Goal: Task Accomplishment & Management: Manage account settings

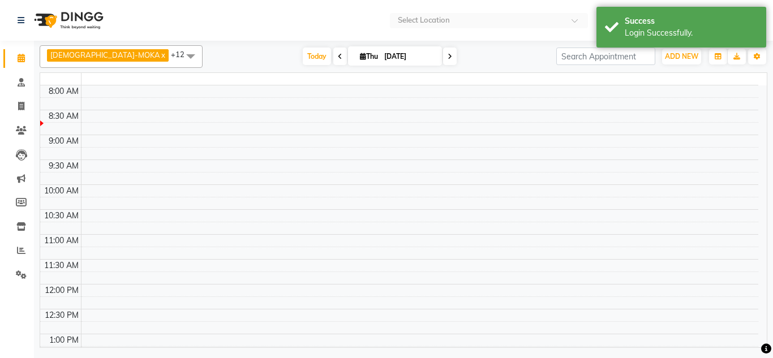
select select "en"
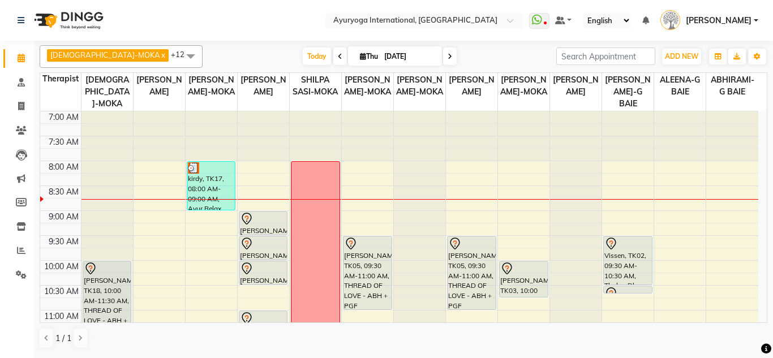
click at [348, 61] on span "Thu 04-09-2025" at bounding box center [395, 55] width 94 height 19
click at [360, 58] on icon at bounding box center [363, 56] width 6 height 7
select select "9"
select select "2025"
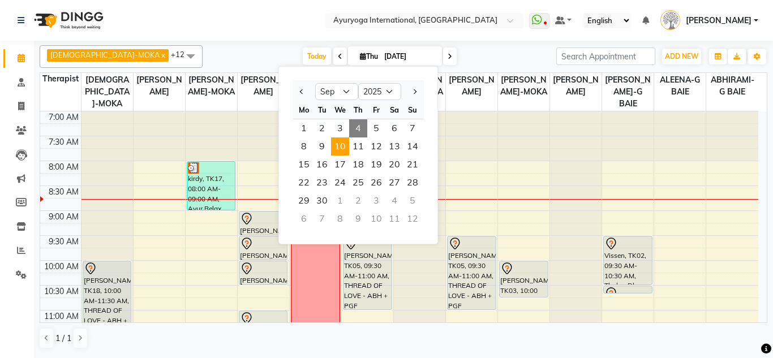
click at [341, 142] on span "10" at bounding box center [340, 147] width 18 height 18
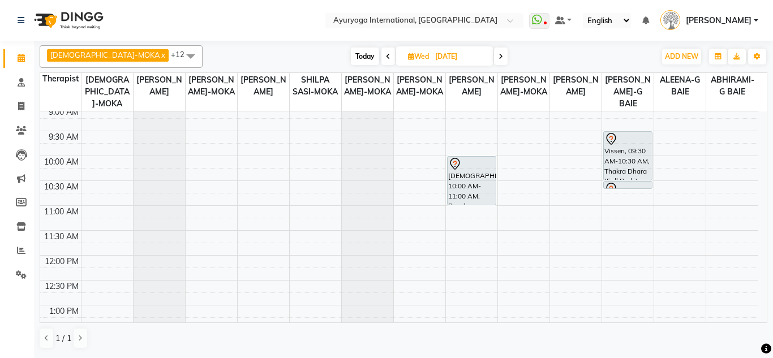
scroll to position [113, 0]
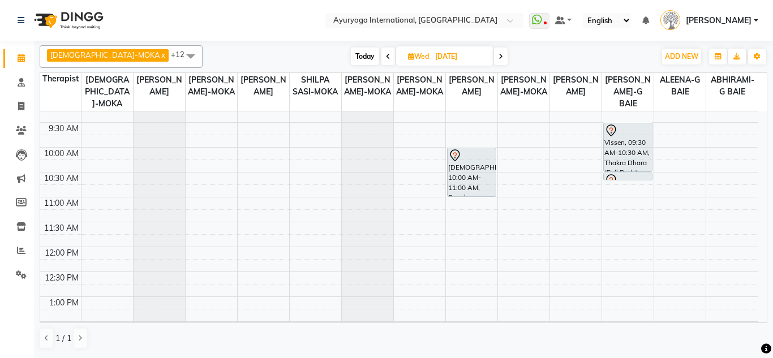
click at [351, 50] on span "Today" at bounding box center [365, 57] width 28 height 18
type input "[DATE]"
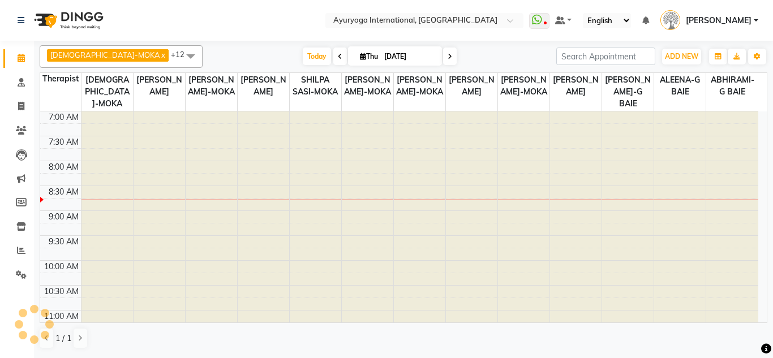
scroll to position [50, 0]
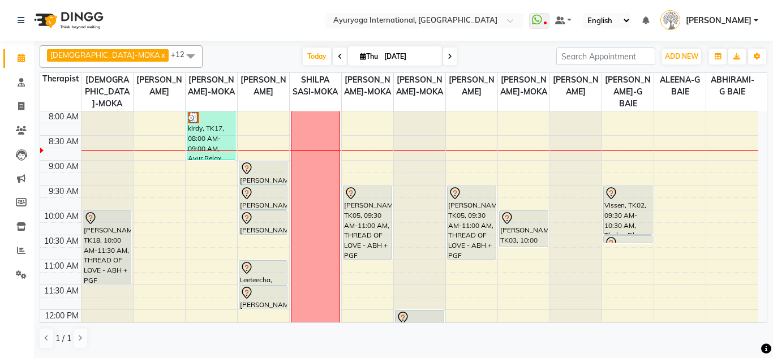
click at [360, 55] on icon at bounding box center [363, 56] width 6 height 7
select select "9"
select select "2025"
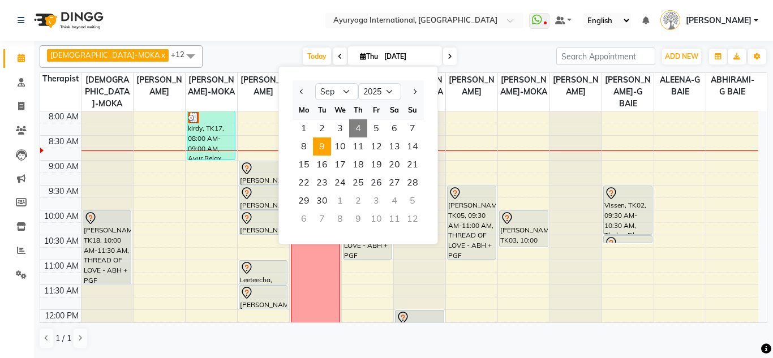
click at [328, 146] on span "9" at bounding box center [322, 147] width 18 height 18
type input "09-09-2025"
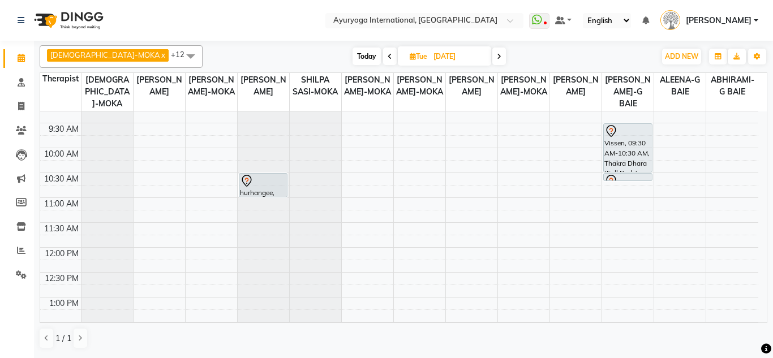
scroll to position [113, 0]
click at [151, 203] on div "7:00 AM 7:30 AM 8:00 AM 8:30 AM 9:00 AM 9:30 AM 10:00 AM 10:30 AM 11:00 AM 11:3…" at bounding box center [399, 346] width 718 height 697
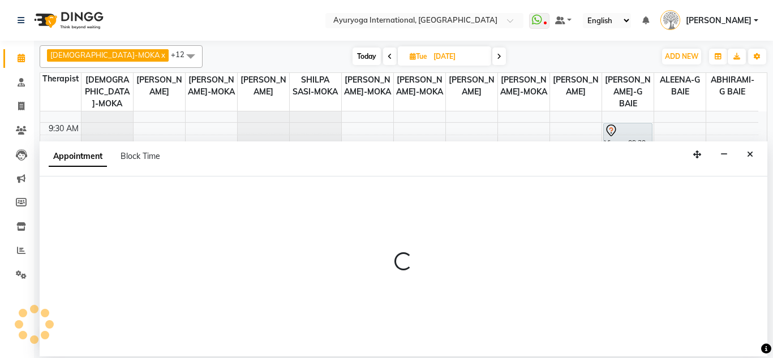
select select "50740"
select select "660"
select select "tentative"
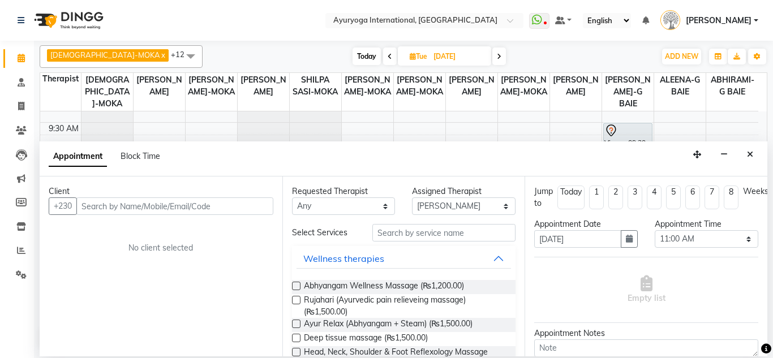
click at [232, 209] on input "text" at bounding box center [174, 207] width 197 height 18
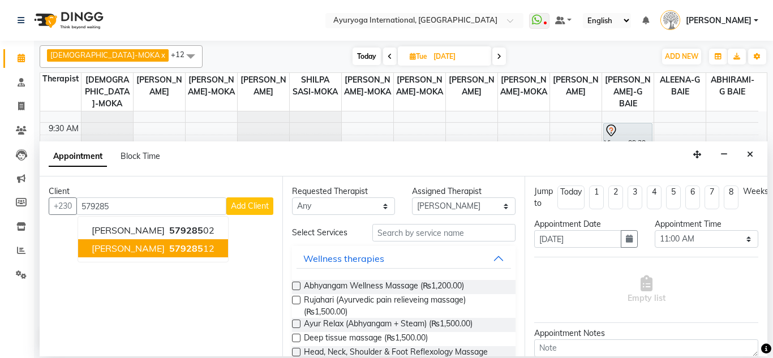
click at [153, 242] on button "Siva 579285 12" at bounding box center [153, 248] width 150 height 18
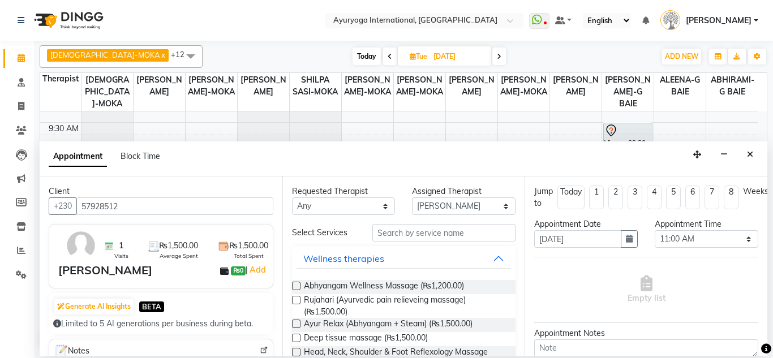
type input "57928512"
click at [399, 240] on input "text" at bounding box center [445, 233] width 144 height 18
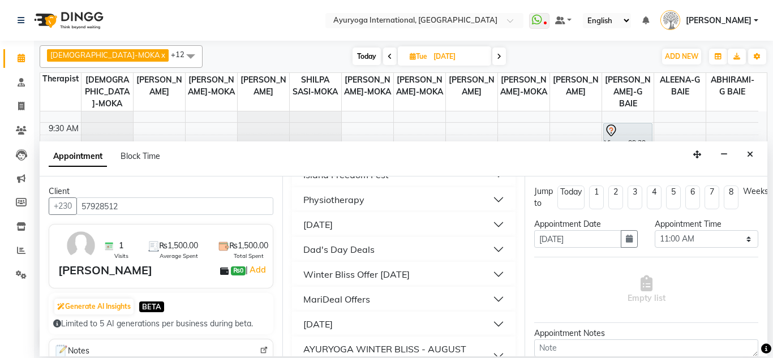
scroll to position [1070, 0]
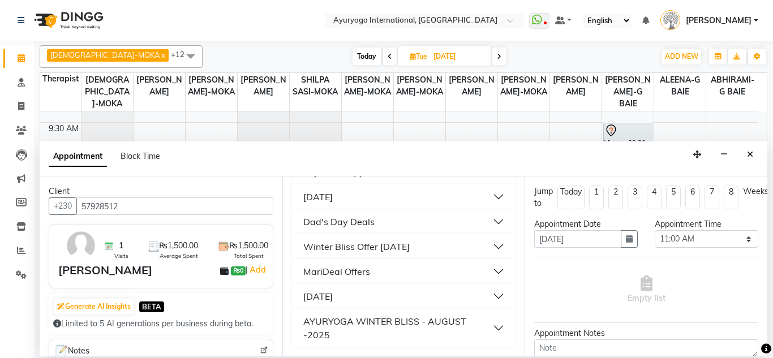
click at [377, 321] on div "AYURYOGA WINTER BLISS - AUGUST -2025" at bounding box center [398, 328] width 190 height 27
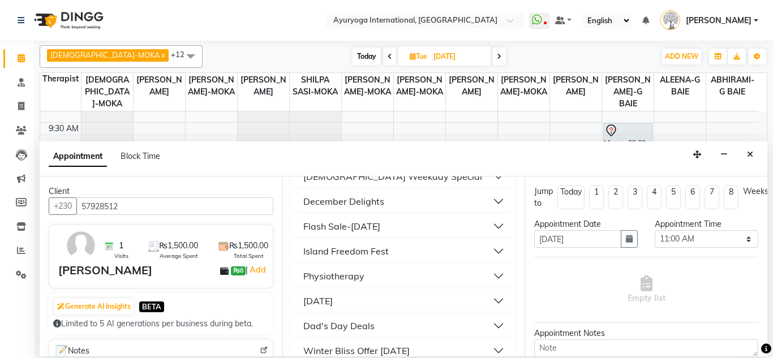
scroll to position [890, 0]
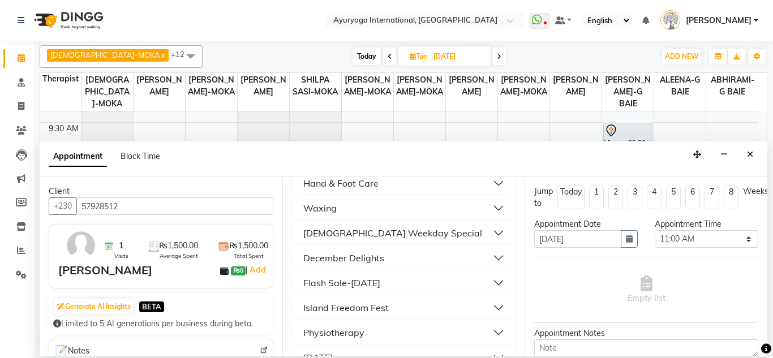
click at [487, 293] on button "Flash Sale-[DATE]" at bounding box center [404, 283] width 215 height 20
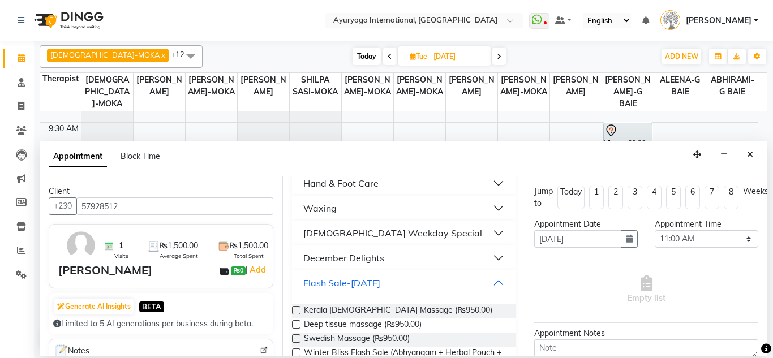
scroll to position [1003, 0]
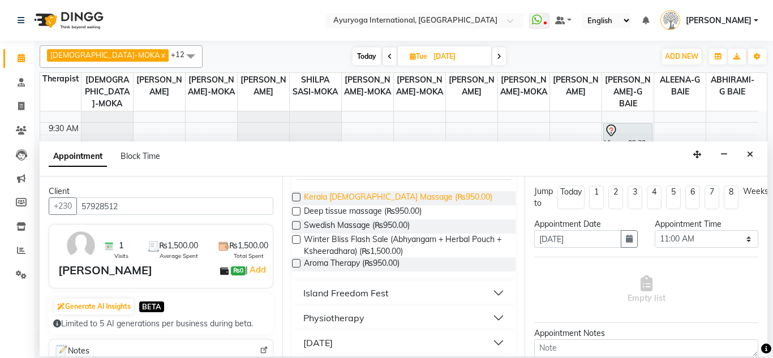
click at [358, 206] on span "Kerala [DEMOGRAPHIC_DATA] Massage (₨950.00)" at bounding box center [398, 198] width 189 height 14
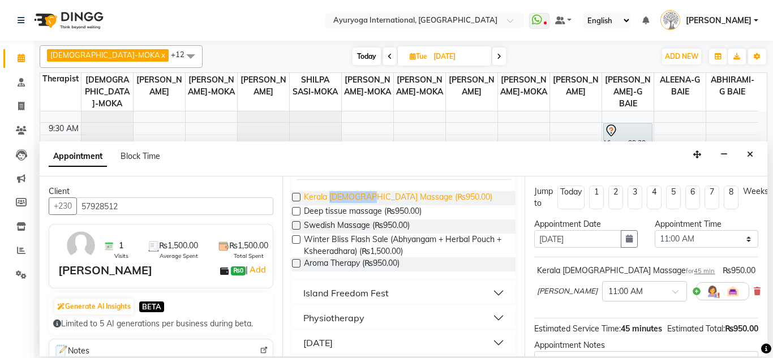
click at [358, 206] on span "Kerala [DEMOGRAPHIC_DATA] Massage (₨950.00)" at bounding box center [398, 198] width 189 height 14
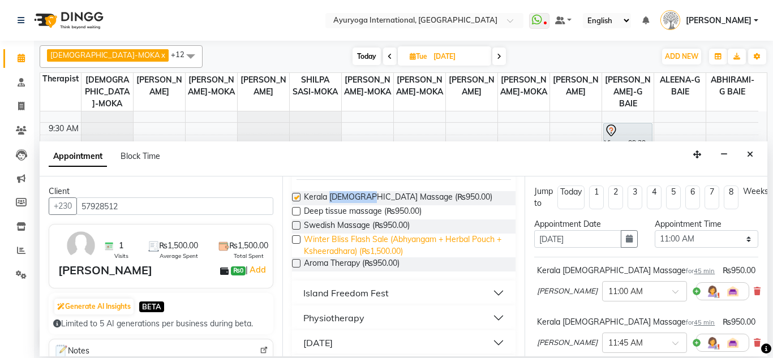
checkbox input "false"
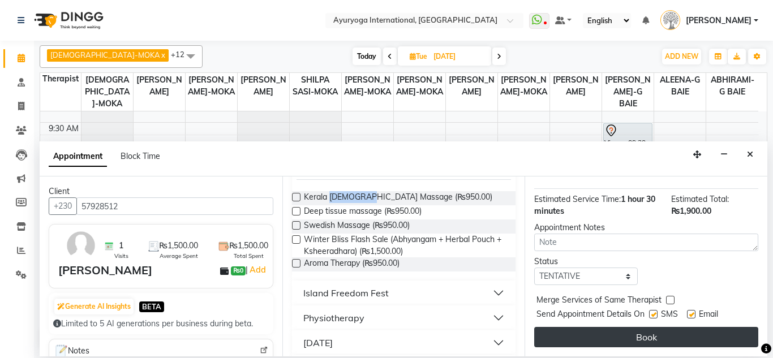
click at [676, 332] on button "Book" at bounding box center [646, 337] width 224 height 20
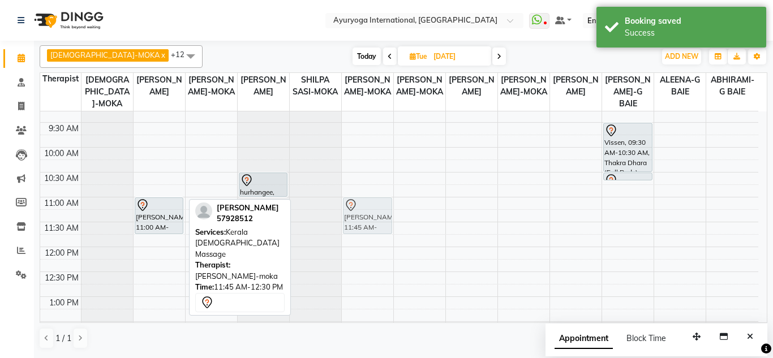
drag, startPoint x: 169, startPoint y: 263, endPoint x: 396, endPoint y: 227, distance: 229.3
click at [396, 227] on div "7:00 AM 7:30 AM 8:00 AM 8:30 AM 9:00 AM 9:30 AM 10:00 AM 10:30 AM 11:00 AM 11:3…" at bounding box center [399, 346] width 718 height 697
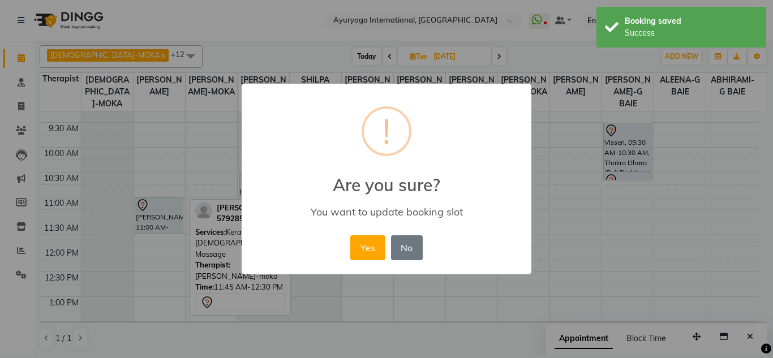
click at [341, 238] on div "× ! Are you sure? You want to update booking slot Yes No No" at bounding box center [387, 179] width 290 height 191
click at [360, 241] on button "Yes" at bounding box center [367, 248] width 35 height 25
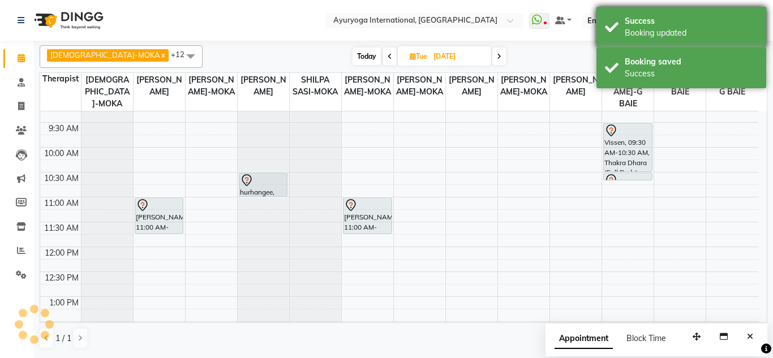
click at [695, 16] on div "Success" at bounding box center [691, 21] width 133 height 12
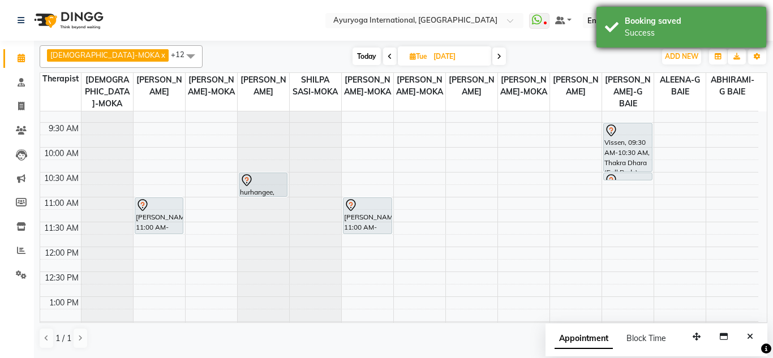
click at [677, 20] on div "Booking saved" at bounding box center [691, 21] width 133 height 12
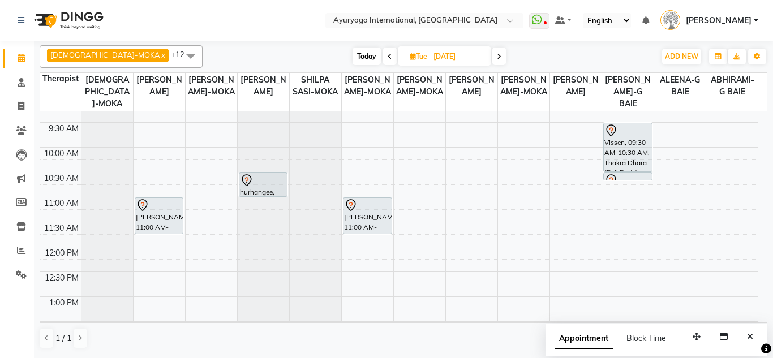
click at [353, 53] on span "Today" at bounding box center [367, 57] width 28 height 18
type input "[DATE]"
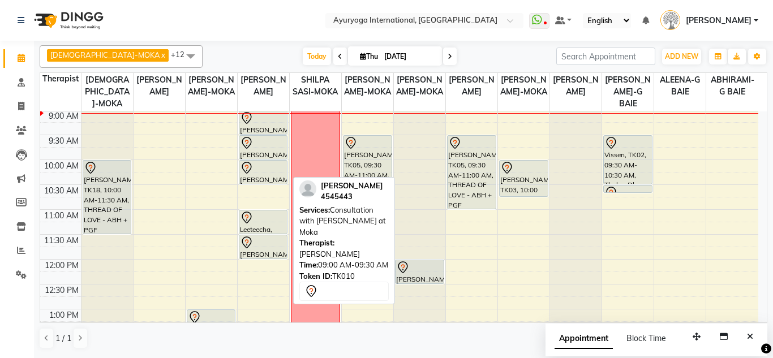
scroll to position [113, 0]
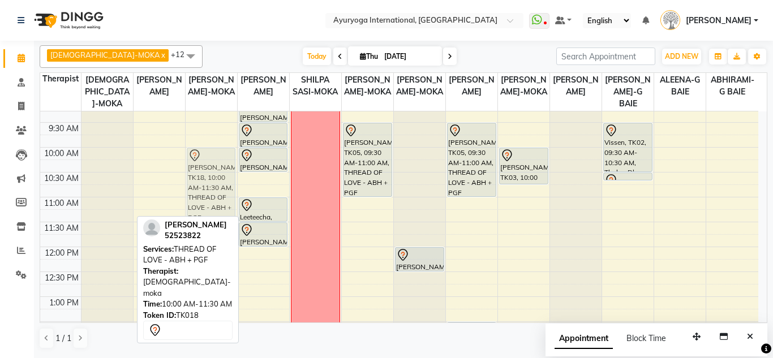
drag, startPoint x: 109, startPoint y: 177, endPoint x: 229, endPoint y: 173, distance: 120.1
click at [229, 173] on tr "MR Jessen, TK18, 10:00 AM-11:30 AM, THREAD OF LOVE - ABH + PGF Mrs Prisha, TK19…" at bounding box center [399, 346] width 718 height 697
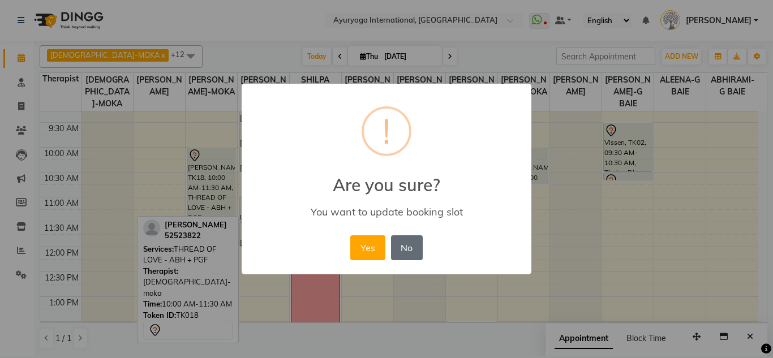
click at [416, 245] on button "No" at bounding box center [407, 248] width 32 height 25
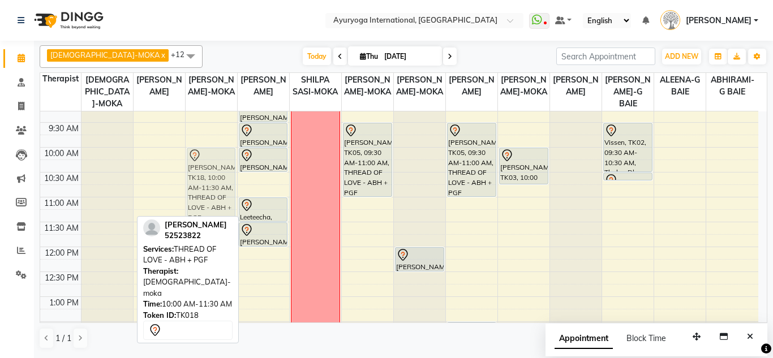
drag, startPoint x: 132, startPoint y: 169, endPoint x: 225, endPoint y: 168, distance: 92.9
click at [225, 168] on tr "MR Jessen, TK18, 10:00 AM-11:30 AM, THREAD OF LOVE - ABH + PGF Mrs Prisha, TK19…" at bounding box center [399, 346] width 718 height 697
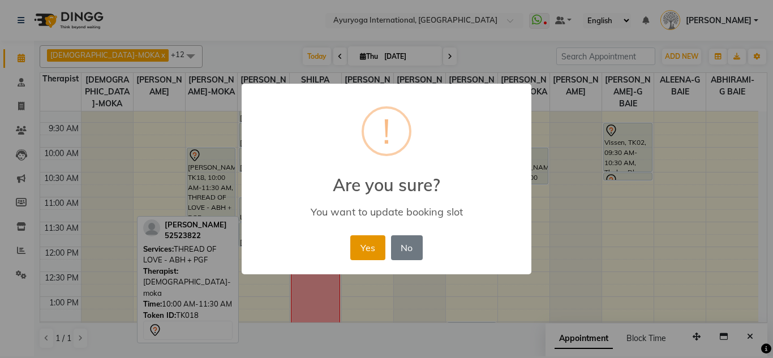
click at [371, 241] on button "Yes" at bounding box center [367, 248] width 35 height 25
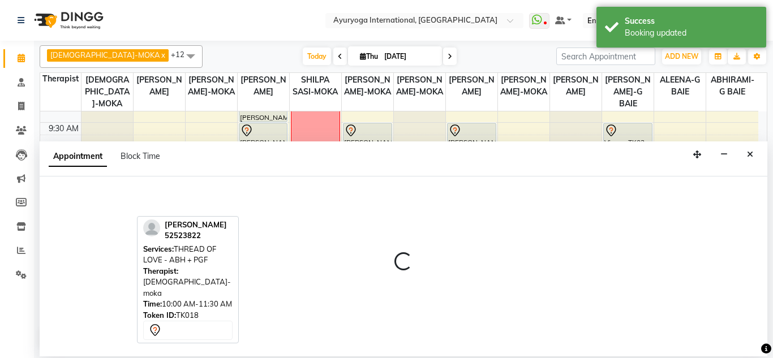
select select "36053"
select select "tentative"
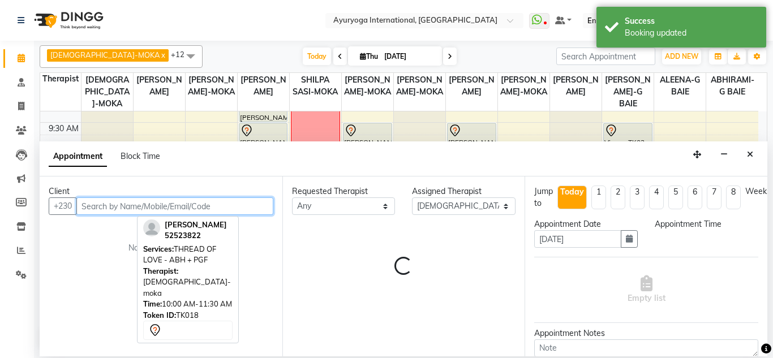
select select "660"
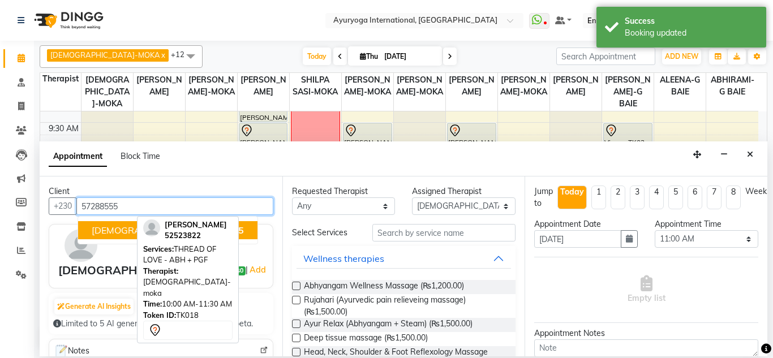
click at [199, 234] on span "57288555" at bounding box center [221, 230] width 45 height 11
type input "57288555"
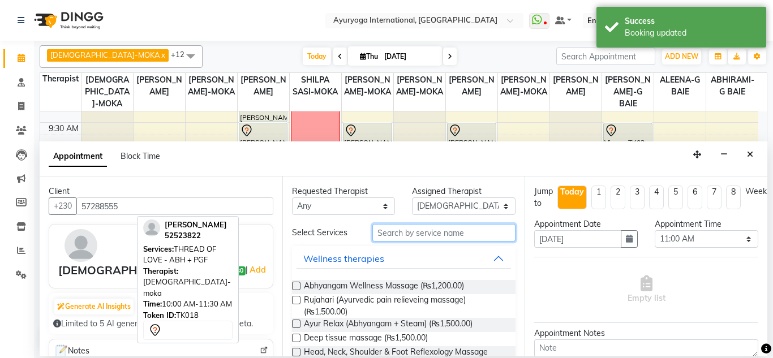
click at [422, 239] on input "text" at bounding box center [445, 233] width 144 height 18
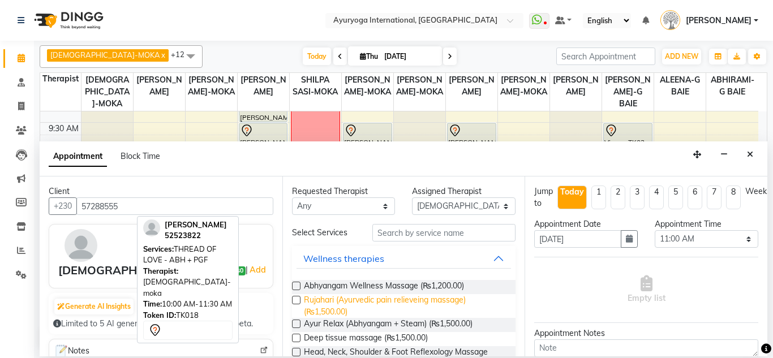
click at [360, 311] on span "Rujahari (Ayurvedic pain relieveing massage) (₨1,500.00)" at bounding box center [405, 306] width 203 height 24
checkbox input "false"
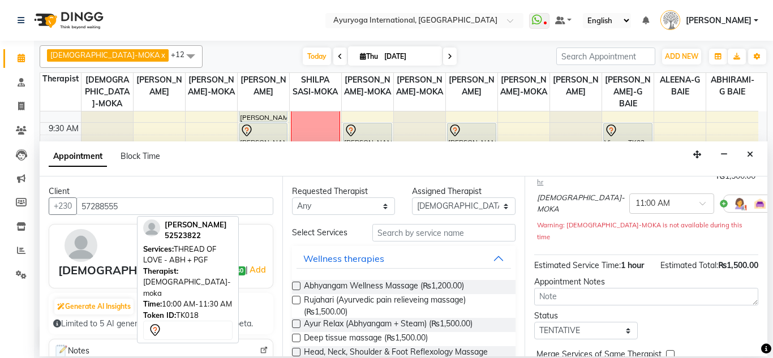
scroll to position [164, 0]
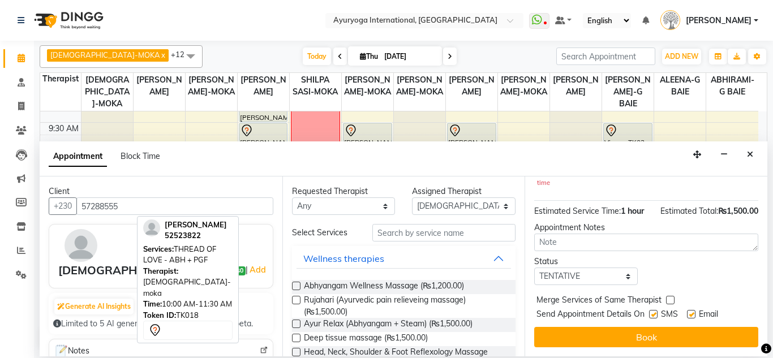
click at [653, 310] on label at bounding box center [653, 314] width 8 height 8
click at [653, 312] on input "checkbox" at bounding box center [652, 315] width 7 height 7
checkbox input "false"
click at [689, 309] on div "Email" at bounding box center [707, 316] width 40 height 14
click at [690, 310] on label at bounding box center [691, 314] width 8 height 8
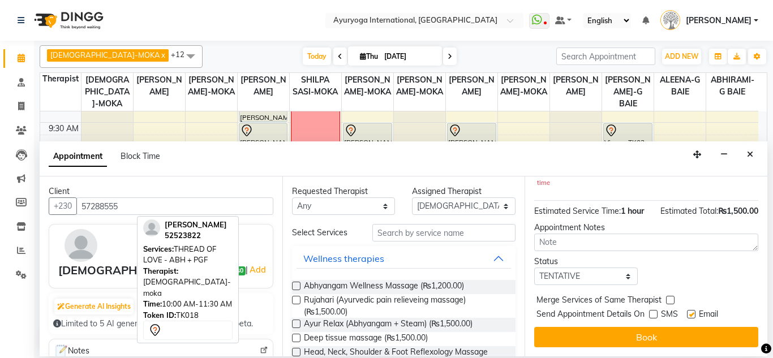
click at [690, 312] on input "checkbox" at bounding box center [690, 315] width 7 height 7
checkbox input "false"
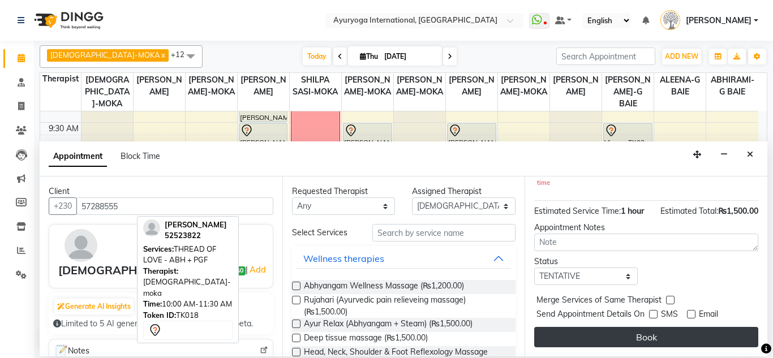
click at [677, 327] on button "Book" at bounding box center [646, 337] width 224 height 20
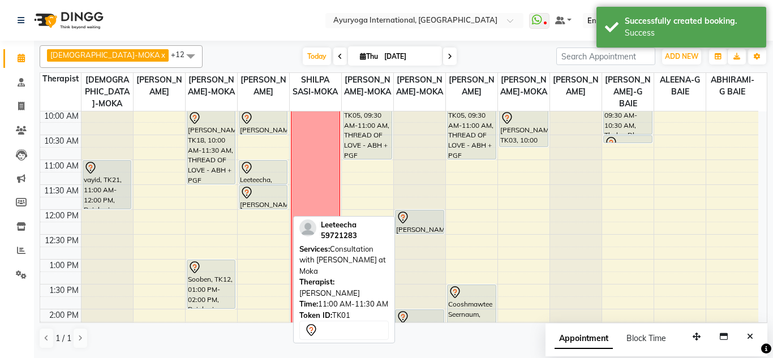
scroll to position [170, 0]
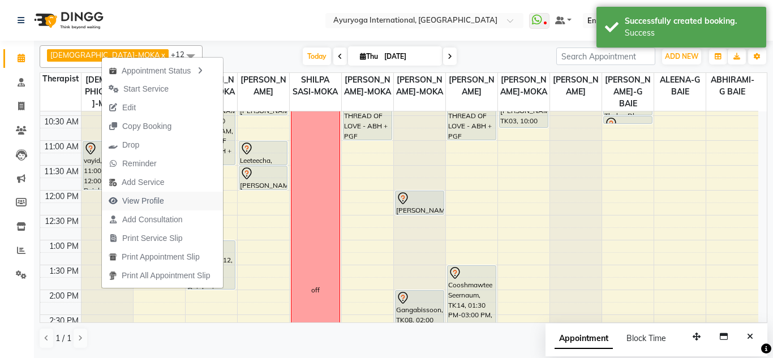
click at [152, 204] on span "View Profile" at bounding box center [143, 201] width 42 height 12
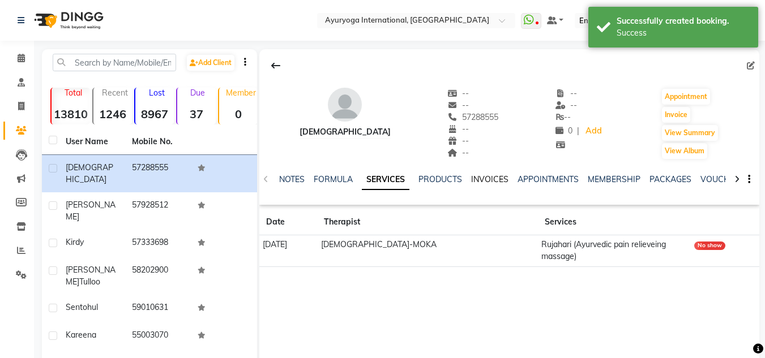
click at [486, 176] on link "INVOICES" at bounding box center [489, 179] width 37 height 10
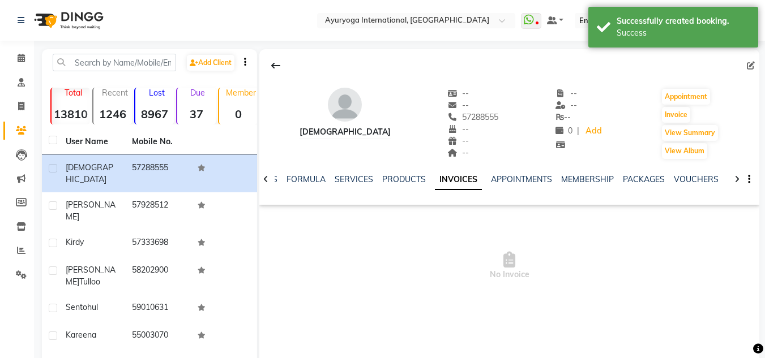
click at [23, 69] on li "Calendar" at bounding box center [17, 58] width 34 height 24
click at [27, 58] on span at bounding box center [21, 58] width 20 height 13
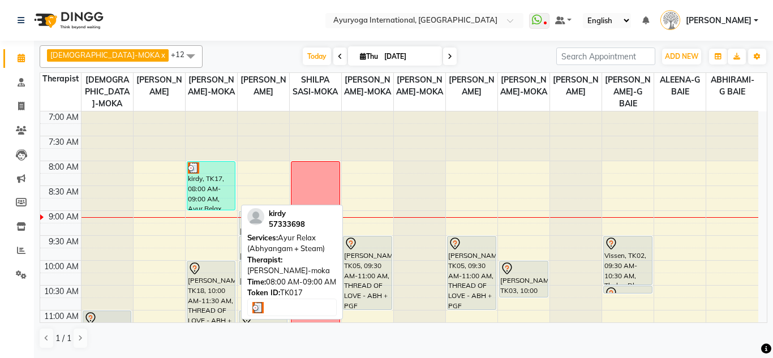
click at [205, 184] on div "kirdy, TK17, 08:00 AM-09:00 AM, Ayur Relax (Abhyangam + Steam)" at bounding box center [211, 186] width 48 height 48
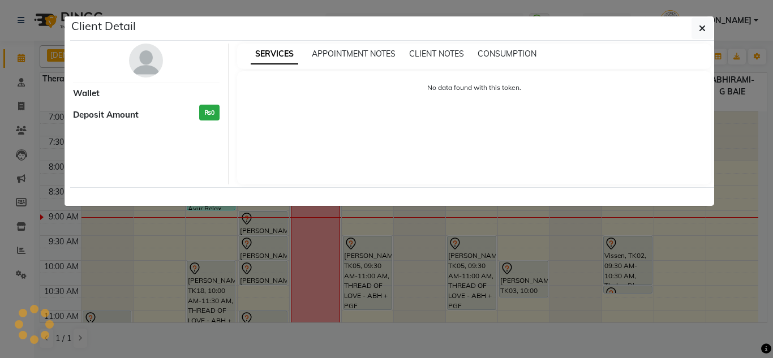
select select "3"
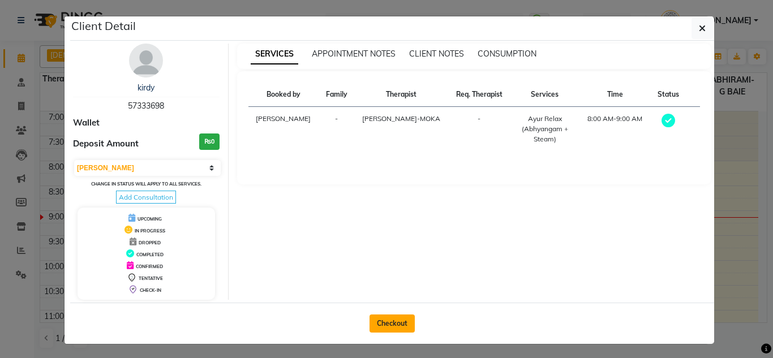
click at [393, 322] on button "Checkout" at bounding box center [392, 324] width 45 height 18
select select "service"
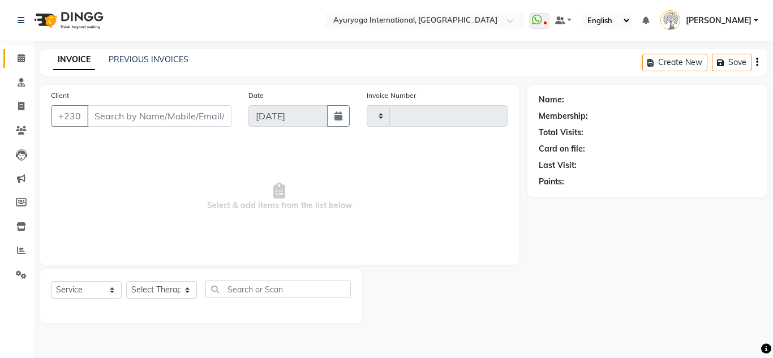
type input "5181"
select select "730"
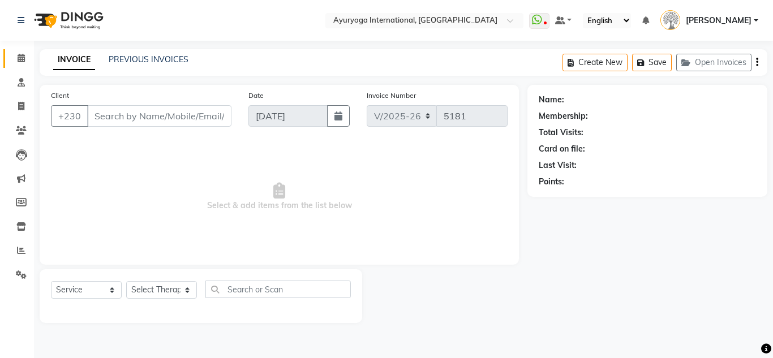
type input "57333698"
select select "60458"
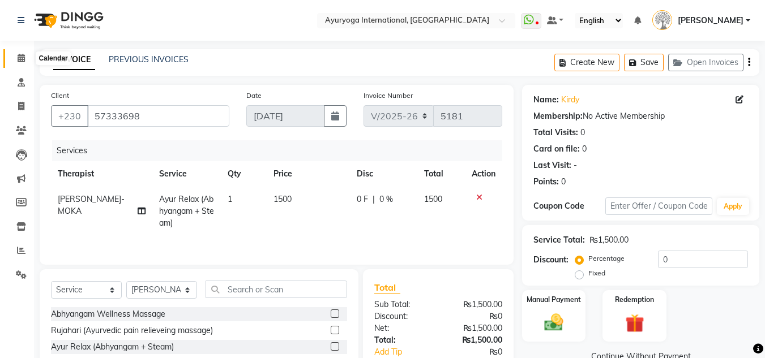
click at [18, 55] on icon at bounding box center [21, 58] width 7 height 8
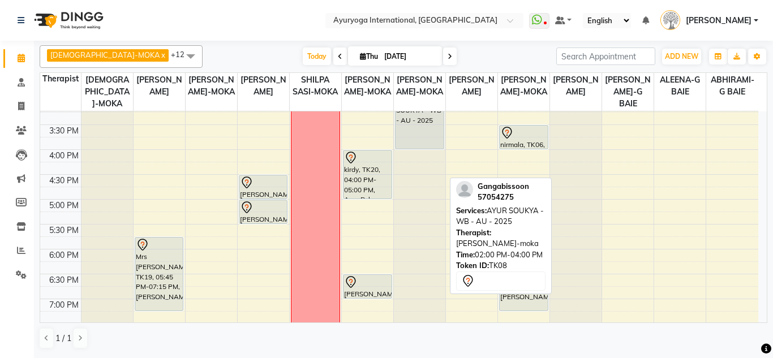
scroll to position [429, 0]
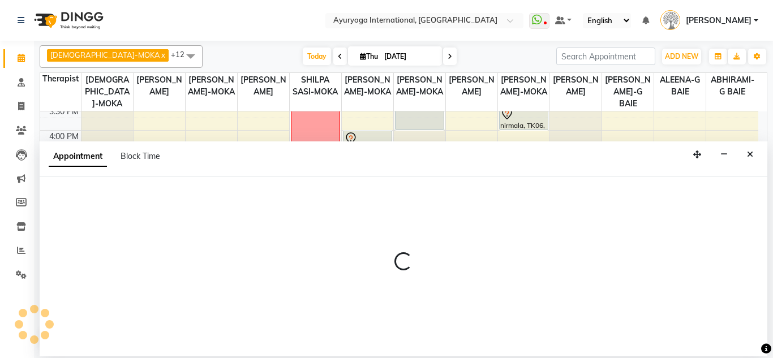
select select "50739"
select select "1050"
select select "tentative"
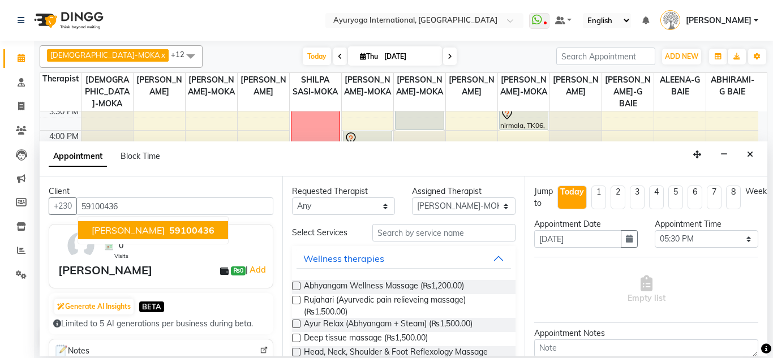
click at [174, 226] on span "59100436" at bounding box center [191, 230] width 45 height 11
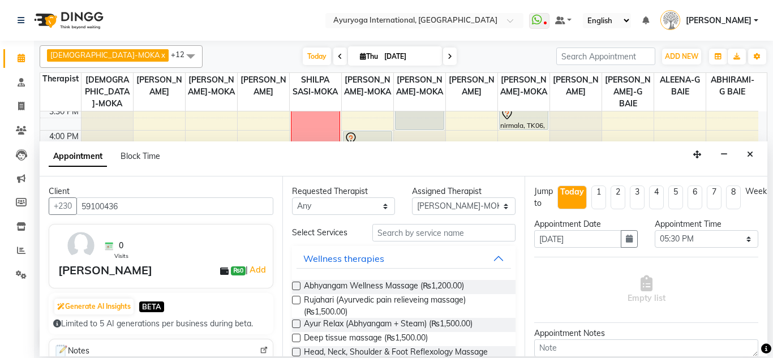
type input "59100436"
click at [403, 229] on input "text" at bounding box center [445, 233] width 144 height 18
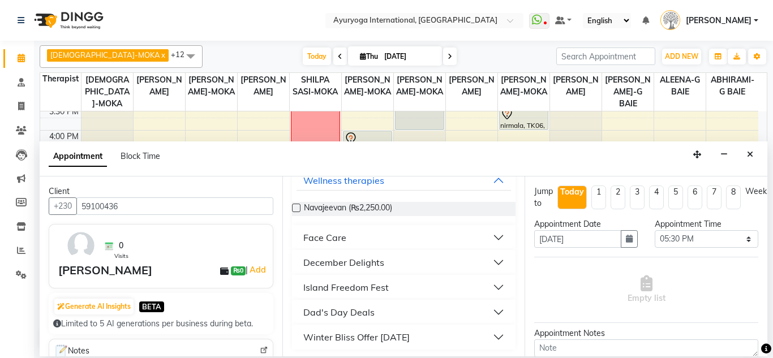
scroll to position [80, 0]
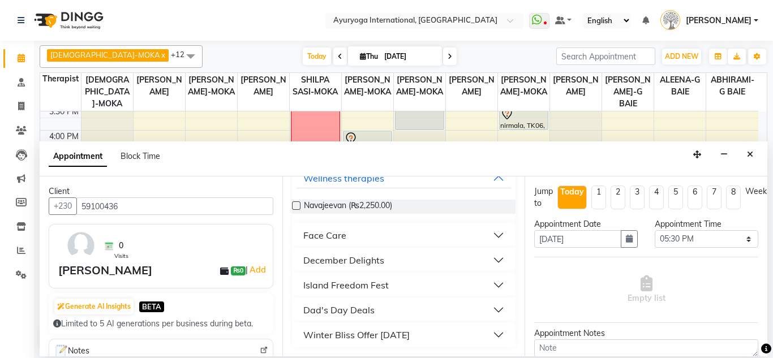
type input "nav"
click at [390, 334] on div "Winter Bliss Offer [DATE]" at bounding box center [356, 335] width 106 height 14
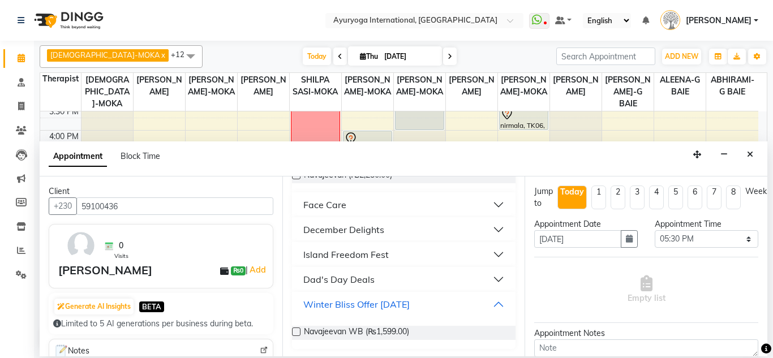
scroll to position [112, 0]
click at [392, 327] on span "Navajeevan WB (₨1,599.00)" at bounding box center [356, 333] width 105 height 14
checkbox input "false"
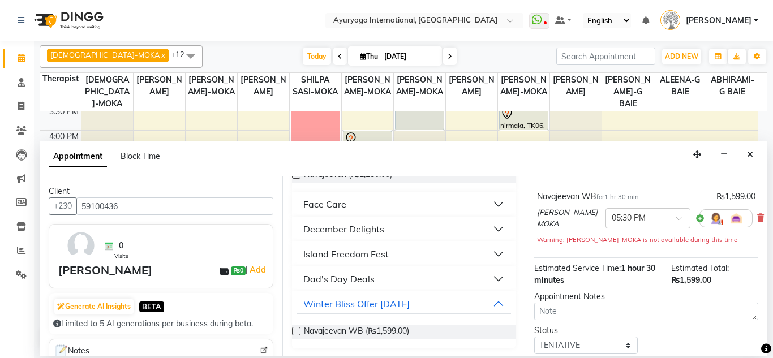
scroll to position [152, 0]
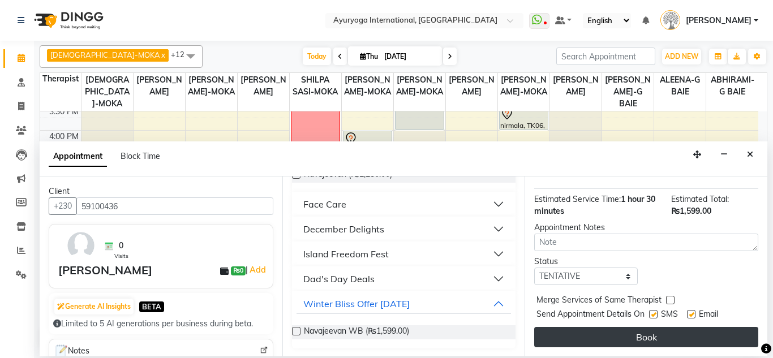
click at [636, 327] on button "Book" at bounding box center [646, 337] width 224 height 20
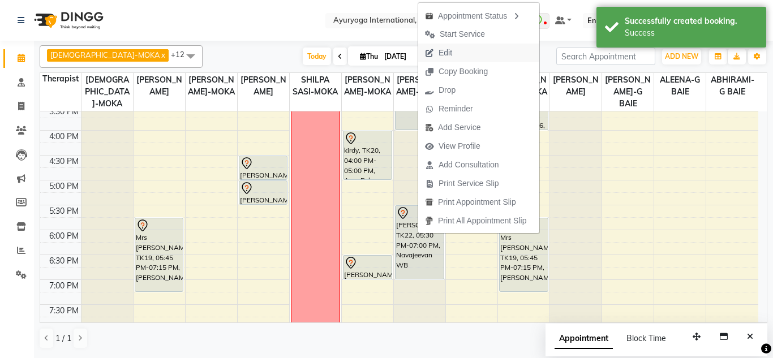
click at [475, 51] on button "Edit" at bounding box center [478, 53] width 121 height 19
select select "tentative"
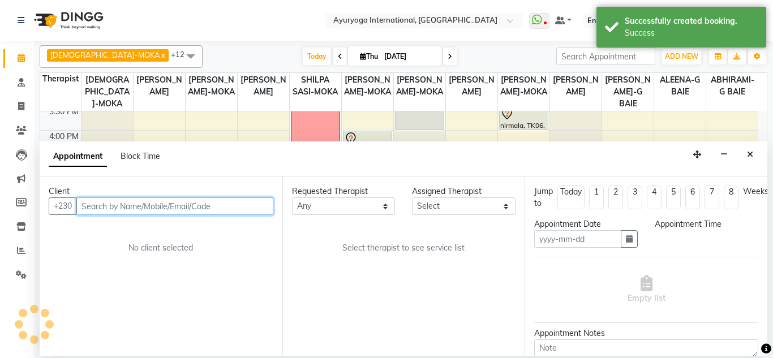
type input "[DATE]"
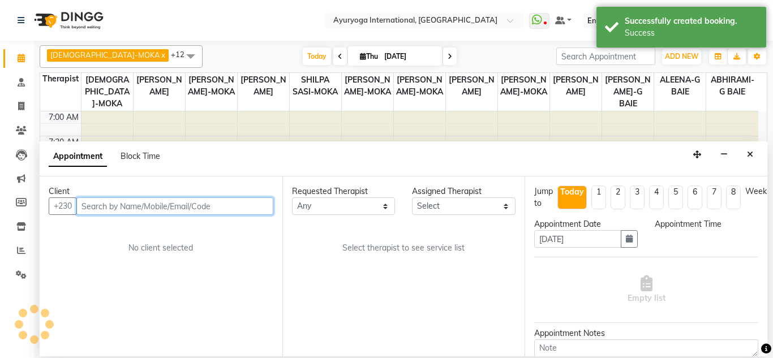
select select "1050"
select select "50739"
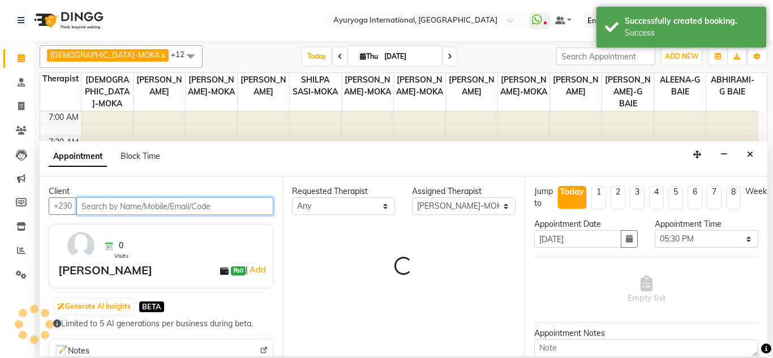
scroll to position [100, 0]
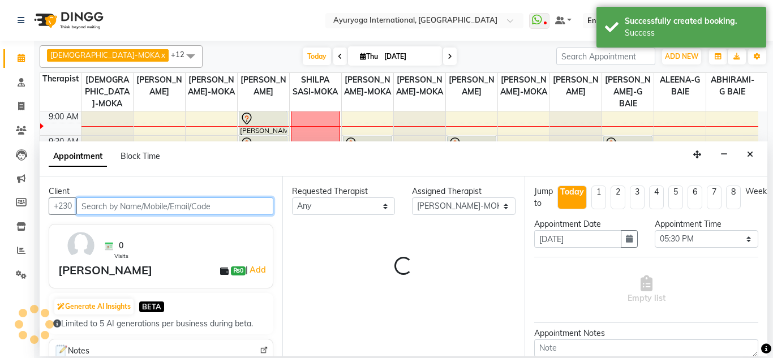
select select "1142"
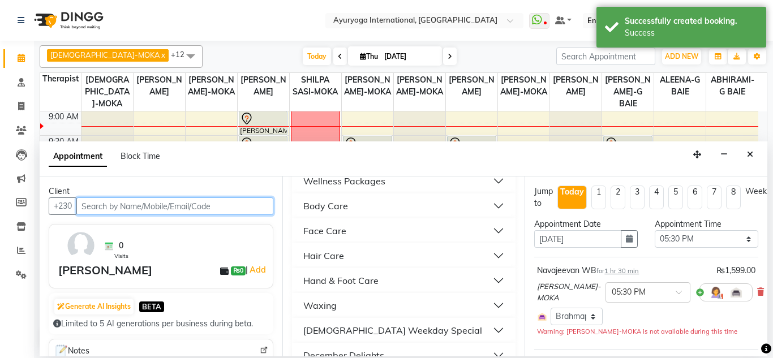
scroll to position [1070, 0]
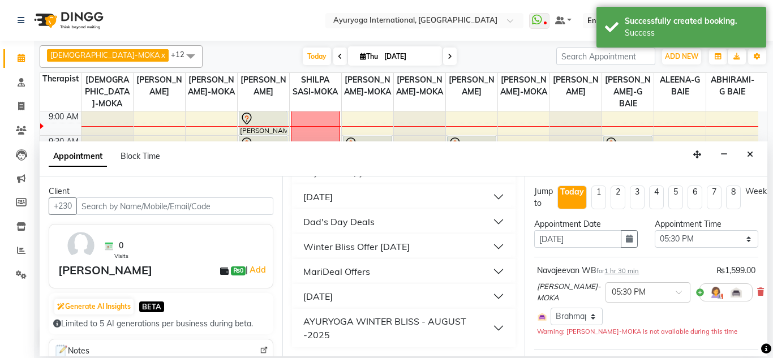
click at [404, 318] on div "AYURYOGA WINTER BLISS - AUGUST -2025" at bounding box center [398, 328] width 190 height 27
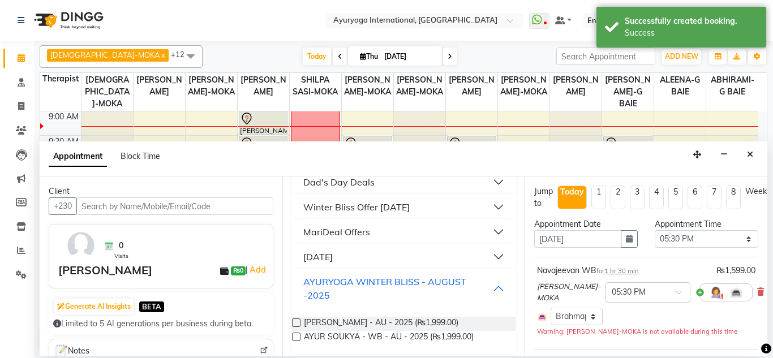
scroll to position [1113, 0]
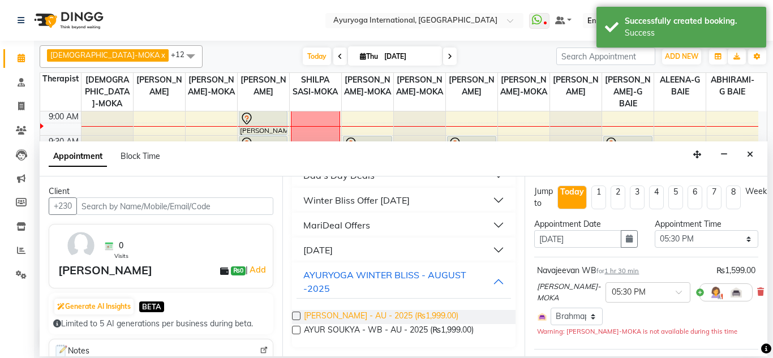
click at [397, 316] on span "PUNARJEEVA - WB - AU - 2025 (₨1,999.00)" at bounding box center [381, 317] width 155 height 14
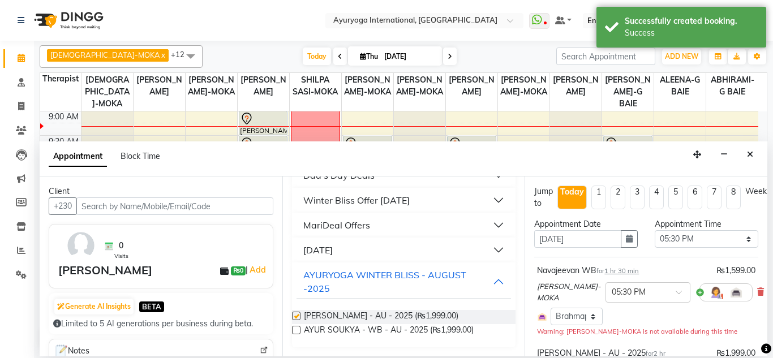
checkbox input "false"
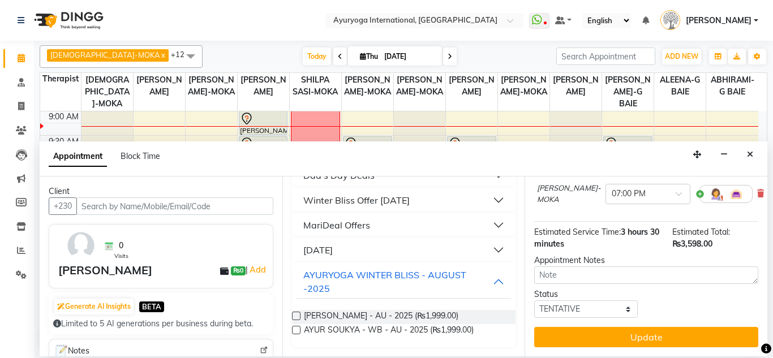
click at [627, 327] on button "Update" at bounding box center [646, 337] width 224 height 20
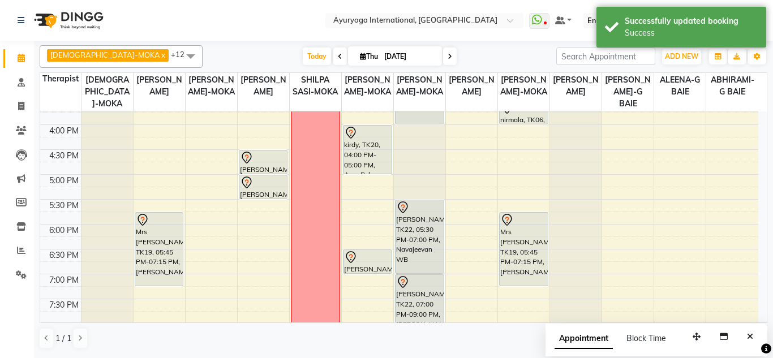
scroll to position [486, 0]
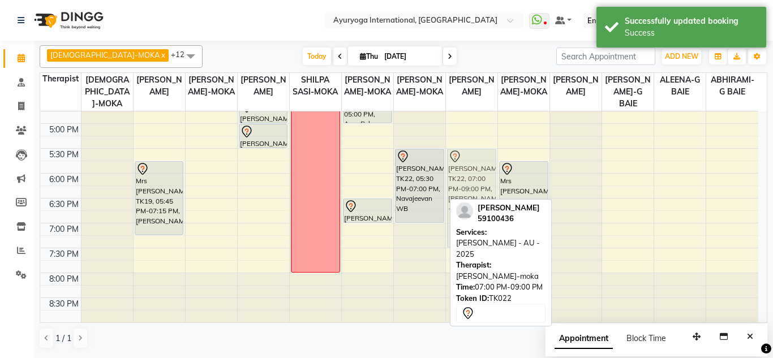
drag, startPoint x: 413, startPoint y: 268, endPoint x: 481, endPoint y: 192, distance: 102.2
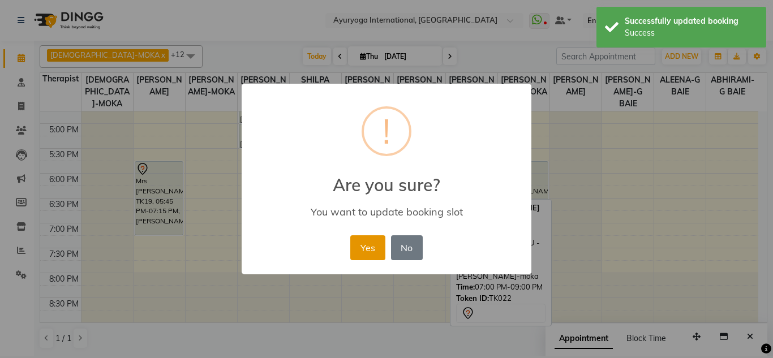
click at [369, 247] on button "Yes" at bounding box center [367, 248] width 35 height 25
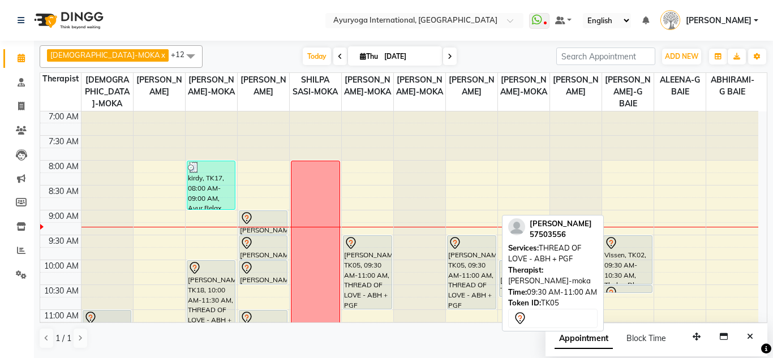
scroll to position [0, 0]
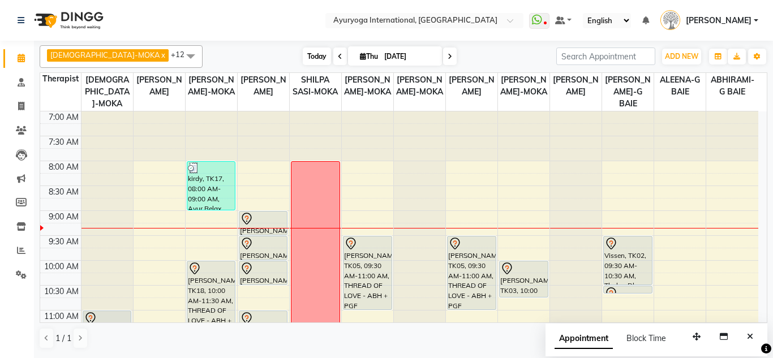
click at [303, 57] on span "Today" at bounding box center [317, 57] width 28 height 18
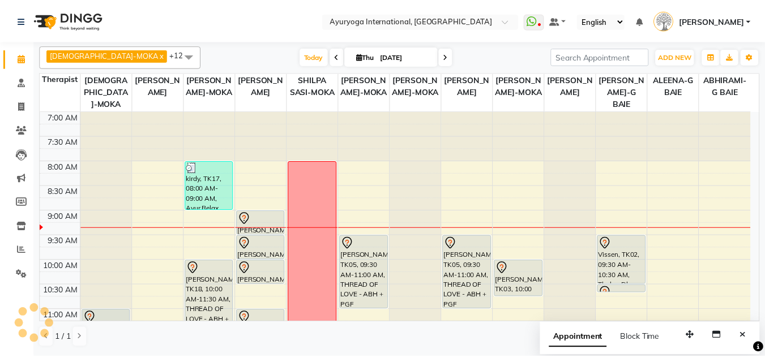
scroll to position [100, 0]
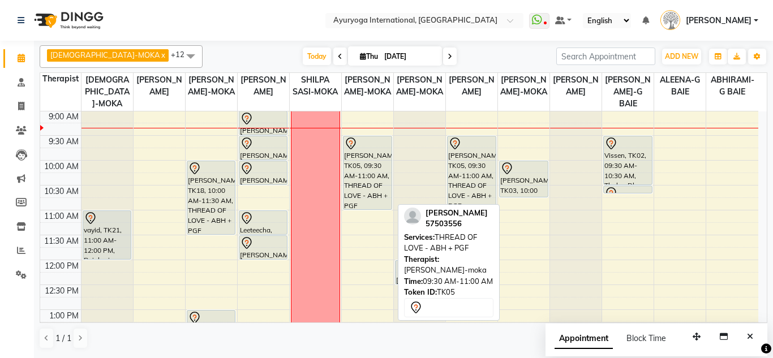
click at [383, 194] on div "[PERSON_NAME], TK05, 09:30 AM-11:00 AM, THREAD OF LOVE - ABH + PGF" at bounding box center [368, 172] width 48 height 73
click at [375, 185] on div "[PERSON_NAME], TK05, 09:30 AM-11:00 AM, THREAD OF LOVE - ABH + PGF" at bounding box center [368, 172] width 48 height 73
select select "7"
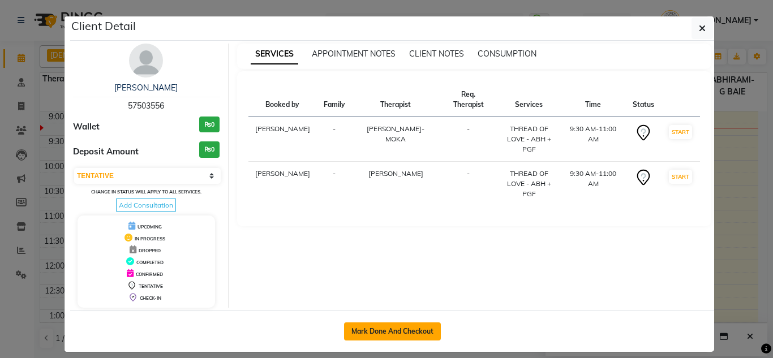
click at [407, 331] on button "Mark Done And Checkout" at bounding box center [392, 332] width 97 height 18
select select "service"
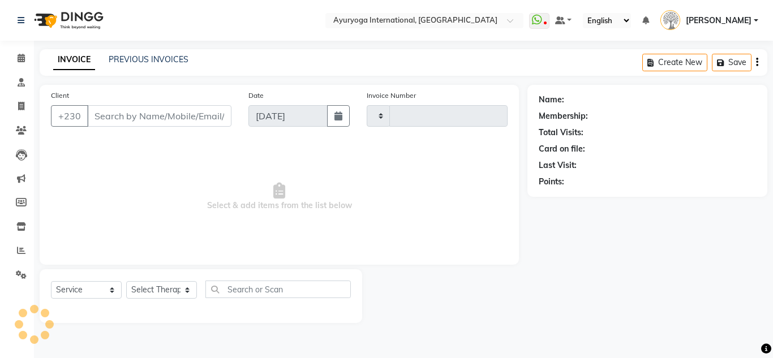
type input "5182"
select select "730"
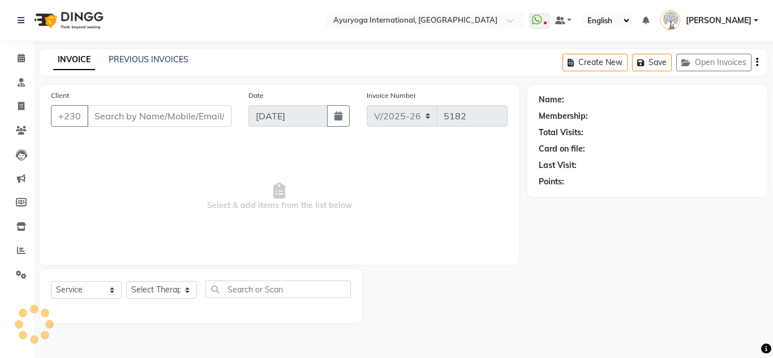
type input "57503556"
select select "36055"
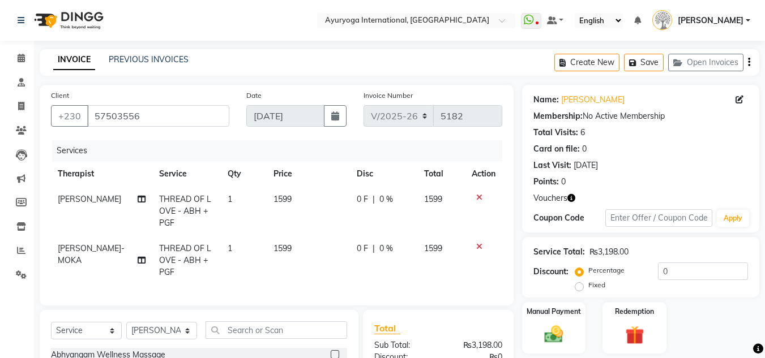
scroll to position [113, 0]
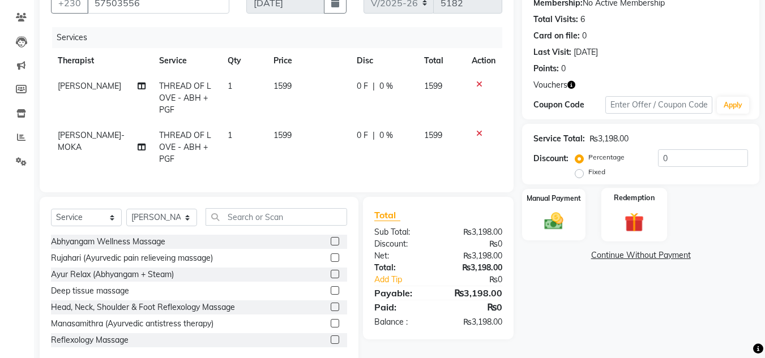
click at [648, 221] on img at bounding box center [634, 222] width 32 height 24
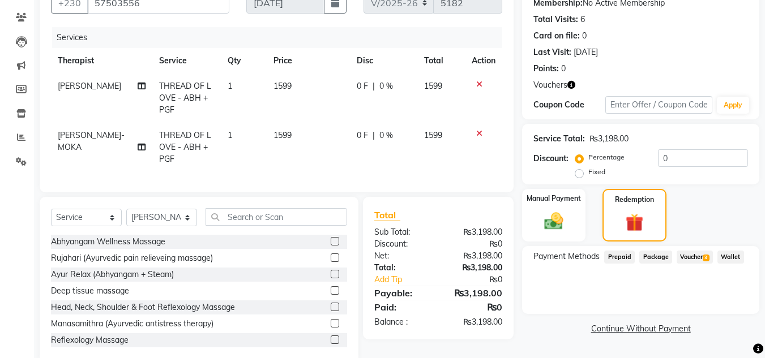
click at [697, 259] on span "Voucher 3" at bounding box center [695, 257] width 36 height 13
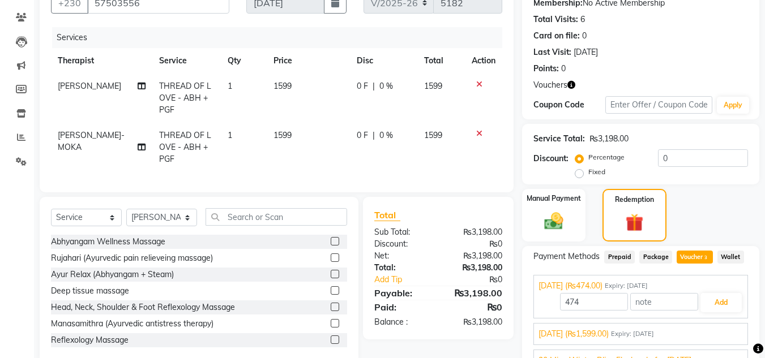
click at [592, 331] on span "[DATE] (₨1,599.00)" at bounding box center [573, 334] width 70 height 12
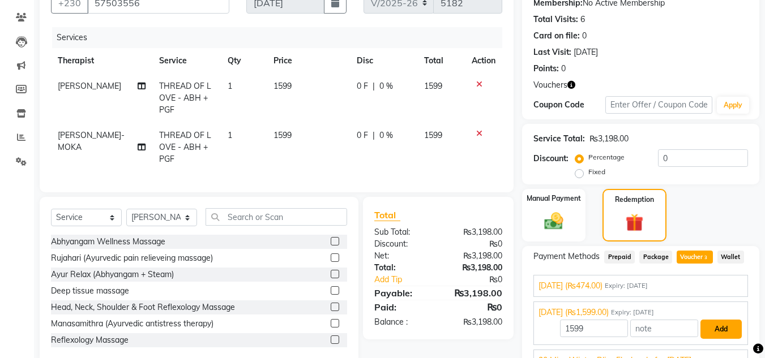
click at [723, 326] on button "Add" at bounding box center [720, 329] width 41 height 19
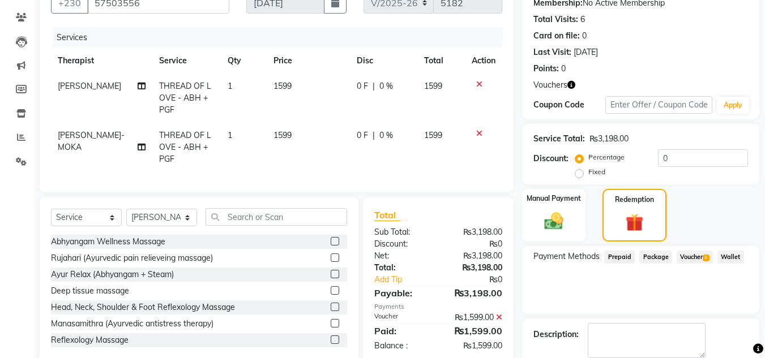
click at [698, 258] on span "Voucher 3" at bounding box center [695, 257] width 36 height 13
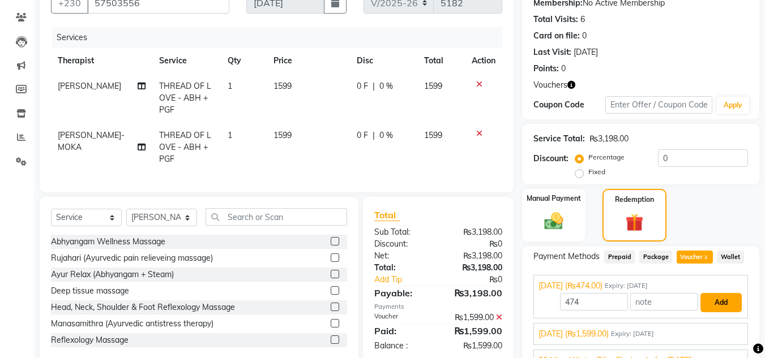
click at [715, 298] on button "Add" at bounding box center [720, 302] width 41 height 19
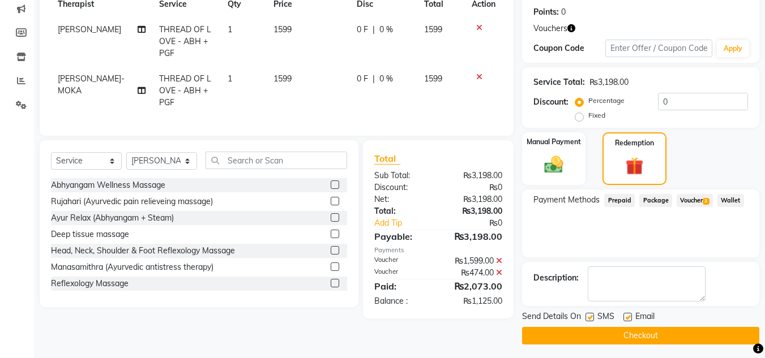
scroll to position [0, 0]
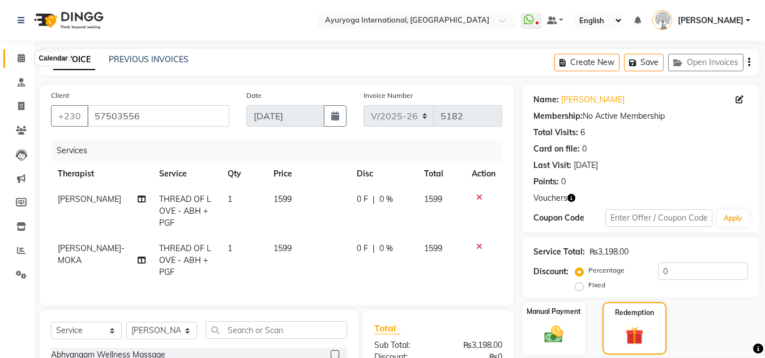
click at [11, 58] on span at bounding box center [21, 58] width 20 height 13
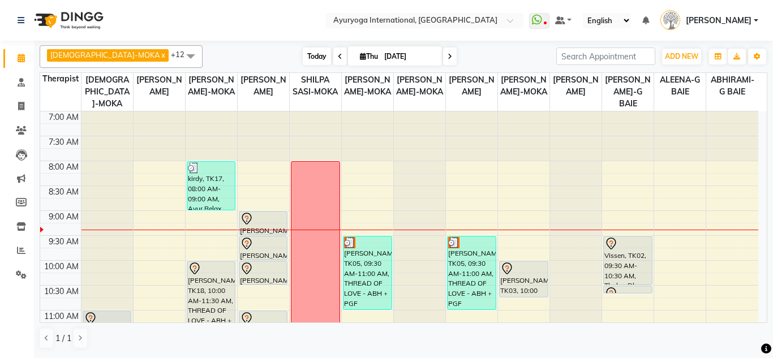
click at [303, 63] on span "Today" at bounding box center [317, 57] width 28 height 18
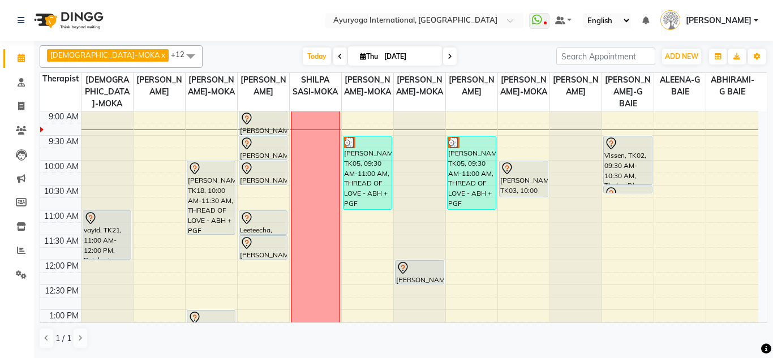
scroll to position [44, 0]
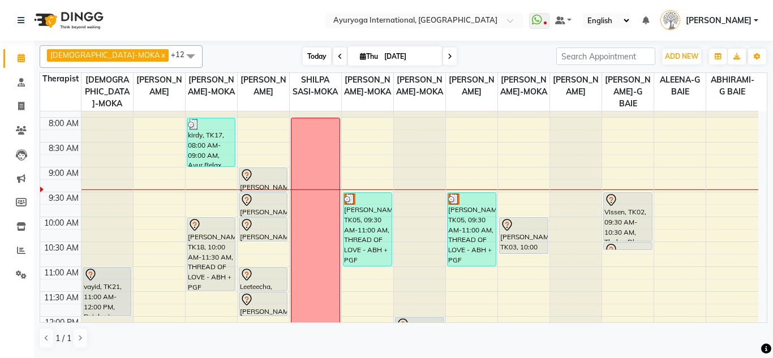
click at [303, 57] on span "Today" at bounding box center [317, 57] width 28 height 18
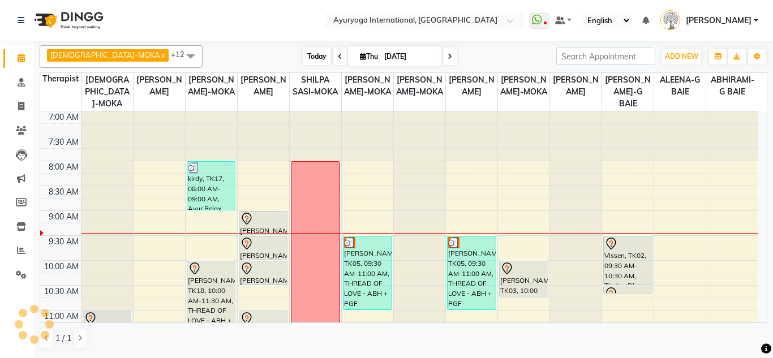
scroll to position [100, 0]
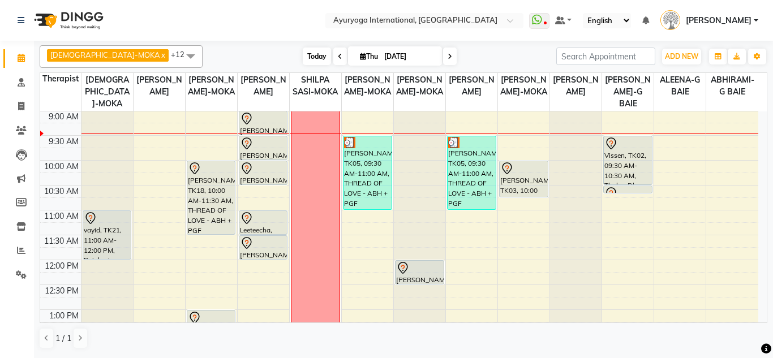
click at [303, 57] on span "Today" at bounding box center [317, 57] width 28 height 18
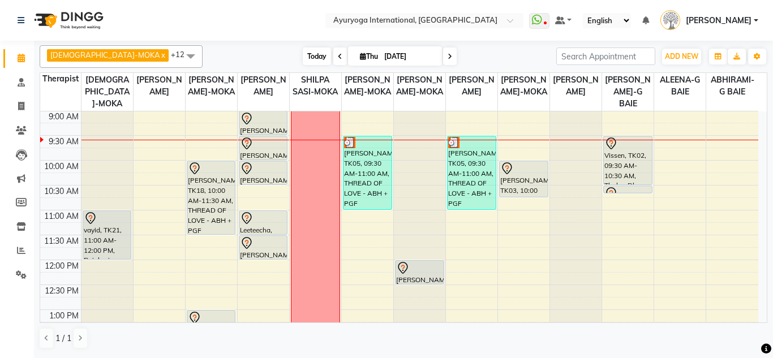
click at [303, 58] on span "Today" at bounding box center [317, 57] width 28 height 18
click at [303, 53] on span "Today" at bounding box center [317, 57] width 28 height 18
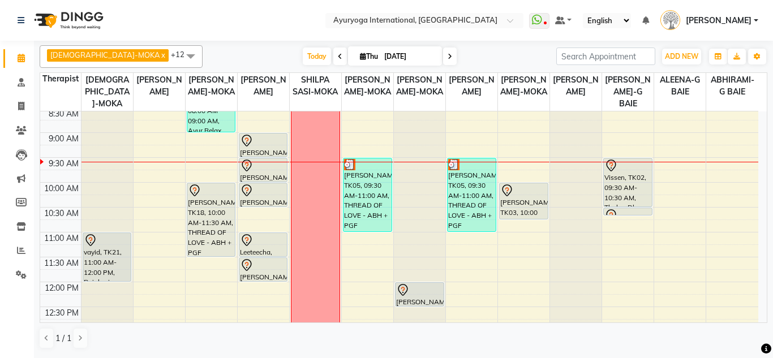
scroll to position [64, 0]
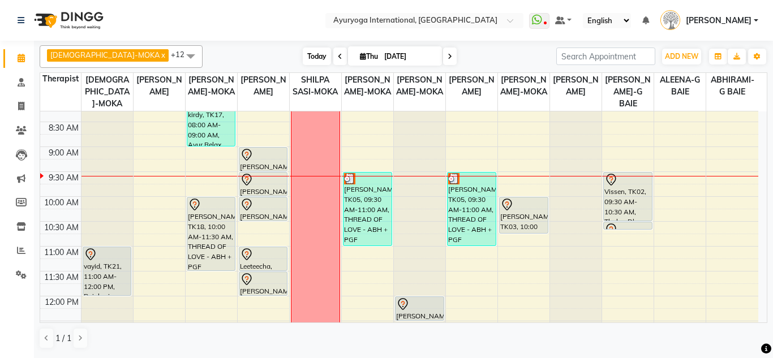
click at [303, 61] on span "Today" at bounding box center [317, 57] width 28 height 18
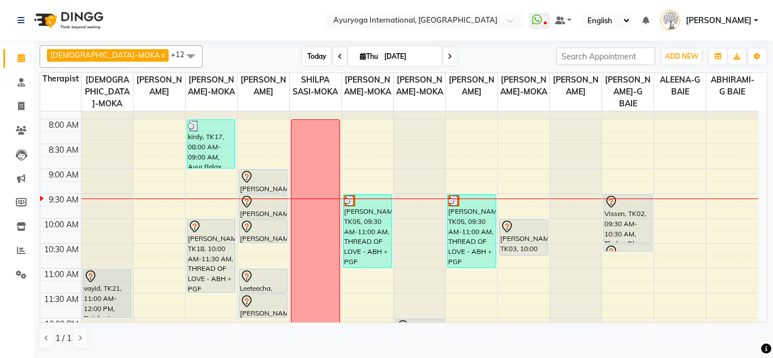
click at [303, 50] on span "Today" at bounding box center [317, 57] width 28 height 18
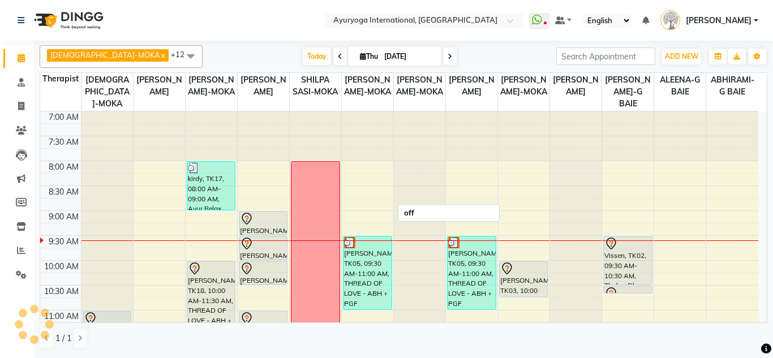
scroll to position [100, 0]
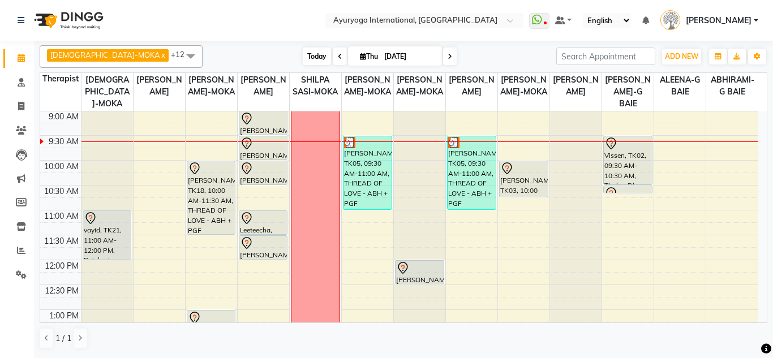
click at [303, 53] on span "Today" at bounding box center [317, 57] width 28 height 18
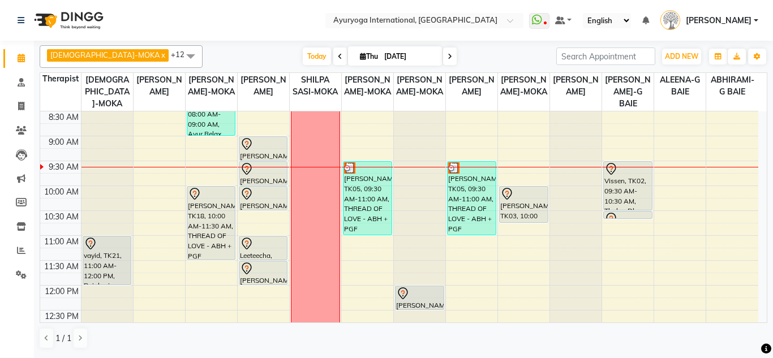
scroll to position [69, 0]
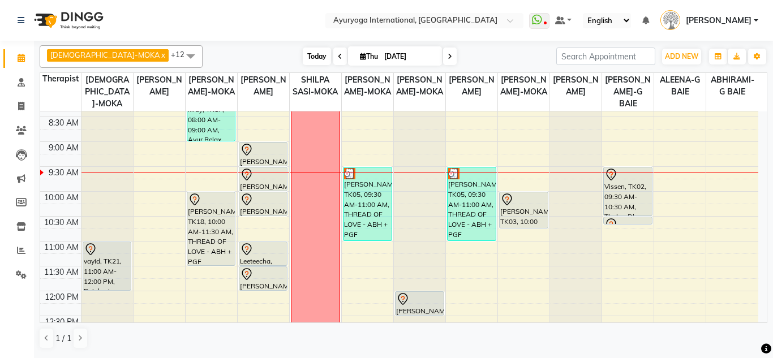
click at [303, 59] on span "Today" at bounding box center [317, 57] width 28 height 18
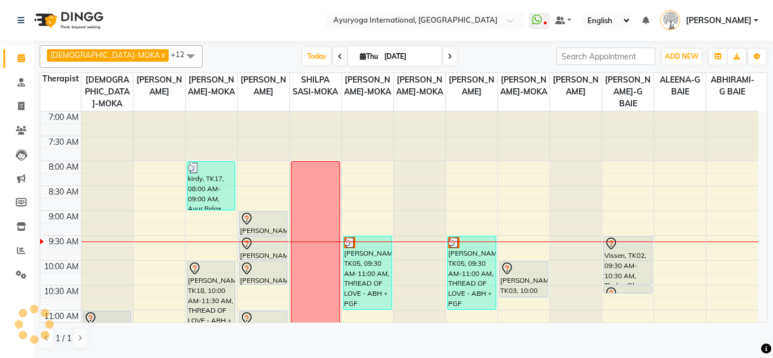
scroll to position [100, 0]
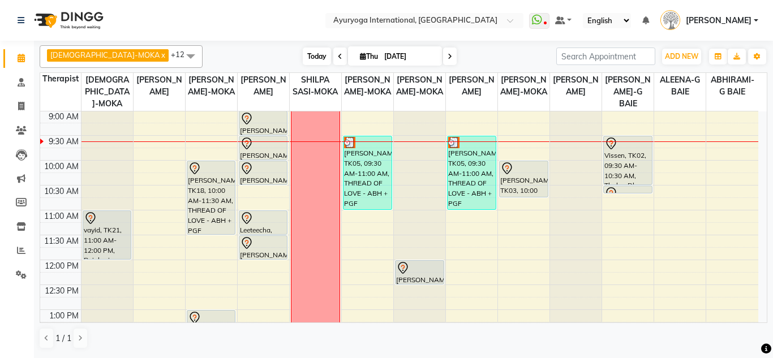
click at [303, 50] on span "Today" at bounding box center [317, 57] width 28 height 18
click at [303, 59] on span "Today" at bounding box center [317, 57] width 28 height 18
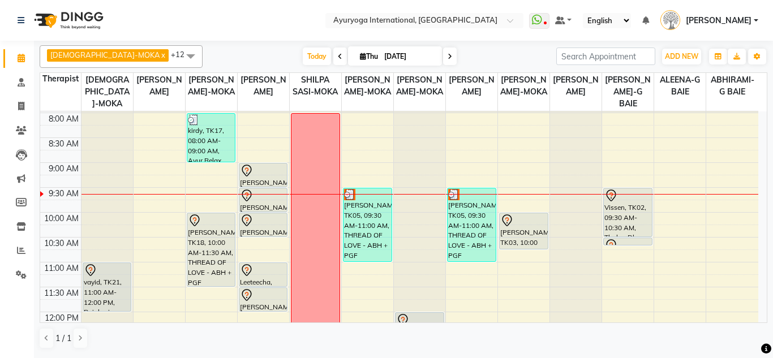
scroll to position [44, 0]
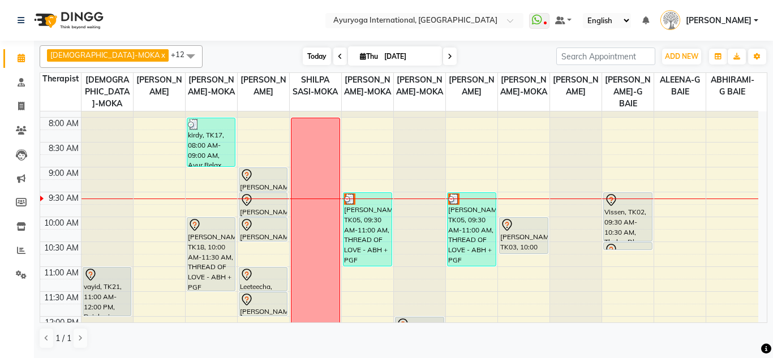
click at [303, 57] on span "Today" at bounding box center [317, 57] width 28 height 18
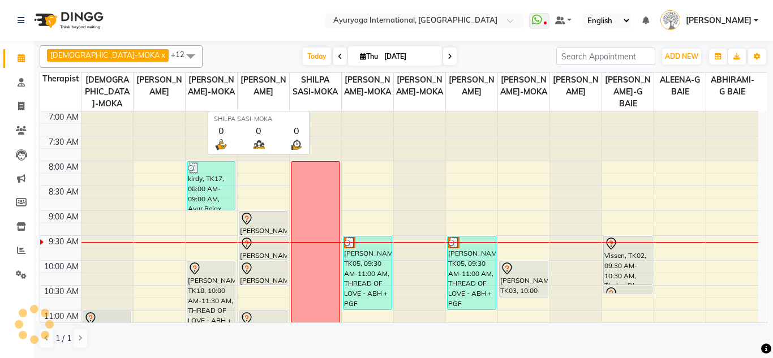
scroll to position [100, 0]
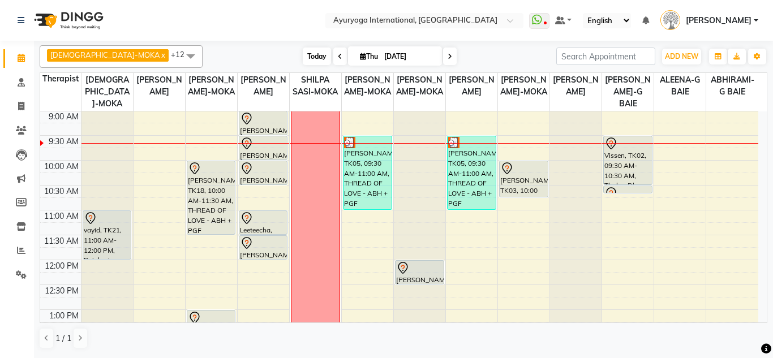
click at [303, 54] on span "Today" at bounding box center [317, 57] width 28 height 18
click at [303, 59] on span "Today" at bounding box center [317, 57] width 28 height 18
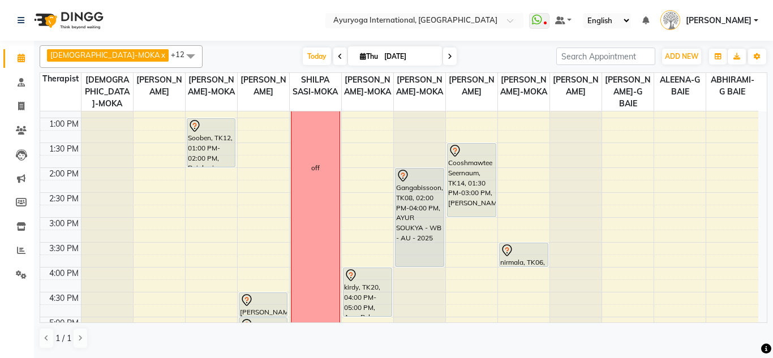
scroll to position [316, 0]
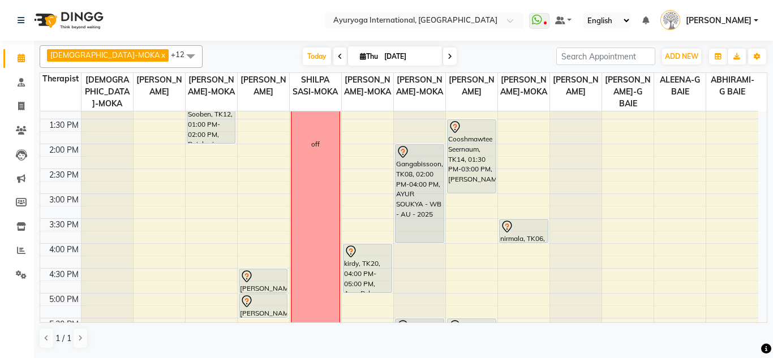
click at [448, 59] on icon at bounding box center [450, 56] width 5 height 7
click at [421, 59] on input "[DATE]" at bounding box center [409, 56] width 57 height 17
type input "05-09-2025"
select select "9"
select select "2025"
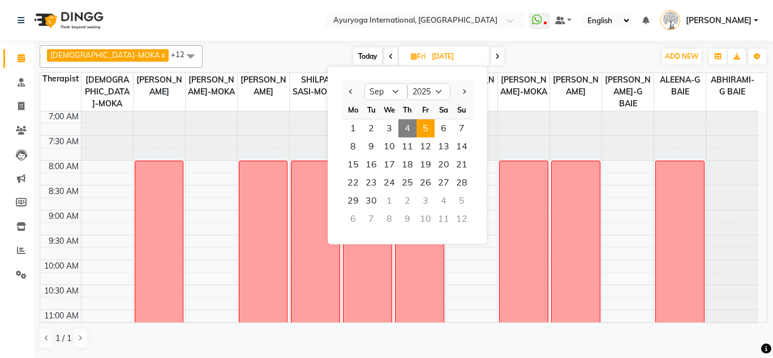
scroll to position [0, 0]
click at [421, 121] on span "5" at bounding box center [426, 128] width 18 height 18
click at [421, 121] on div at bounding box center [420, 137] width 52 height 50
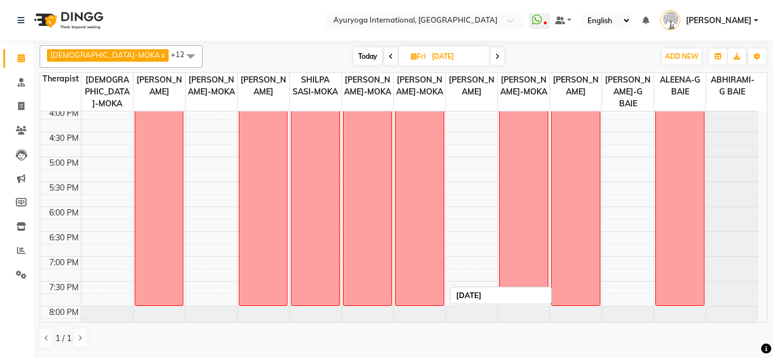
scroll to position [453, 0]
click at [491, 61] on span at bounding box center [498, 57] width 14 height 18
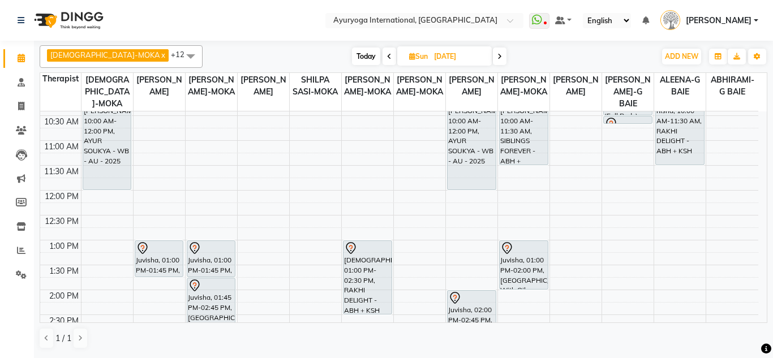
scroll to position [226, 0]
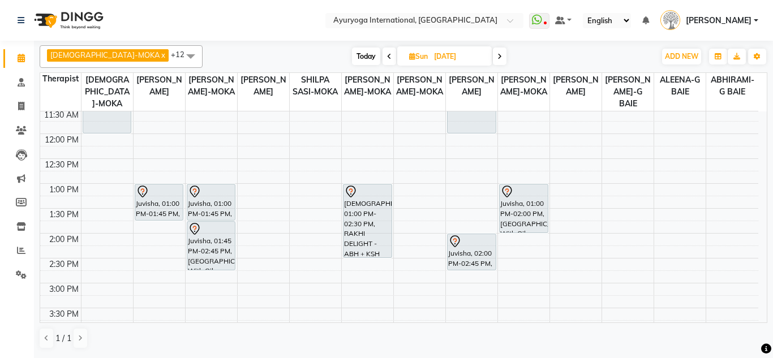
click at [383, 58] on span at bounding box center [390, 57] width 14 height 18
type input "05-09-2025"
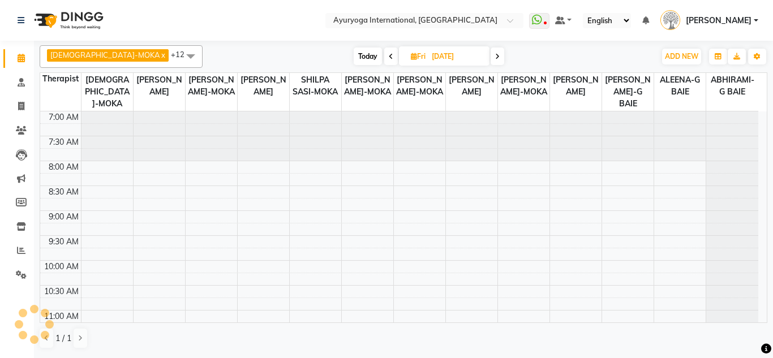
scroll to position [100, 0]
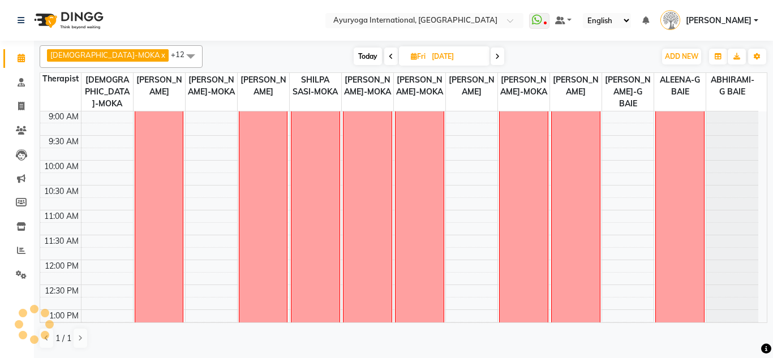
click at [463, 60] on div "Today Fri 05-09-2025" at bounding box center [429, 56] width 153 height 17
click at [450, 53] on input "05-09-2025" at bounding box center [457, 56] width 57 height 17
select select "9"
select select "2025"
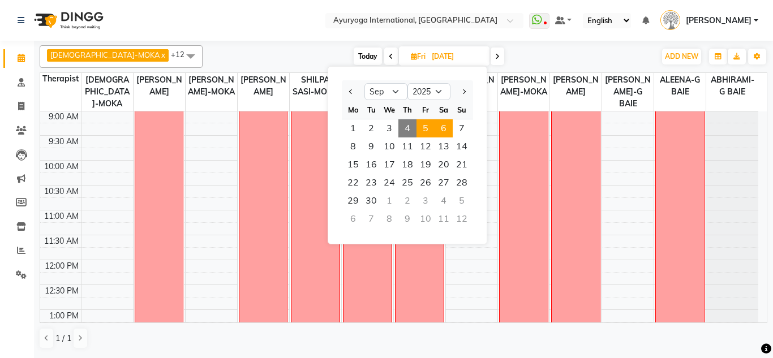
click at [447, 131] on span "6" at bounding box center [444, 128] width 18 height 18
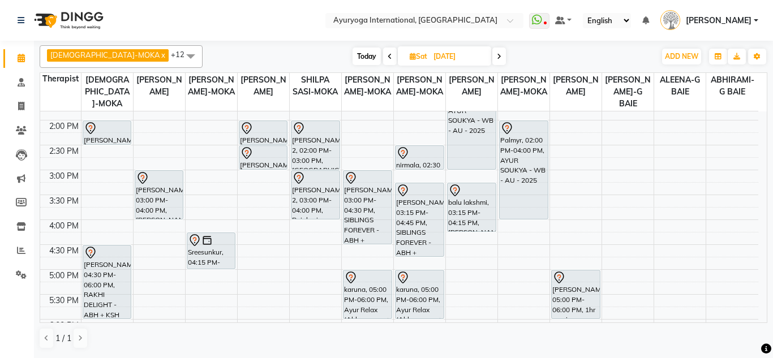
scroll to position [283, 0]
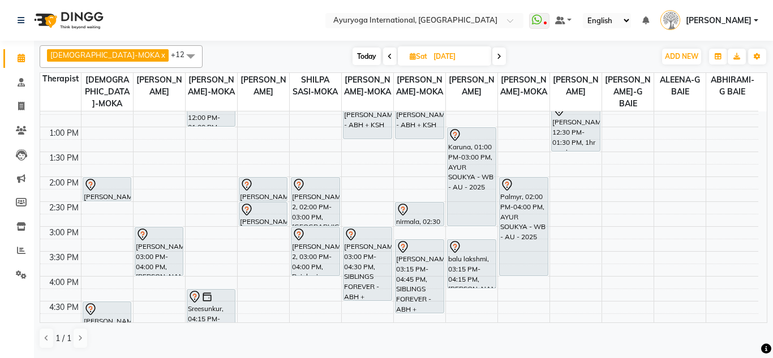
click at [497, 57] on icon at bounding box center [499, 56] width 5 height 7
type input "07-09-2025"
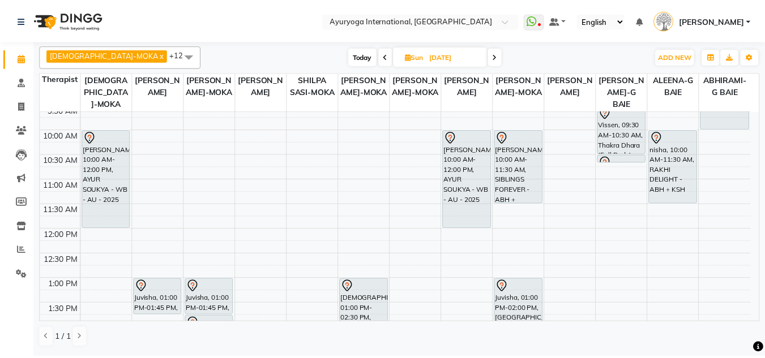
scroll to position [213, 0]
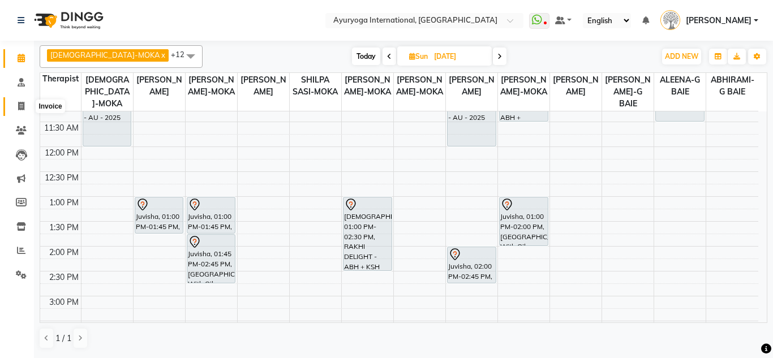
click at [19, 102] on icon at bounding box center [21, 106] width 6 height 8
select select "service"
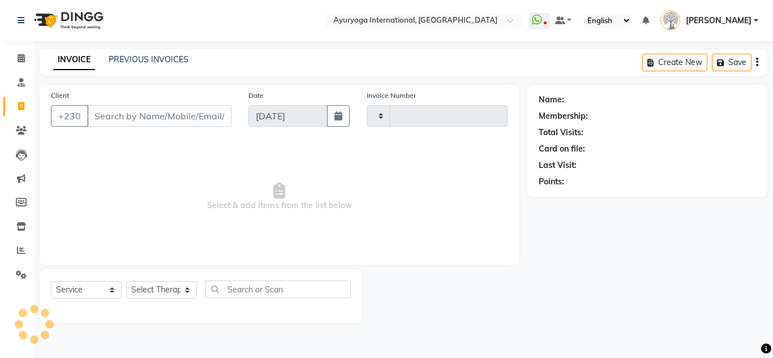
type input "5182"
select select "730"
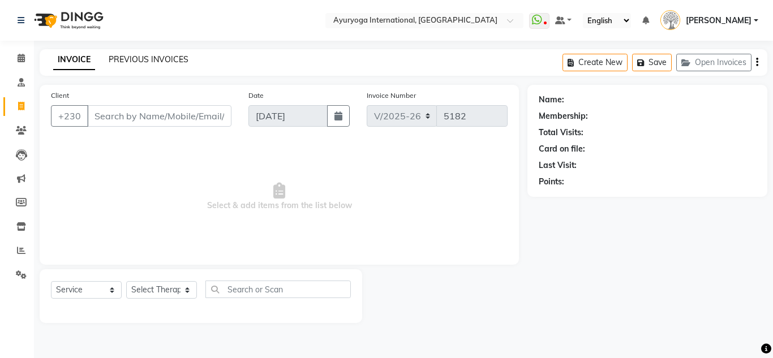
click at [130, 59] on link "PREVIOUS INVOICES" at bounding box center [149, 59] width 80 height 10
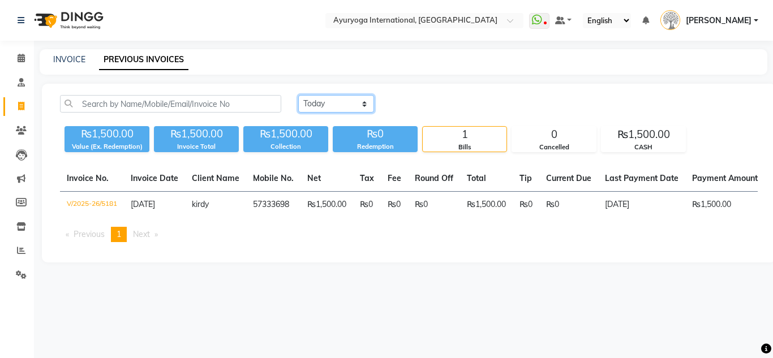
click at [304, 101] on select "Today Yesterday Custom Range" at bounding box center [336, 104] width 76 height 18
click at [309, 106] on select "Today Yesterday Custom Range" at bounding box center [336, 104] width 76 height 18
select select "yesterday"
click at [298, 95] on select "Today Yesterday Custom Range" at bounding box center [336, 104] width 76 height 18
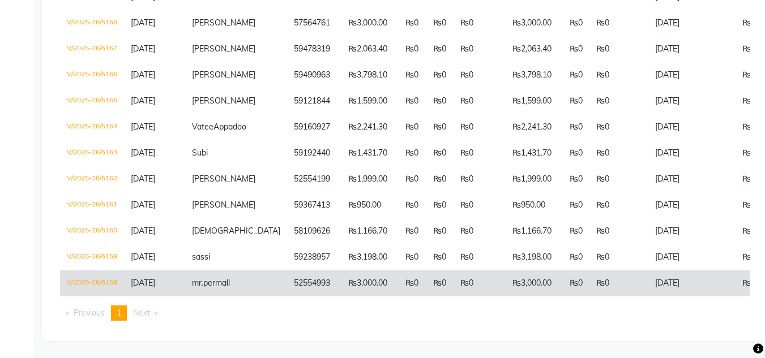
scroll to position [568, 0]
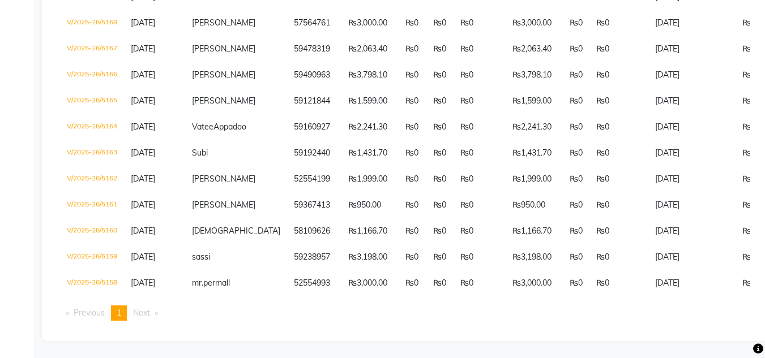
click at [156, 318] on li "Next page" at bounding box center [145, 313] width 36 height 15
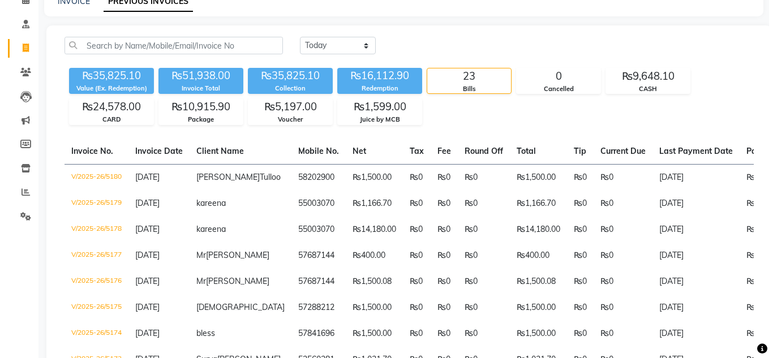
scroll to position [0, 0]
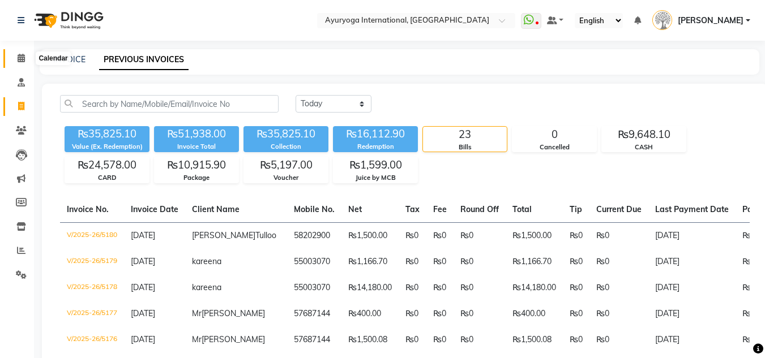
click at [25, 55] on icon at bounding box center [21, 58] width 7 height 8
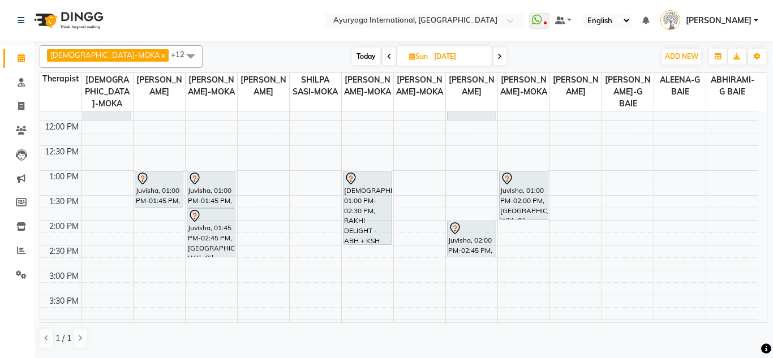
scroll to position [283, 0]
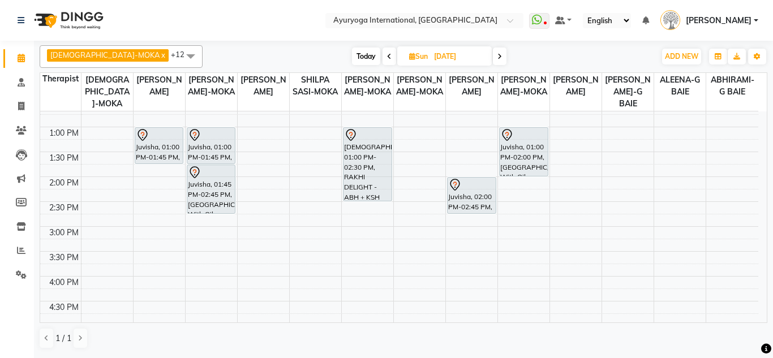
click at [352, 50] on span "Today" at bounding box center [366, 57] width 28 height 18
type input "[DATE]"
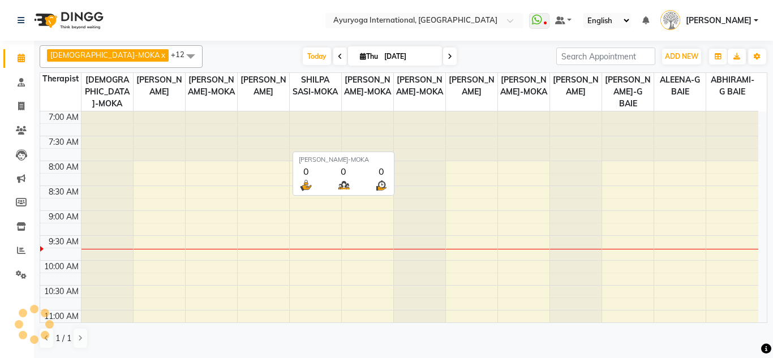
scroll to position [100, 0]
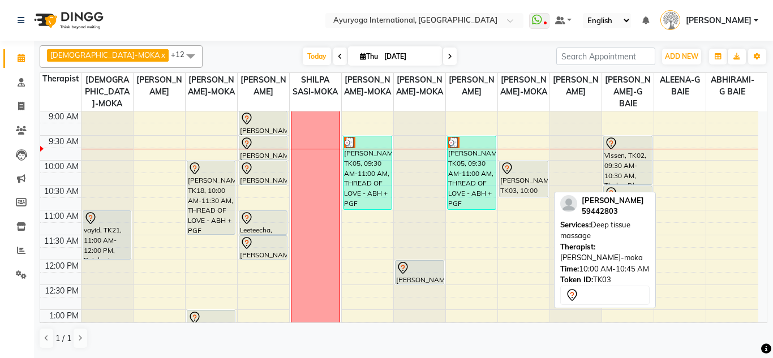
click at [512, 177] on div "[PERSON_NAME], TK03, 10:00 AM-10:45 AM, Deep tissue massage" at bounding box center [524, 179] width 48 height 36
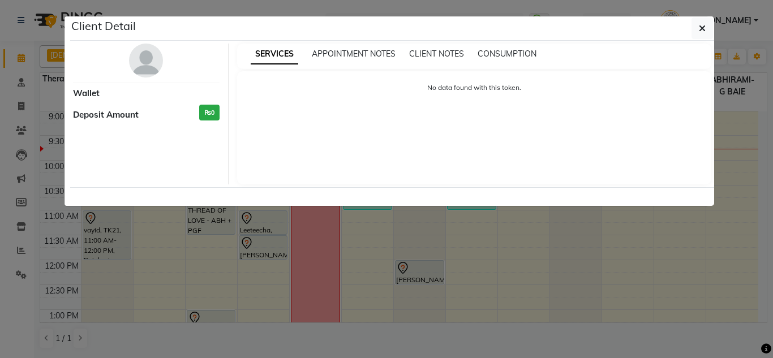
select select "7"
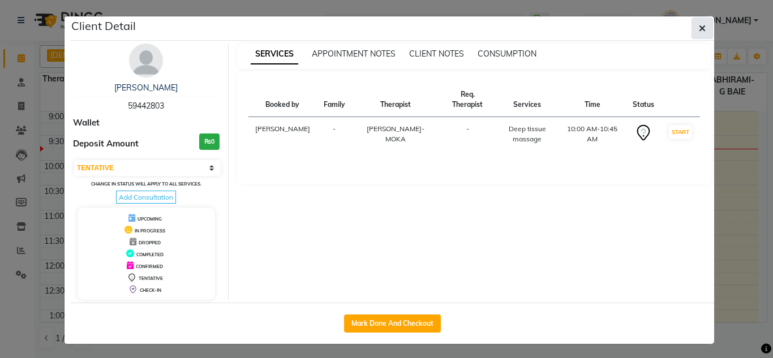
click at [708, 28] on button "button" at bounding box center [703, 29] width 22 height 22
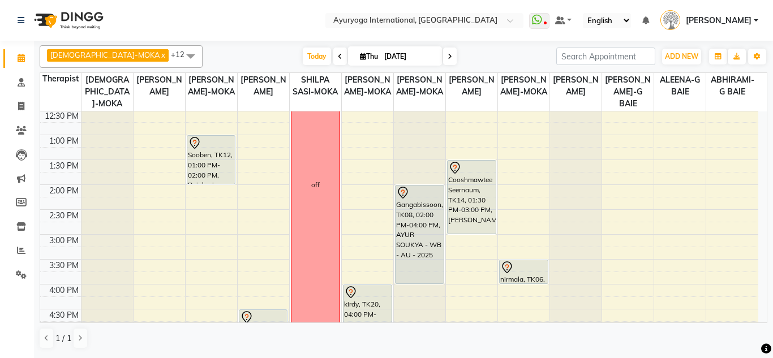
scroll to position [203, 0]
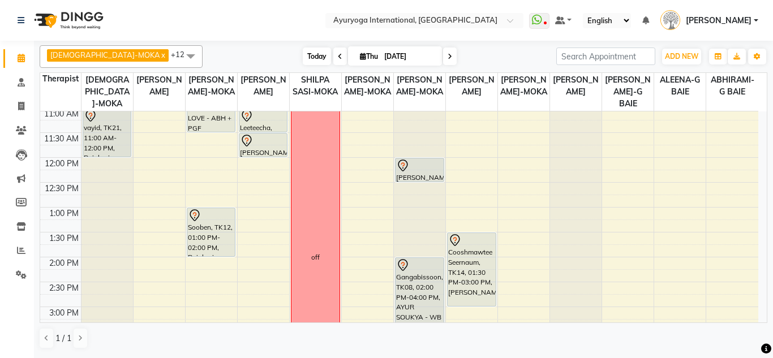
click at [303, 61] on span "Today" at bounding box center [317, 57] width 28 height 18
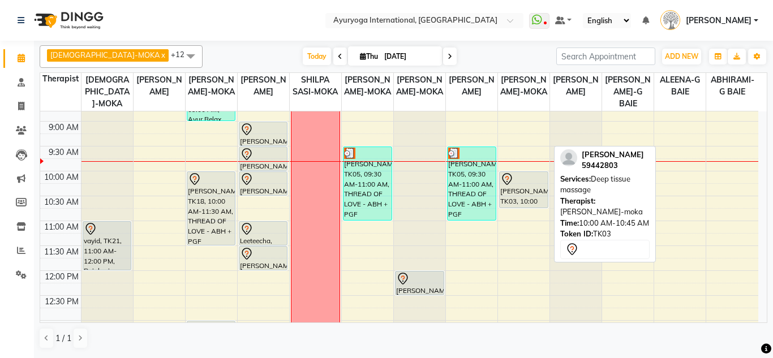
scroll to position [146, 0]
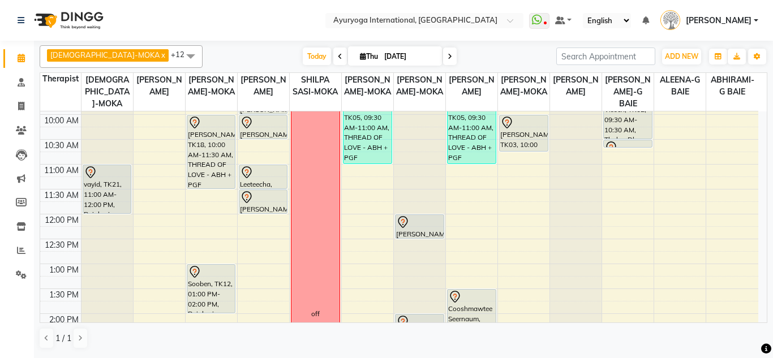
click at [526, 168] on div "7:00 AM 7:30 AM 8:00 AM 8:30 AM 9:00 AM 9:30 AM 10:00 AM 10:30 AM 11:00 AM 11:3…" at bounding box center [399, 313] width 718 height 697
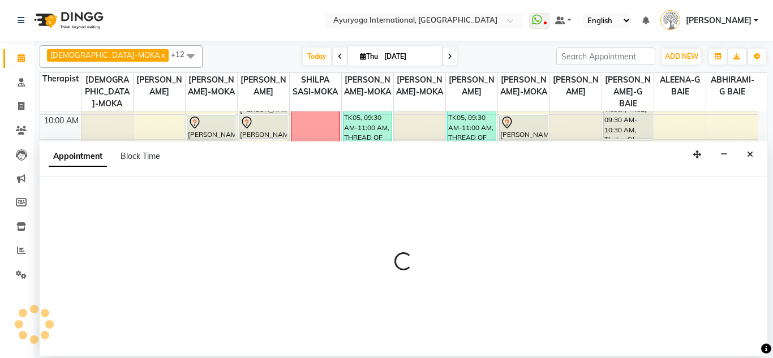
select select "77771"
select select "660"
select select "tentative"
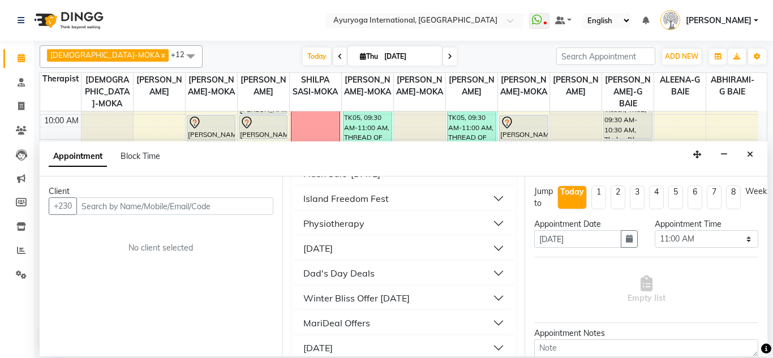
scroll to position [1070, 0]
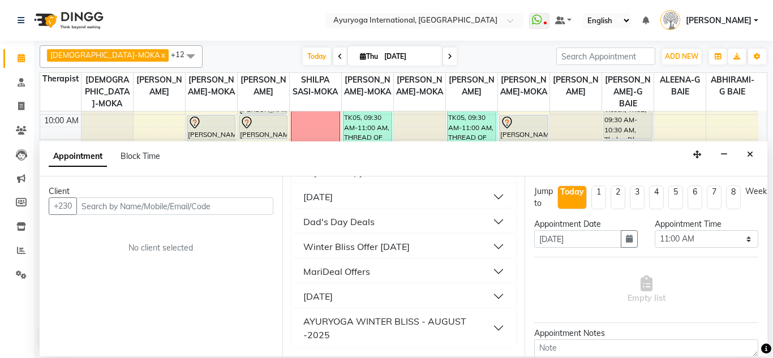
click at [385, 317] on div "AYURYOGA WINTER BLISS - AUGUST -2025" at bounding box center [398, 328] width 190 height 27
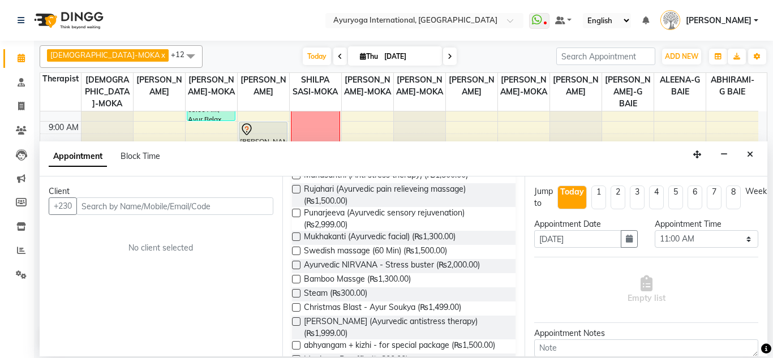
scroll to position [146, 0]
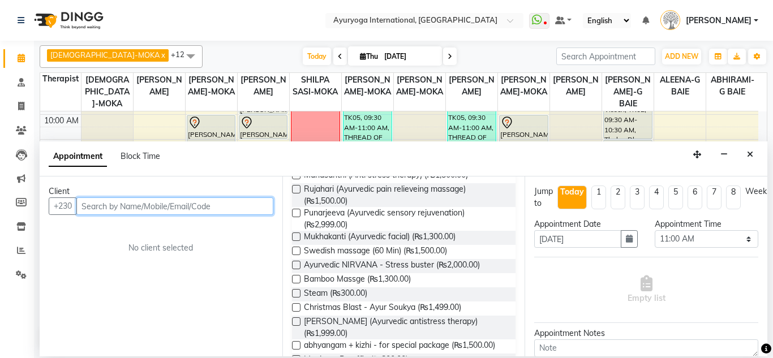
click at [148, 203] on input "text" at bounding box center [174, 207] width 197 height 18
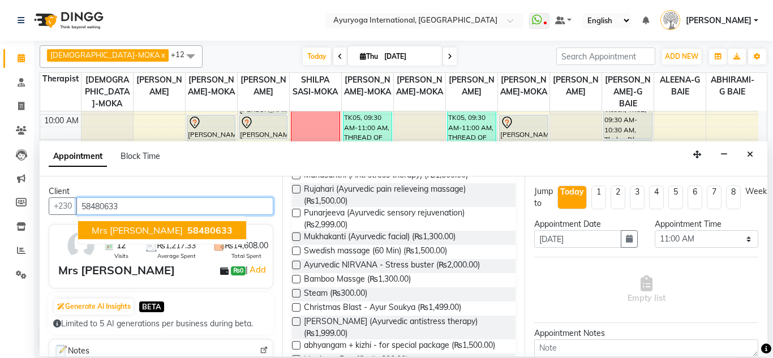
click at [187, 230] on span "58480633" at bounding box center [209, 230] width 45 height 11
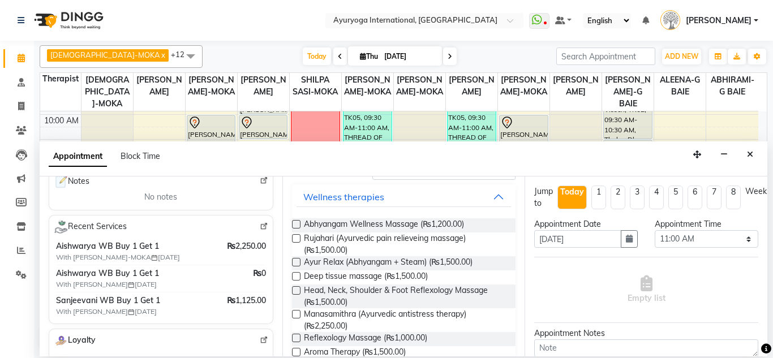
scroll to position [0, 0]
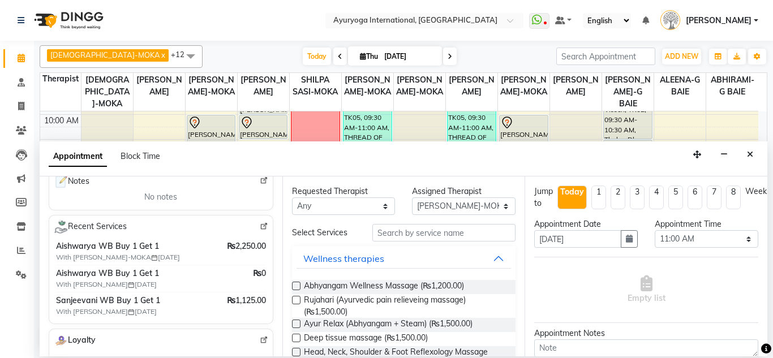
type input "58480633"
click at [431, 232] on input "text" at bounding box center [445, 233] width 144 height 18
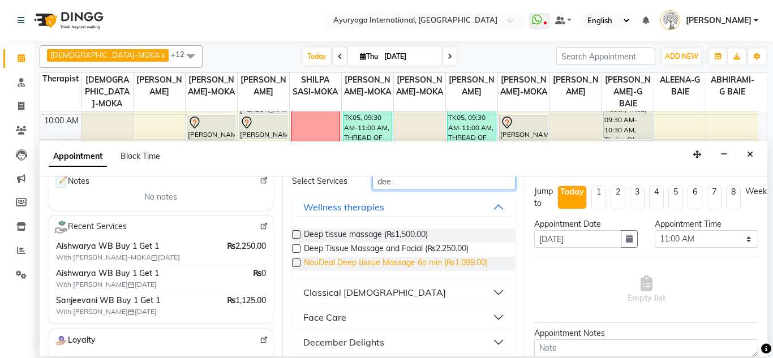
scroll to position [109, 0]
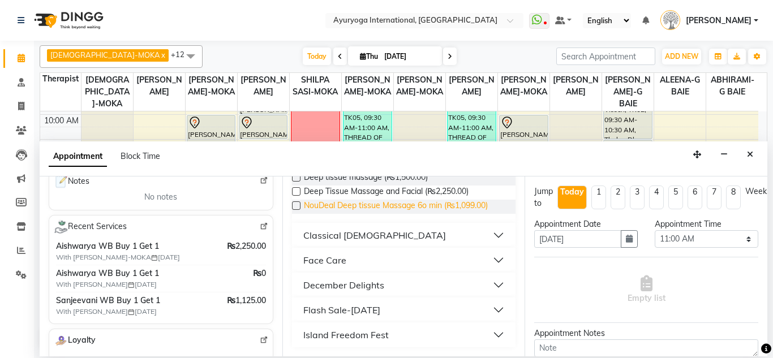
type input "dee"
click at [420, 311] on button "Flash Sale-[DATE]" at bounding box center [404, 310] width 215 height 20
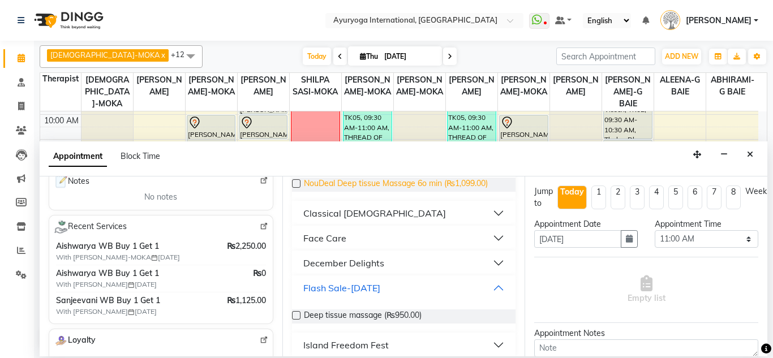
scroll to position [141, 0]
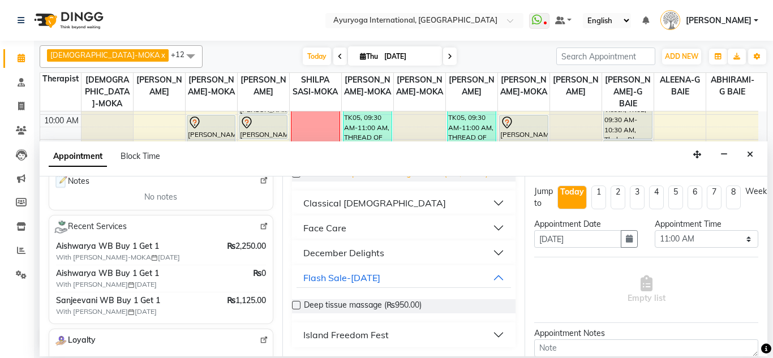
click at [420, 311] on span "Deep tissue massage (₨950.00)" at bounding box center [363, 307] width 118 height 14
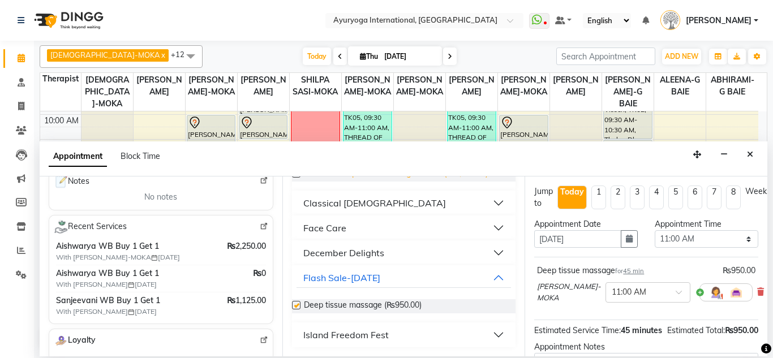
checkbox input "false"
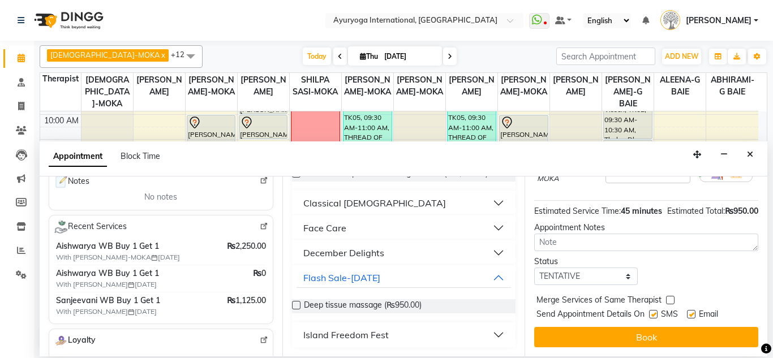
scroll to position [140, 0]
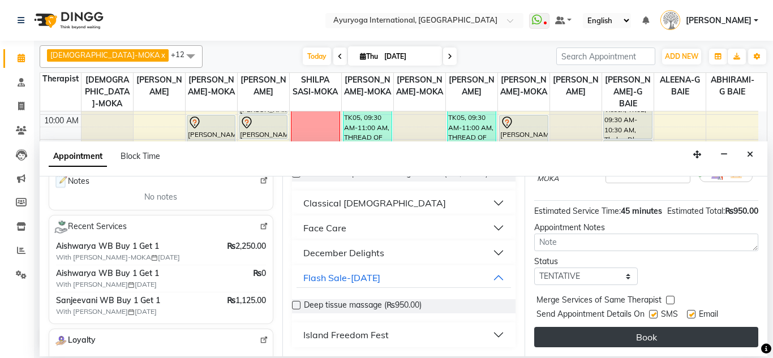
click at [676, 327] on button "Book" at bounding box center [646, 337] width 224 height 20
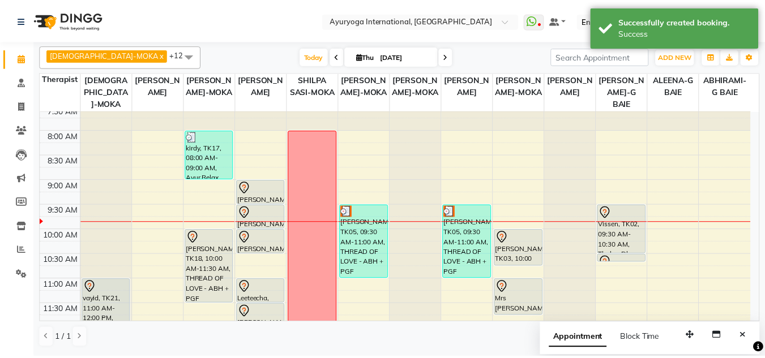
scroll to position [0, 0]
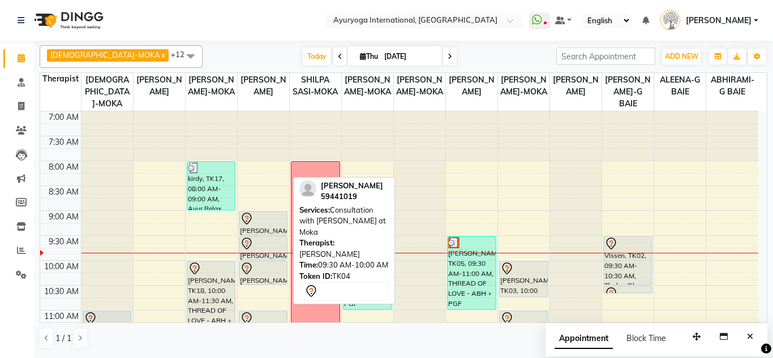
click at [285, 249] on div at bounding box center [263, 244] width 47 height 14
select select "7"
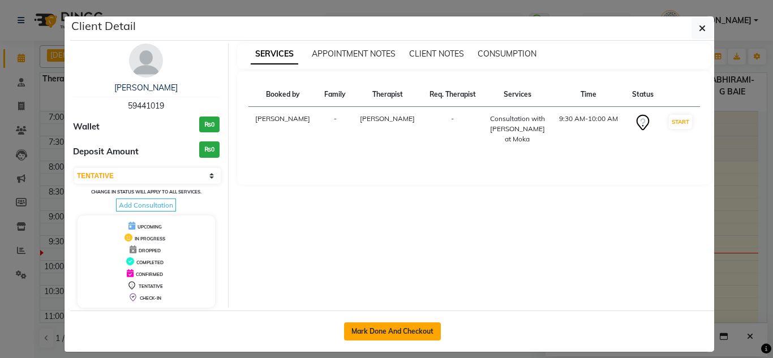
click at [386, 328] on button "Mark Done And Checkout" at bounding box center [392, 332] width 97 height 18
select select "service"
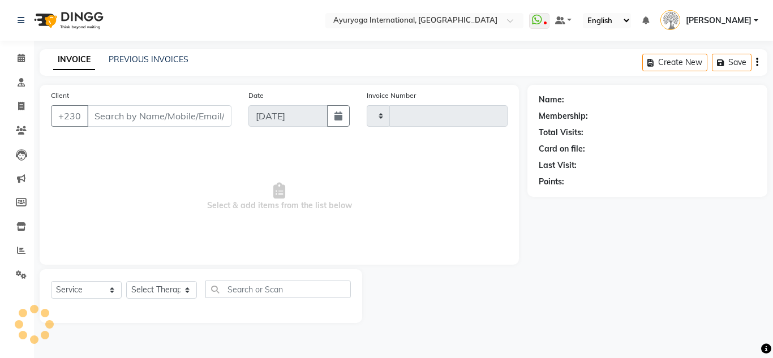
type input "5182"
select select "730"
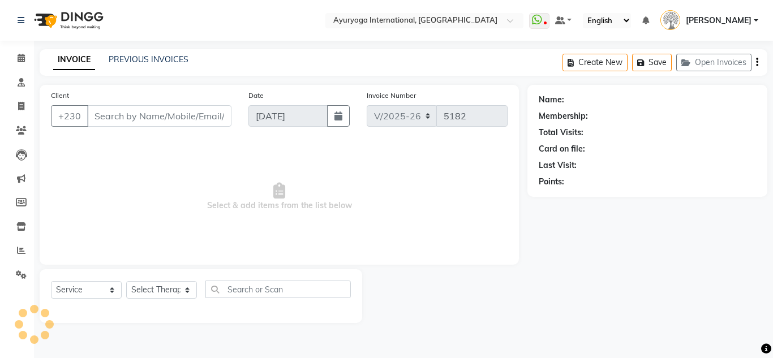
type input "59441019"
select select "19827"
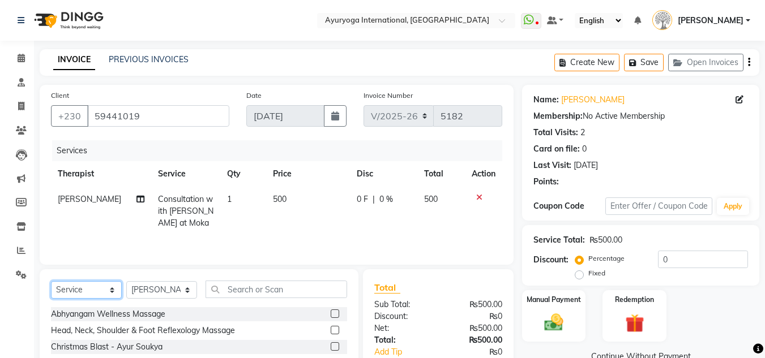
click at [88, 294] on select "Select Service Product Membership Package Voucher Prepaid Gift Card" at bounding box center [86, 290] width 71 height 18
select select "product"
click at [51, 281] on select "Select Service Product Membership Package Voucher Prepaid Gift Card" at bounding box center [86, 290] width 71 height 18
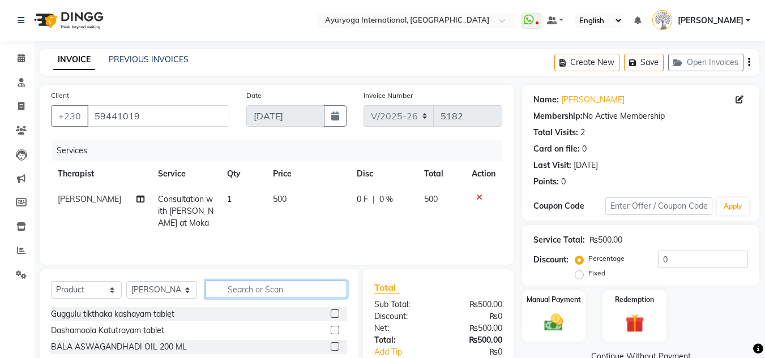
click at [258, 288] on input "text" at bounding box center [277, 290] width 142 height 18
type input "tikt"
click at [333, 346] on label at bounding box center [335, 347] width 8 height 8
click at [333, 346] on input "checkbox" at bounding box center [334, 347] width 7 height 7
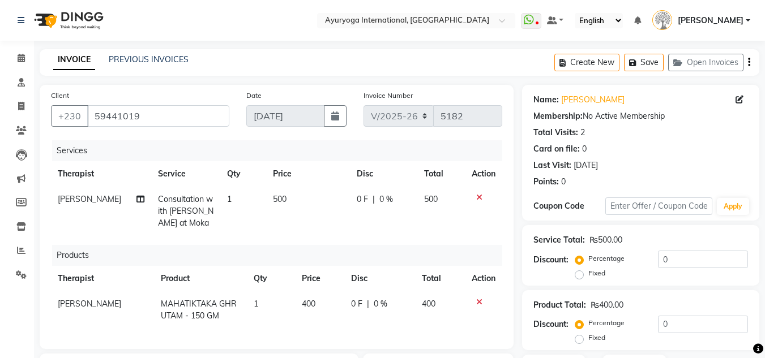
checkbox input "false"
click at [264, 302] on td "1" at bounding box center [271, 310] width 48 height 37
select select "19827"
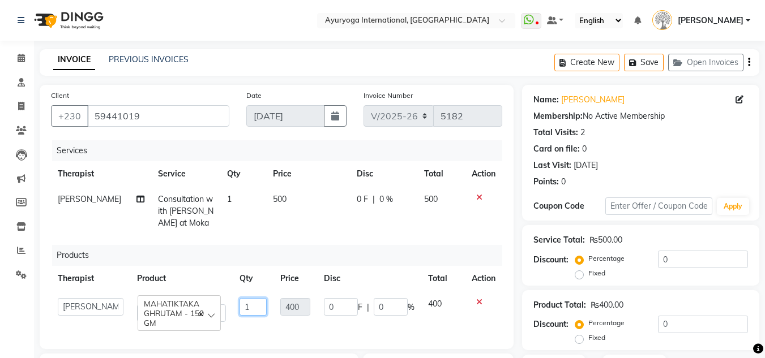
click at [259, 306] on input "1" at bounding box center [252, 307] width 27 height 18
type input "4"
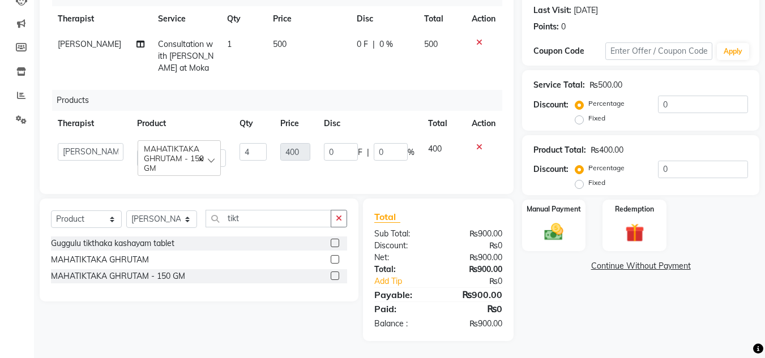
click at [587, 307] on div "Name: Melanie Membership: No Active Membership Total Visits: 2 Card on file: 0 …" at bounding box center [645, 136] width 246 height 412
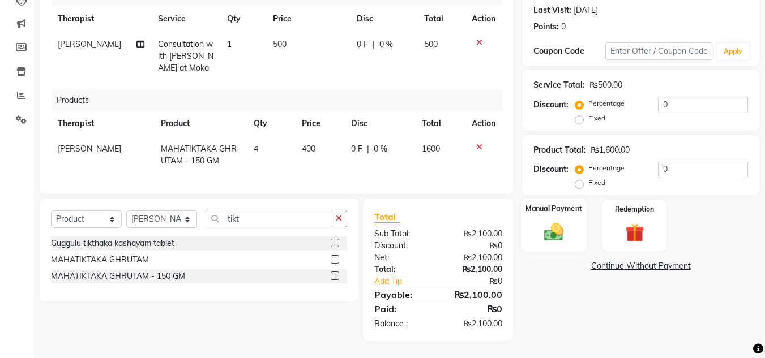
click at [570, 221] on img at bounding box center [554, 232] width 32 height 23
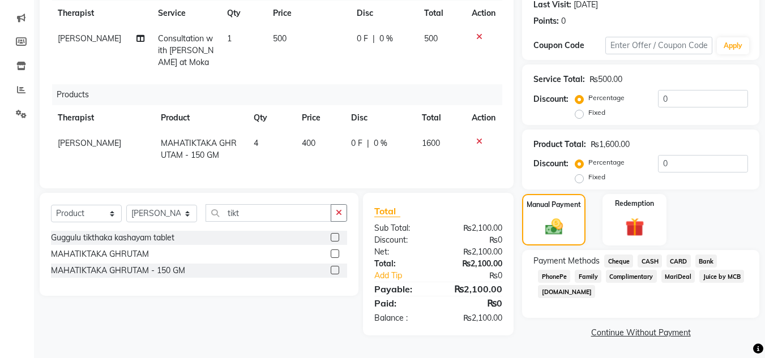
click at [684, 256] on span "CARD" at bounding box center [678, 261] width 24 height 13
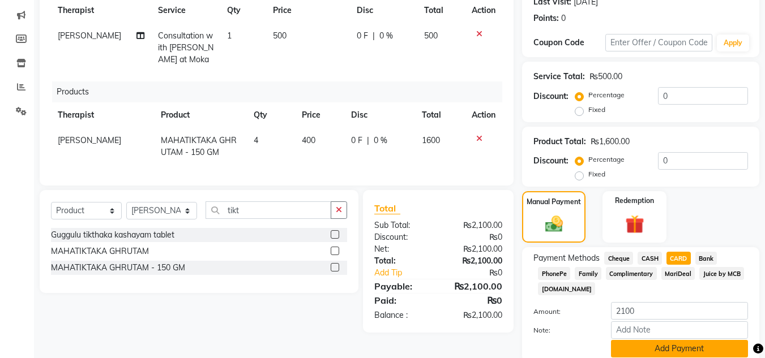
click at [688, 351] on button "Add Payment" at bounding box center [679, 349] width 137 height 18
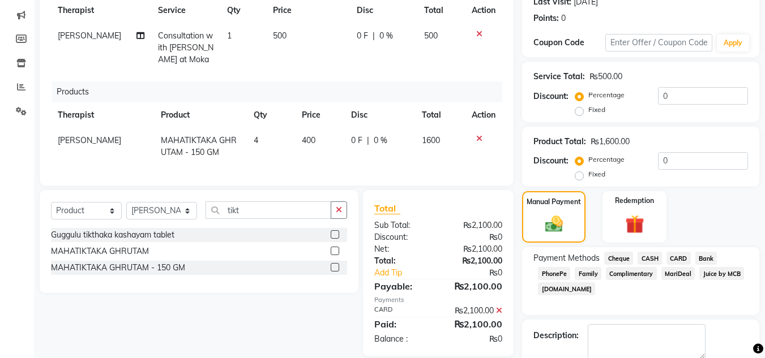
scroll to position [225, 0]
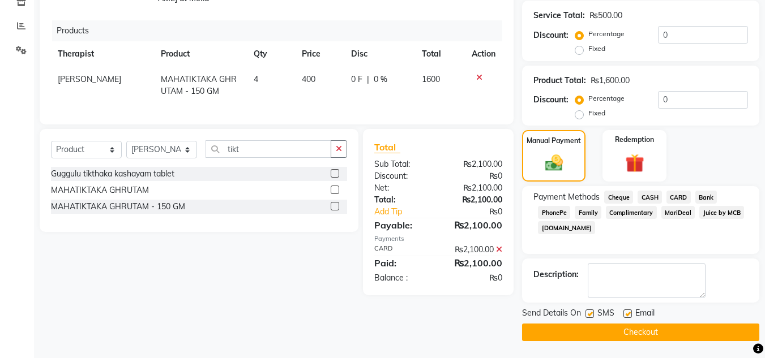
click at [673, 324] on button "Checkout" at bounding box center [640, 333] width 237 height 18
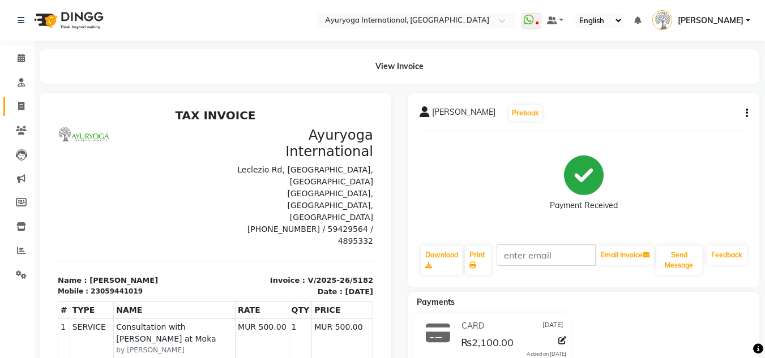
click at [22, 112] on span at bounding box center [21, 106] width 20 height 13
select select "service"
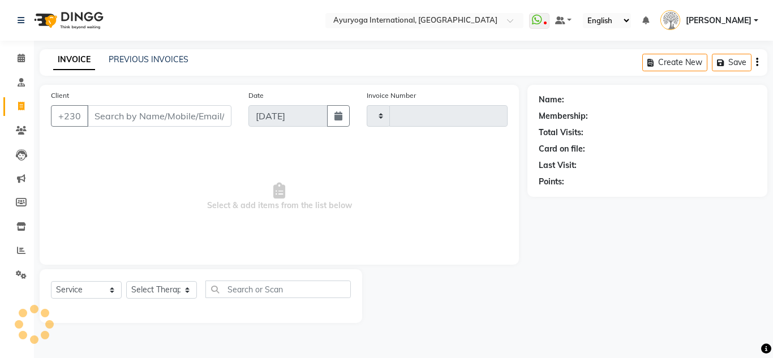
type input "5183"
select select "730"
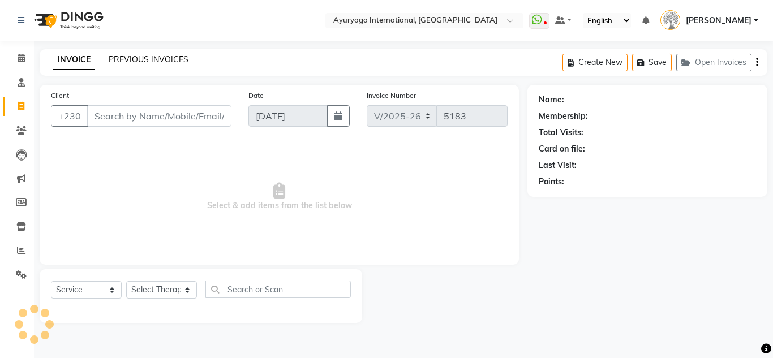
click at [157, 62] on link "PREVIOUS INVOICES" at bounding box center [149, 59] width 80 height 10
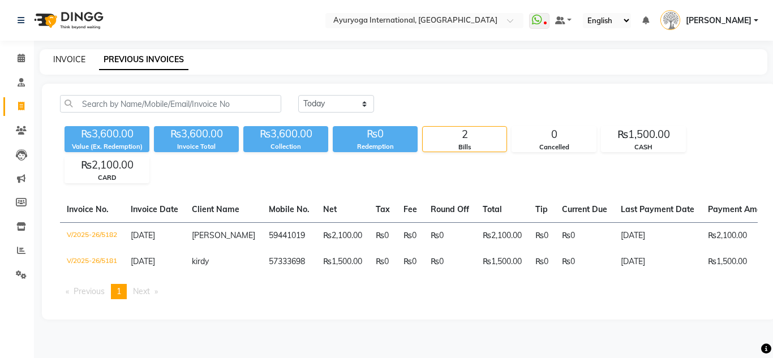
click at [75, 58] on link "INVOICE" at bounding box center [69, 59] width 32 height 10
select select "service"
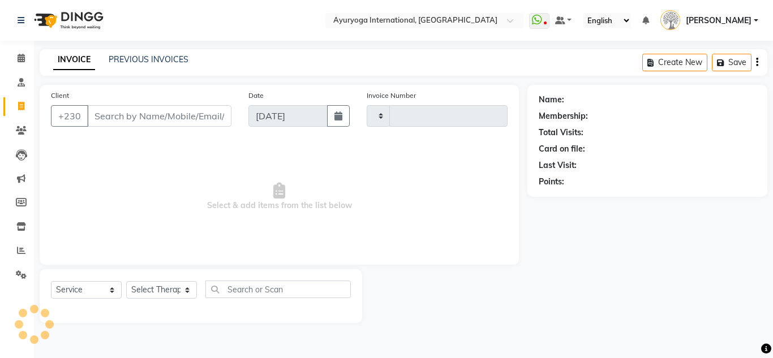
type input "5183"
select select "730"
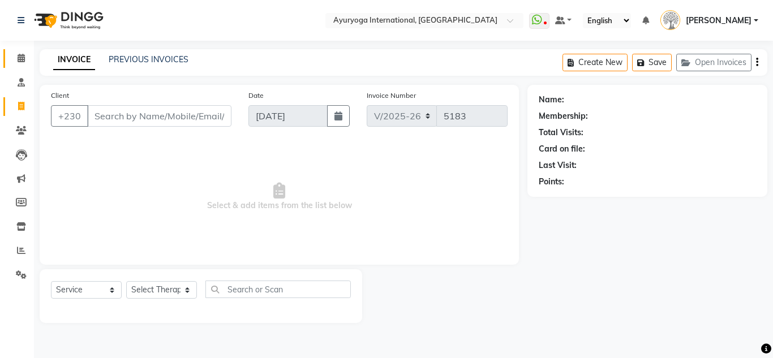
click at [12, 56] on span at bounding box center [21, 58] width 20 height 13
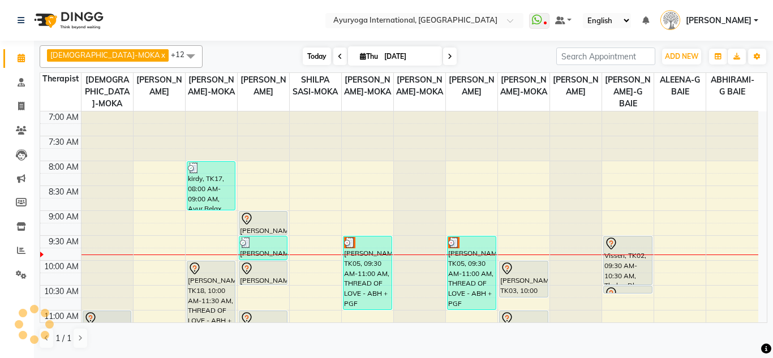
click at [303, 54] on span "Today" at bounding box center [317, 57] width 28 height 18
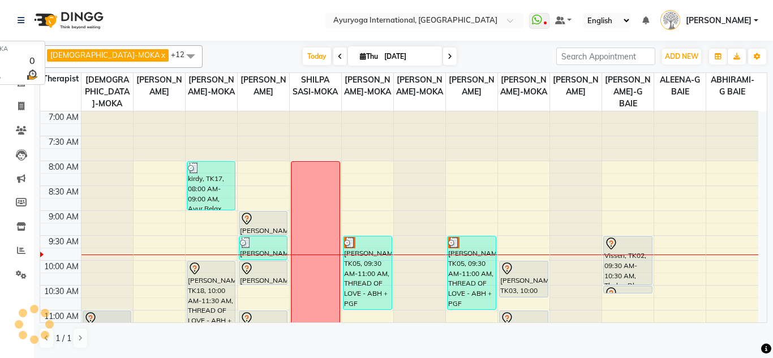
scroll to position [100, 0]
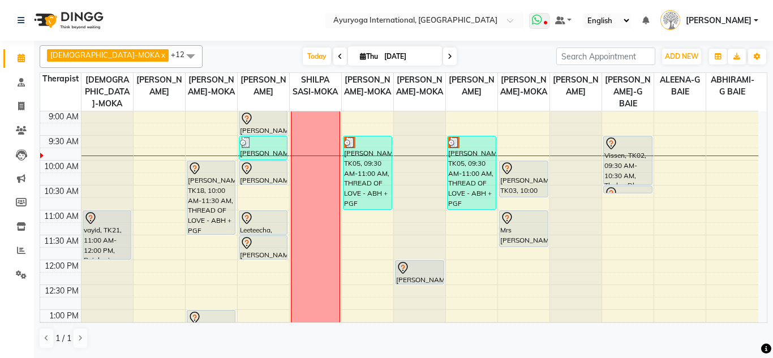
click at [532, 20] on icon at bounding box center [537, 19] width 10 height 11
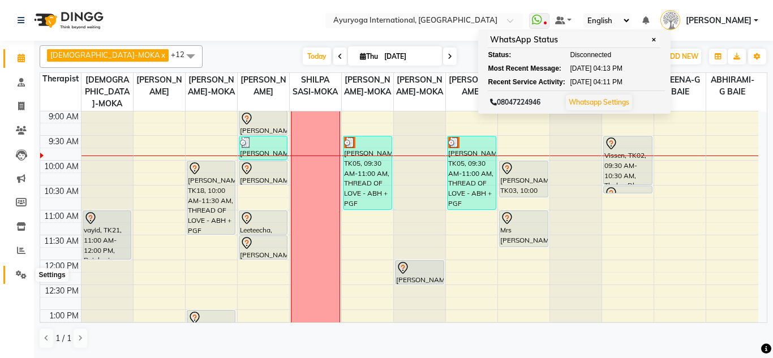
click at [25, 279] on icon at bounding box center [21, 275] width 11 height 8
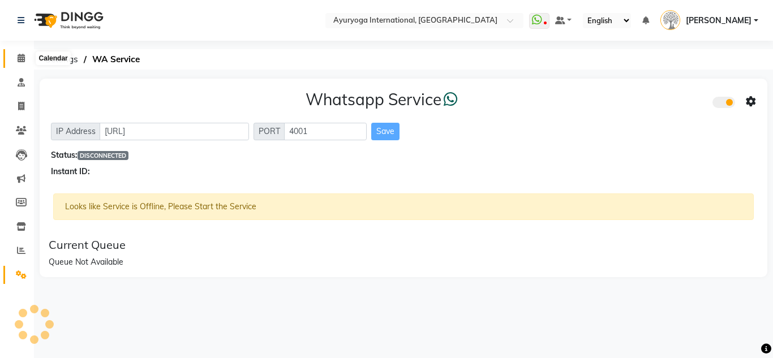
click at [24, 61] on icon at bounding box center [21, 58] width 7 height 8
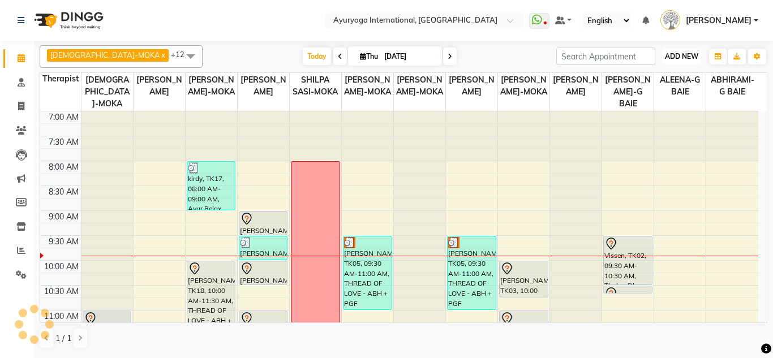
click at [666, 51] on button "ADD NEW Toggle Dropdown" at bounding box center [681, 57] width 39 height 16
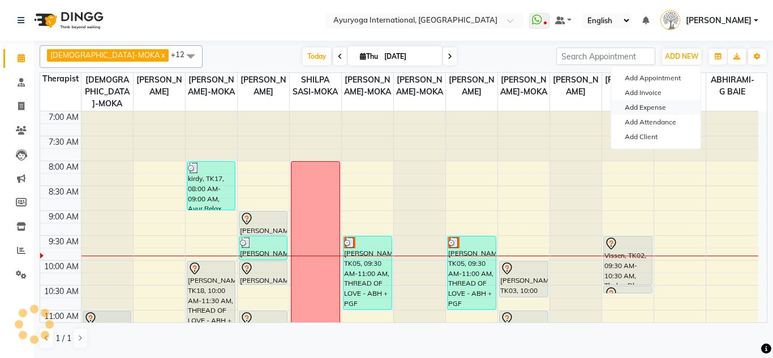
click at [690, 109] on link "Add Expense" at bounding box center [655, 107] width 89 height 15
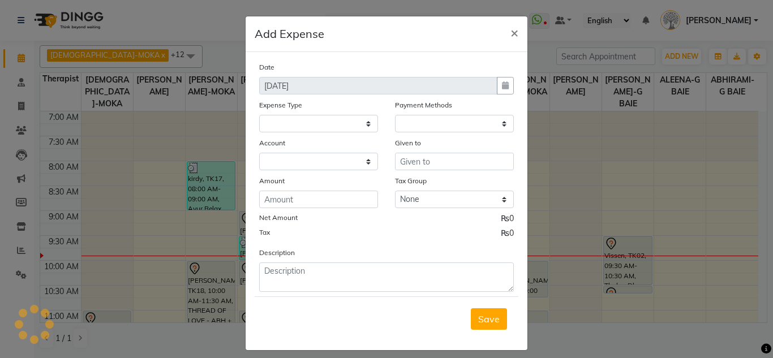
select select
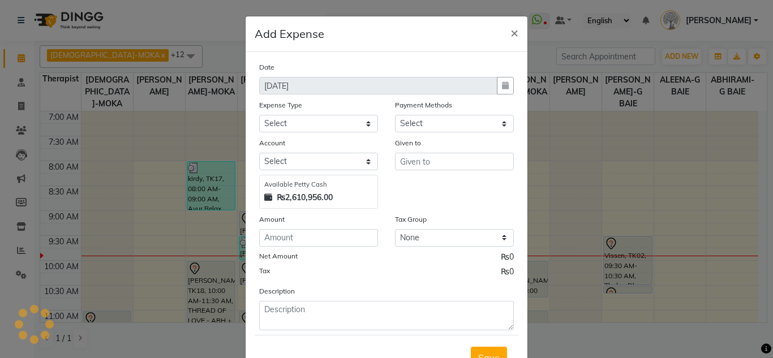
select select "1"
select select "2477"
click at [345, 121] on select "Select Advertising and Promotional Expenses Audit Charge BANK CHARGES CAR LOAN …" at bounding box center [318, 124] width 119 height 18
select select "77"
click at [259, 115] on select "Select Advertising and Promotional Expenses Audit Charge BANK CHARGES CAR LOAN …" at bounding box center [318, 124] width 119 height 18
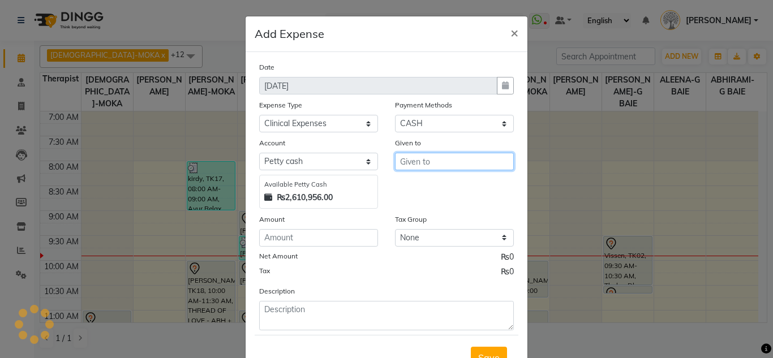
click at [431, 164] on input "text" at bounding box center [454, 162] width 119 height 18
type input "Shell Moka"
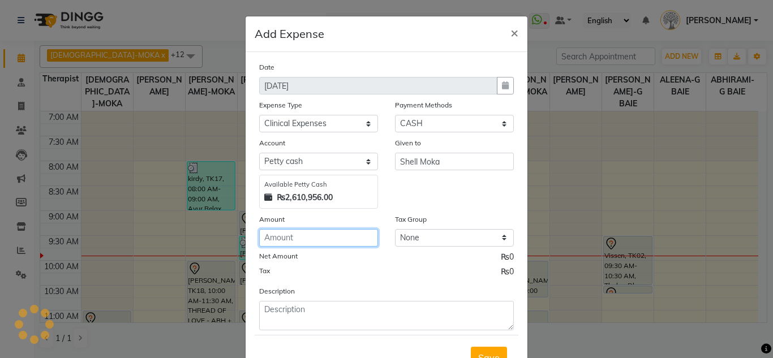
click at [309, 246] on input "number" at bounding box center [318, 238] width 119 height 18
type input "920"
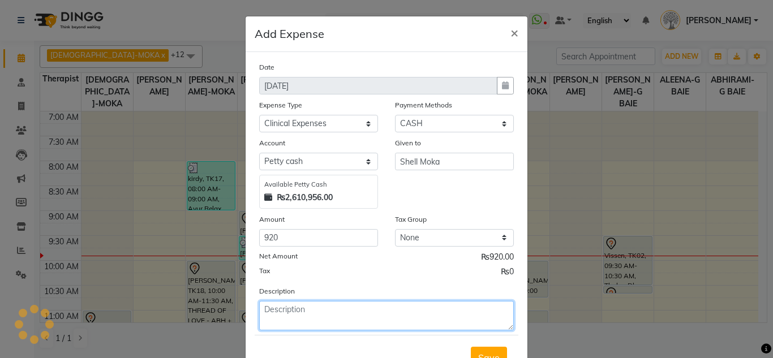
click at [298, 311] on textarea at bounding box center [386, 315] width 255 height 29
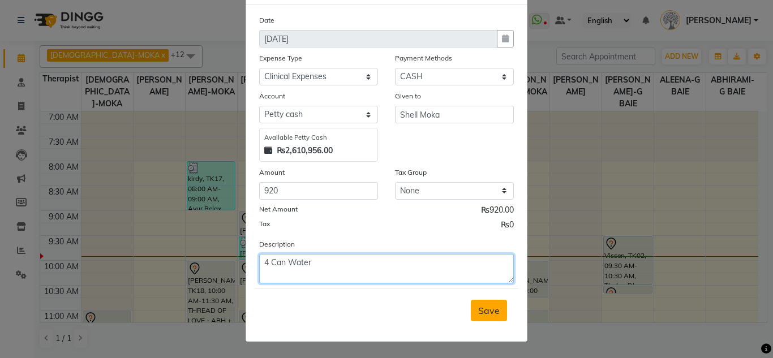
type textarea "4 Can Water"
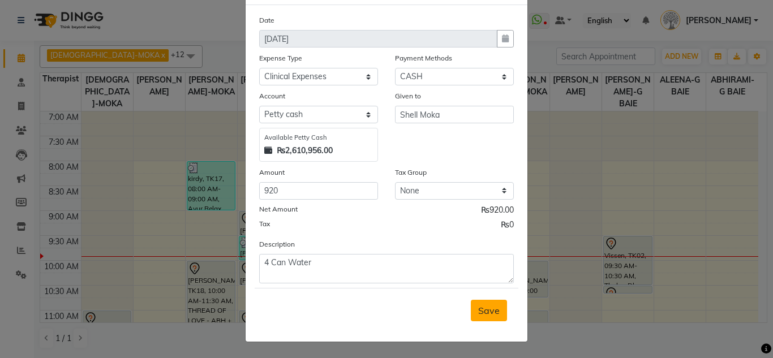
click at [497, 318] on button "Save" at bounding box center [489, 311] width 36 height 22
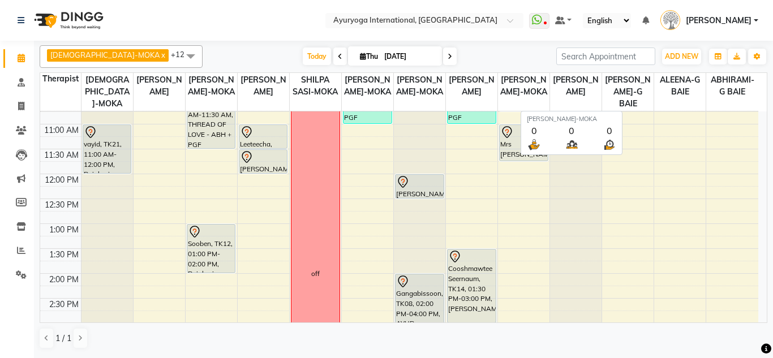
scroll to position [226, 0]
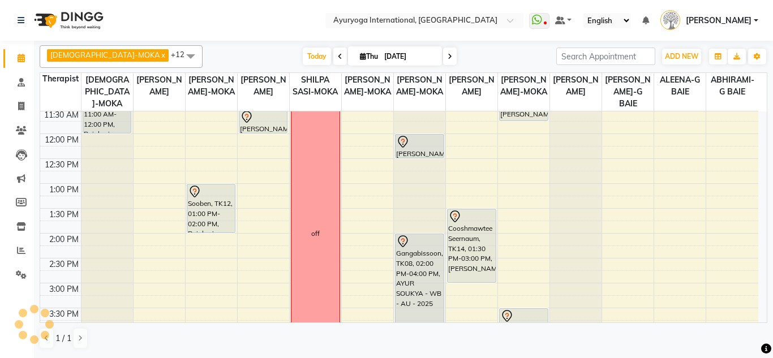
click at [443, 61] on span at bounding box center [450, 57] width 14 height 18
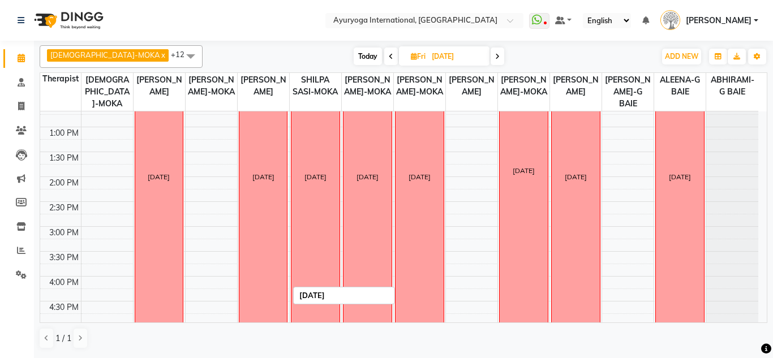
scroll to position [486, 0]
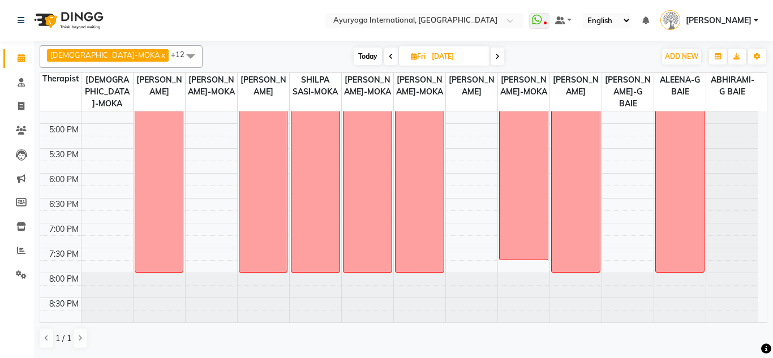
click at [491, 49] on span at bounding box center [498, 57] width 14 height 18
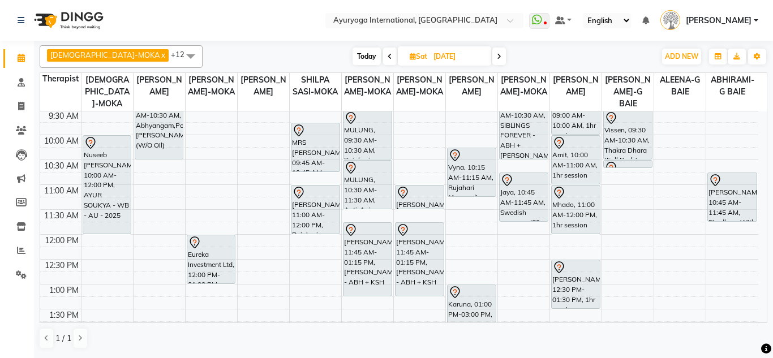
scroll to position [146, 0]
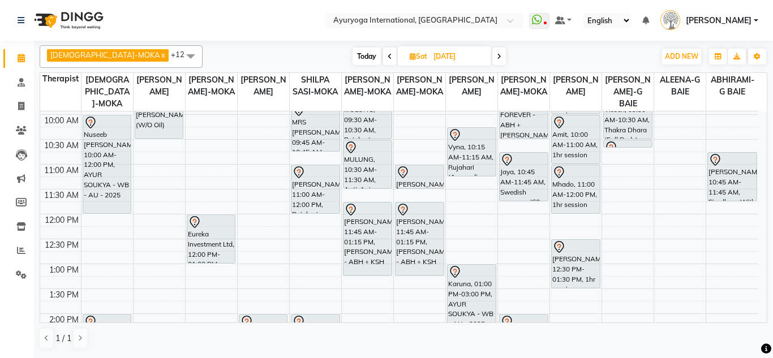
click at [493, 50] on span at bounding box center [500, 57] width 14 height 18
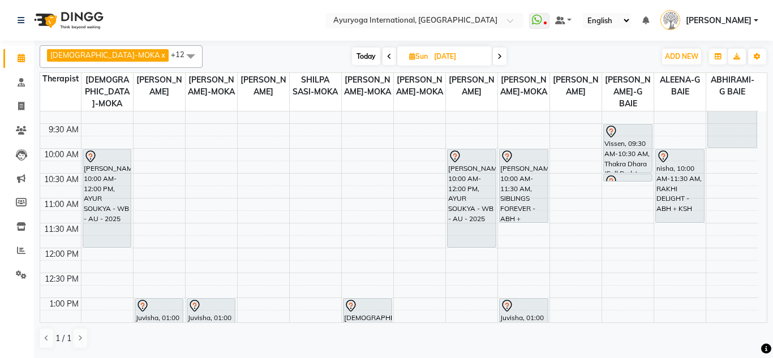
scroll to position [113, 0]
click at [493, 60] on span at bounding box center [500, 57] width 14 height 18
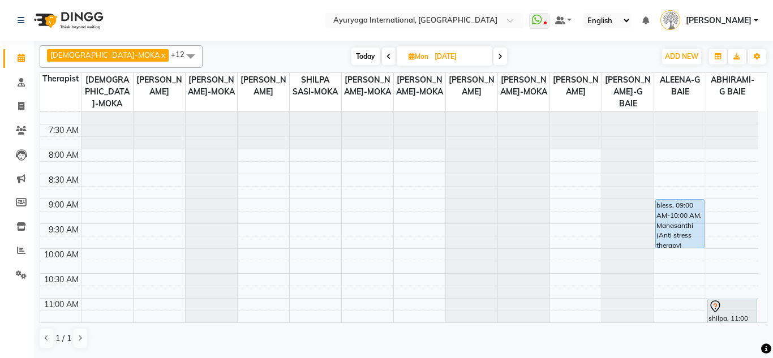
scroll to position [0, 0]
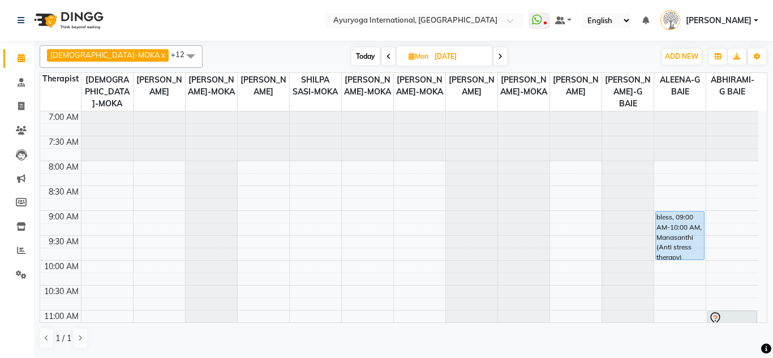
click at [498, 57] on icon at bounding box center [500, 56] width 5 height 7
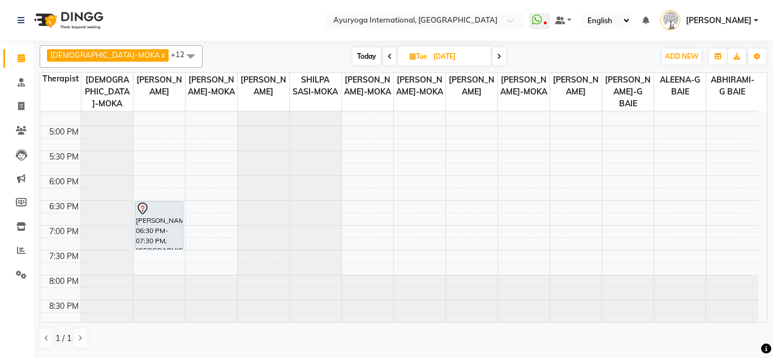
scroll to position [486, 0]
click at [353, 54] on span "Today" at bounding box center [367, 57] width 28 height 18
type input "[DATE]"
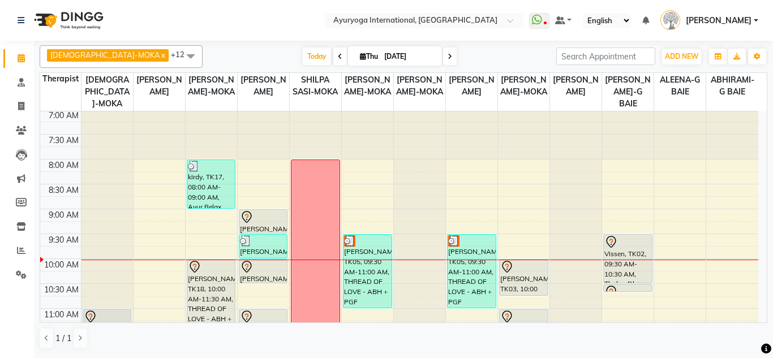
scroll to position [0, 0]
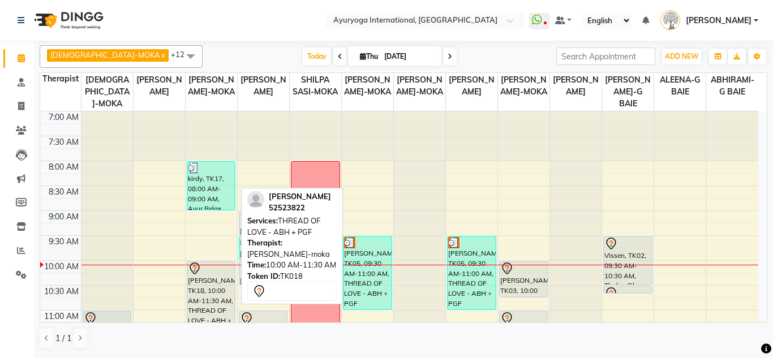
click at [220, 275] on div "[PERSON_NAME], TK18, 10:00 AM-11:30 AM, THREAD OF LOVE - ABH + PGF" at bounding box center [211, 298] width 48 height 73
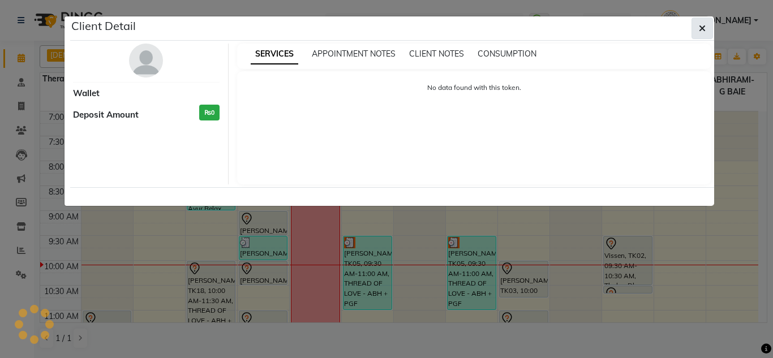
click at [707, 23] on button "button" at bounding box center [703, 29] width 22 height 22
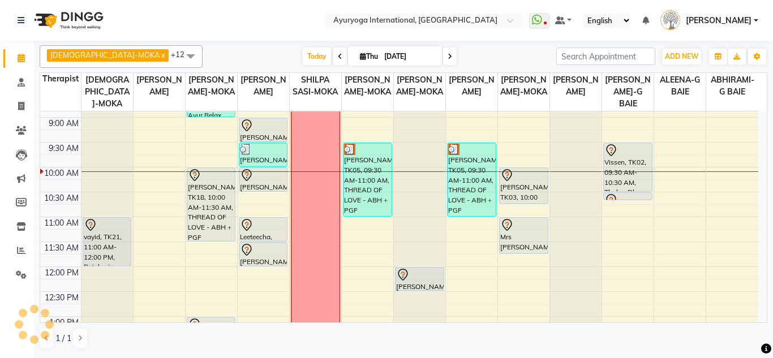
scroll to position [170, 0]
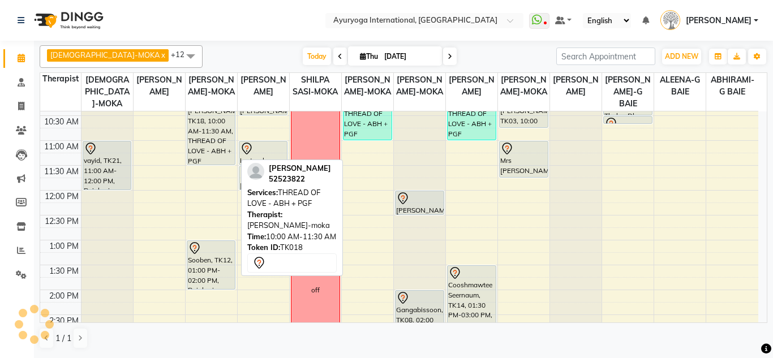
click at [201, 129] on div "[PERSON_NAME], TK18, 10:00 AM-11:30 AM, THREAD OF LOVE - ABH + PGF" at bounding box center [211, 128] width 48 height 73
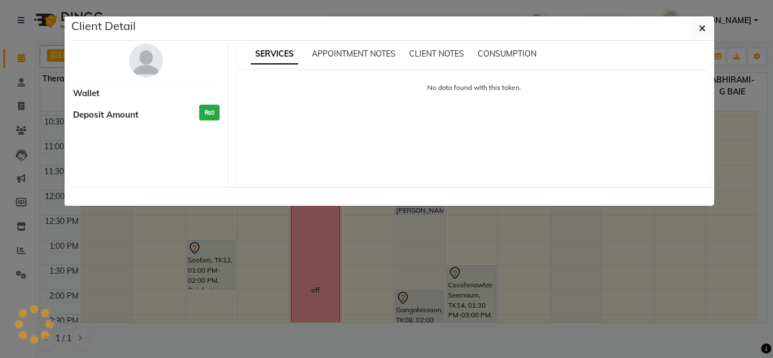
click at [309, 156] on div "No data found with this token." at bounding box center [474, 127] width 475 height 113
click at [707, 20] on button "button" at bounding box center [703, 29] width 22 height 22
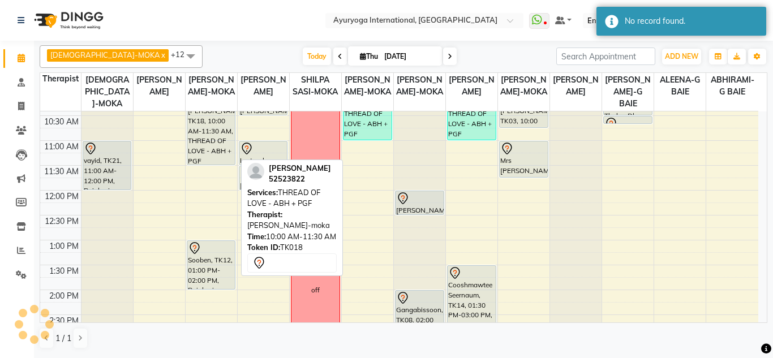
click at [192, 140] on div "[PERSON_NAME], TK18, 10:00 AM-11:30 AM, THREAD OF LOVE - ABH + PGF" at bounding box center [211, 128] width 48 height 73
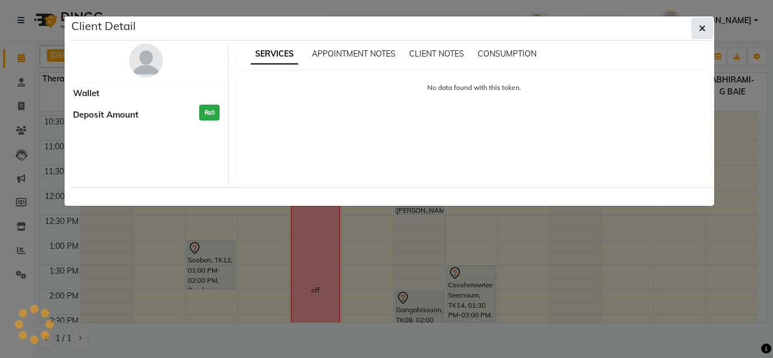
click at [694, 21] on button "button" at bounding box center [703, 29] width 22 height 22
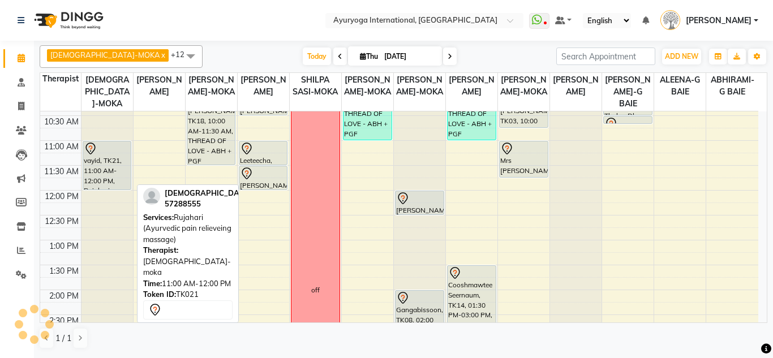
click at [92, 165] on div "vayid, TK21, 11:00 AM-12:00 PM, Rujahari (Ayurvedic pain relieveing massage)" at bounding box center [107, 166] width 48 height 48
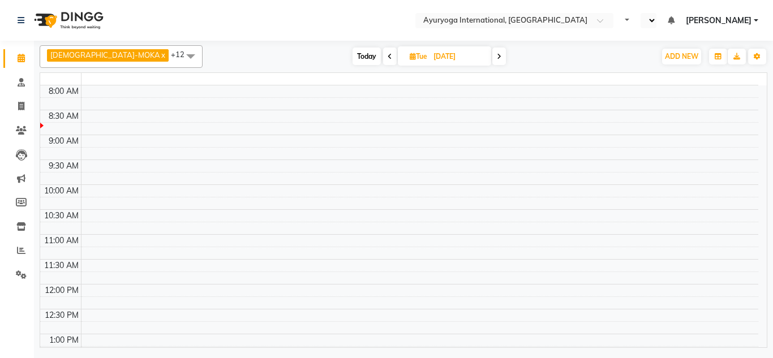
select select "en"
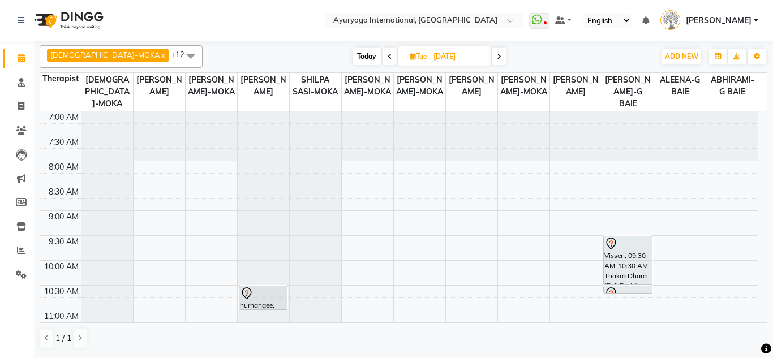
click at [353, 61] on span "Today" at bounding box center [367, 57] width 28 height 18
type input "[DATE]"
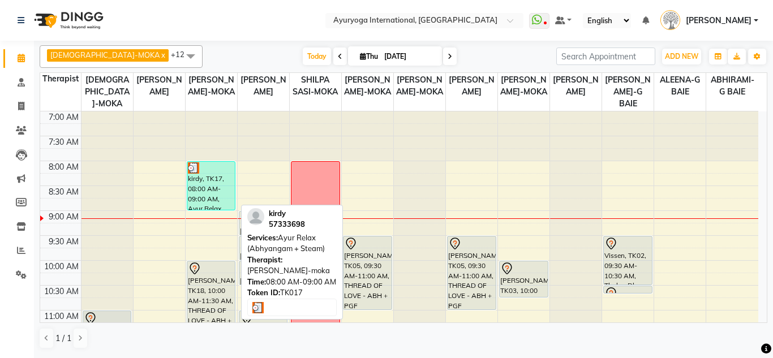
click at [208, 192] on div "kirdy, TK17, 08:00 AM-09:00 AM, Ayur Relax (Abhyangam + Steam)" at bounding box center [211, 186] width 48 height 48
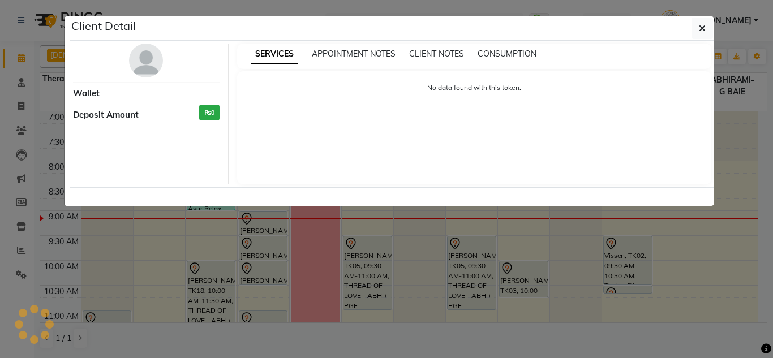
select select "3"
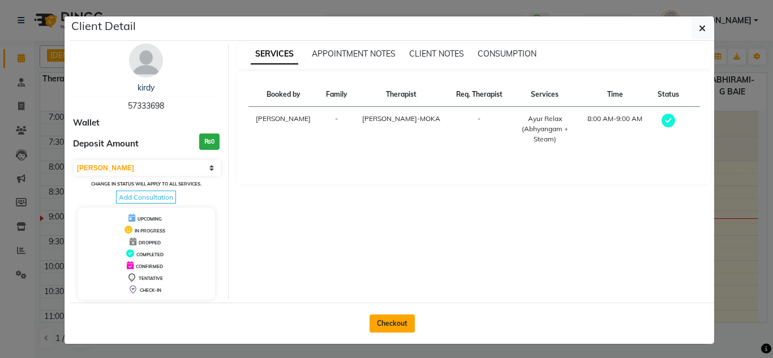
click at [380, 326] on button "Checkout" at bounding box center [392, 324] width 45 height 18
select select "service"
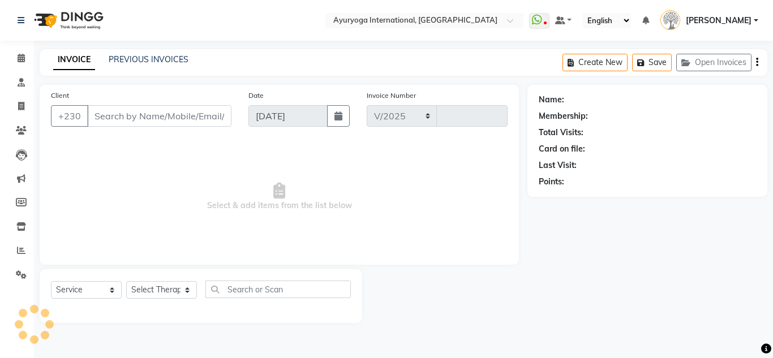
select select "730"
type input "5181"
type input "57333698"
select select "60458"
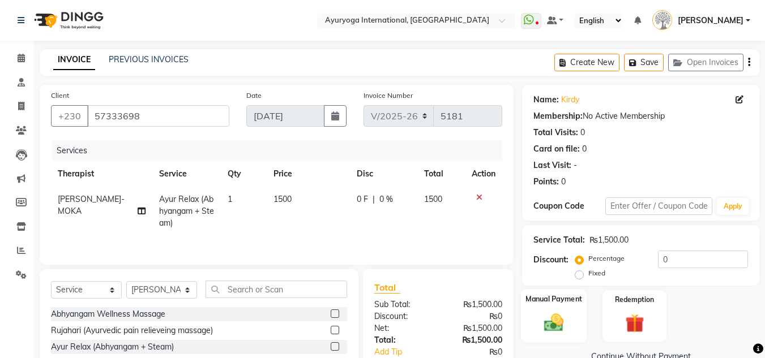
click at [582, 328] on div "Manual Payment" at bounding box center [554, 316] width 66 height 54
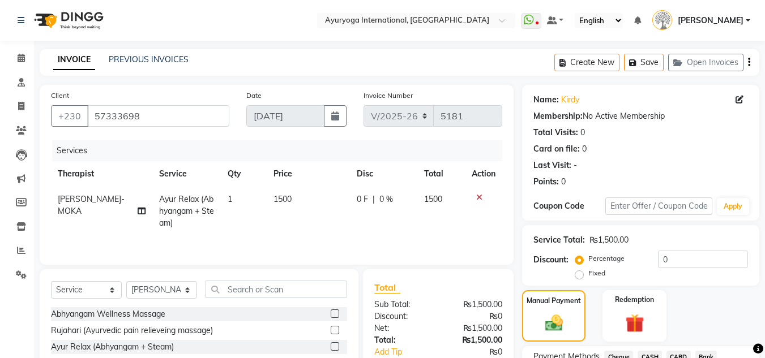
scroll to position [96, 0]
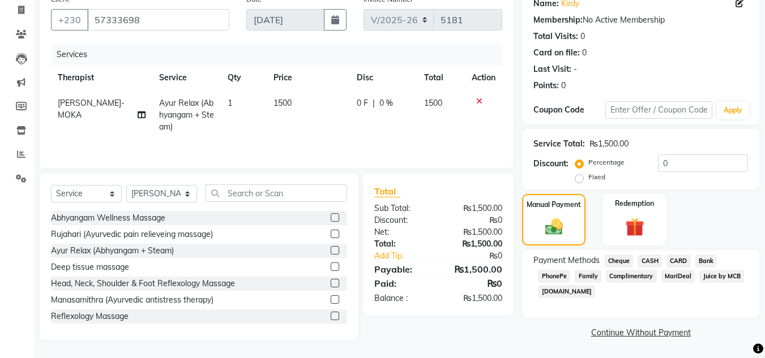
click at [653, 263] on span "CASH" at bounding box center [650, 261] width 24 height 13
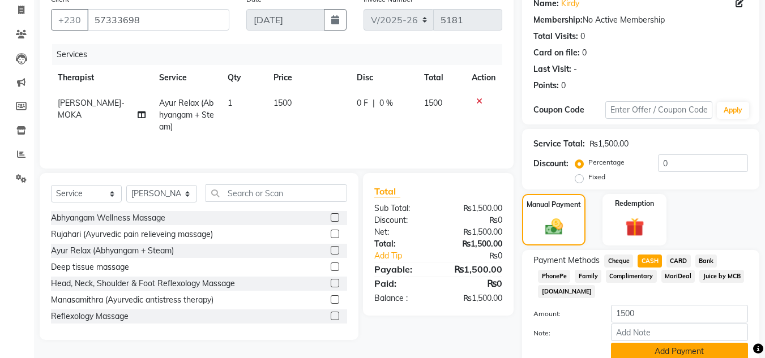
click at [645, 349] on button "Add Payment" at bounding box center [679, 352] width 137 height 18
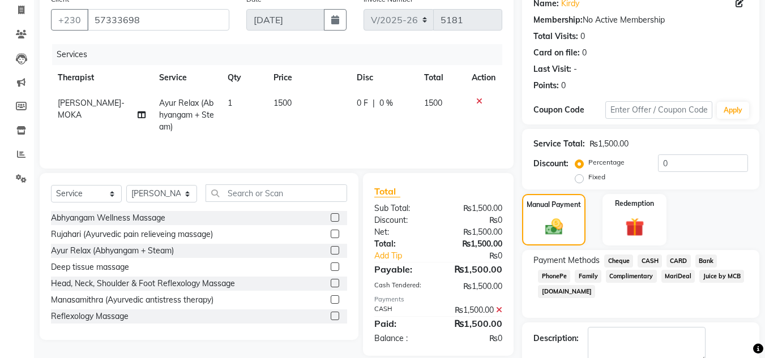
scroll to position [160, 0]
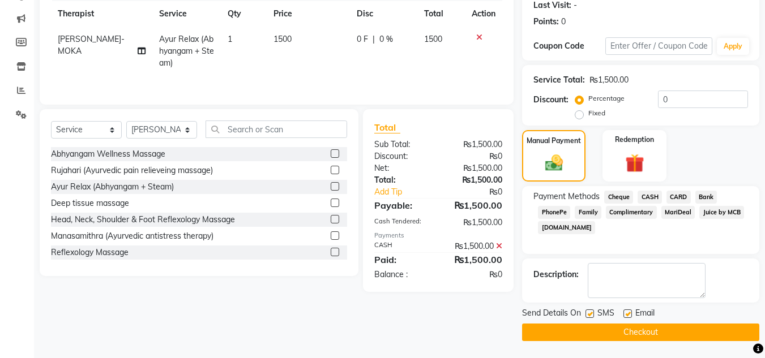
click at [591, 336] on button "Checkout" at bounding box center [640, 333] width 237 height 18
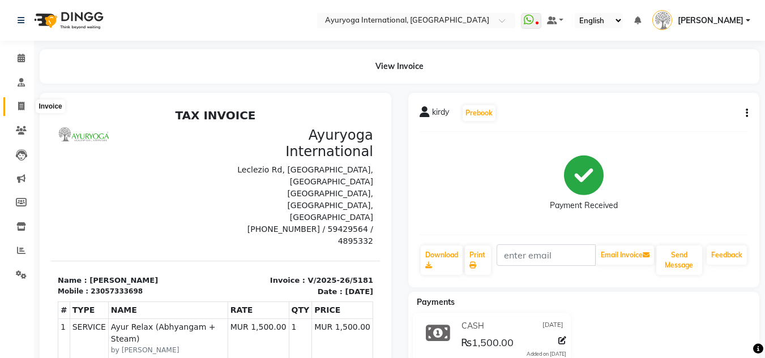
click at [12, 103] on span at bounding box center [21, 106] width 20 height 13
select select "service"
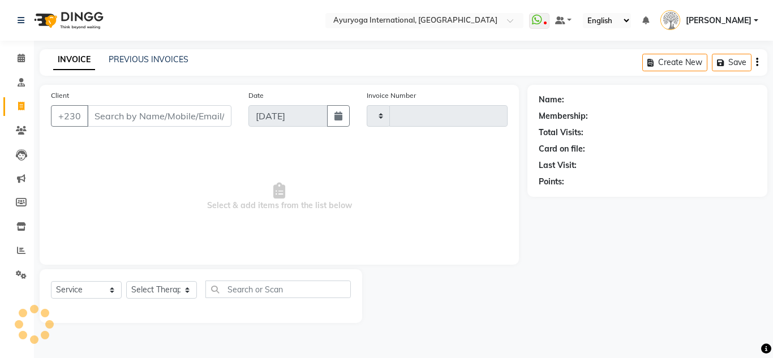
type input "5182"
select select "730"
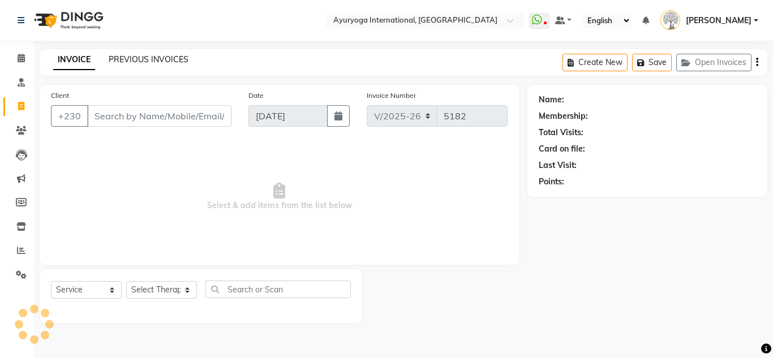
click at [182, 63] on link "PREVIOUS INVOICES" at bounding box center [149, 59] width 80 height 10
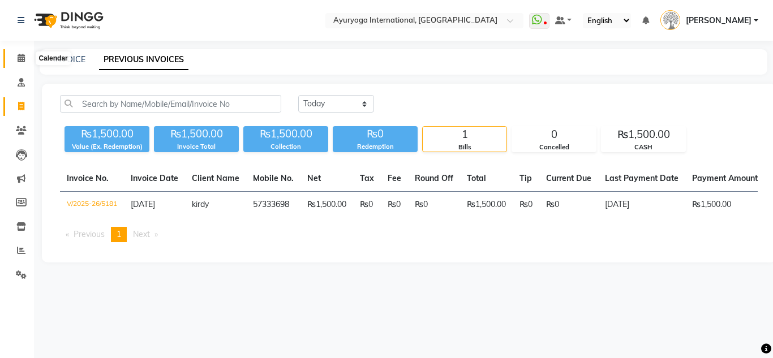
click at [27, 58] on span at bounding box center [21, 58] width 20 height 13
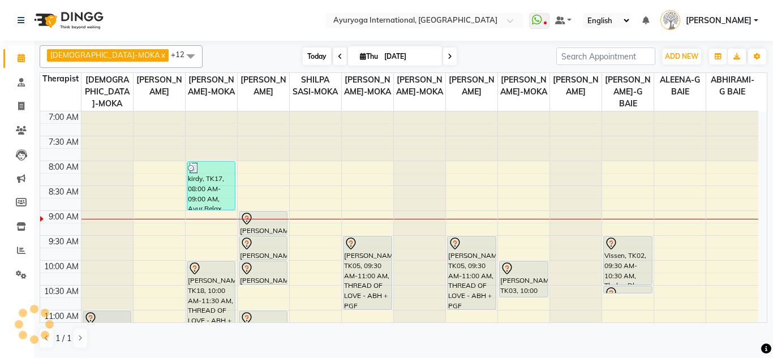
click at [303, 55] on span "Today" at bounding box center [317, 57] width 28 height 18
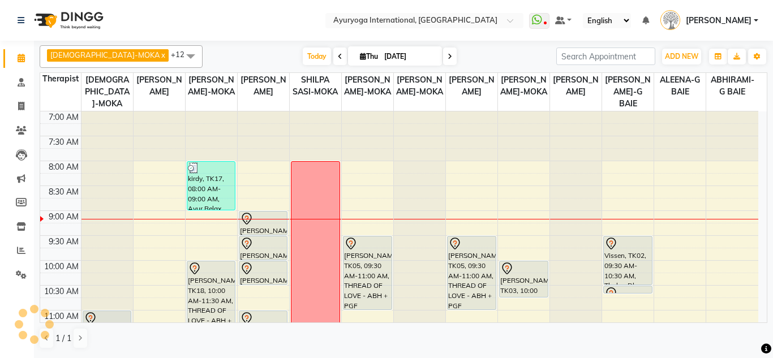
scroll to position [100, 0]
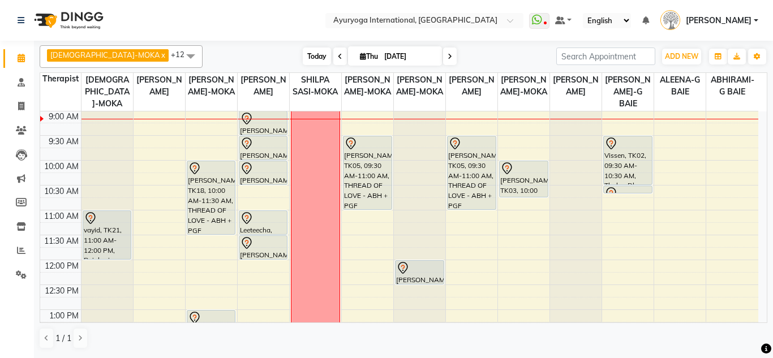
click at [303, 63] on span "Today" at bounding box center [317, 57] width 28 height 18
click at [303, 54] on span "Today" at bounding box center [317, 57] width 28 height 18
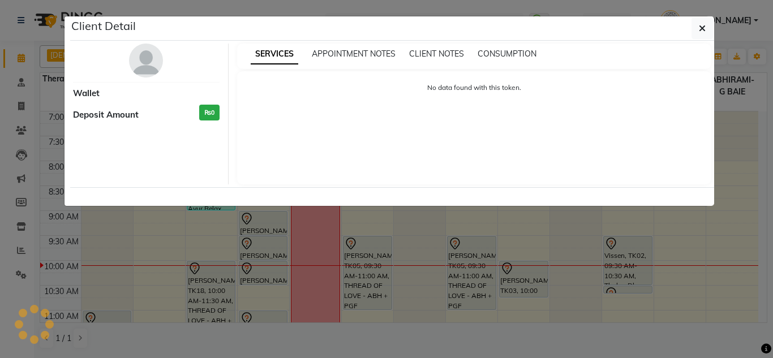
scroll to position [100, 0]
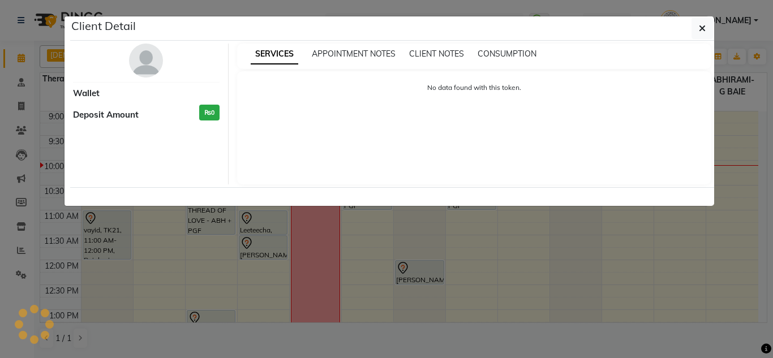
select select "7"
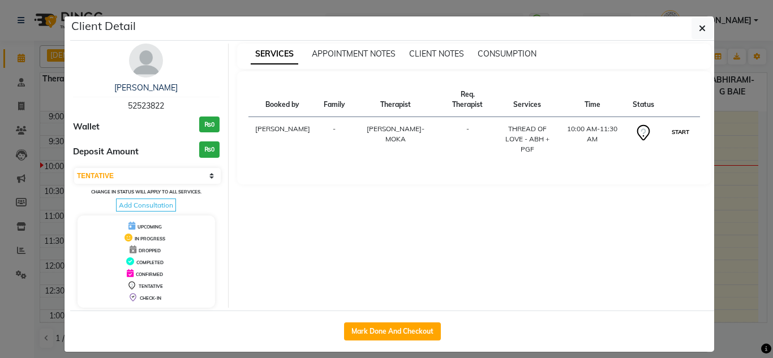
click at [678, 127] on button "START" at bounding box center [680, 132] width 23 height 14
click at [673, 131] on button "START" at bounding box center [680, 132] width 23 height 14
click at [679, 127] on button "START" at bounding box center [680, 132] width 23 height 14
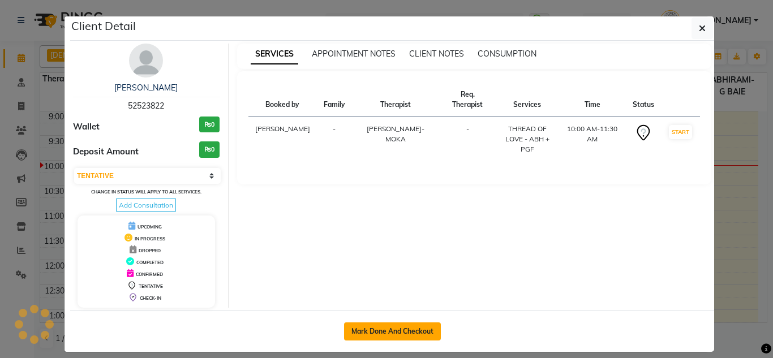
click at [381, 332] on button "Mark Done And Checkout" at bounding box center [392, 332] width 97 height 18
select select "service"
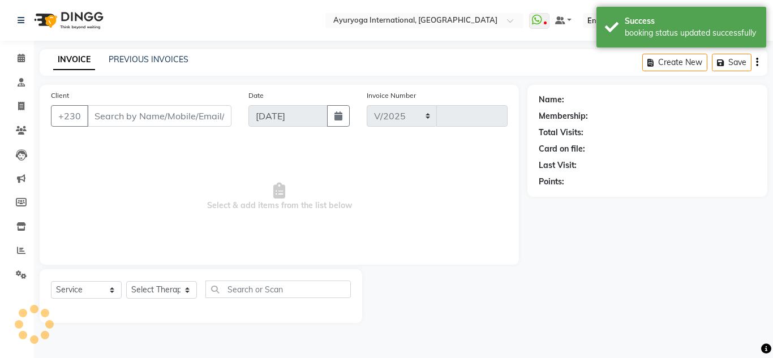
select select "730"
type input "5183"
click at [18, 49] on li "Calendar" at bounding box center [17, 58] width 34 height 24
click at [20, 57] on icon at bounding box center [21, 58] width 7 height 8
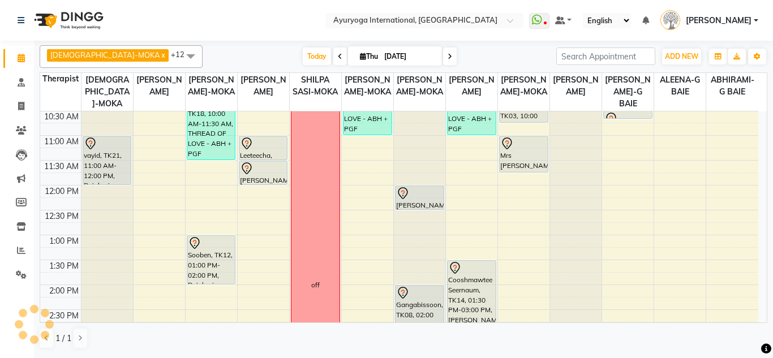
scroll to position [259, 0]
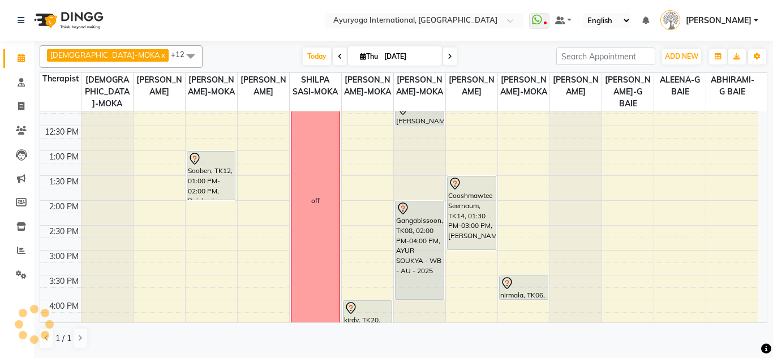
click at [381, 51] on input "[DATE]" at bounding box center [409, 56] width 57 height 17
select select "9"
select select "2025"
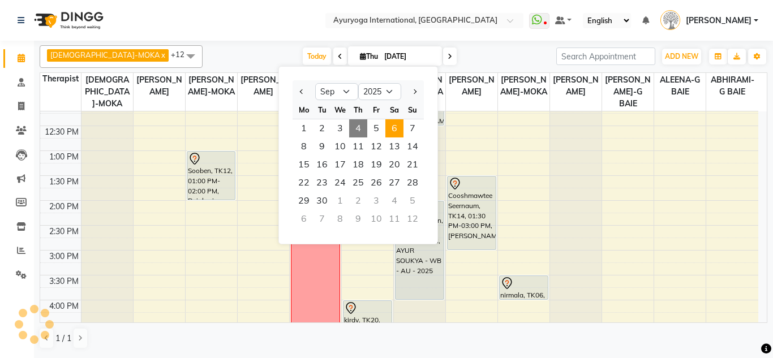
click at [391, 129] on span "6" at bounding box center [395, 128] width 18 height 18
type input "06-09-2025"
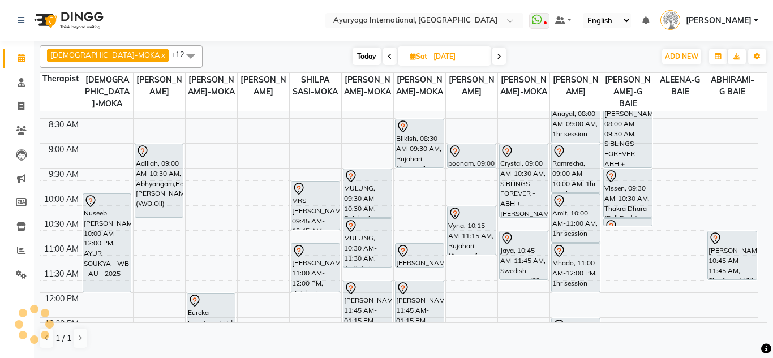
scroll to position [57, 0]
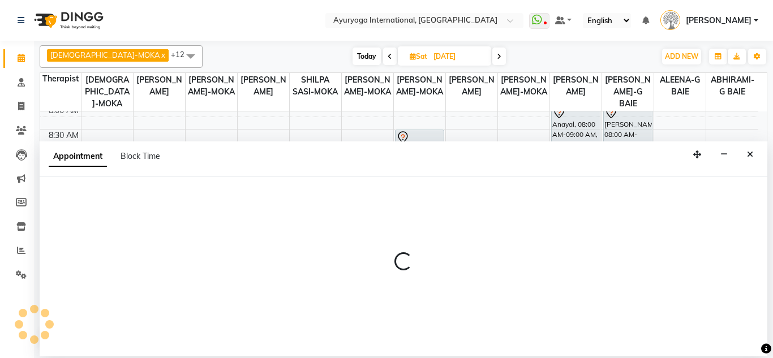
select select "19827"
select select "540"
select select "tentative"
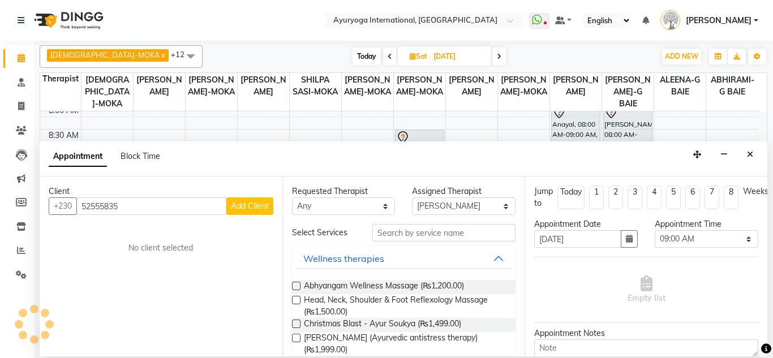
type input "52555835"
click at [263, 203] on span "Add Client" at bounding box center [250, 206] width 38 height 10
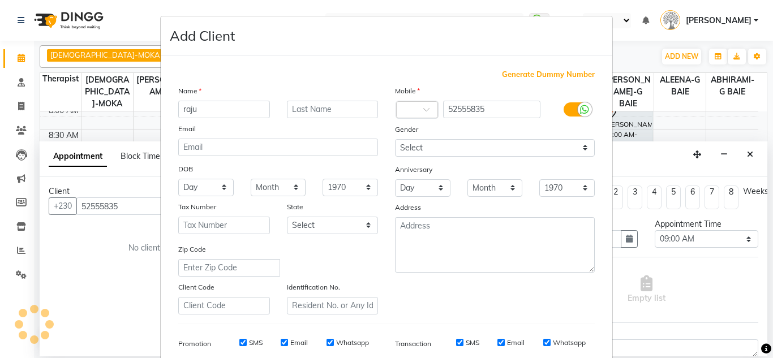
type input "raju"
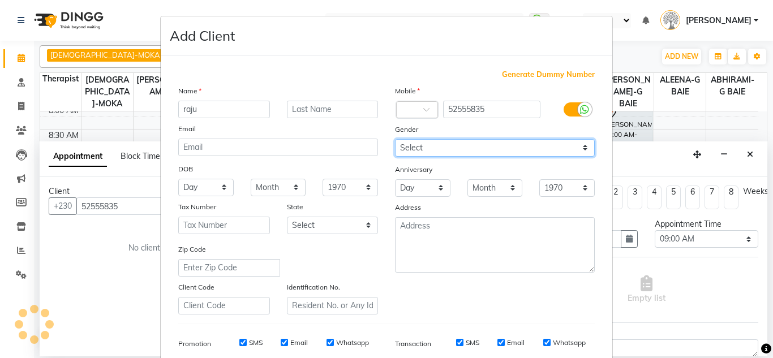
click at [453, 147] on select "Select [DEMOGRAPHIC_DATA] [DEMOGRAPHIC_DATA] Other Prefer Not To Say" at bounding box center [495, 148] width 200 height 18
select select "[DEMOGRAPHIC_DATA]"
click at [395, 139] on select "Select [DEMOGRAPHIC_DATA] [DEMOGRAPHIC_DATA] Other Prefer Not To Say" at bounding box center [495, 148] width 200 height 18
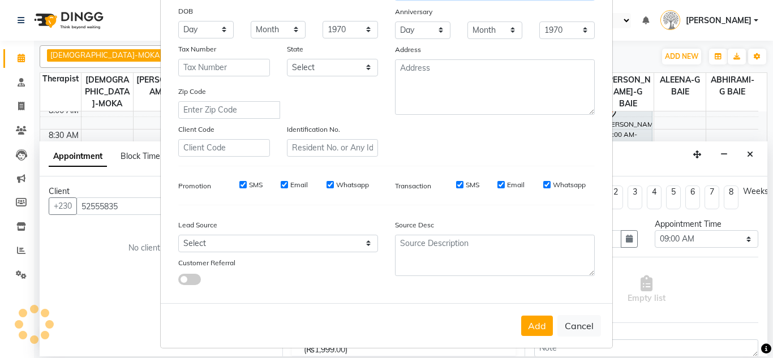
scroll to position [164, 0]
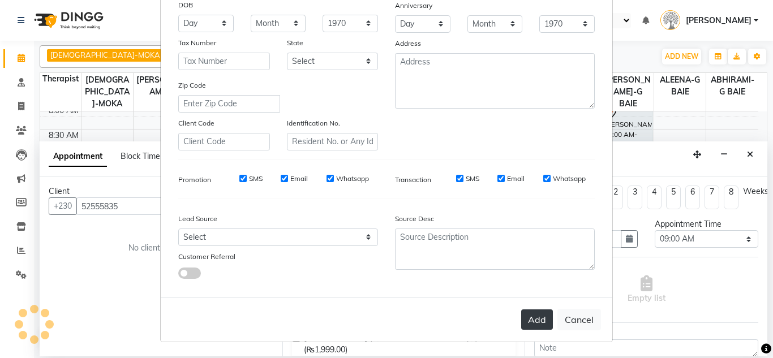
click at [545, 323] on button "Add" at bounding box center [537, 320] width 32 height 20
select select
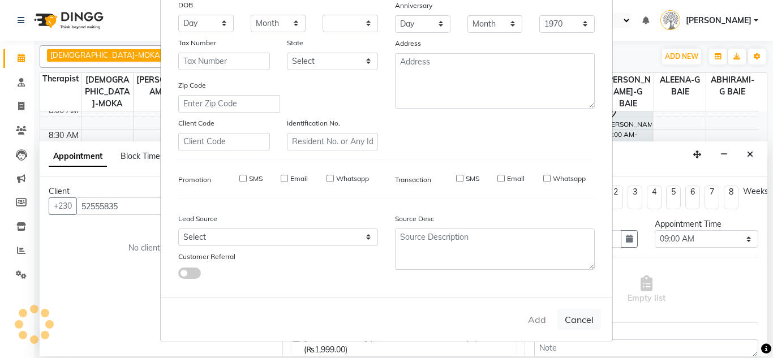
select select
checkbox input "false"
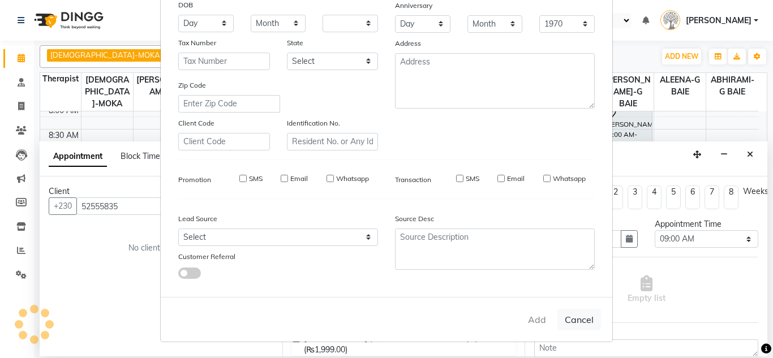
checkbox input "false"
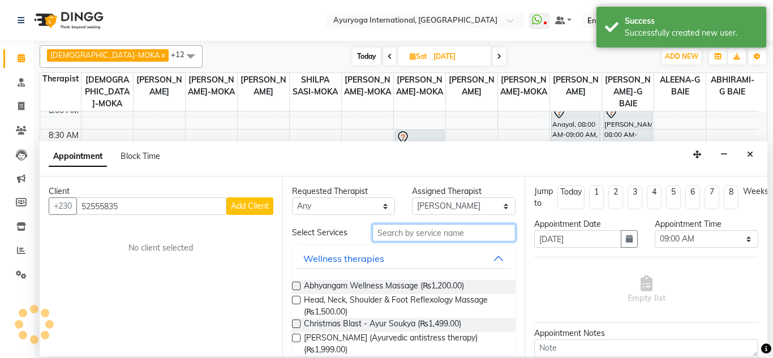
click at [454, 236] on input "text" at bounding box center [445, 233] width 144 height 18
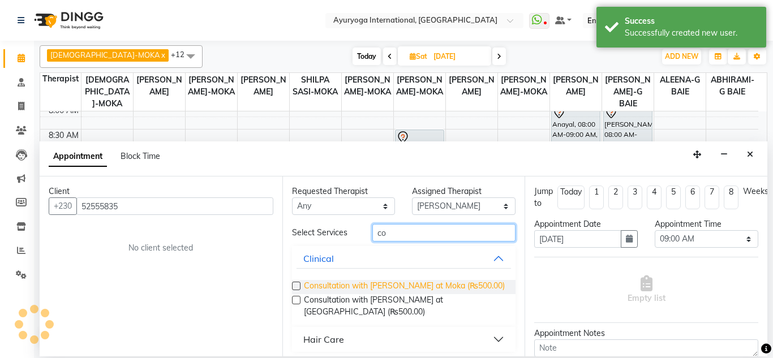
type input "co"
click at [431, 280] on span "Consultation with Dr.Adarsh at Moka (₨500.00)" at bounding box center [404, 287] width 201 height 14
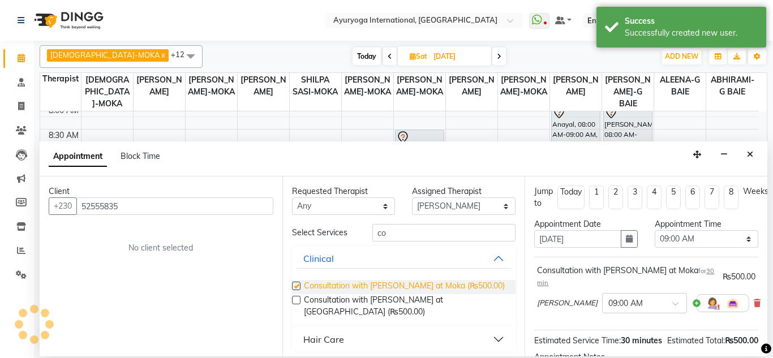
checkbox input "false"
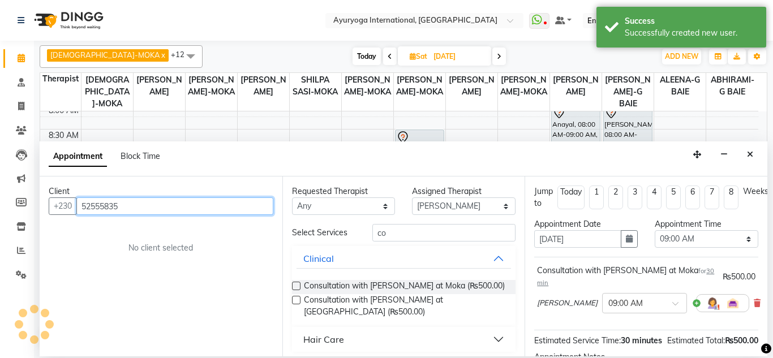
click at [174, 213] on input "52555835" at bounding box center [174, 207] width 197 height 18
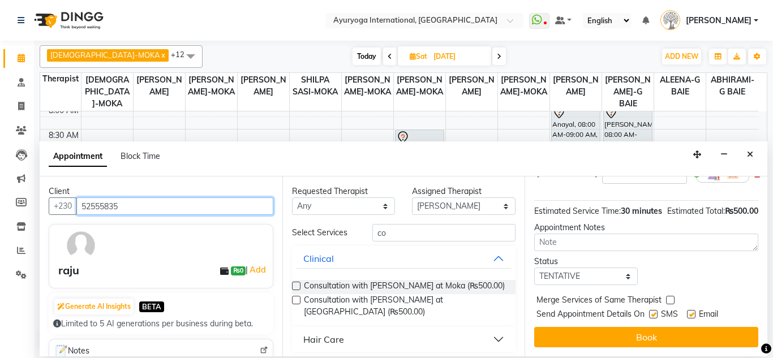
scroll to position [140, 0]
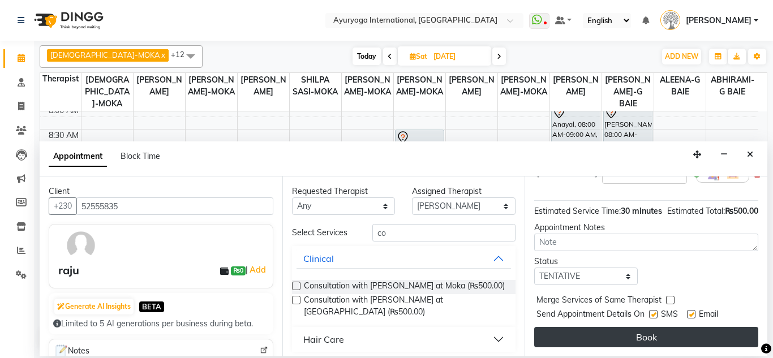
click at [644, 332] on button "Book" at bounding box center [646, 337] width 224 height 20
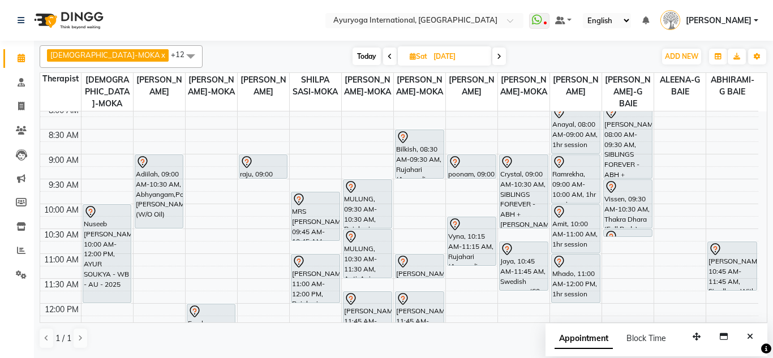
click at [353, 57] on span "Today" at bounding box center [367, 57] width 28 height 18
type input "[DATE]"
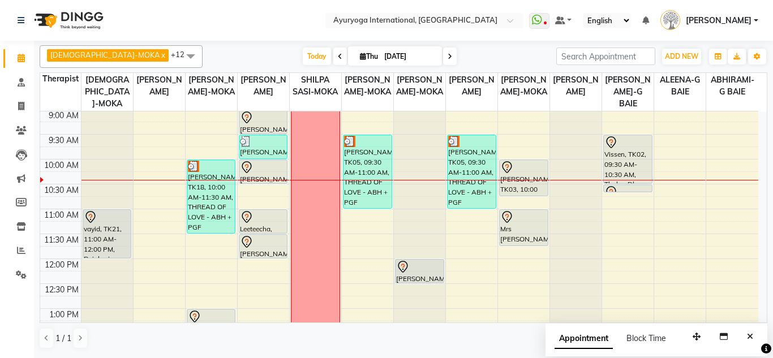
scroll to position [93, 0]
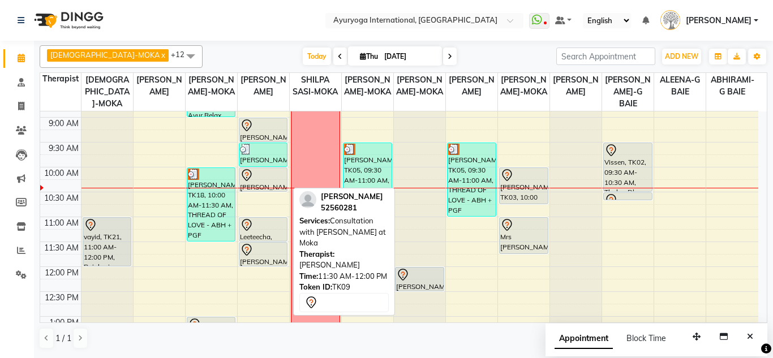
click at [251, 255] on icon at bounding box center [247, 250] width 14 height 14
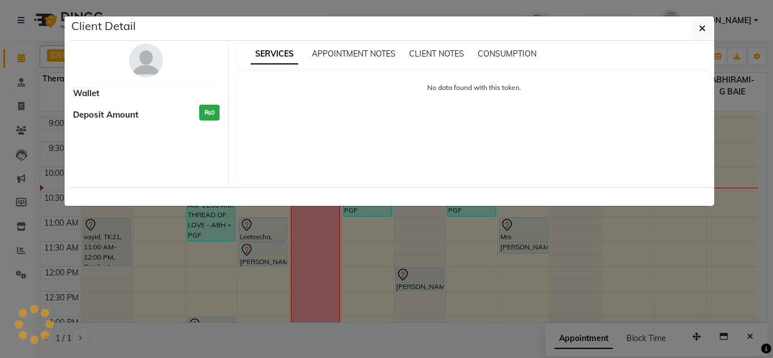
select select "7"
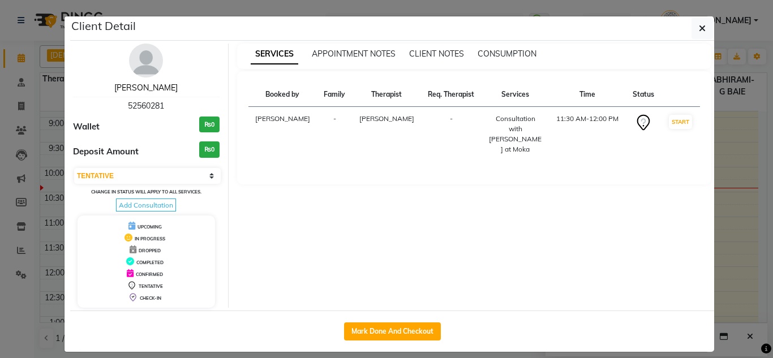
click at [146, 88] on link "Surya Kumar" at bounding box center [145, 88] width 63 height 10
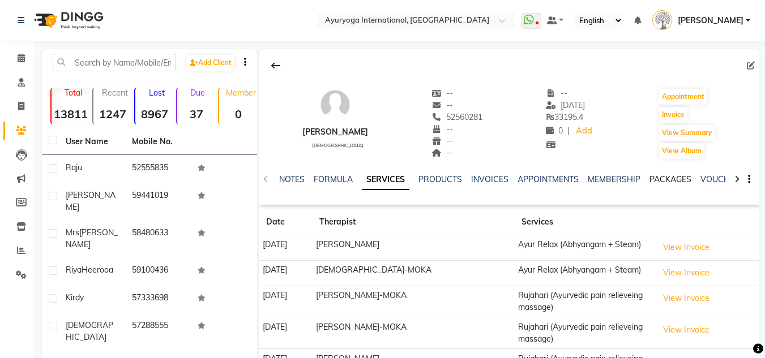
click at [650, 179] on link "PACKAGES" at bounding box center [670, 179] width 42 height 10
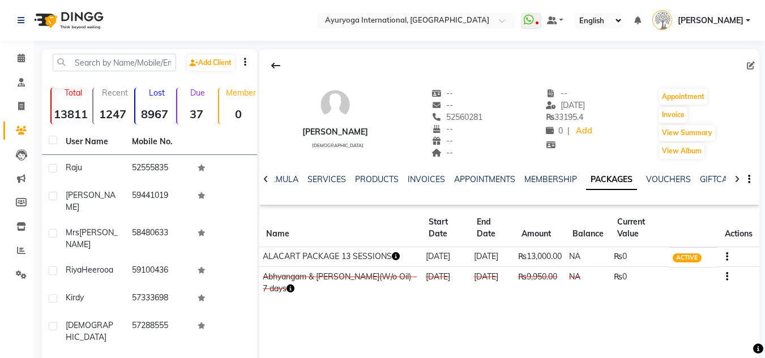
click at [394, 258] on icon "button" at bounding box center [396, 257] width 8 height 8
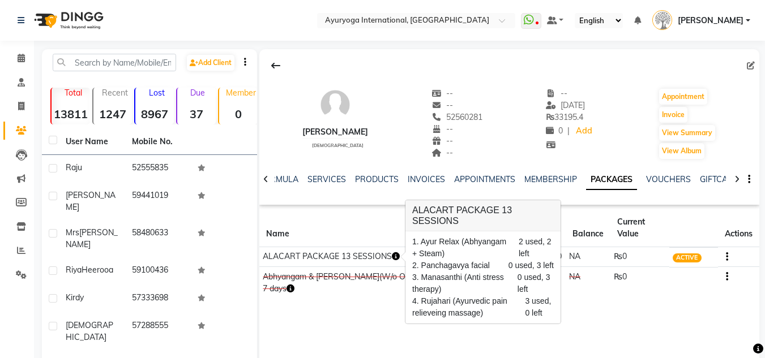
click at [386, 339] on div "Surya Kumar male -- -- 52560281 -- -- -- -- 03-09-2025 ₨ 33195.4 0 | Add Appoin…" at bounding box center [509, 219] width 500 height 340
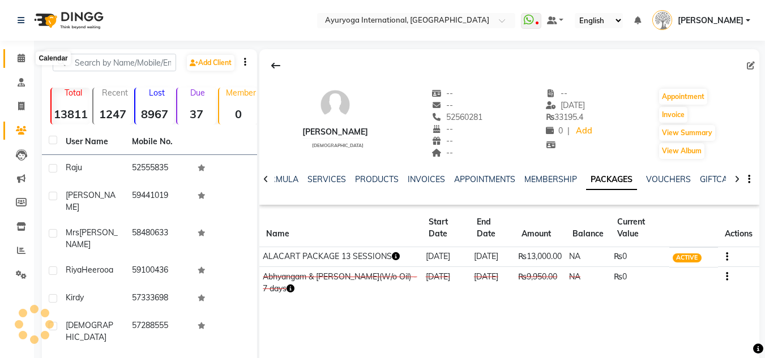
click at [25, 57] on span at bounding box center [21, 58] width 20 height 13
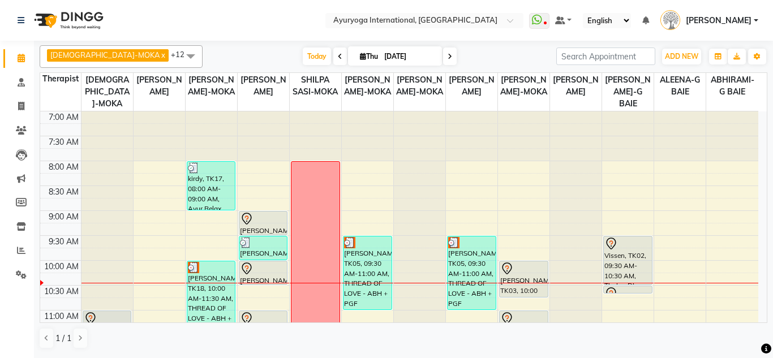
click at [381, 61] on input "[DATE]" at bounding box center [409, 56] width 57 height 17
select select "9"
select select "2025"
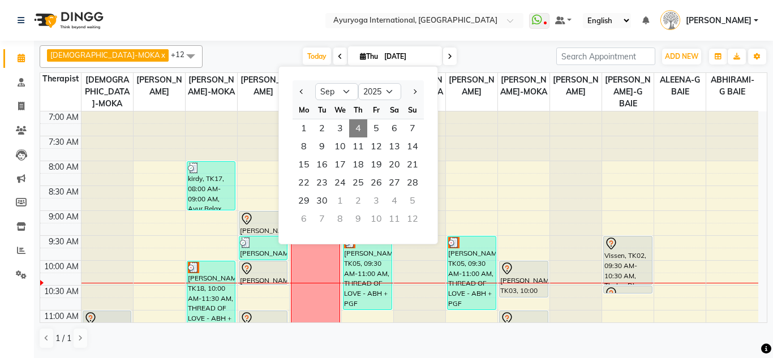
click at [381, 53] on input "[DATE]" at bounding box center [409, 56] width 57 height 17
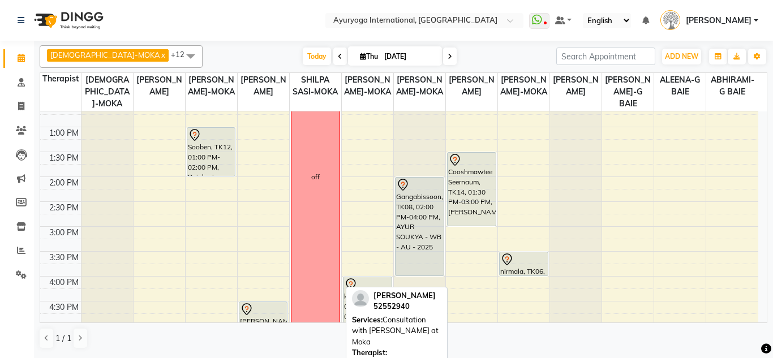
scroll to position [226, 0]
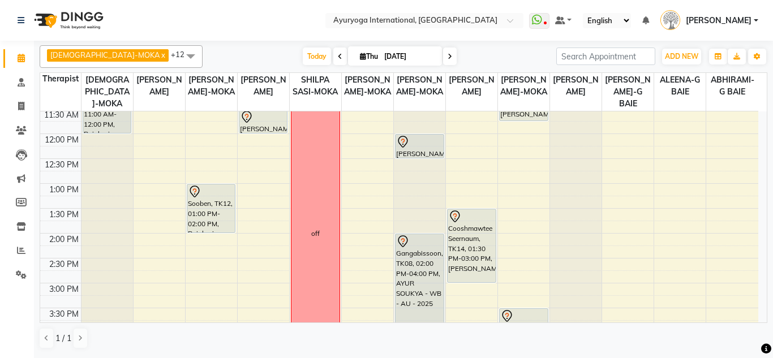
click at [333, 52] on span at bounding box center [340, 57] width 14 height 18
type input "[DATE]"
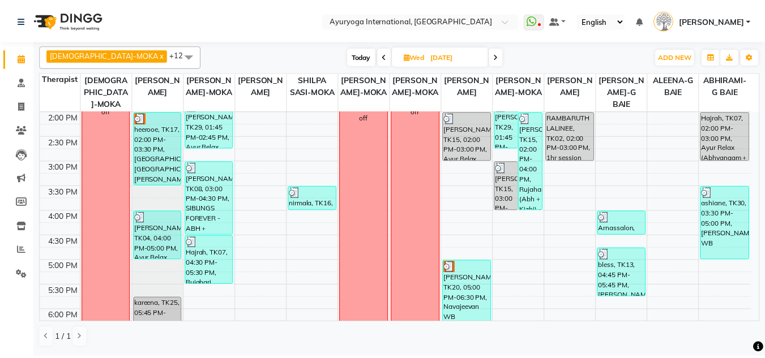
scroll to position [377, 0]
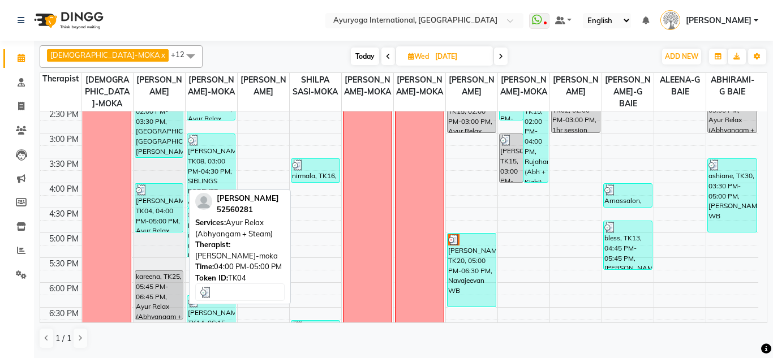
click at [168, 221] on div "Surya Kumar, TK04, 04:00 PM-05:00 PM, Ayur Relax (Abhyangam + Steam)" at bounding box center [159, 208] width 48 height 48
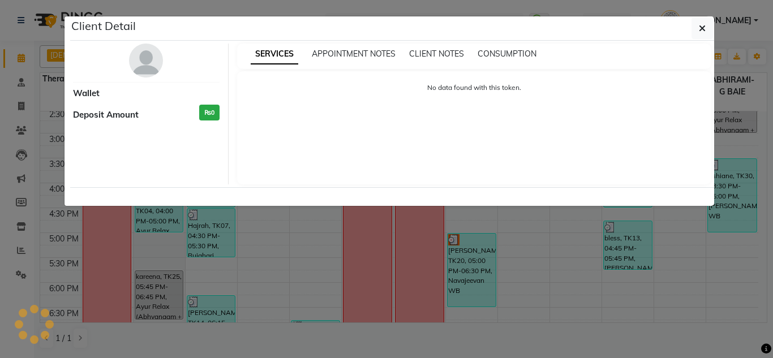
select select "3"
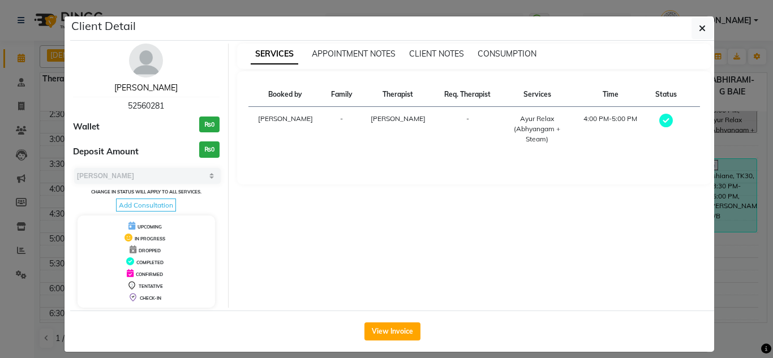
click at [129, 90] on link "Surya Kumar" at bounding box center [145, 88] width 63 height 10
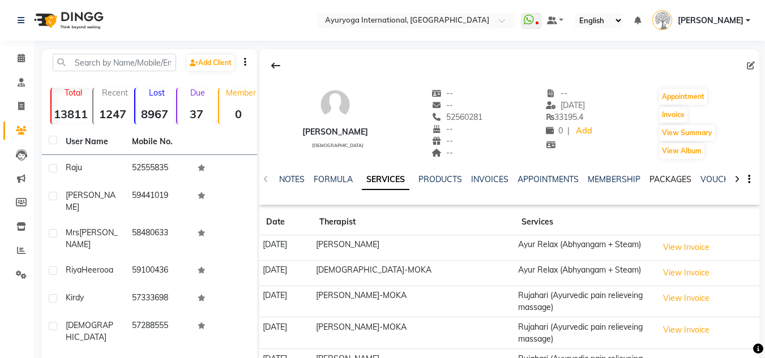
click at [673, 179] on link "PACKAGES" at bounding box center [670, 179] width 42 height 10
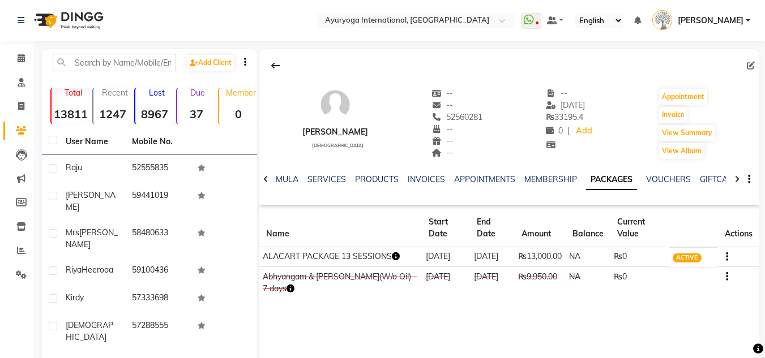
click at [393, 259] on icon "button" at bounding box center [396, 257] width 8 height 8
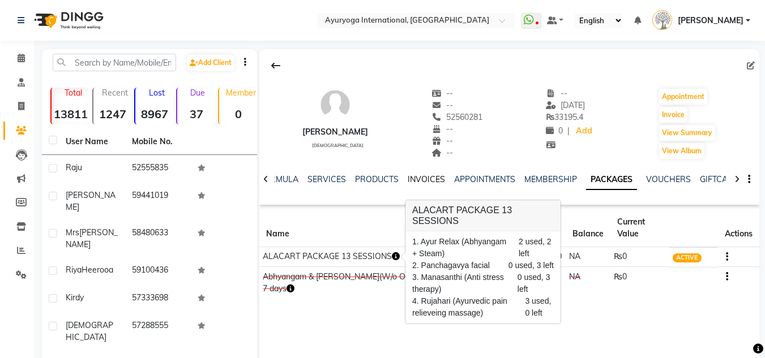
click at [420, 180] on link "INVOICES" at bounding box center [426, 179] width 37 height 10
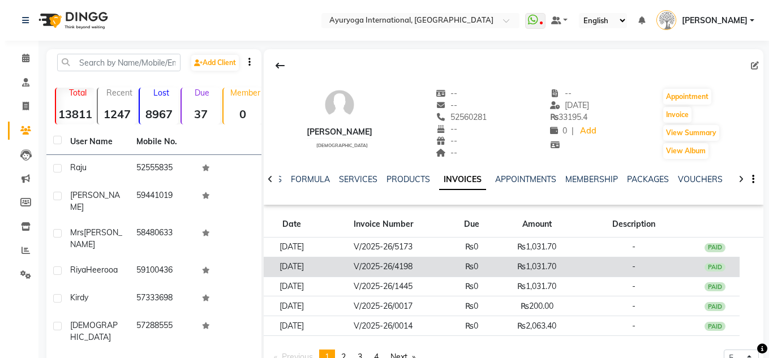
scroll to position [57, 0]
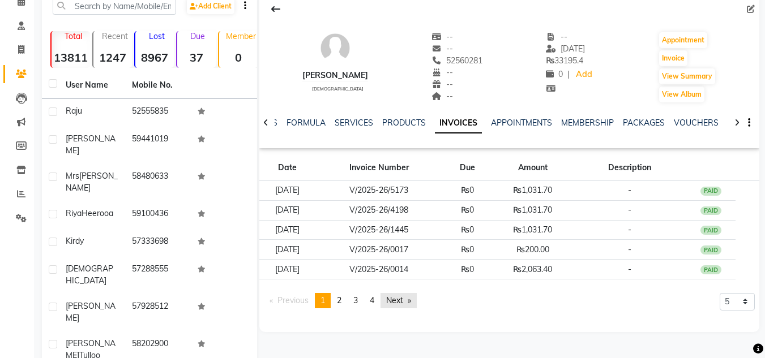
click at [405, 298] on link "Next page" at bounding box center [398, 300] width 36 height 15
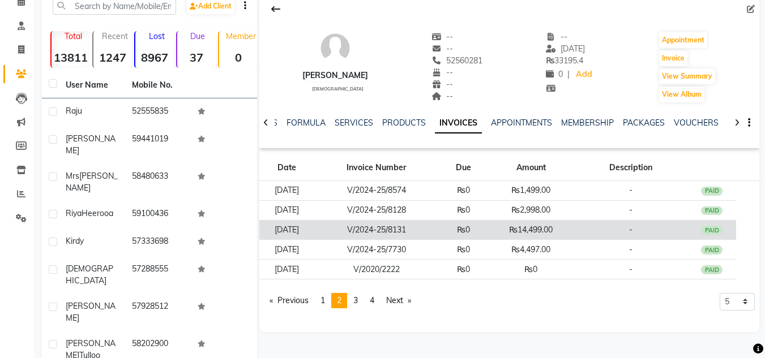
click at [463, 233] on td "₨0" at bounding box center [463, 230] width 49 height 20
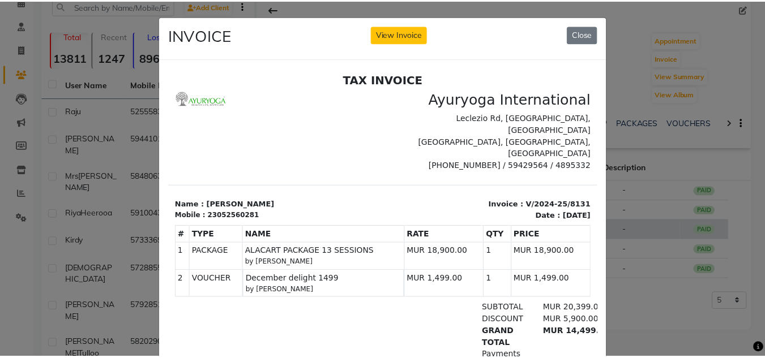
scroll to position [0, 0]
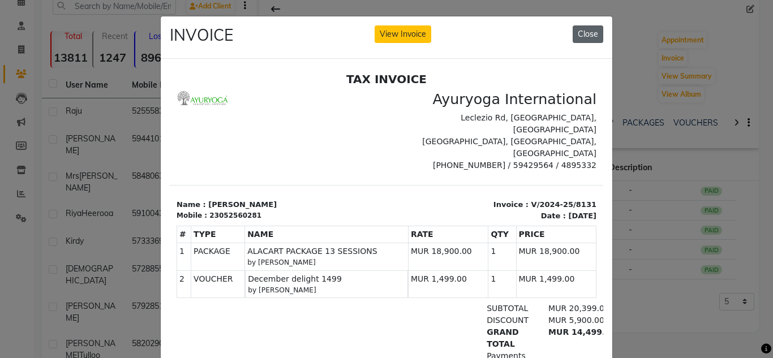
click at [578, 36] on button "Close" at bounding box center [588, 34] width 31 height 18
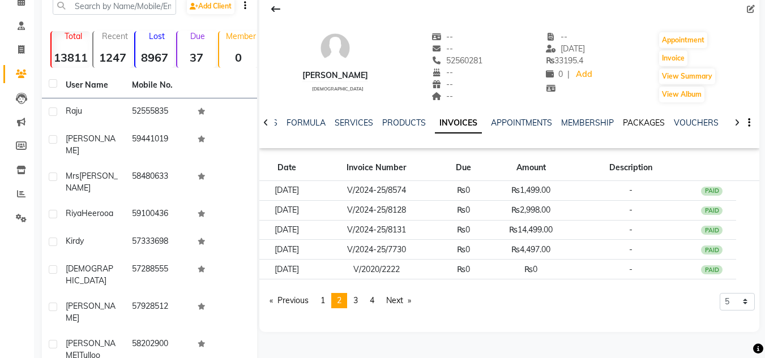
click at [630, 122] on link "PACKAGES" at bounding box center [644, 123] width 42 height 10
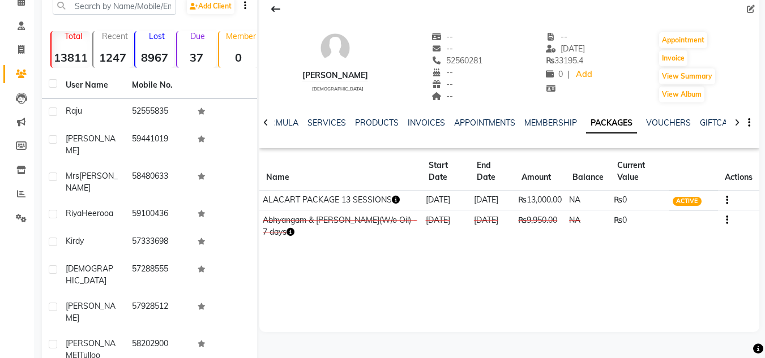
click at [402, 200] on td "ALACART PACKAGE 13 SESSIONS" at bounding box center [340, 201] width 162 height 20
click at [397, 198] on icon "button" at bounding box center [396, 200] width 8 height 8
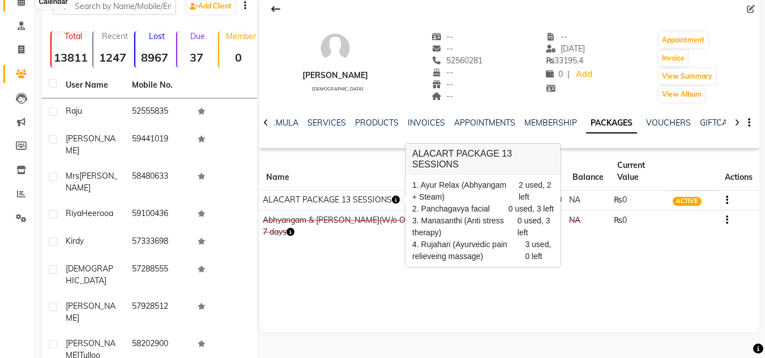
click at [16, 6] on span at bounding box center [21, 1] width 20 height 13
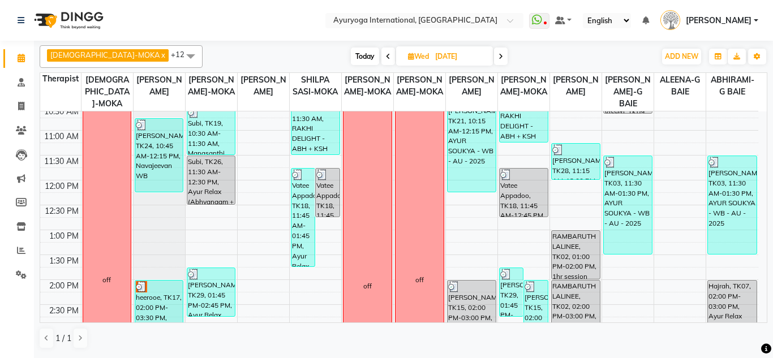
scroll to position [226, 0]
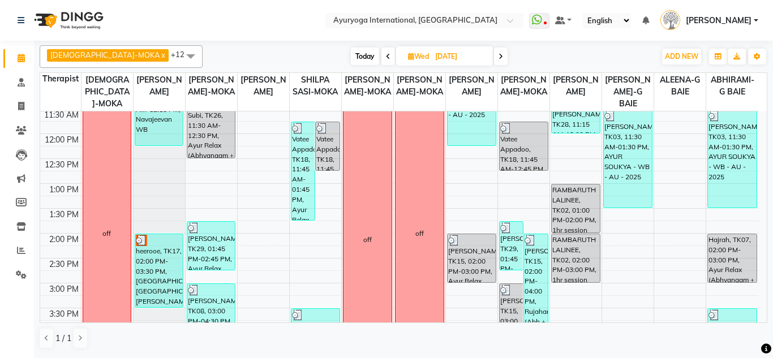
click at [499, 53] on icon at bounding box center [501, 56] width 5 height 7
type input "[DATE]"
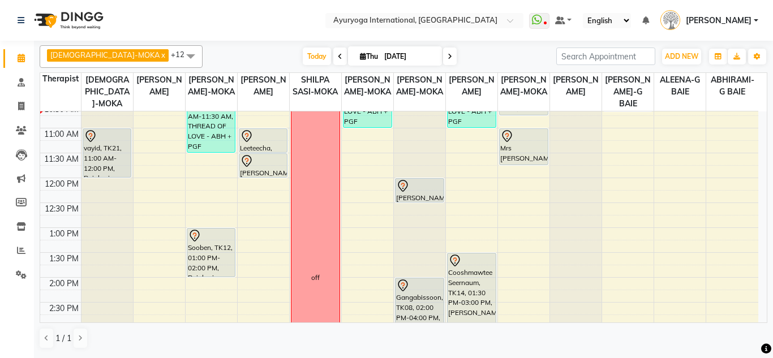
scroll to position [150, 0]
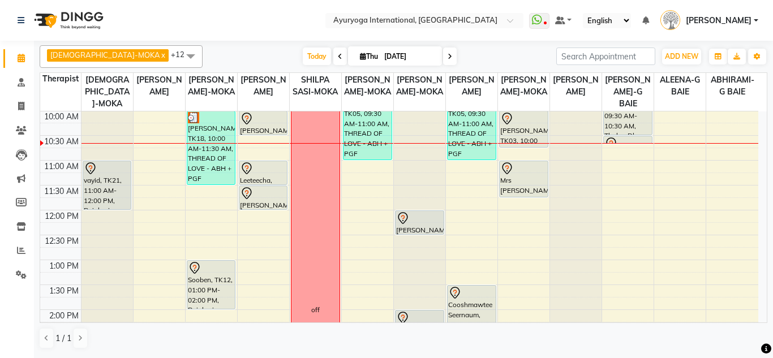
click at [106, 210] on div "vayid, TK21, 11:00 AM-12:00 PM, Rujahari (Ayurvedic pain relieveing massage)" at bounding box center [107, 186] width 49 height 50
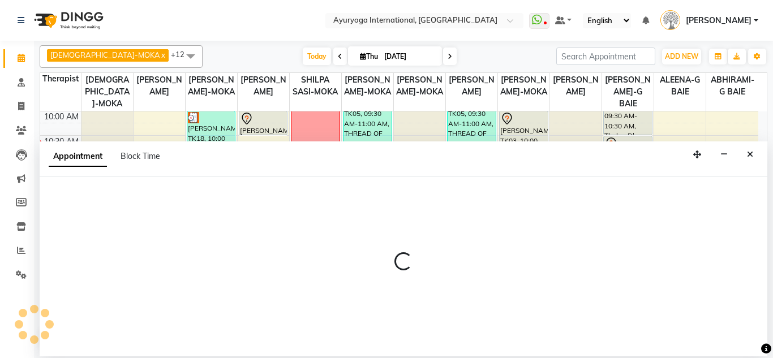
select select "36053"
select select "705"
select select "tentative"
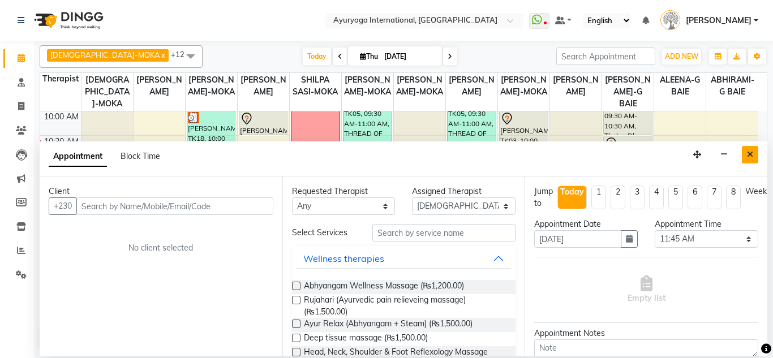
click at [751, 161] on button "Close" at bounding box center [750, 155] width 16 height 18
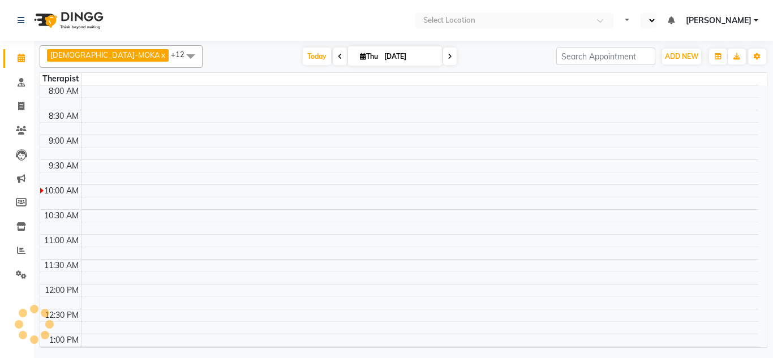
select select "en"
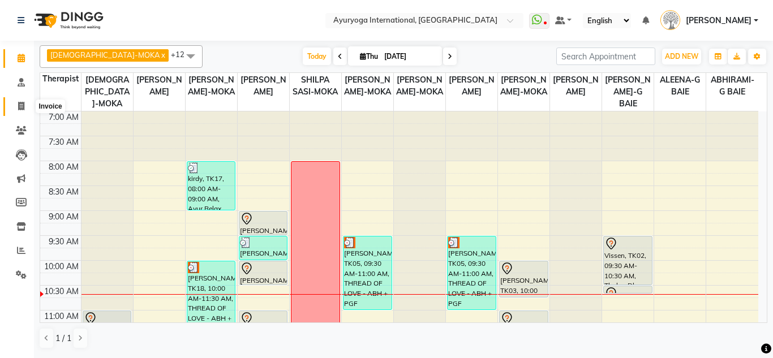
click at [20, 101] on span at bounding box center [21, 106] width 20 height 13
select select "service"
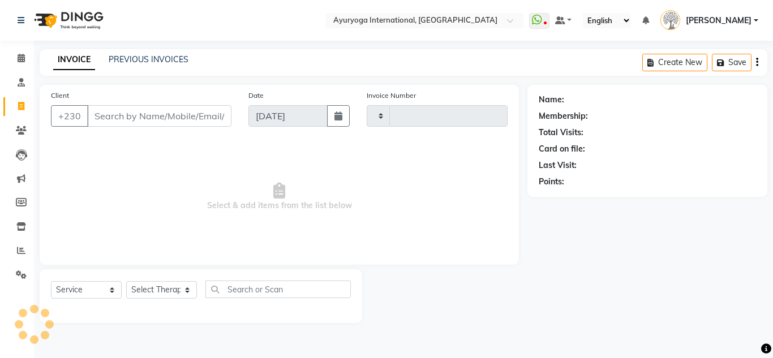
type input "5183"
select select "730"
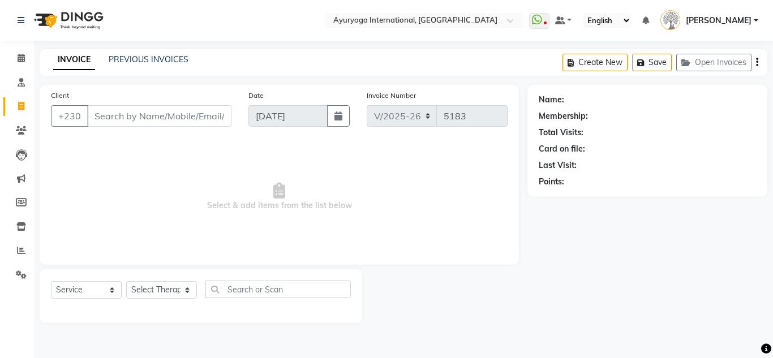
click at [135, 113] on input "Client" at bounding box center [159, 116] width 144 height 22
click at [87, 287] on select "Select Service Product Membership Package Voucher Prepaid Gift Card" at bounding box center [86, 290] width 71 height 18
select select "product"
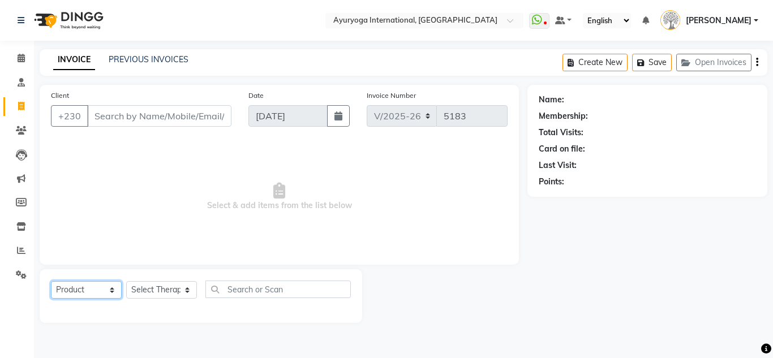
click at [51, 281] on select "Select Service Product Membership Package Voucher Prepaid Gift Card" at bounding box center [86, 290] width 71 height 18
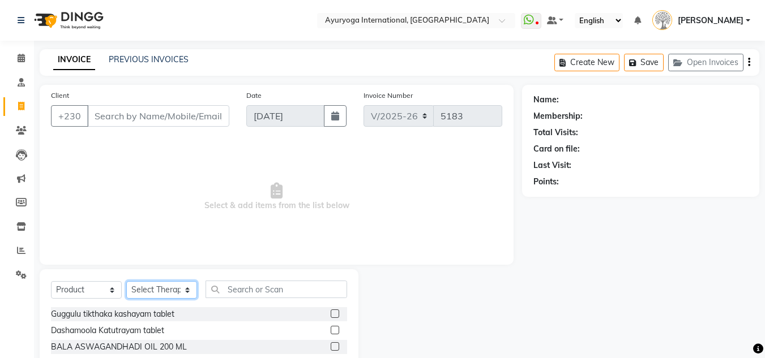
click at [150, 292] on select "Select Therapist ABHIRAMI-G BAIE [PERSON_NAME]-MOKA [PERSON_NAME]-MOKA ALEENA-G…" at bounding box center [161, 290] width 71 height 18
select select "19827"
click at [126, 281] on select "Select Therapist ABHIRAMI-G BAIE [PERSON_NAME]-MOKA [PERSON_NAME]-MOKA ALEENA-G…" at bounding box center [161, 290] width 71 height 18
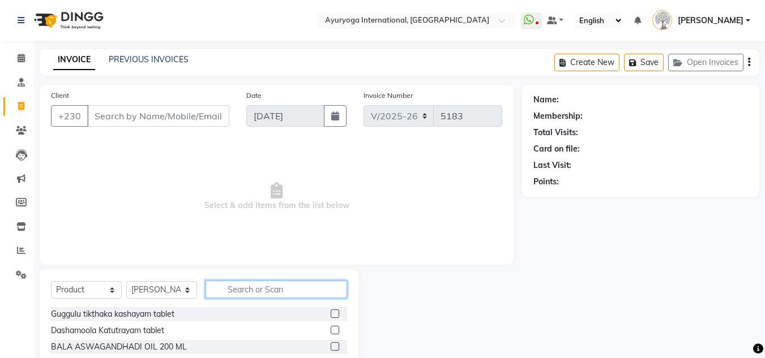
click at [243, 286] on input "text" at bounding box center [277, 290] width 142 height 18
type input "yo"
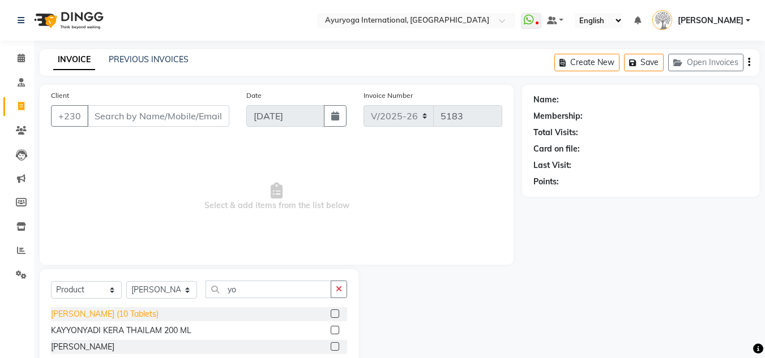
click at [142, 310] on div "[PERSON_NAME] (10 Tablets)" at bounding box center [105, 315] width 108 height 12
checkbox input "false"
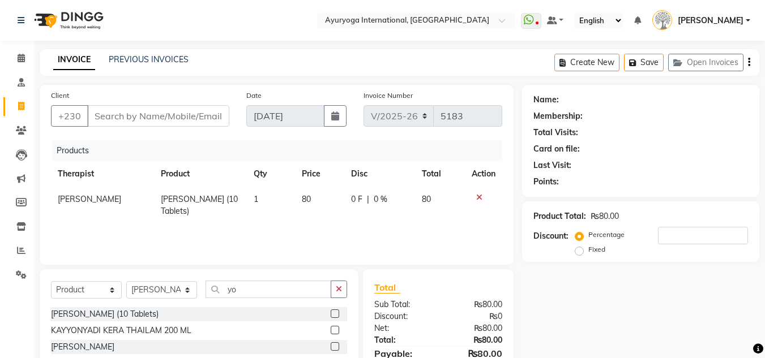
click at [257, 193] on td "1" at bounding box center [271, 205] width 48 height 37
select select "19827"
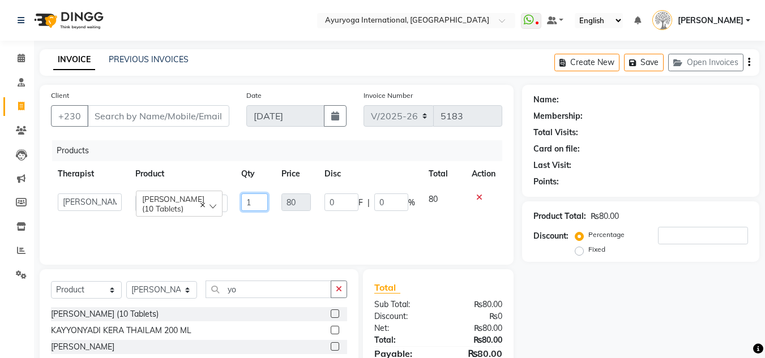
click at [258, 206] on input "1" at bounding box center [254, 203] width 27 height 18
type input "5"
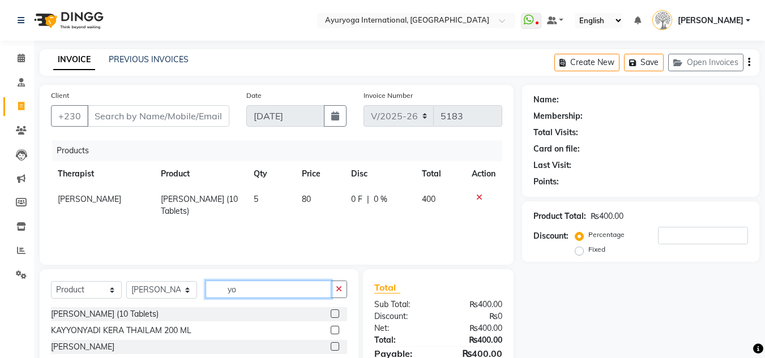
click at [255, 288] on input "yo" at bounding box center [269, 290] width 126 height 18
type input "y"
type input "so"
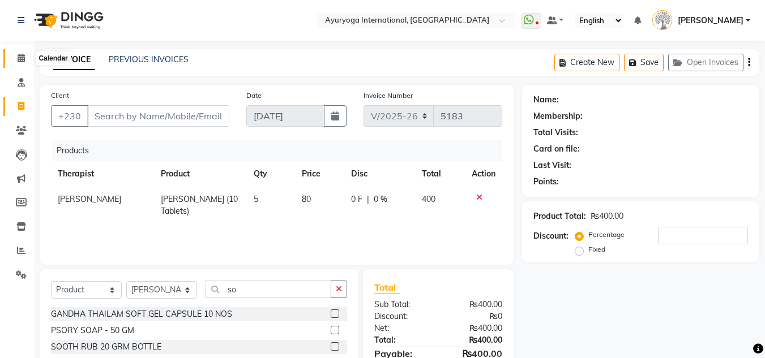
click at [24, 54] on icon at bounding box center [21, 58] width 7 height 8
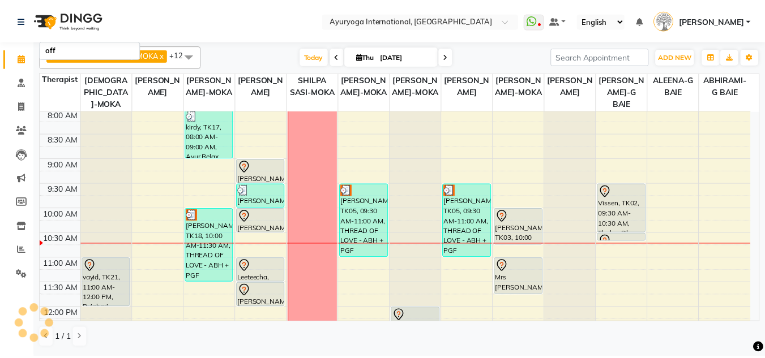
scroll to position [57, 0]
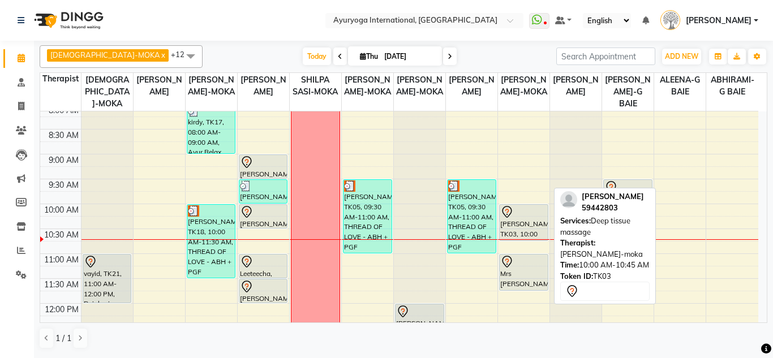
click at [525, 233] on div "[PERSON_NAME], TK03, 10:00 AM-10:45 AM, Deep tissue massage" at bounding box center [524, 223] width 48 height 36
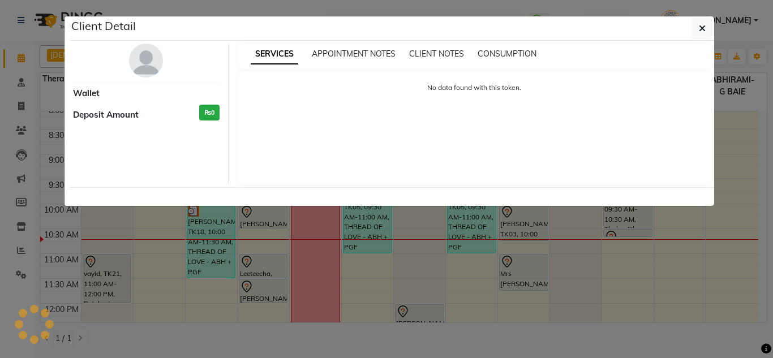
select select "7"
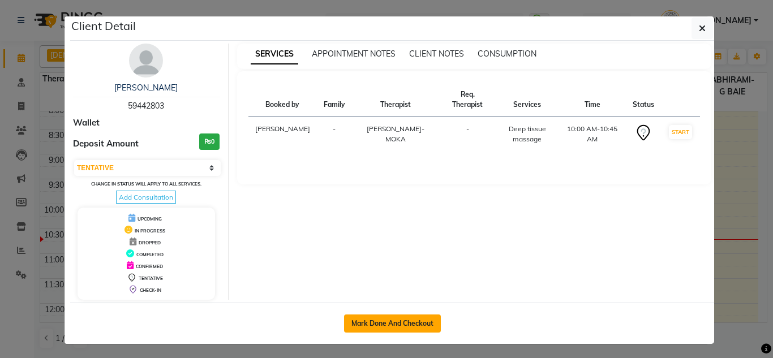
click at [395, 324] on button "Mark Done And Checkout" at bounding box center [392, 324] width 97 height 18
select select "service"
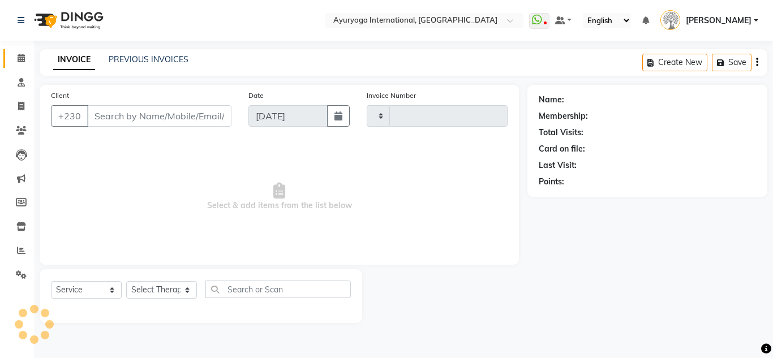
click at [395, 288] on div "Mark Done And Checkout" at bounding box center [392, 266] width 644 height 41
type input "5183"
select select "730"
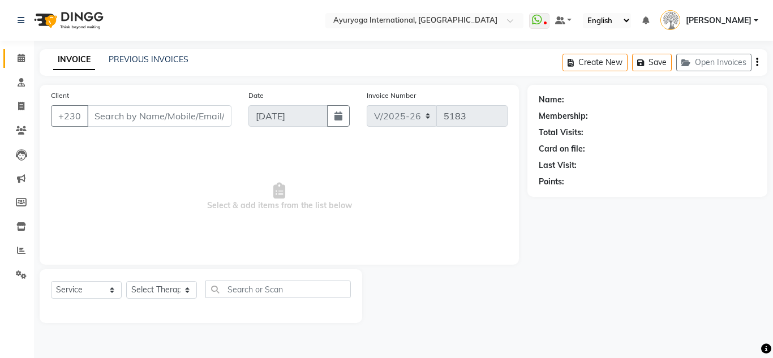
type input "59442803"
select select "77771"
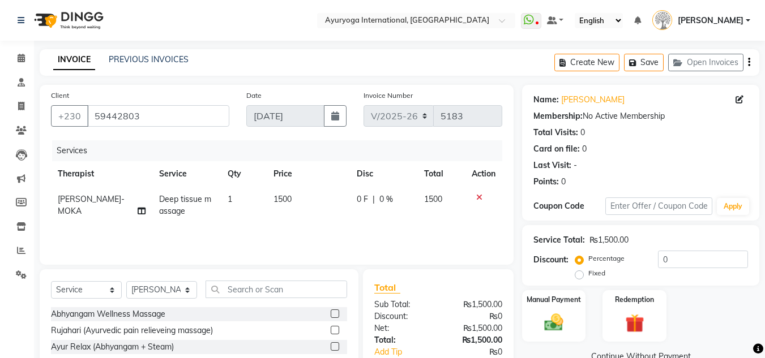
click at [32, 50] on li "Calendar" at bounding box center [17, 58] width 34 height 24
click at [19, 62] on span at bounding box center [21, 58] width 20 height 13
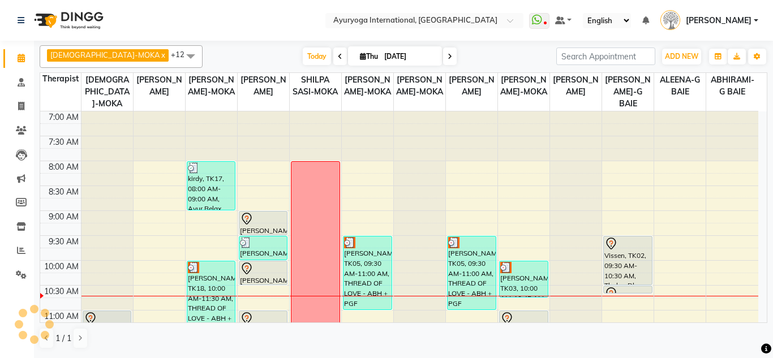
scroll to position [57, 0]
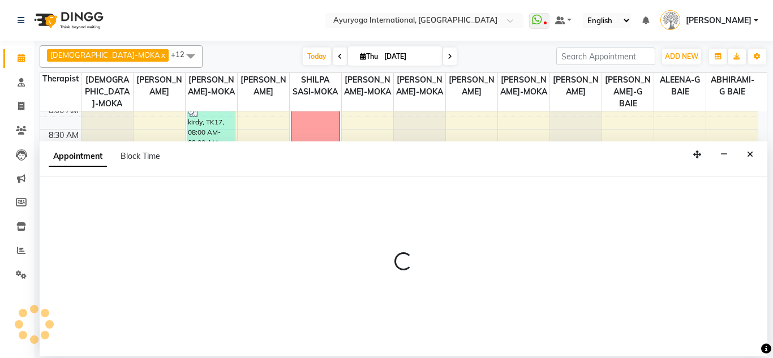
click at [480, 163] on div "Appointment Block Time" at bounding box center [404, 159] width 728 height 35
select select "60459"
select select "540"
select select "tentative"
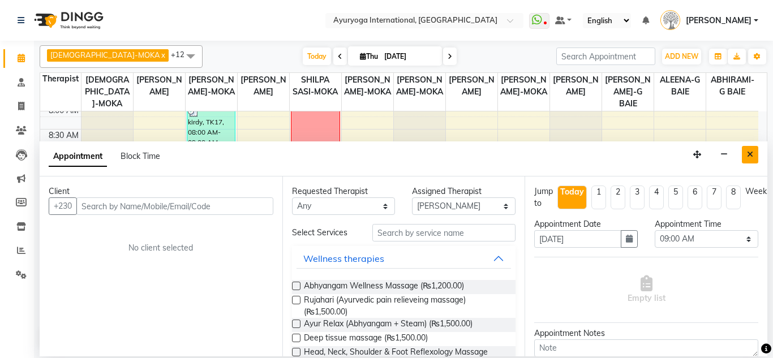
click at [745, 153] on button "Close" at bounding box center [750, 155] width 16 height 18
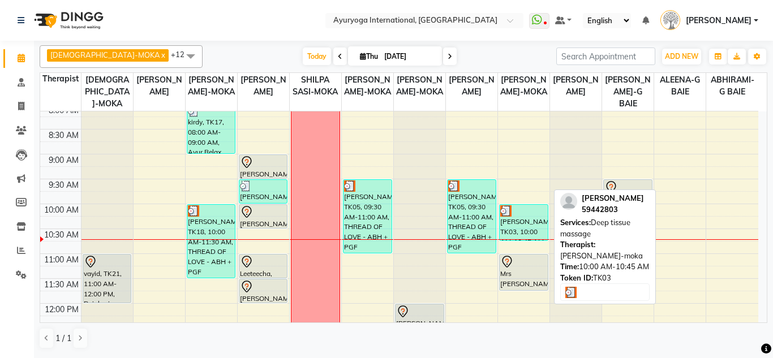
click at [525, 209] on div at bounding box center [523, 211] width 47 height 11
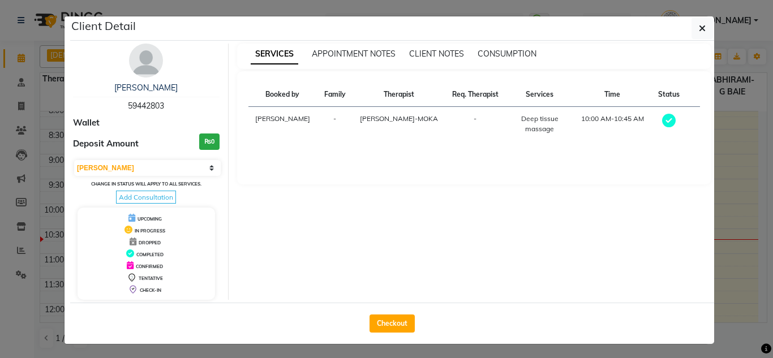
click at [122, 128] on div "Wallet" at bounding box center [146, 123] width 147 height 13
click at [125, 159] on div "Select MARK DONE UPCOMING Change in status will apply to all services. Add Cons…" at bounding box center [146, 181] width 147 height 44
click at [125, 167] on select "Select MARK DONE UPCOMING" at bounding box center [147, 168] width 147 height 16
select select "5"
click at [74, 160] on select "Select MARK DONE UPCOMING" at bounding box center [147, 168] width 147 height 16
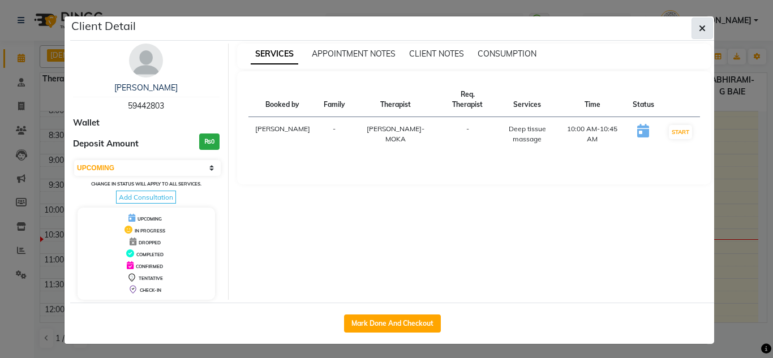
click at [703, 29] on button "button" at bounding box center [703, 29] width 22 height 22
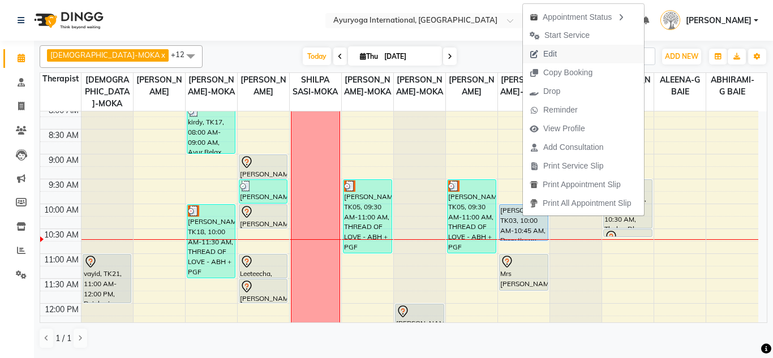
click at [535, 46] on span "Edit" at bounding box center [543, 54] width 41 height 19
select select "tentative"
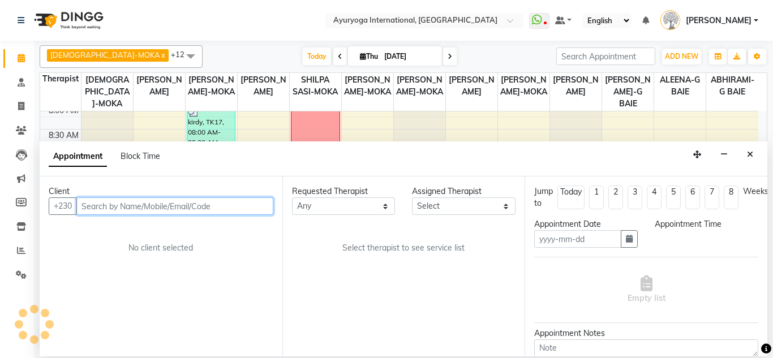
type input "[DATE]"
select select "upcoming"
select select "600"
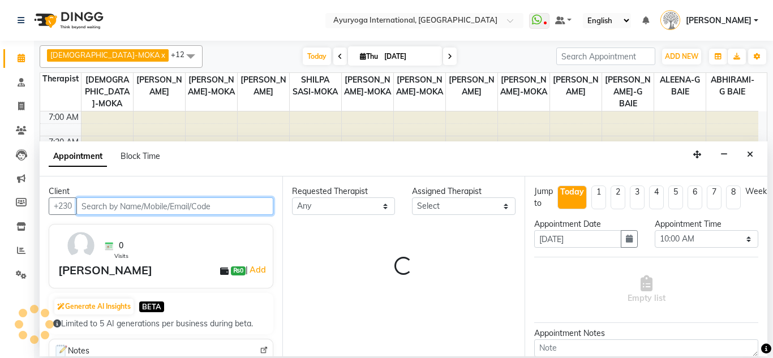
select select "77771"
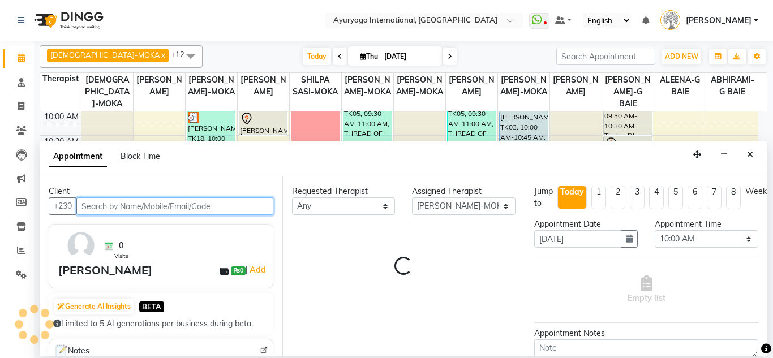
select select "1140"
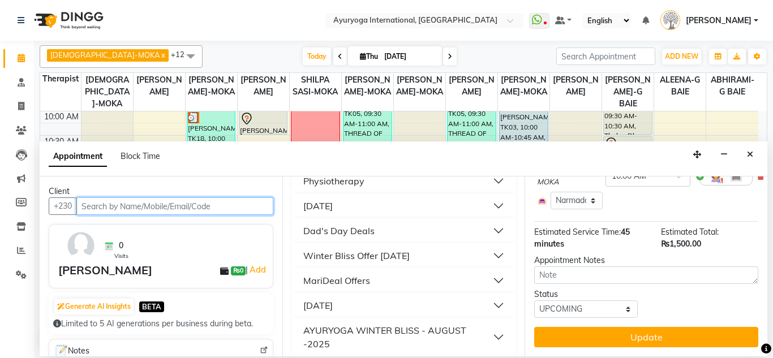
scroll to position [1070, 0]
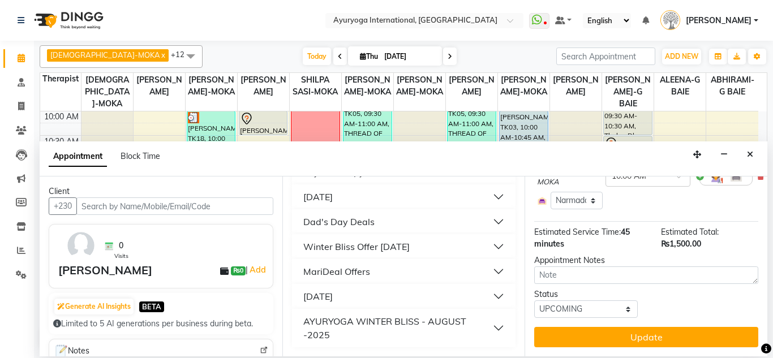
click at [385, 331] on div "AYURYOGA WINTER BLISS - AUGUST -2025" at bounding box center [398, 328] width 190 height 27
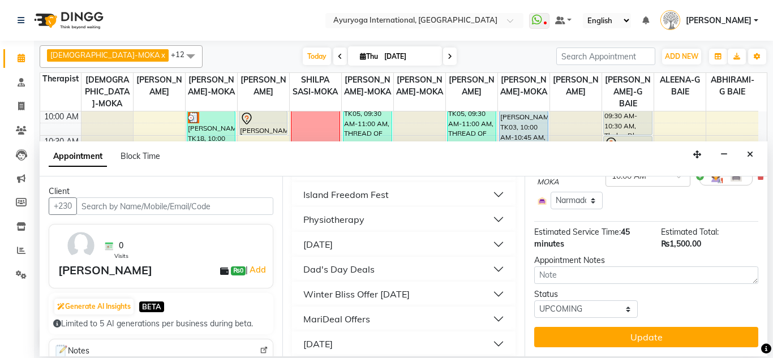
scroll to position [1060, 0]
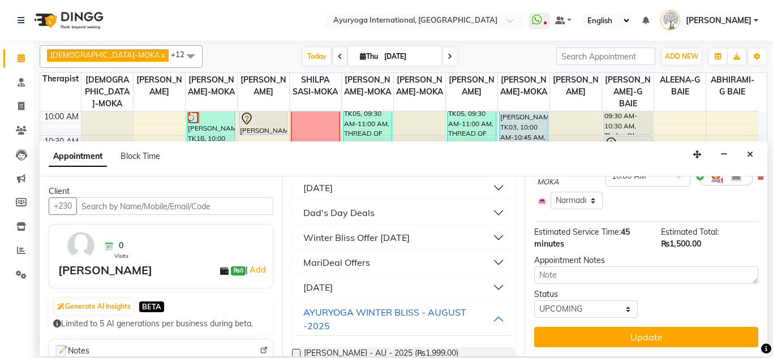
click at [389, 245] on div "Winter Bliss Offer [DATE]" at bounding box center [356, 238] width 106 height 14
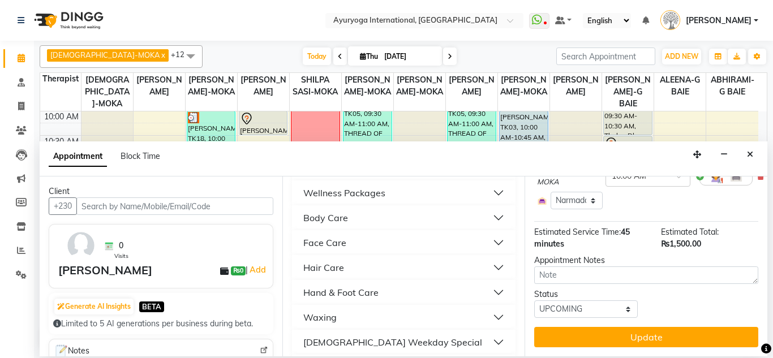
scroll to position [554, 0]
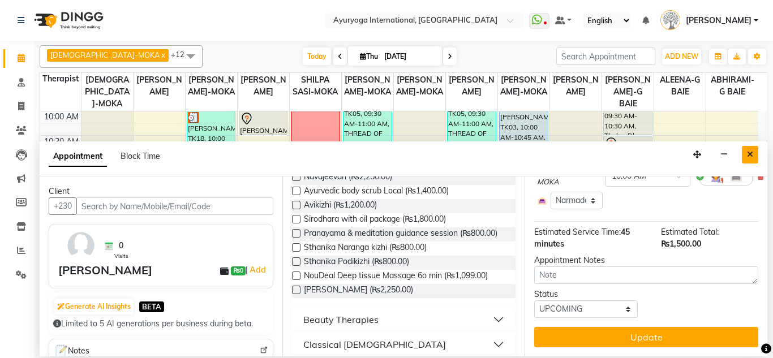
click at [751, 153] on icon "Close" at bounding box center [750, 155] width 6 height 8
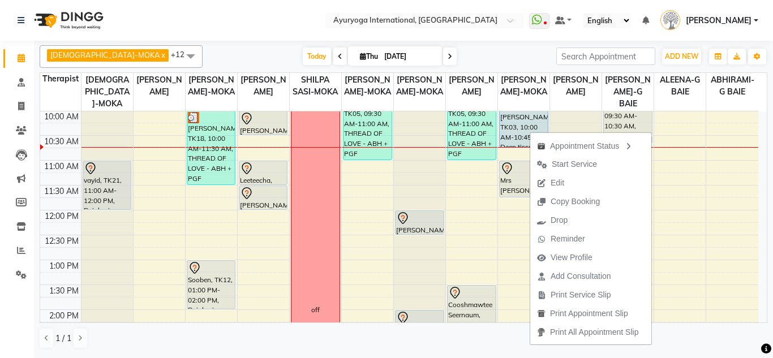
click at [530, 131] on div "Appointment Status Start Service Edit Copy Booking Drop Reminder View Profile A…" at bounding box center [591, 238] width 122 height 214
click at [521, 129] on div "[PERSON_NAME], TK03, 10:00 AM-10:45 AM, Deep tissue massage" at bounding box center [524, 130] width 48 height 36
select select "5"
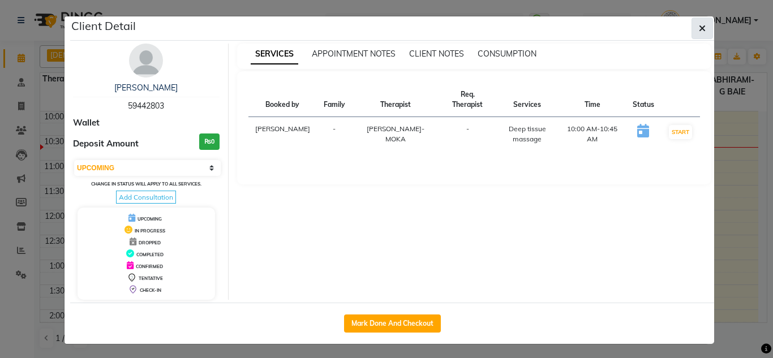
click at [693, 29] on button "button" at bounding box center [703, 29] width 22 height 22
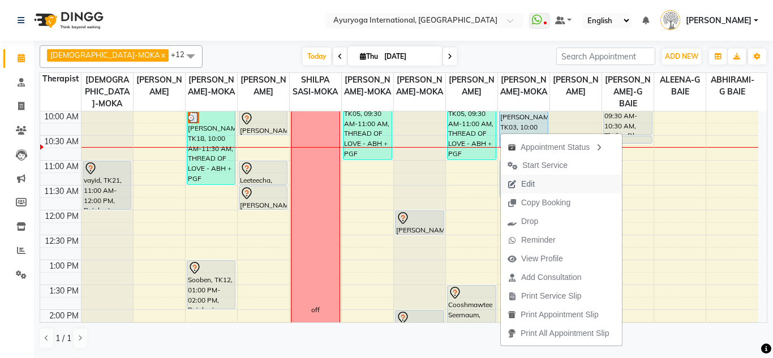
click at [527, 177] on span "Edit" at bounding box center [521, 184] width 41 height 19
select select "tentative"
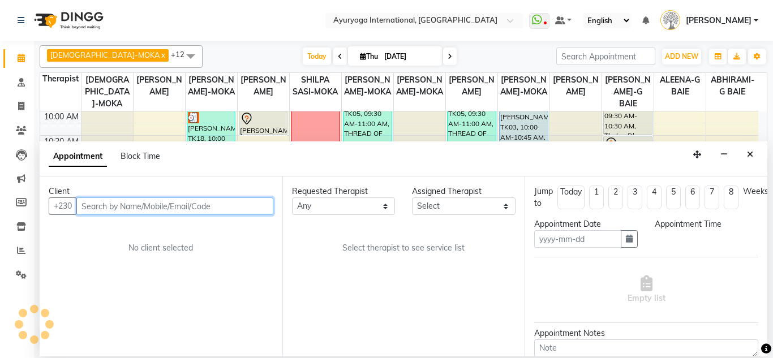
type input "[DATE]"
select select "upcoming"
select select "600"
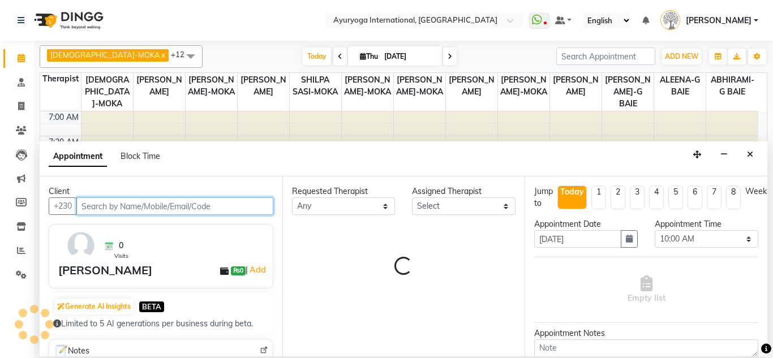
select select "77771"
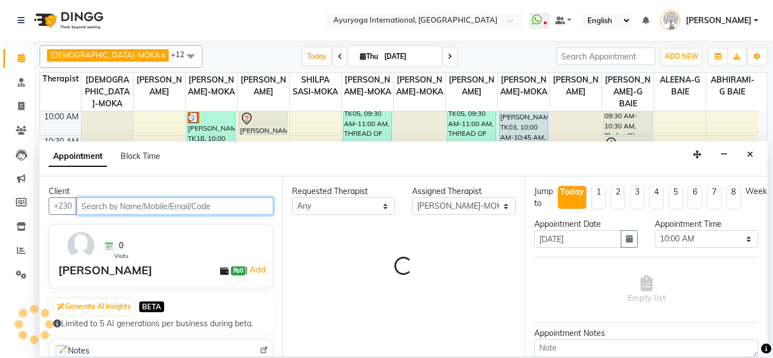
select select "1140"
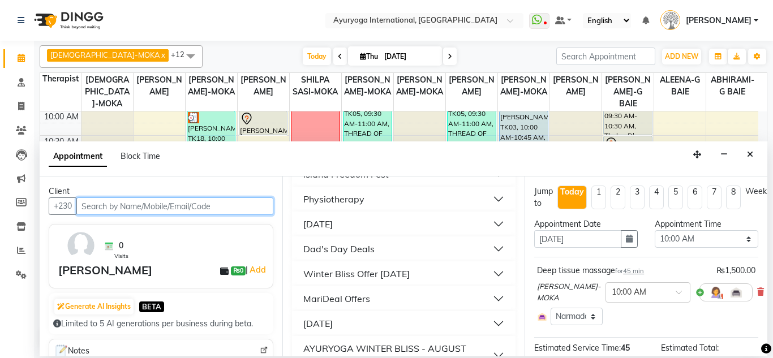
scroll to position [1070, 0]
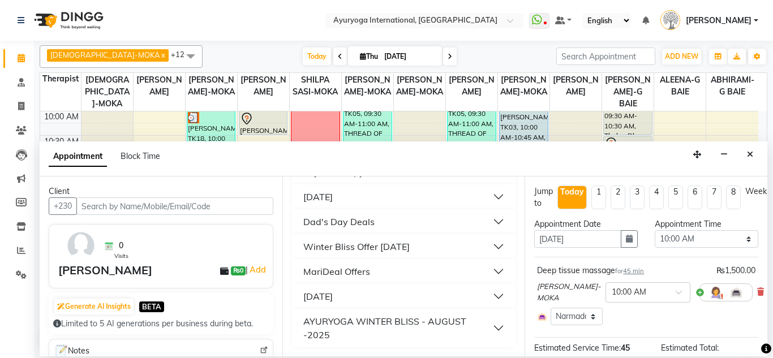
click at [448, 320] on div "AYURYOGA WINTER BLISS - AUGUST -2025" at bounding box center [398, 328] width 190 height 27
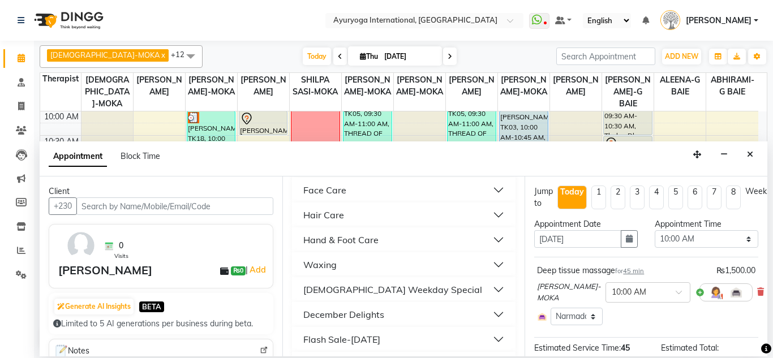
scroll to position [890, 0]
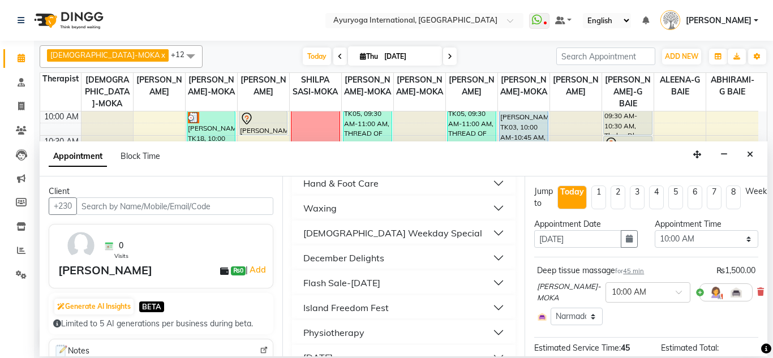
click at [375, 290] on div "Flash Sale-[DATE]" at bounding box center [341, 283] width 77 height 14
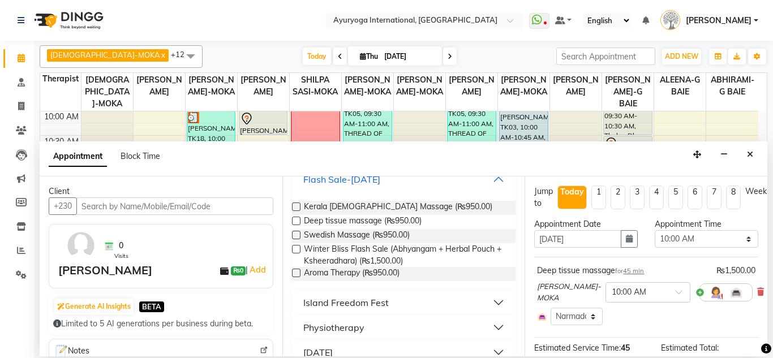
scroll to position [1003, 0]
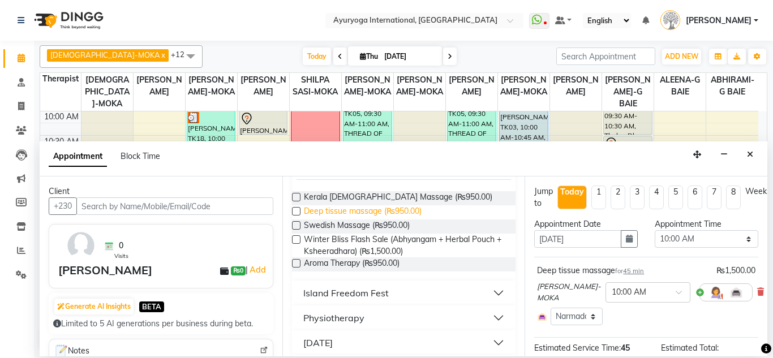
click at [392, 220] on span "Deep tissue massage (₨950.00)" at bounding box center [363, 213] width 118 height 14
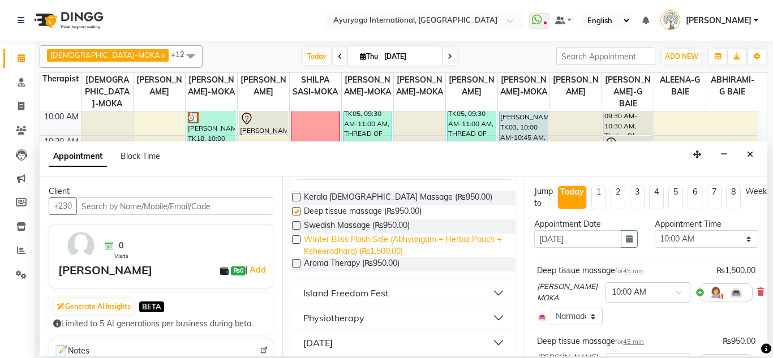
checkbox input "false"
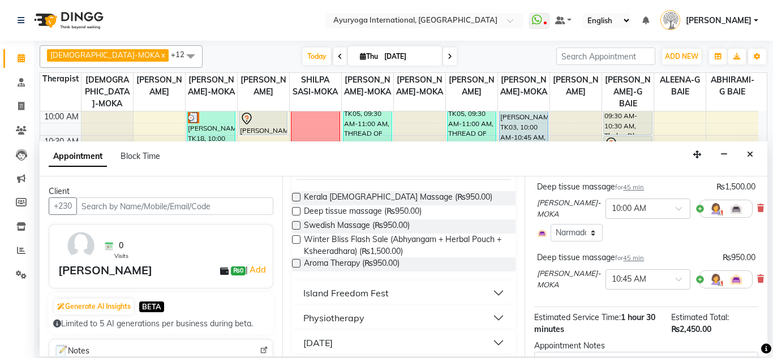
scroll to position [57, 0]
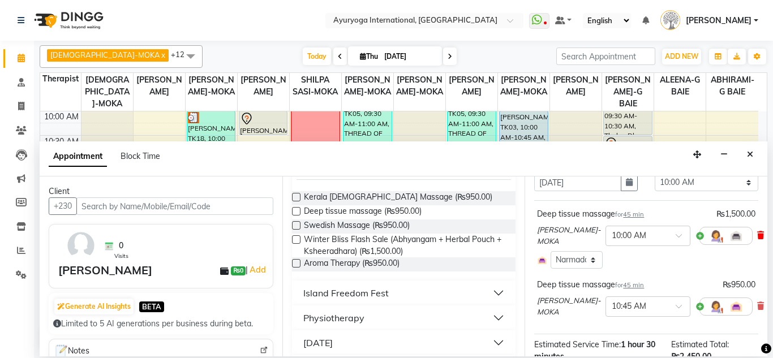
click at [758, 236] on icon at bounding box center [761, 236] width 7 height 8
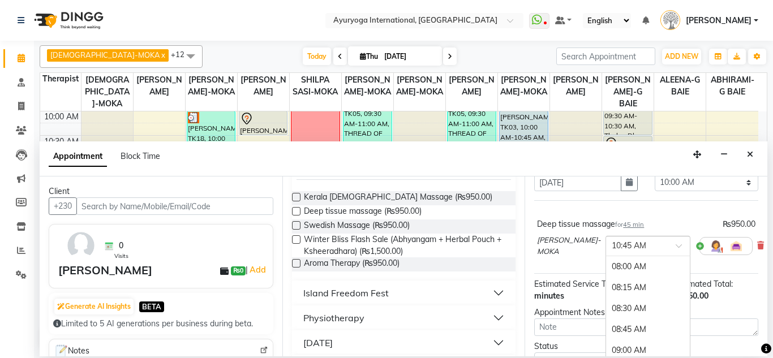
click at [630, 250] on input "text" at bounding box center [637, 245] width 50 height 12
click at [620, 319] on div "10:00 AM" at bounding box center [648, 317] width 84 height 21
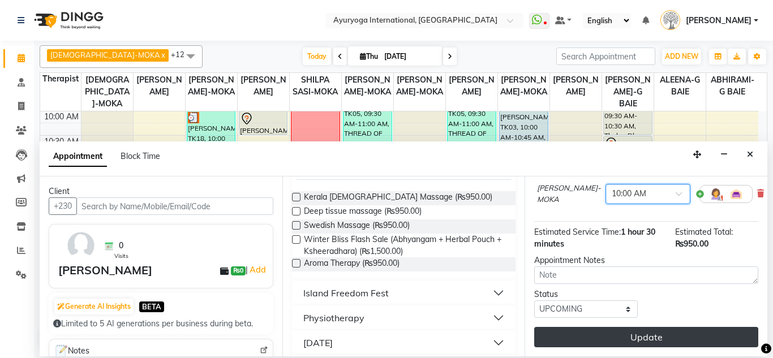
click at [634, 333] on button "Update" at bounding box center [646, 337] width 224 height 20
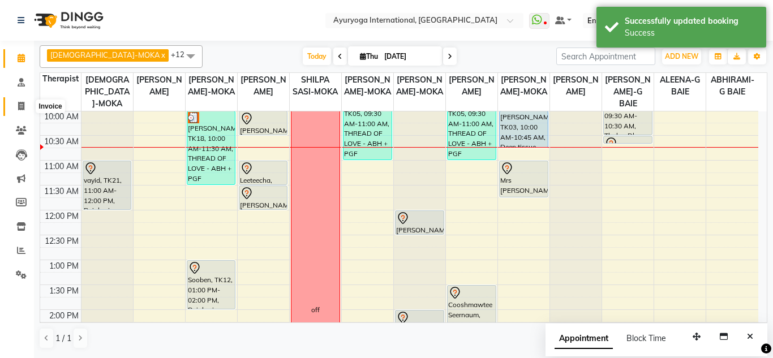
click at [22, 101] on span at bounding box center [21, 106] width 20 height 13
select select "service"
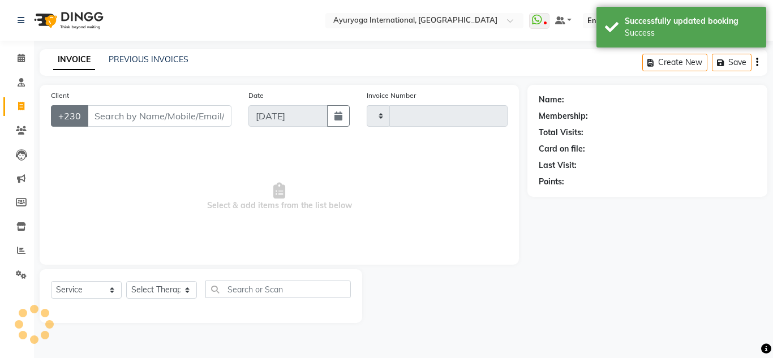
type input "5183"
select select "730"
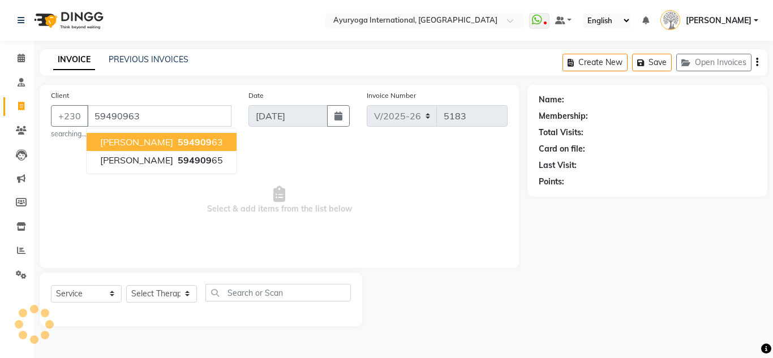
type input "59490963"
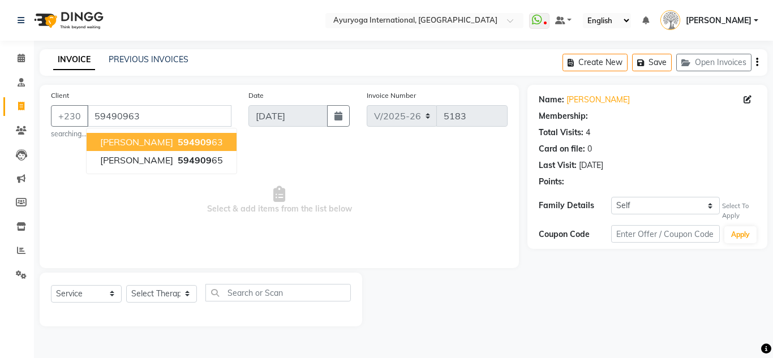
select select "1: Object"
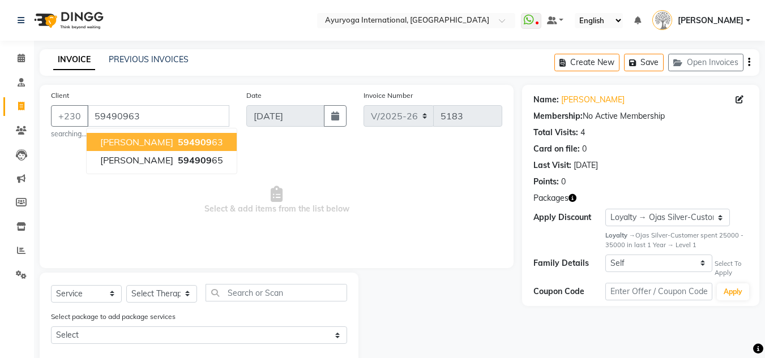
click at [128, 134] on button "[PERSON_NAME] 594909 63" at bounding box center [162, 142] width 150 height 18
click at [128, 134] on small "searching..." at bounding box center [140, 134] width 178 height 10
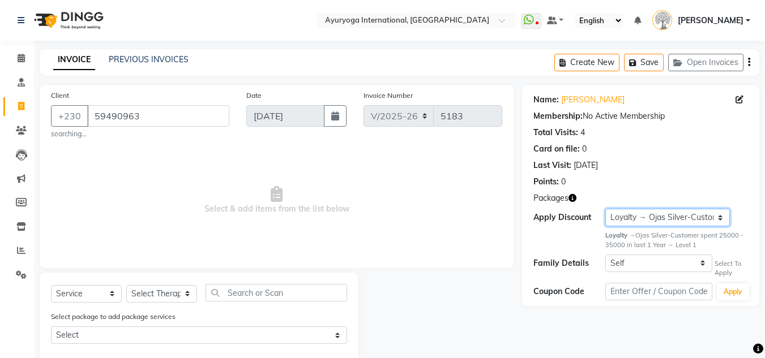
click at [684, 225] on select "Select Loyalty → Ojas Silver-Customer spent 25000 - 35000 in last 1 Year → Leve…" at bounding box center [667, 218] width 125 height 18
select select "0:"
click at [605, 209] on select "Select Loyalty → Ojas Silver-Customer spent 25000 - 35000 in last 1 Year → Leve…" at bounding box center [667, 218] width 125 height 18
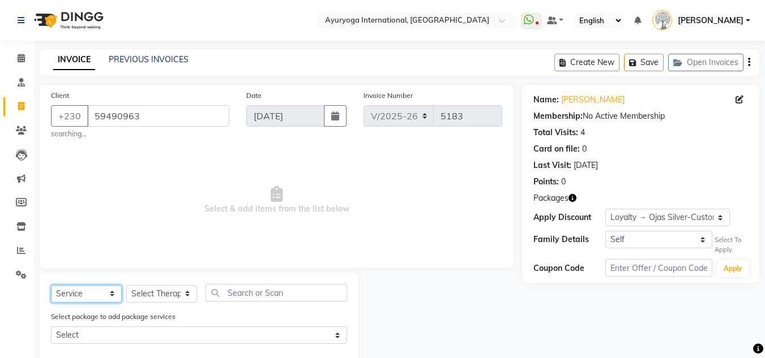
click at [95, 286] on select "Select Service Product Membership Package Voucher Prepaid Gift Card" at bounding box center [86, 294] width 71 height 18
select select "product"
click at [51, 285] on select "Select Service Product Membership Package Voucher Prepaid Gift Card" at bounding box center [86, 294] width 71 height 18
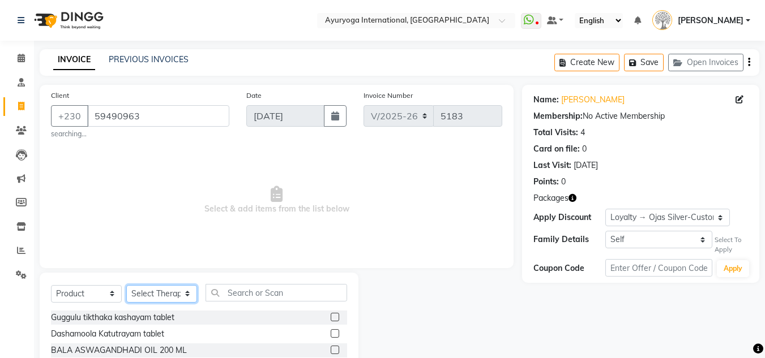
click at [168, 293] on select "Select Therapist ABHIRAMI-G BAIE [PERSON_NAME]-MOKA [PERSON_NAME]-MOKA ALEENA-G…" at bounding box center [161, 294] width 71 height 18
select select "19827"
click at [126, 285] on select "Select Therapist ABHIRAMI-G BAIE [PERSON_NAME]-MOKA [PERSON_NAME]-MOKA ALEENA-G…" at bounding box center [161, 294] width 71 height 18
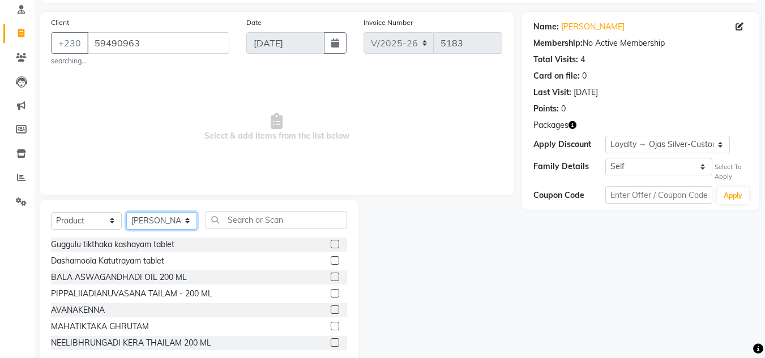
scroll to position [99, 0]
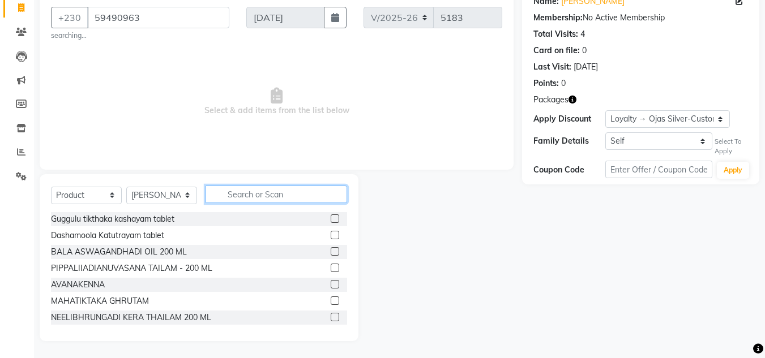
click at [255, 192] on input "text" at bounding box center [277, 195] width 142 height 18
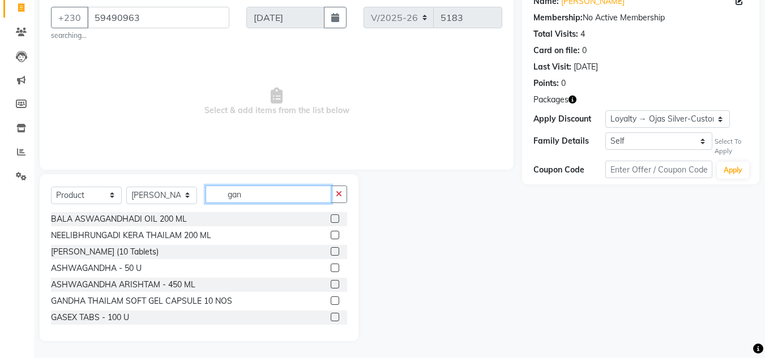
scroll to position [51, 0]
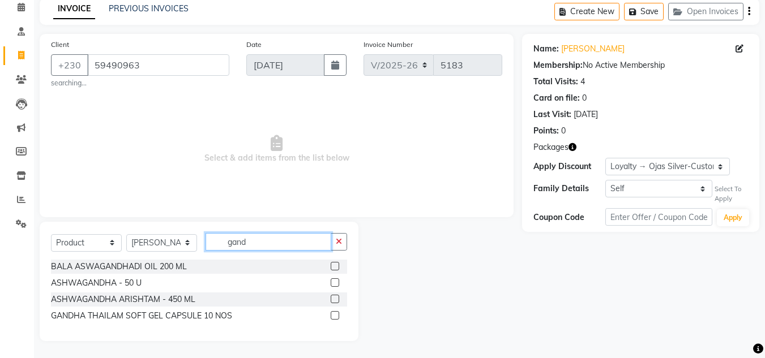
type input "gand"
click at [259, 318] on div "GANDHA THAILAM SOFT GEL CAPSULE 10 NOS" at bounding box center [199, 316] width 296 height 14
click at [336, 313] on label at bounding box center [335, 315] width 8 height 8
click at [336, 313] on input "checkbox" at bounding box center [334, 316] width 7 height 7
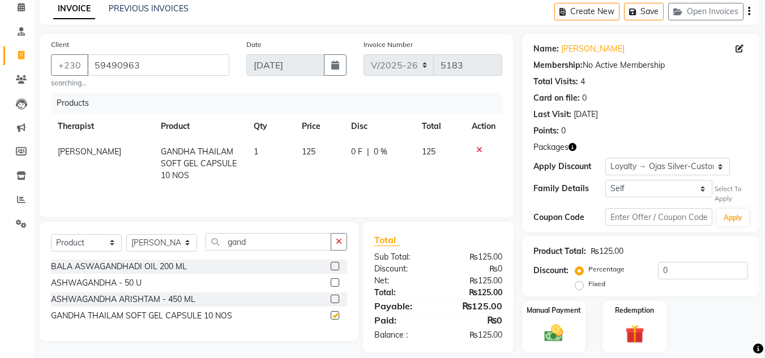
checkbox input "false"
click at [256, 139] on th "Qty" at bounding box center [271, 126] width 48 height 25
click at [255, 149] on span "1" at bounding box center [256, 152] width 5 height 10
select select "19827"
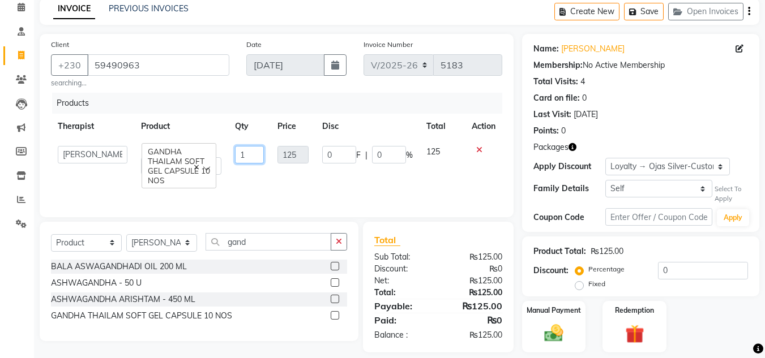
click at [245, 151] on input "1" at bounding box center [249, 155] width 29 height 18
type input "6"
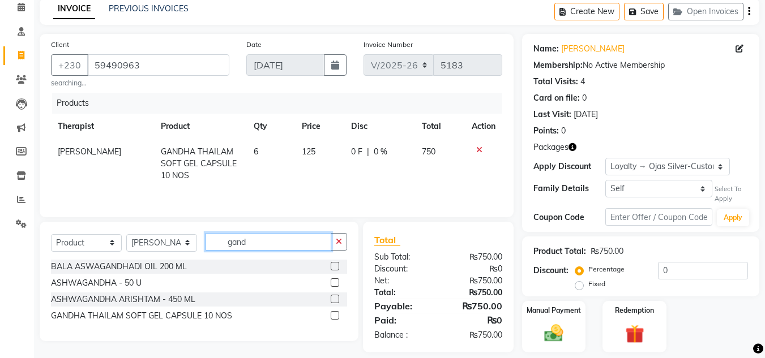
click at [268, 243] on input "gand" at bounding box center [269, 242] width 126 height 18
type input "g"
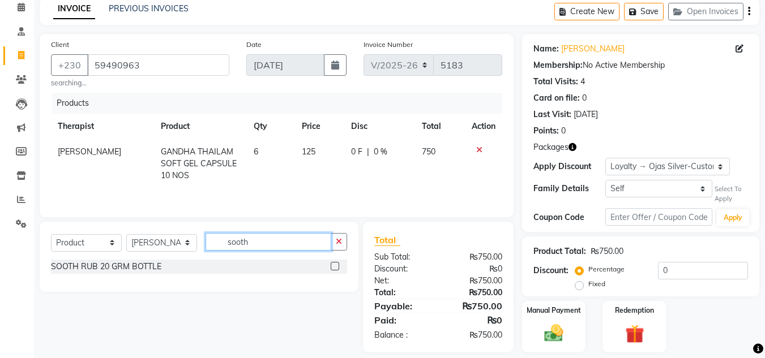
type input "sooth"
click at [204, 270] on div "SOOTH RUB 20 GRM BOTTLE" at bounding box center [199, 267] width 296 height 14
click at [338, 267] on label at bounding box center [335, 266] width 8 height 8
click at [338, 267] on input "checkbox" at bounding box center [334, 266] width 7 height 7
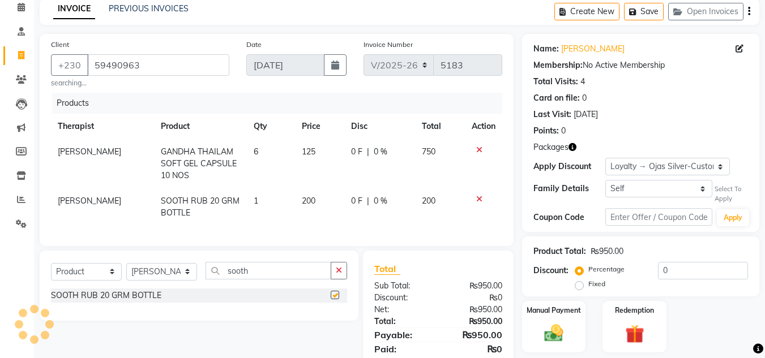
checkbox input "false"
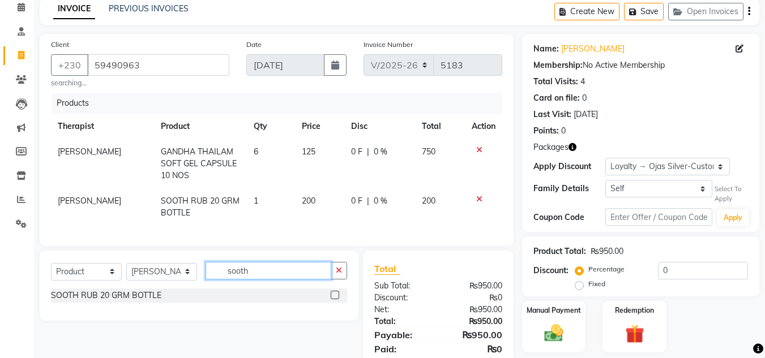
click at [307, 280] on input "sooth" at bounding box center [269, 271] width 126 height 18
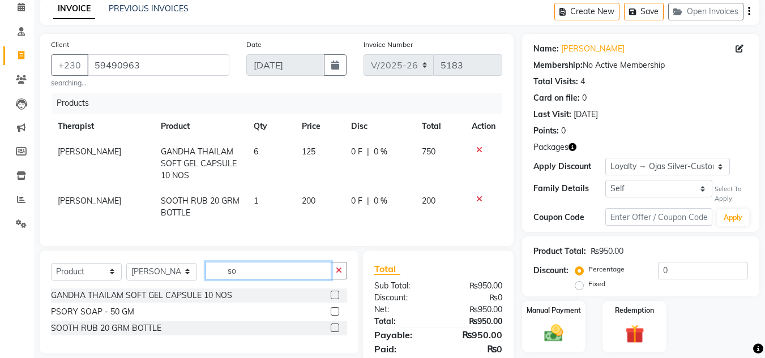
type input "s"
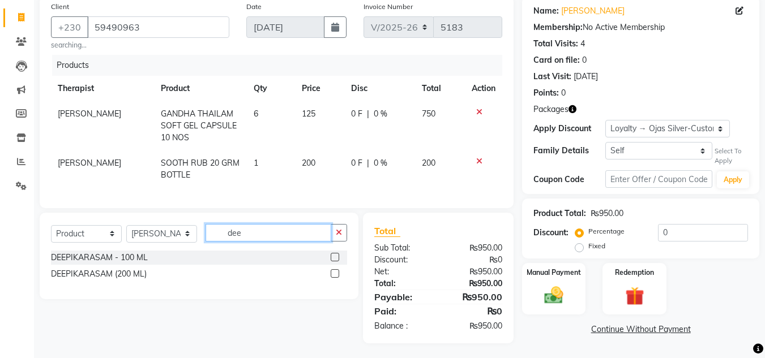
scroll to position [100, 0]
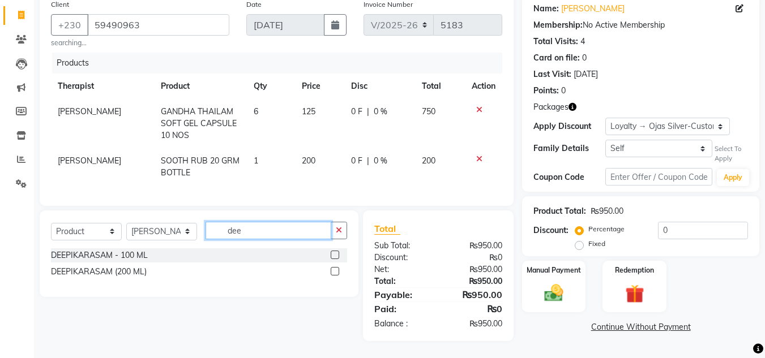
type input "dee"
click at [336, 270] on label at bounding box center [335, 271] width 8 height 8
click at [336, 270] on input "checkbox" at bounding box center [334, 271] width 7 height 7
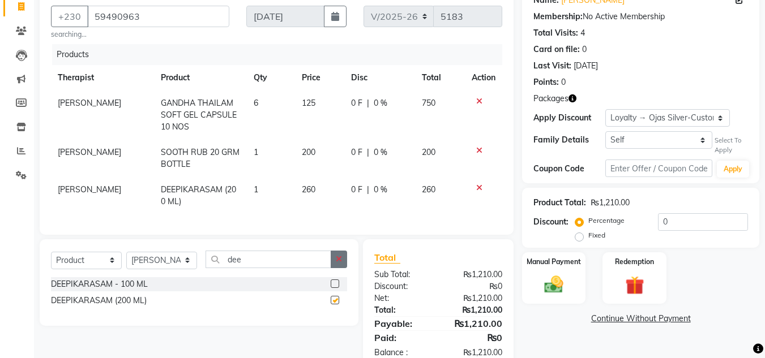
checkbox input "false"
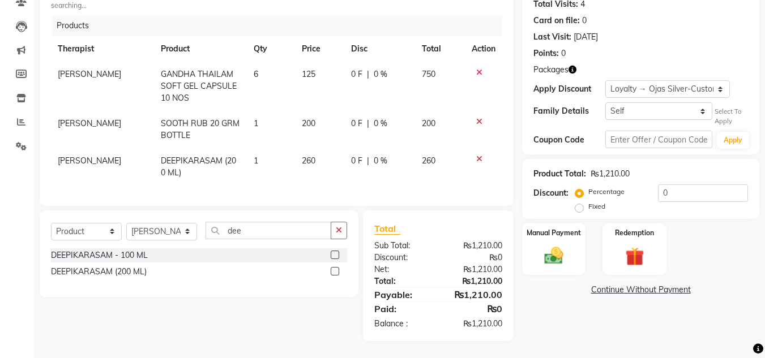
click at [576, 64] on button "button" at bounding box center [572, 70] width 8 height 12
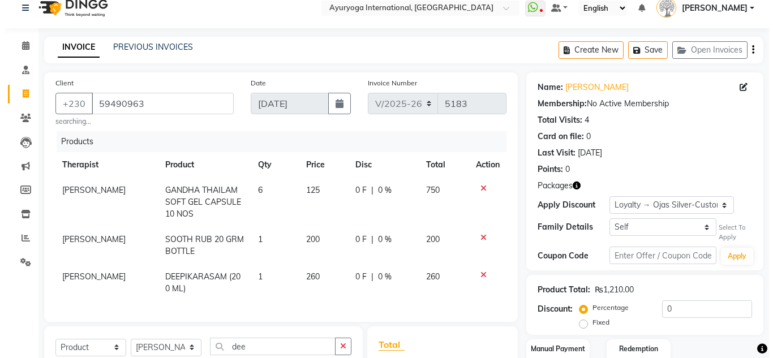
scroll to position [0, 0]
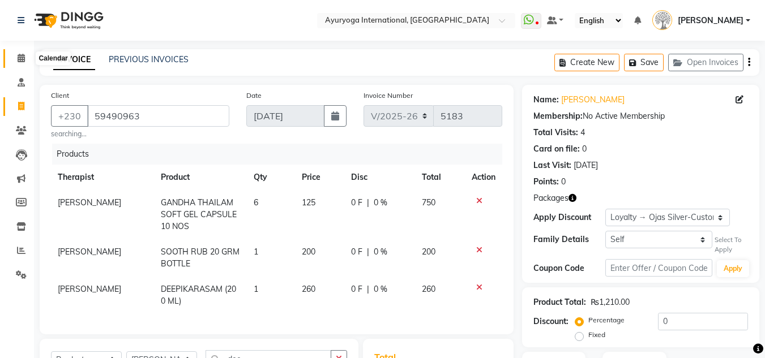
click at [20, 55] on icon at bounding box center [21, 58] width 7 height 8
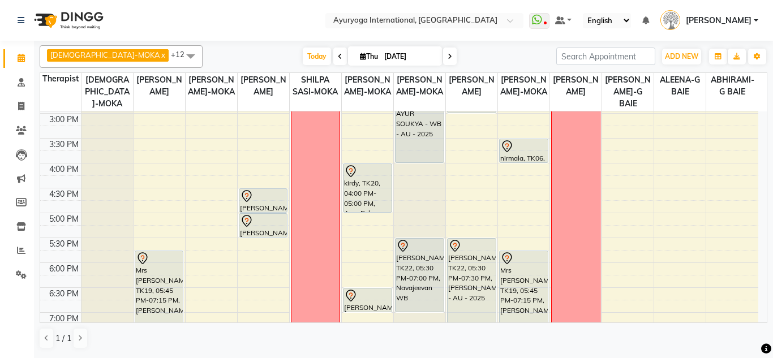
scroll to position [486, 0]
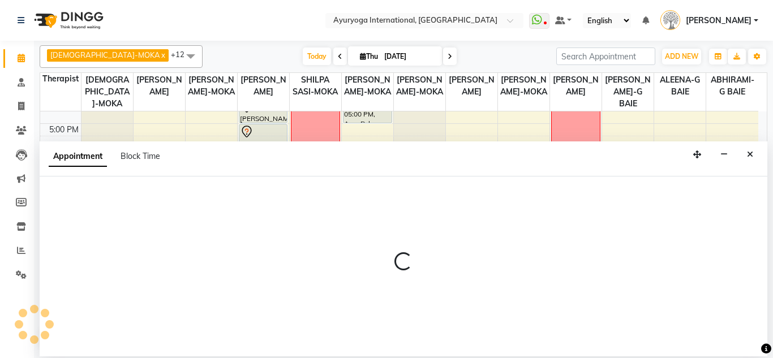
select select "36053"
select select "1095"
select select "tentative"
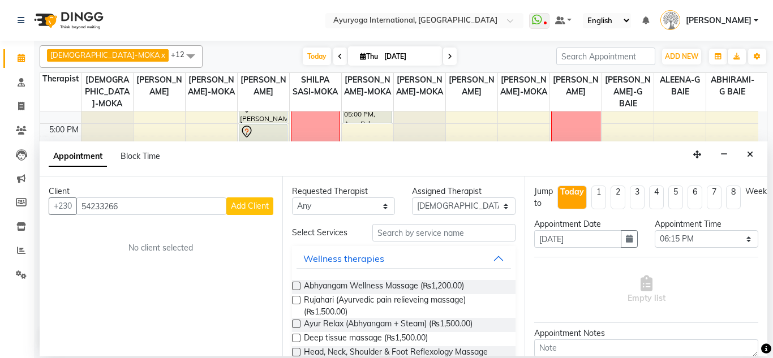
type input "54233266"
click at [239, 208] on span "Add Client" at bounding box center [250, 206] width 38 height 10
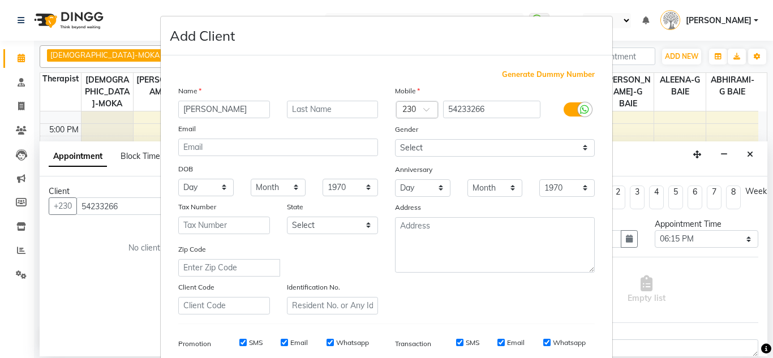
type input "[PERSON_NAME]"
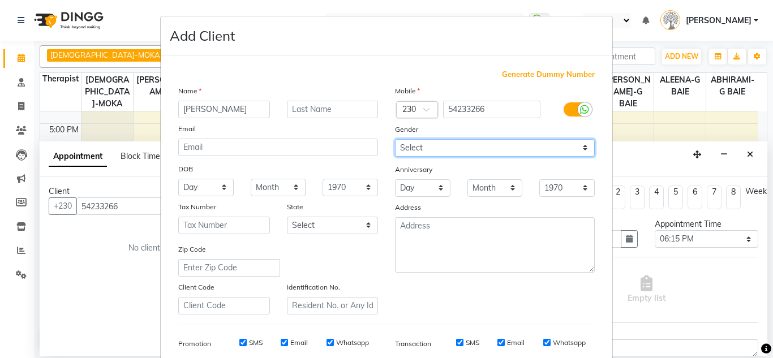
click at [406, 149] on select "Select Male Female Other Prefer Not To Say" at bounding box center [495, 148] width 200 height 18
select select "[DEMOGRAPHIC_DATA]"
click at [395, 139] on select "Select Male Female Other Prefer Not To Say" at bounding box center [495, 148] width 200 height 18
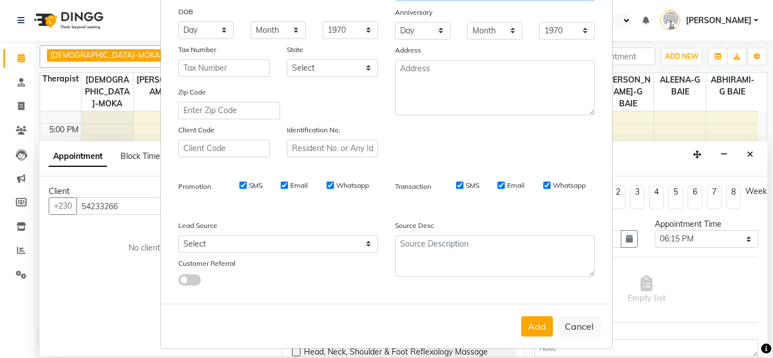
scroll to position [164, 0]
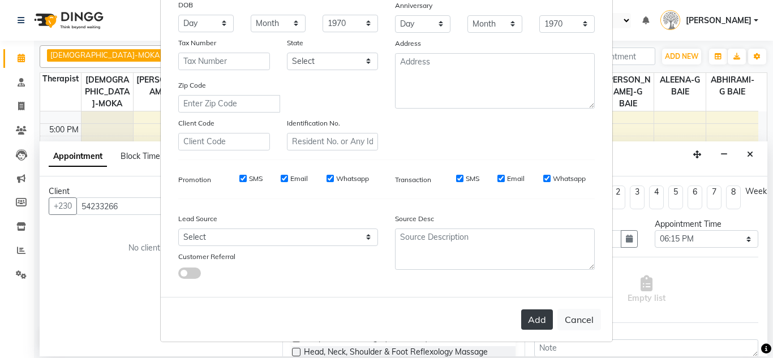
click at [538, 324] on button "Add" at bounding box center [537, 320] width 32 height 20
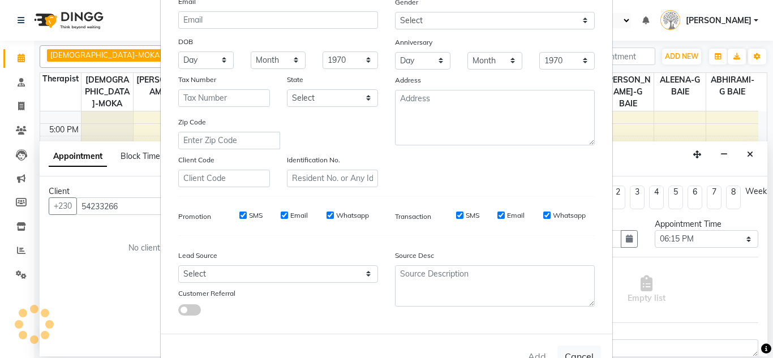
scroll to position [108, 0]
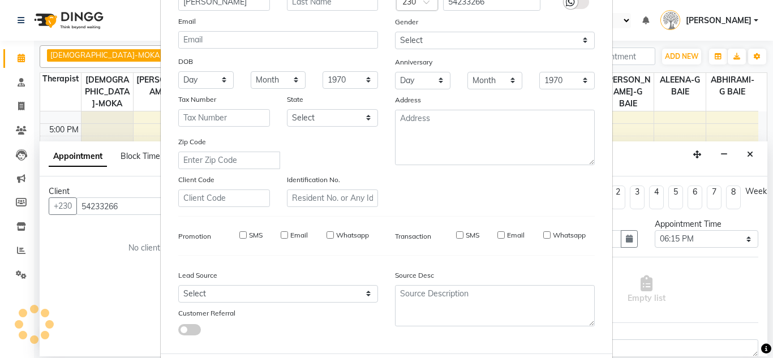
select select
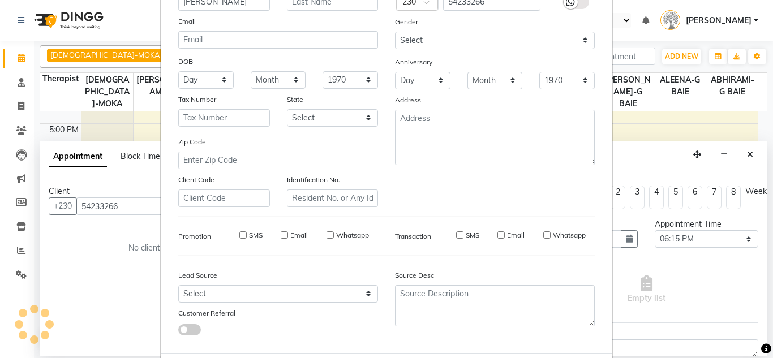
select select
checkbox input "false"
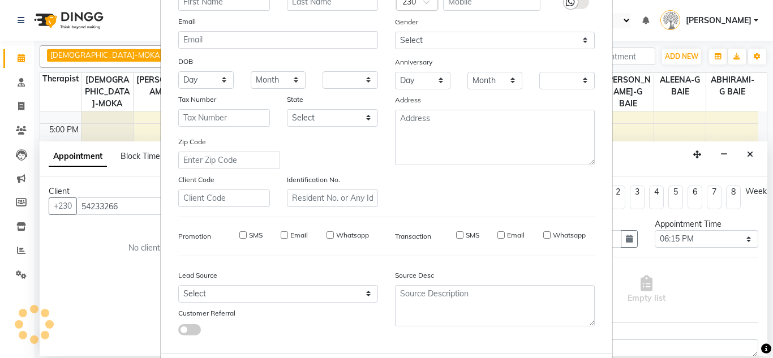
checkbox input "false"
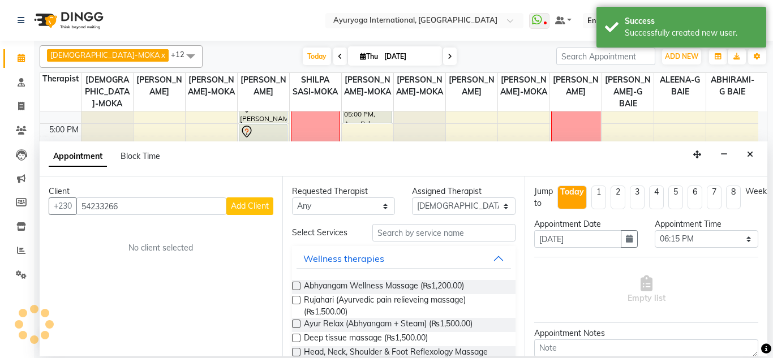
scroll to position [0, 0]
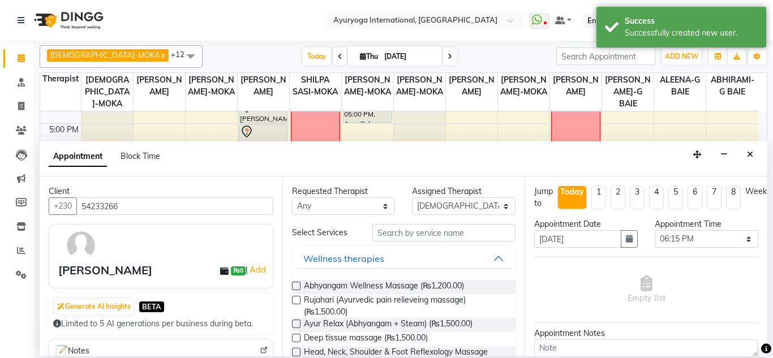
click at [740, 155] on div "Appointment Block Time" at bounding box center [404, 159] width 728 height 35
click at [748, 156] on icon "Close" at bounding box center [750, 155] width 6 height 8
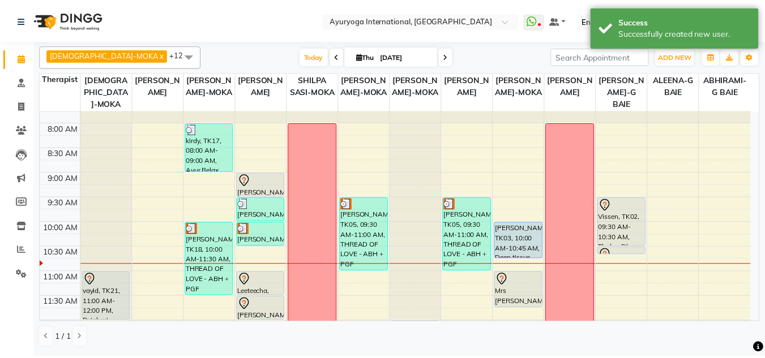
scroll to position [33, 0]
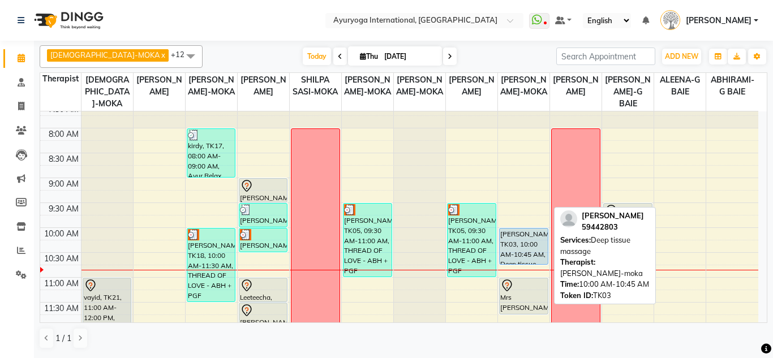
click at [532, 256] on div "[PERSON_NAME], TK03, 10:00 AM-10:45 AM, Deep tissue massage" at bounding box center [524, 247] width 48 height 36
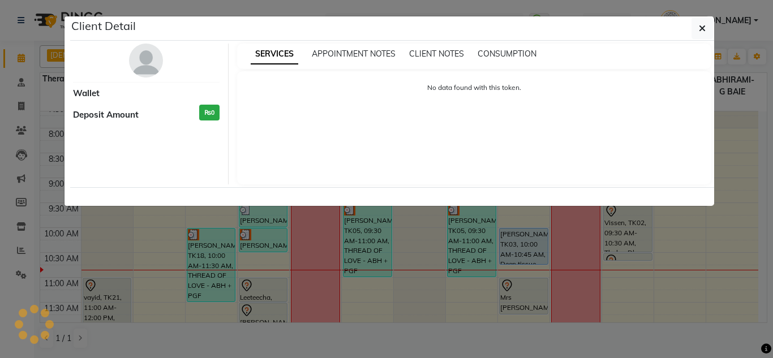
select select "5"
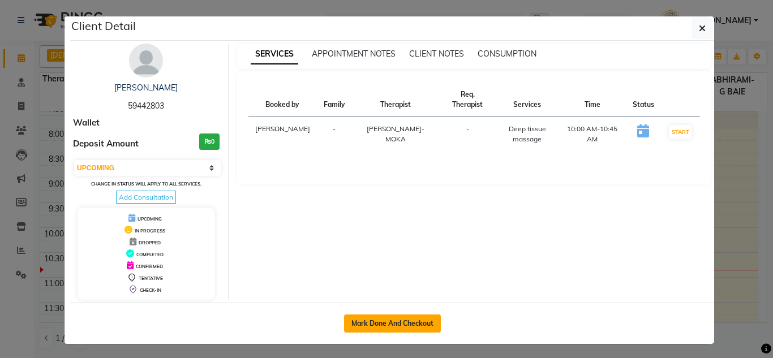
click at [385, 331] on button "Mark Done And Checkout" at bounding box center [392, 324] width 97 height 18
select select "service"
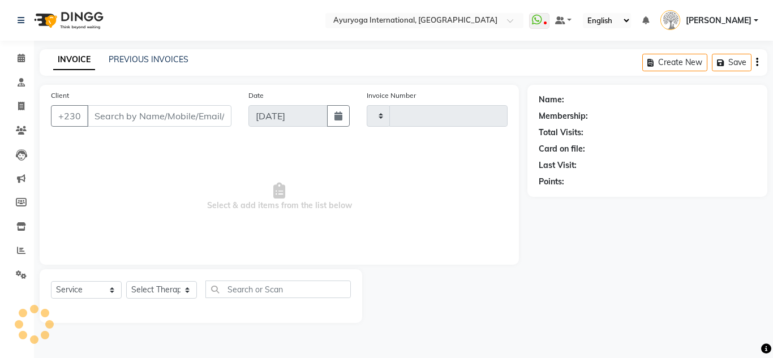
type input "5183"
select select "730"
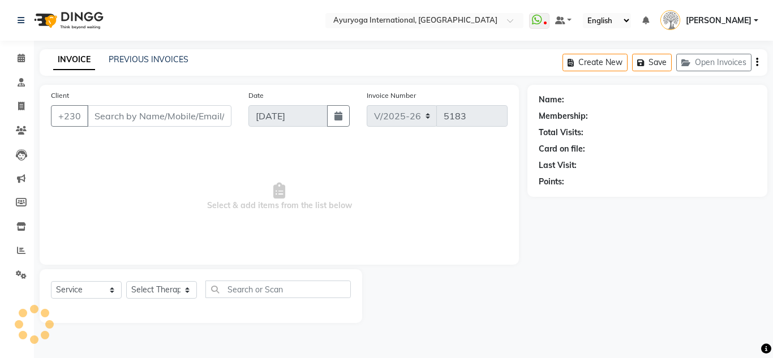
type input "59442803"
select select "77771"
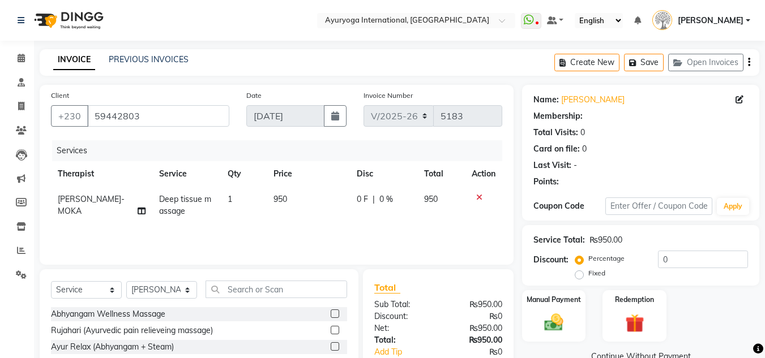
scroll to position [95, 0]
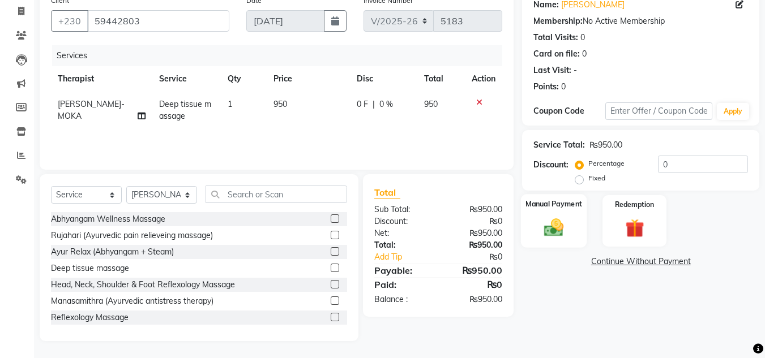
click at [559, 234] on img at bounding box center [554, 227] width 32 height 23
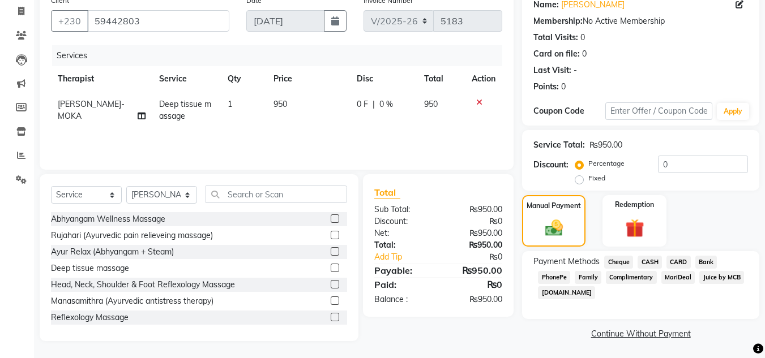
click at [649, 259] on span "CASH" at bounding box center [650, 262] width 24 height 13
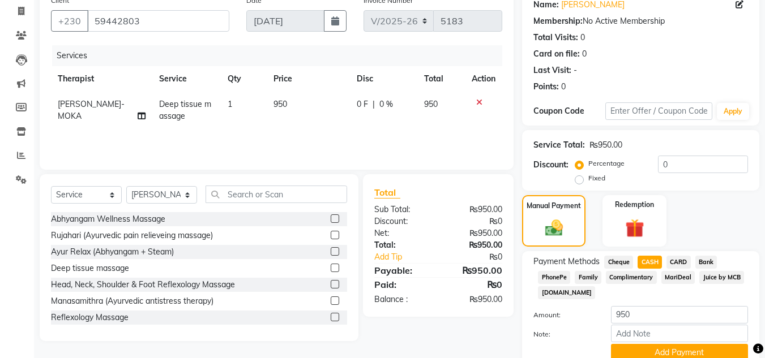
scroll to position [143, 0]
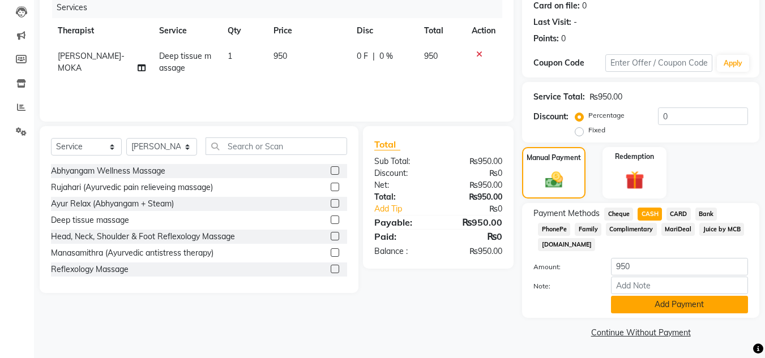
click at [662, 299] on button "Add Payment" at bounding box center [679, 305] width 137 height 18
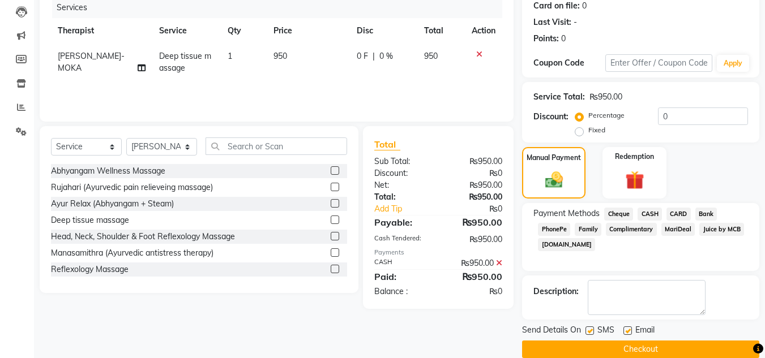
scroll to position [160, 0]
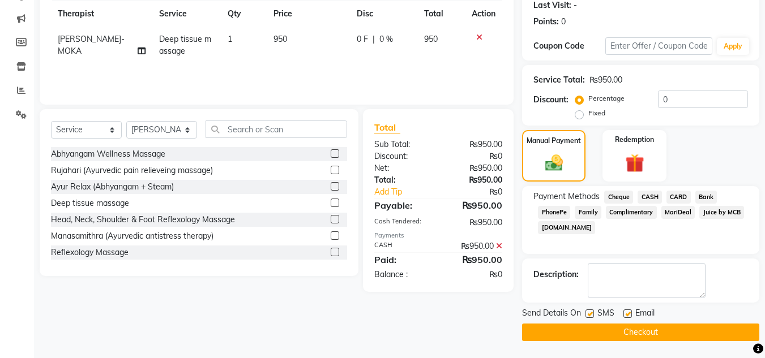
click at [653, 330] on button "Checkout" at bounding box center [640, 333] width 237 height 18
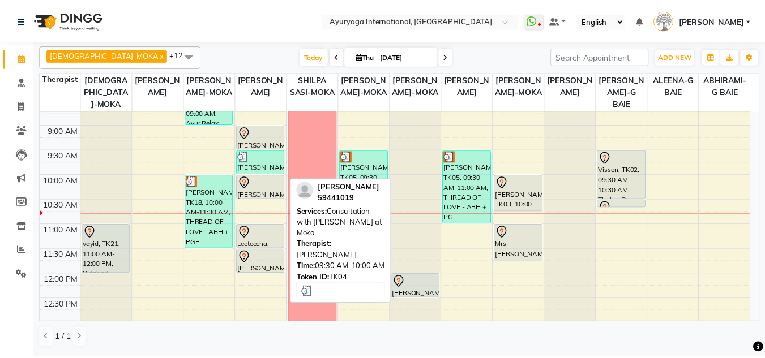
scroll to position [113, 0]
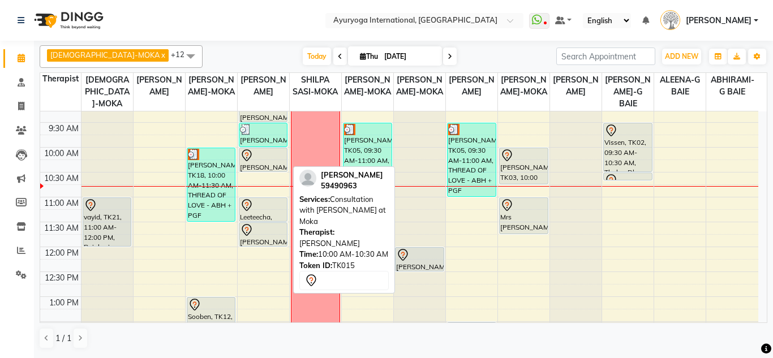
click at [261, 162] on div "[PERSON_NAME], TK15, 10:00 AM-10:30 AM, Consultation with [PERSON_NAME] at [GEO…" at bounding box center [263, 159] width 48 height 23
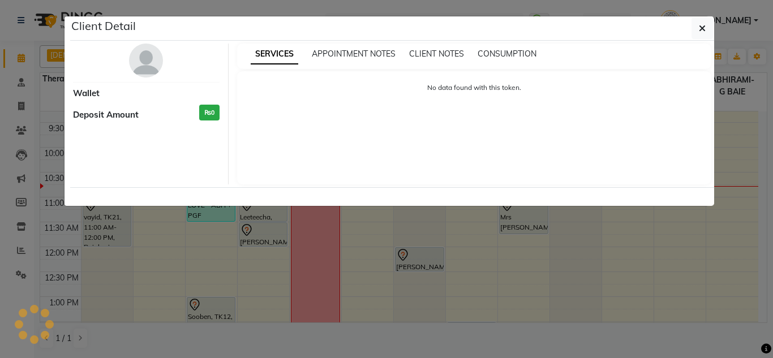
select select "7"
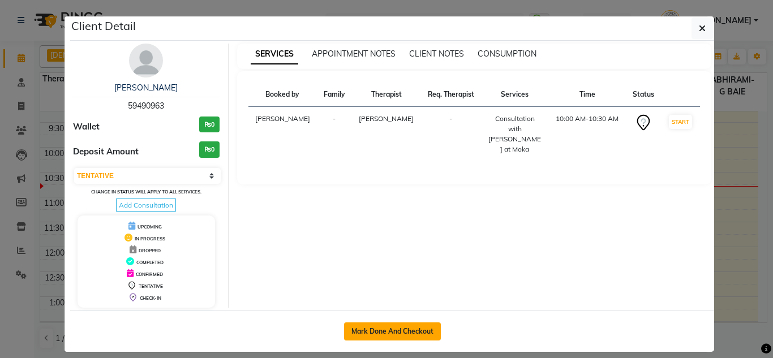
click at [383, 333] on button "Mark Done And Checkout" at bounding box center [392, 332] width 97 height 18
select select "service"
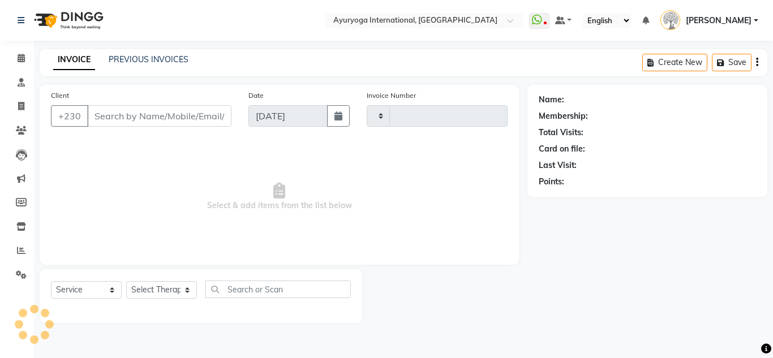
type input "5183"
select select "730"
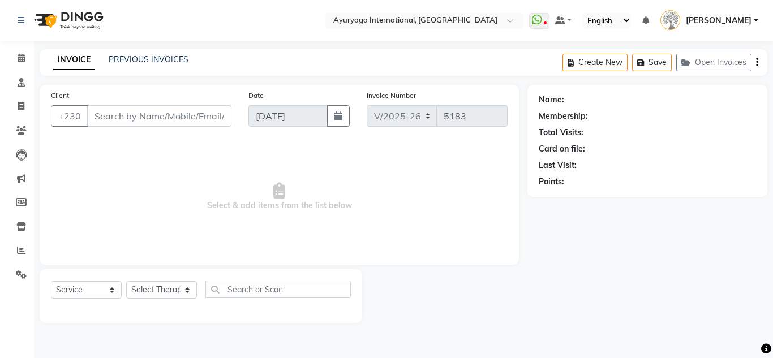
type input "59490963"
select select "19827"
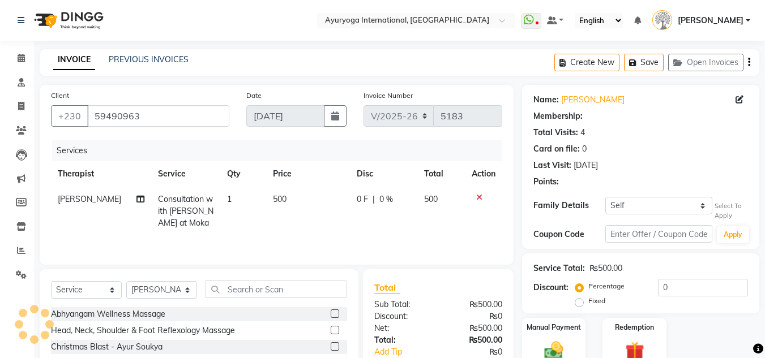
type input "5"
select select "1: Object"
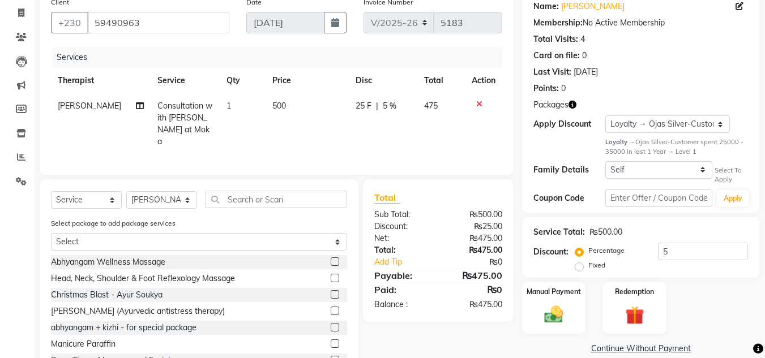
scroll to position [113, 0]
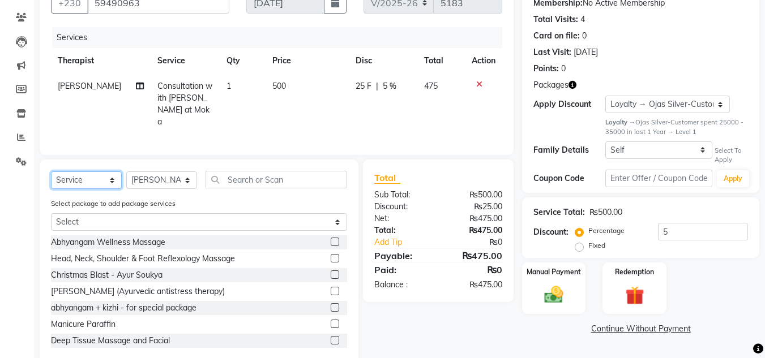
click at [75, 172] on select "Select Service Product Membership Package Voucher Prepaid Gift Card" at bounding box center [86, 181] width 71 height 18
select select "product"
click at [51, 172] on select "Select Service Product Membership Package Voucher Prepaid Gift Card" at bounding box center [86, 181] width 71 height 18
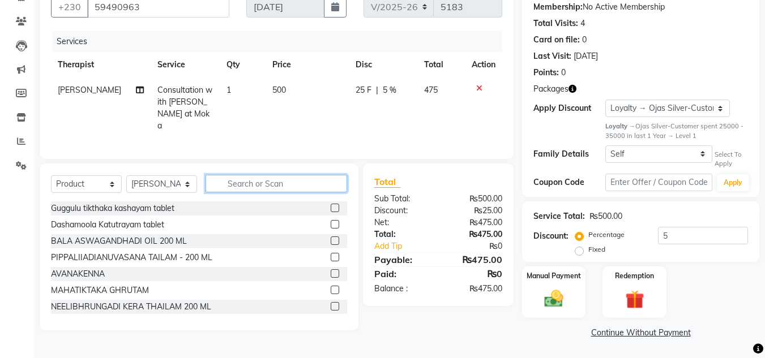
click at [302, 179] on input "text" at bounding box center [277, 184] width 142 height 18
click at [249, 176] on input "text" at bounding box center [277, 184] width 142 height 18
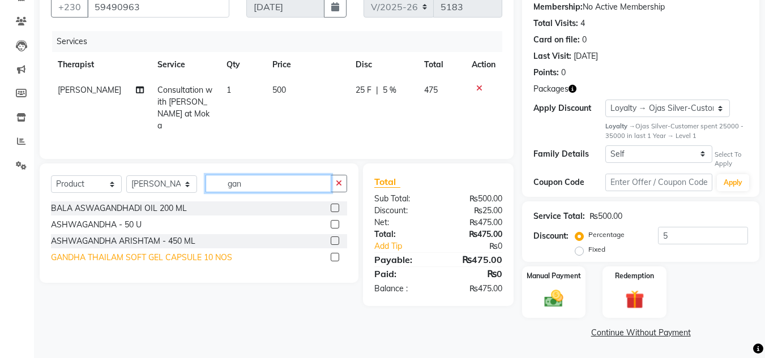
type input "gan"
click at [190, 252] on div "GANDHA THAILAM SOFT GEL CAPSULE 10 NOS" at bounding box center [141, 258] width 181 height 12
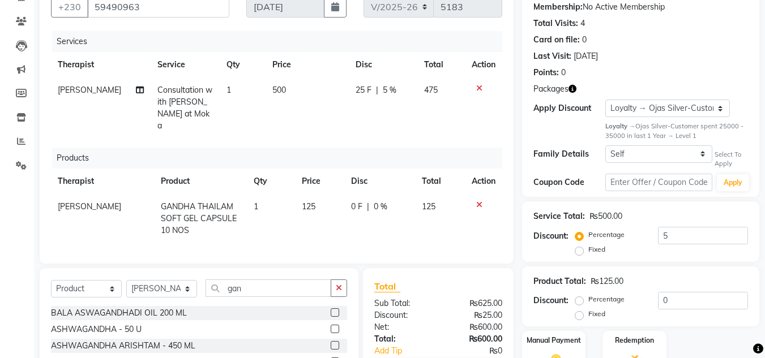
checkbox input "false"
click at [258, 195] on td "1" at bounding box center [271, 218] width 48 height 49
select select "19827"
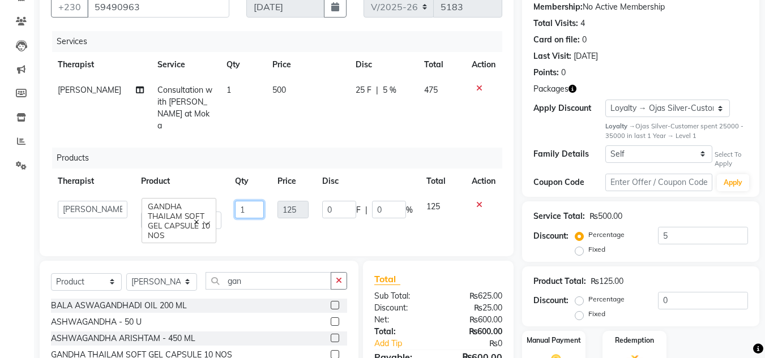
click at [258, 201] on input "1" at bounding box center [249, 210] width 29 height 18
type input "6"
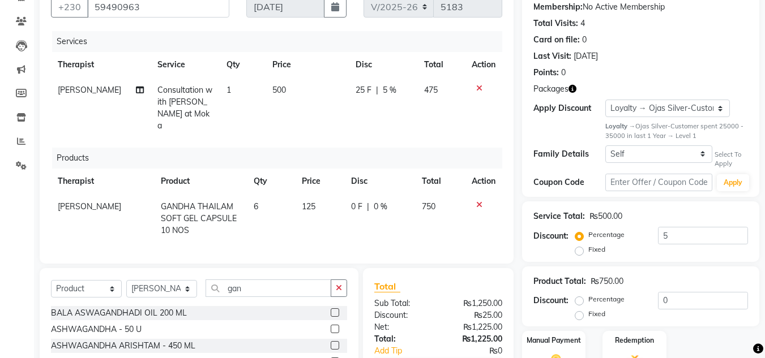
click at [266, 275] on div "Select Service Product Membership Package Voucher Prepaid Gift Card Select Ther…" at bounding box center [199, 327] width 319 height 119
click at [265, 276] on div "Select Service Product Membership Package Voucher Prepaid Gift Card Select Ther…" at bounding box center [199, 327] width 319 height 119
click at [266, 289] on input "gan" at bounding box center [269, 289] width 126 height 18
type input "g"
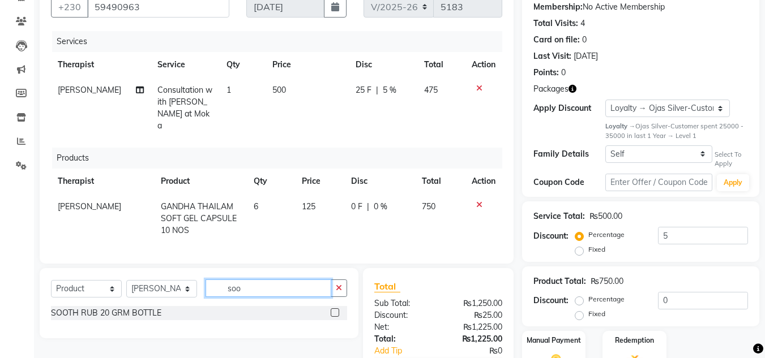
type input "soo"
click at [215, 318] on div "SOOTH RUB 20 GRM BOTTLE" at bounding box center [199, 314] width 296 height 16
click at [330, 306] on div "SOOTH RUB 20 GRM BOTTLE" at bounding box center [199, 313] width 296 height 14
click at [337, 309] on label at bounding box center [335, 313] width 8 height 8
click at [337, 310] on input "checkbox" at bounding box center [334, 313] width 7 height 7
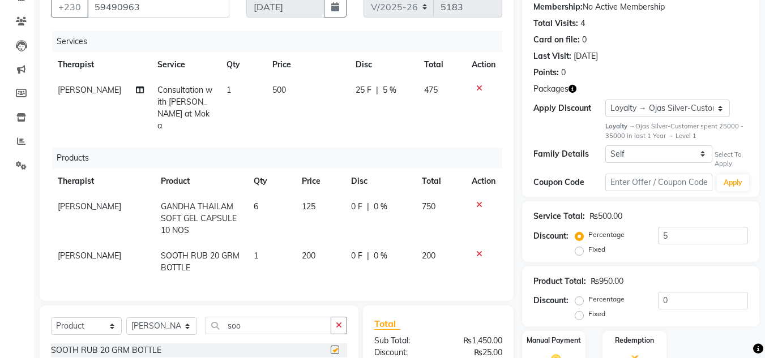
checkbox input "false"
click at [267, 327] on input "soo" at bounding box center [269, 326] width 126 height 18
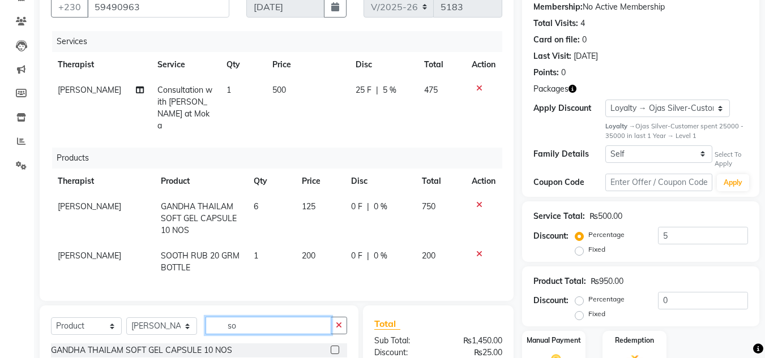
type input "s"
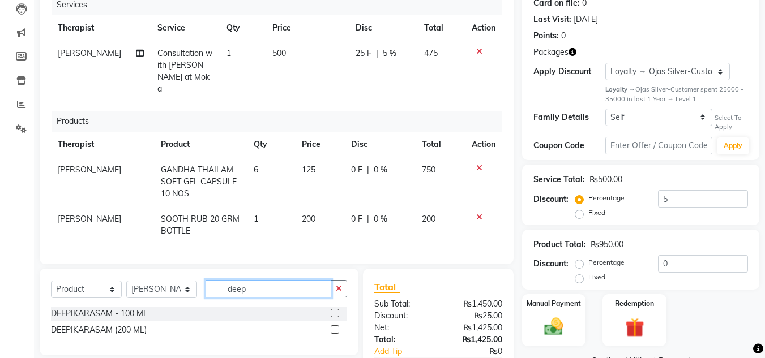
scroll to position [166, 0]
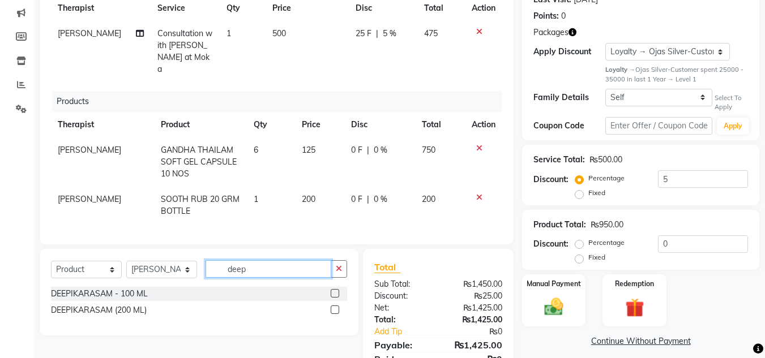
type input "deep"
click at [153, 312] on div "DEEPIKARASAM (200 ML)" at bounding box center [199, 310] width 296 height 14
click at [333, 307] on label at bounding box center [335, 310] width 8 height 8
click at [333, 307] on input "checkbox" at bounding box center [334, 310] width 7 height 7
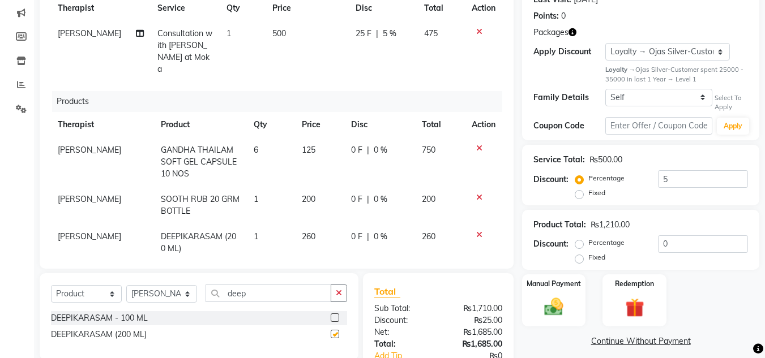
checkbox input "false"
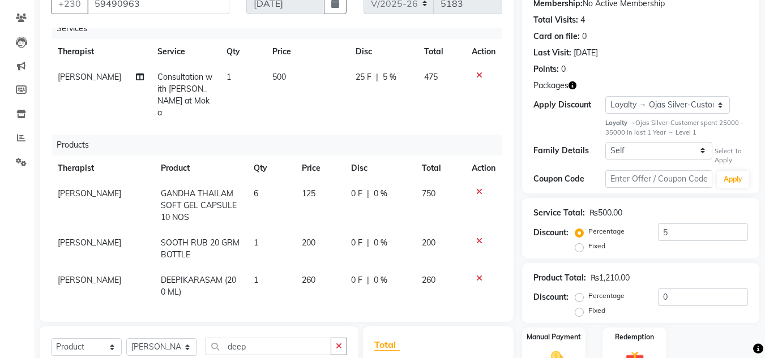
scroll to position [71, 0]
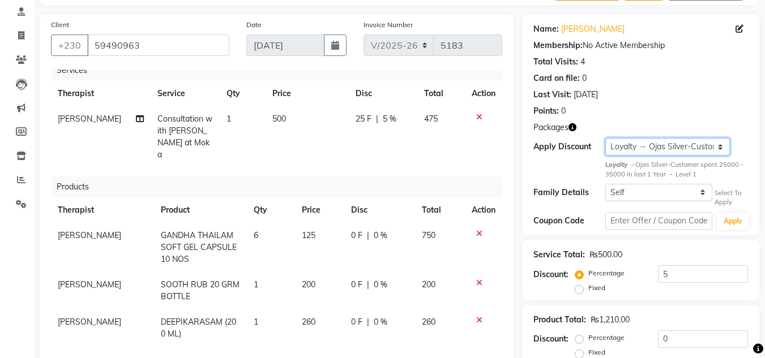
click at [655, 140] on select "Select Loyalty → Ojas Silver-Customer spent 25000 - 35000 in last 1 Year → Leve…" at bounding box center [667, 147] width 125 height 18
select select "0:"
click at [605, 138] on select "Select Loyalty → Ojas Silver-Customer spent 25000 - 35000 in last 1 Year → Leve…" at bounding box center [667, 147] width 125 height 18
type input "0"
radio input "true"
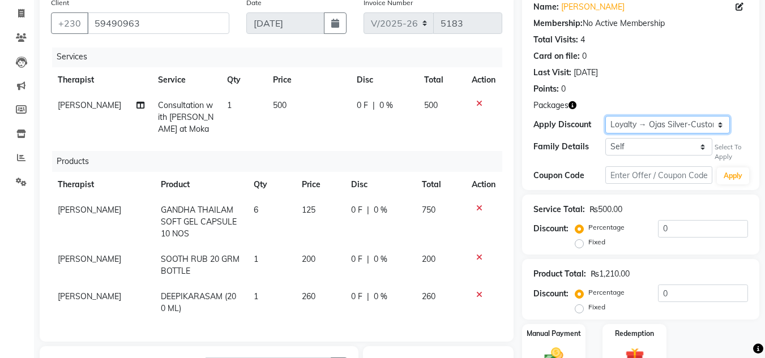
scroll to position [241, 0]
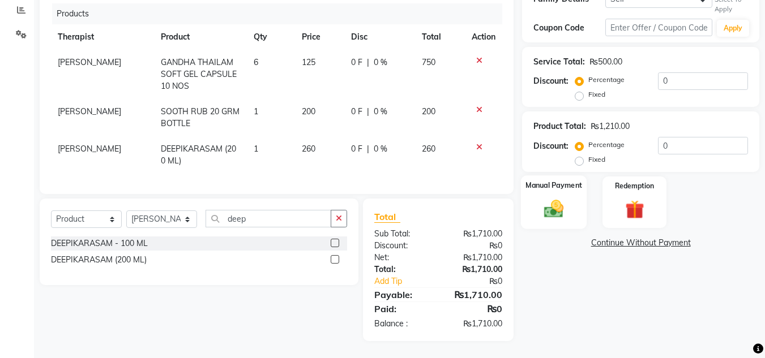
click at [548, 215] on img at bounding box center [554, 209] width 32 height 23
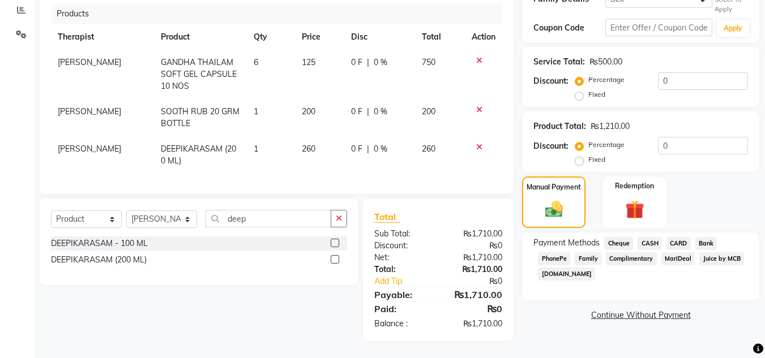
click at [649, 243] on span "CASH" at bounding box center [650, 243] width 24 height 13
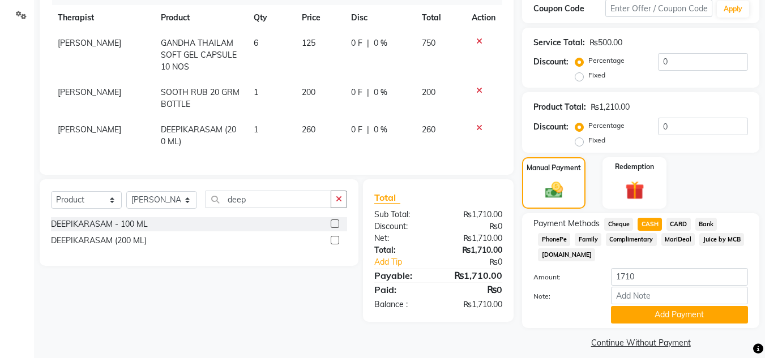
scroll to position [270, 0]
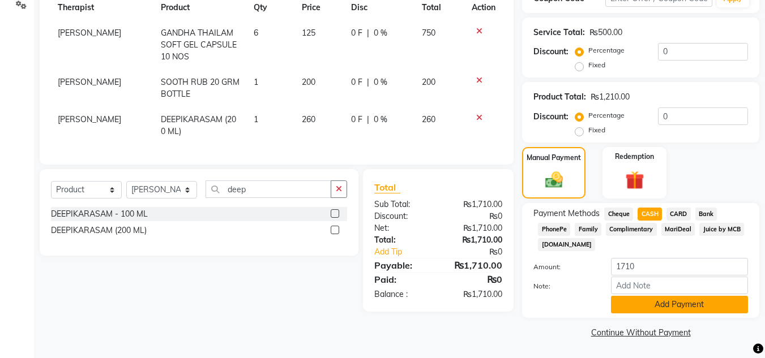
click at [687, 307] on button "Add Payment" at bounding box center [679, 305] width 137 height 18
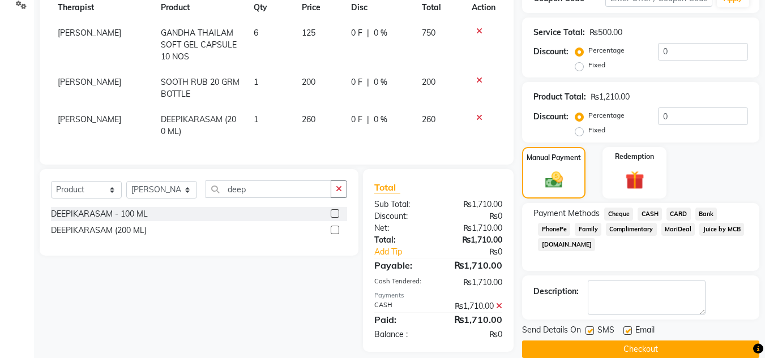
click at [630, 346] on button "Checkout" at bounding box center [640, 350] width 237 height 18
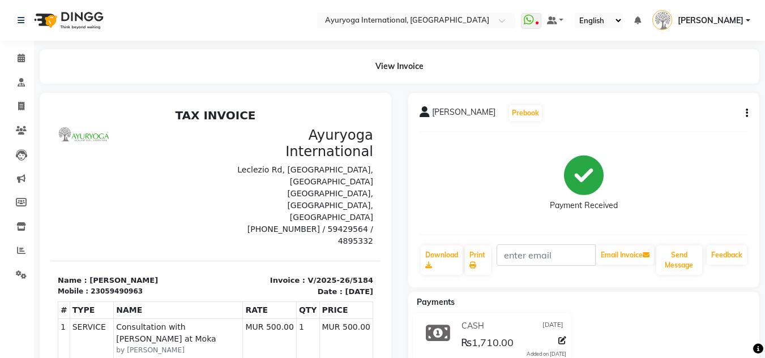
click at [58, 20] on img at bounding box center [68, 21] width 78 height 32
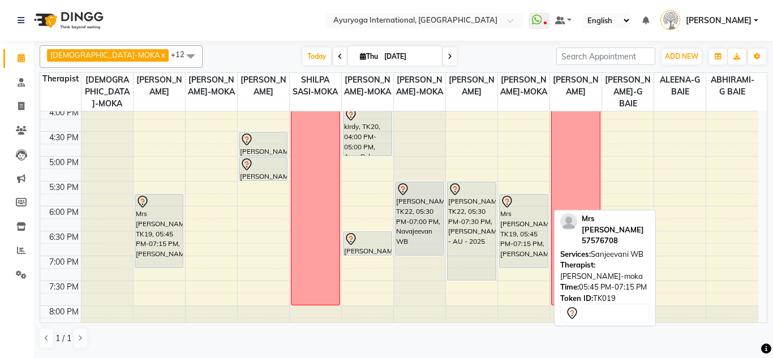
scroll to position [486, 0]
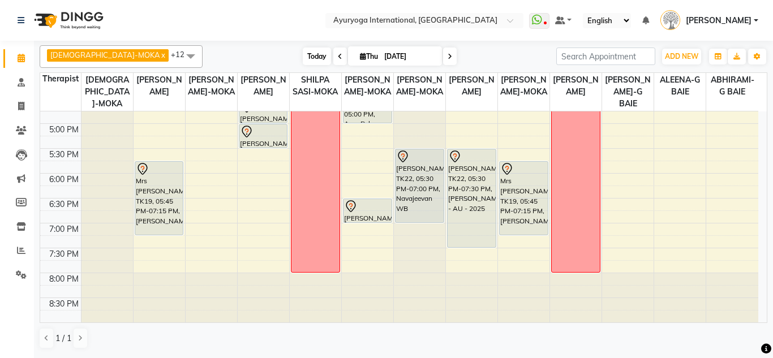
click at [303, 61] on span "Today" at bounding box center [317, 57] width 28 height 18
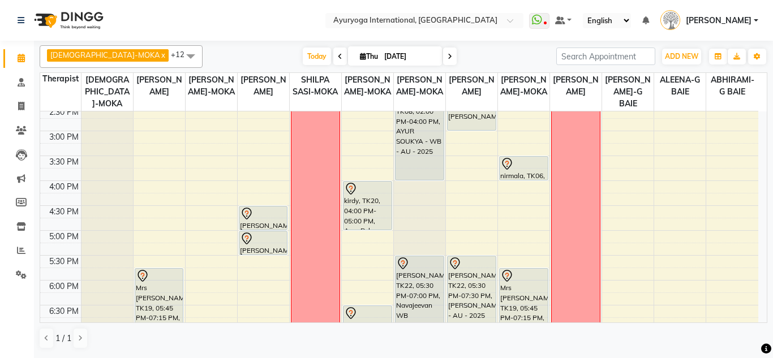
scroll to position [373, 0]
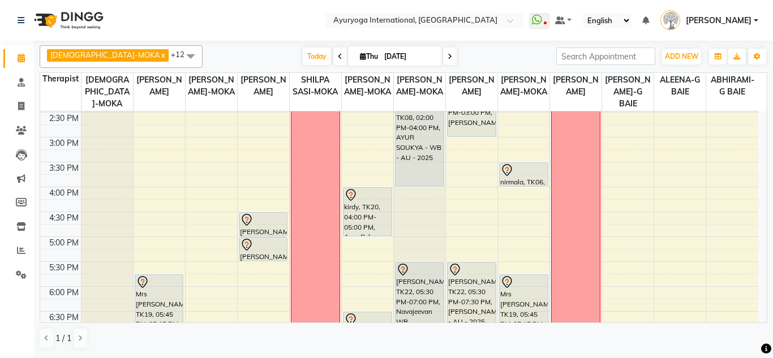
click at [381, 54] on input "[DATE]" at bounding box center [409, 56] width 57 height 17
select select "9"
select select "2025"
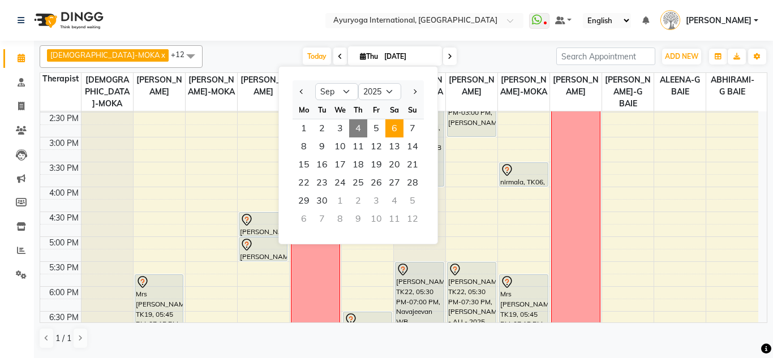
click at [395, 129] on span "6" at bounding box center [395, 128] width 18 height 18
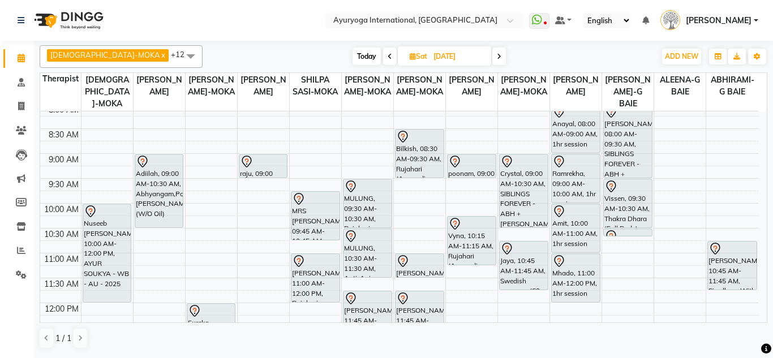
scroll to position [57, 0]
click at [353, 53] on span "Today" at bounding box center [367, 57] width 28 height 18
type input "[DATE]"
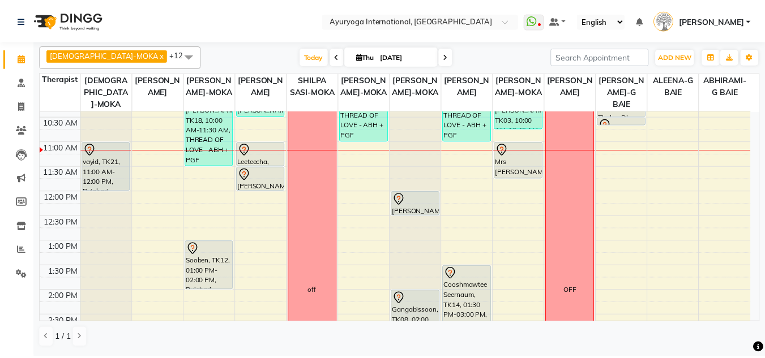
scroll to position [143, 0]
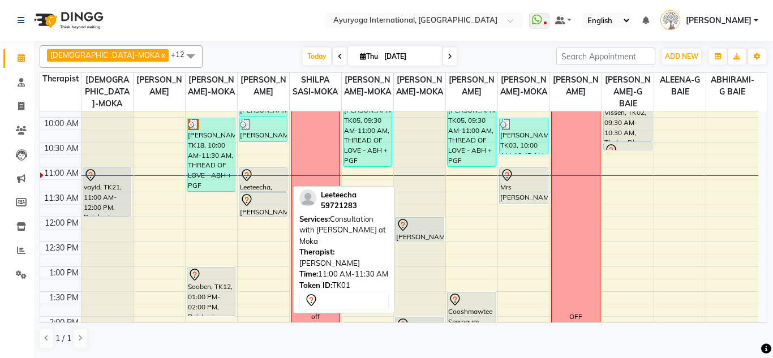
click at [269, 178] on div at bounding box center [263, 176] width 47 height 14
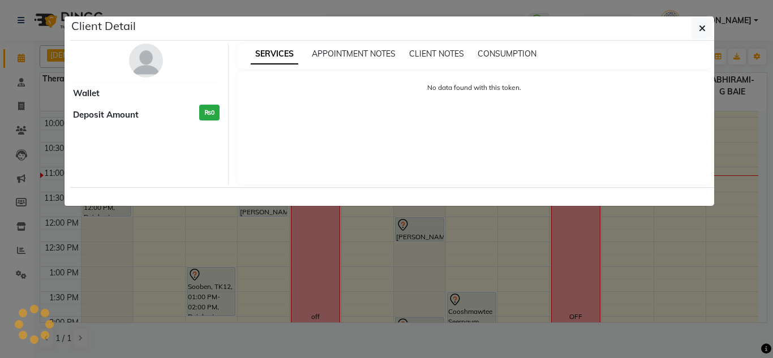
select select "7"
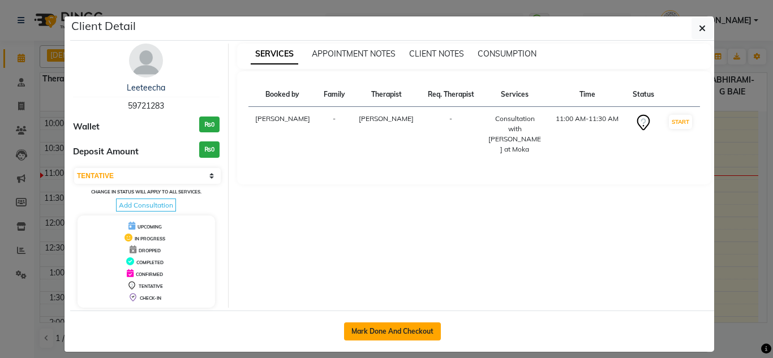
click at [367, 331] on button "Mark Done And Checkout" at bounding box center [392, 332] width 97 height 18
select select "service"
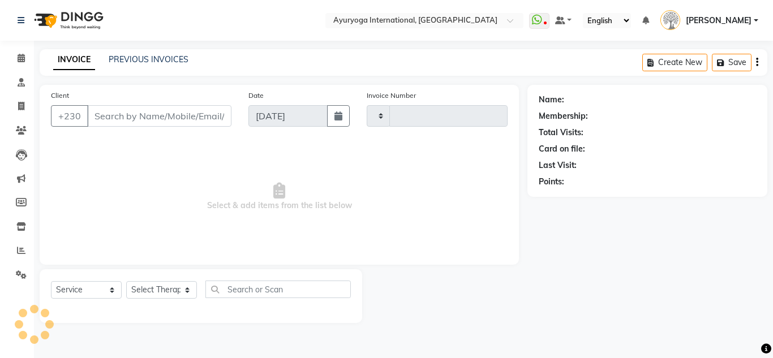
type input "5185"
select select "730"
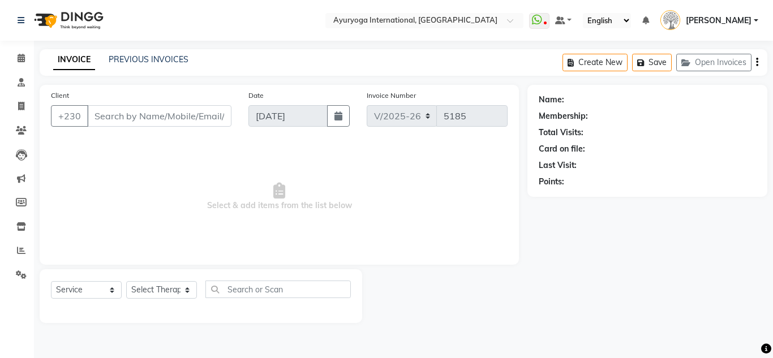
click at [83, 19] on img at bounding box center [68, 21] width 78 height 32
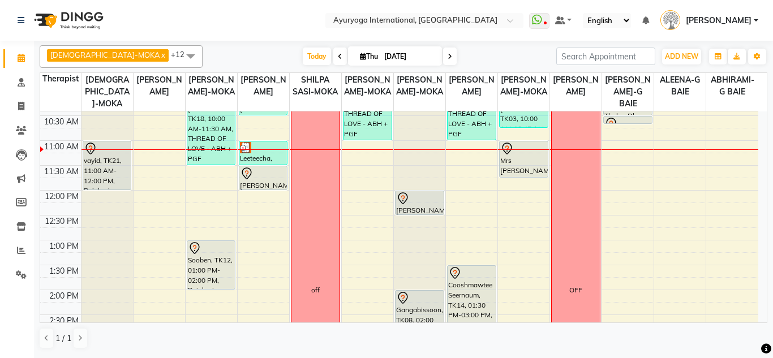
scroll to position [113, 0]
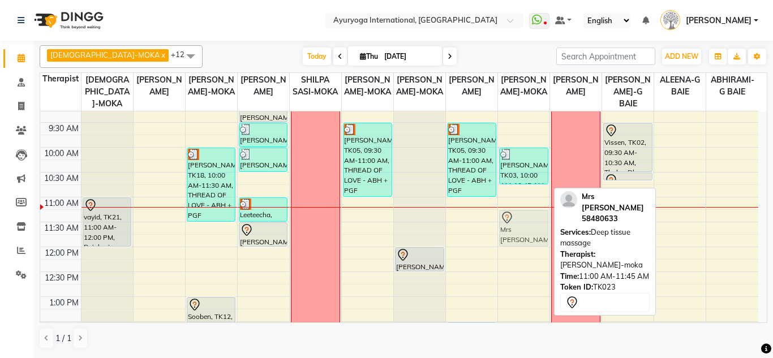
click at [536, 223] on div "smita pursun, TK03, 10:00 AM-10:45 AM, Deep tissue massage Mrs Joanne, TK23, 11…" at bounding box center [524, 346] width 52 height 697
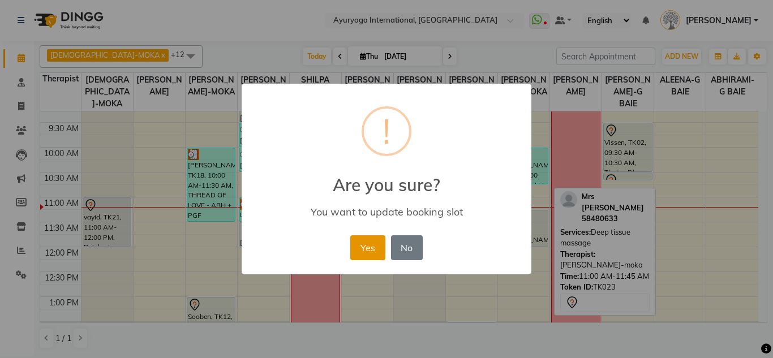
click at [369, 259] on button "Yes" at bounding box center [367, 248] width 35 height 25
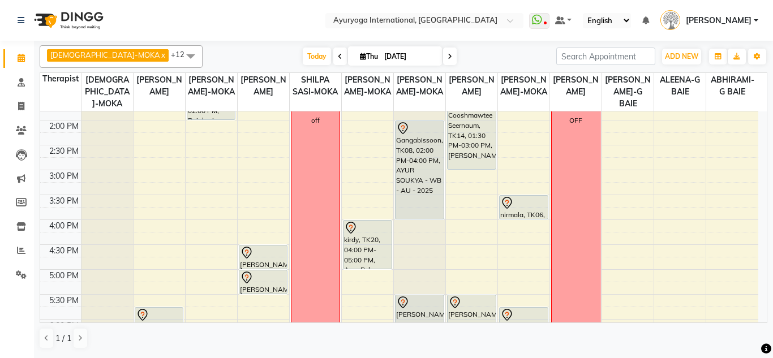
scroll to position [226, 0]
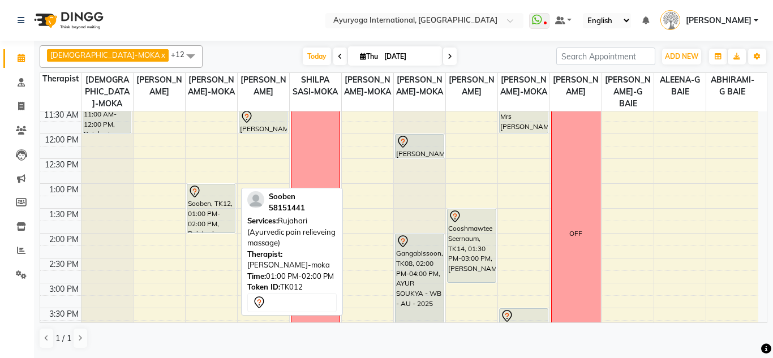
click at [208, 225] on div "Sooben, TK12, 01:00 PM-02:00 PM, Rujahari (Ayurvedic pain relieveing massage)" at bounding box center [211, 209] width 48 height 48
click at [207, 225] on div "Sooben, TK12, 01:00 PM-02:00 PM, Rujahari (Ayurvedic pain relieveing massage)" at bounding box center [211, 209] width 48 height 48
select select "7"
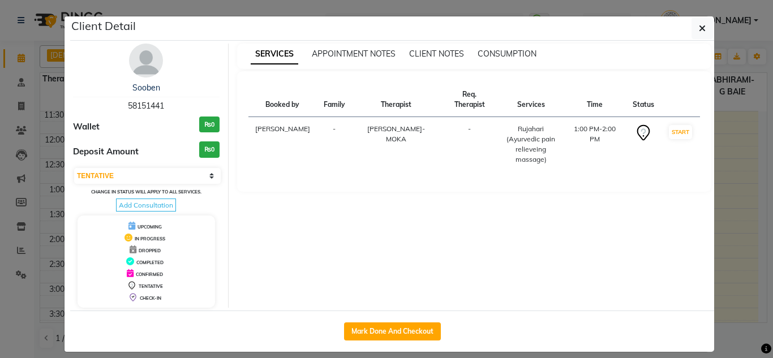
click at [34, 109] on ngb-modal-window "Client Detail Sooben 58151441 Wallet ₨0 Deposit Amount ₨0 Select IN SERVICE CON…" at bounding box center [386, 179] width 773 height 358
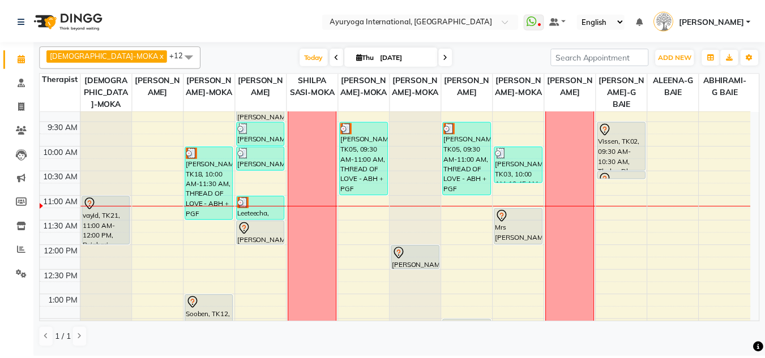
scroll to position [113, 0]
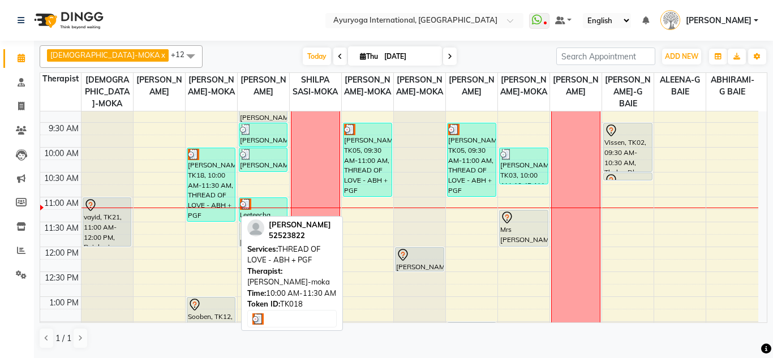
click at [201, 170] on div "[PERSON_NAME], TK18, 10:00 AM-11:30 AM, THREAD OF LOVE - ABH + PGF" at bounding box center [211, 184] width 48 height 73
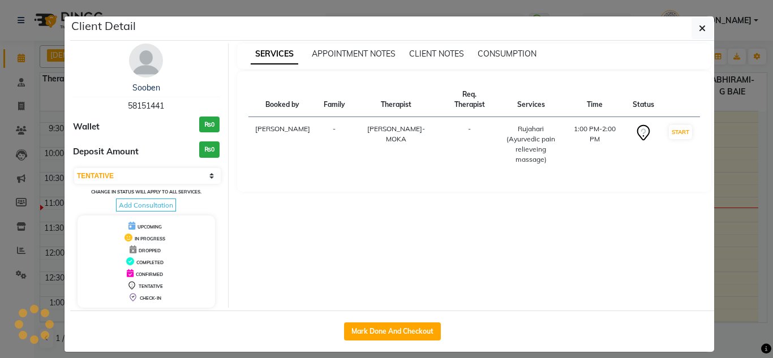
select select "3"
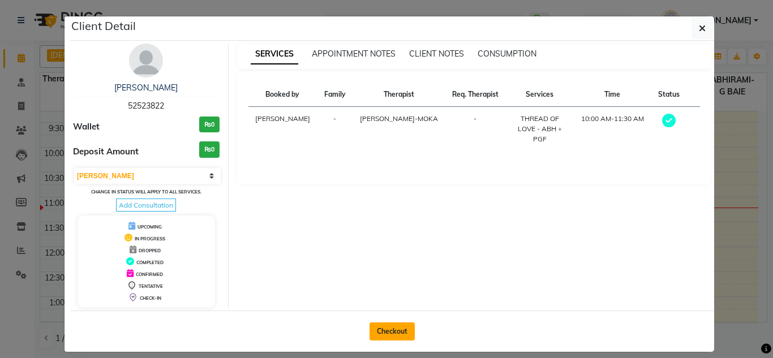
click at [383, 339] on button "Checkout" at bounding box center [392, 332] width 45 height 18
select select "service"
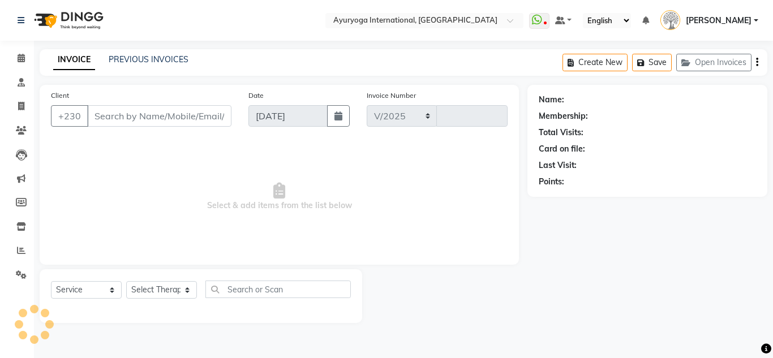
select select "730"
type input "5185"
type input "52523822"
select select "60458"
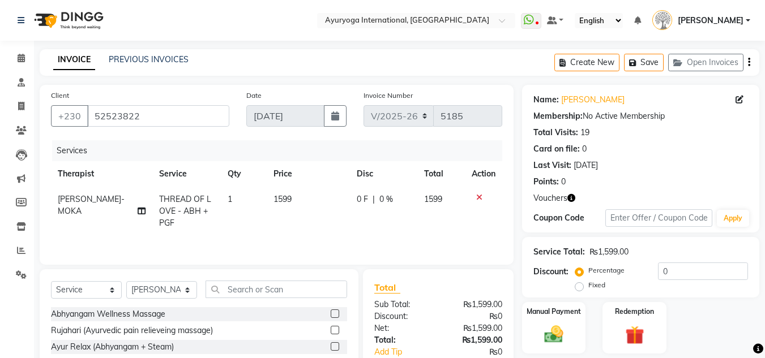
click at [571, 197] on icon "button" at bounding box center [571, 198] width 8 height 8
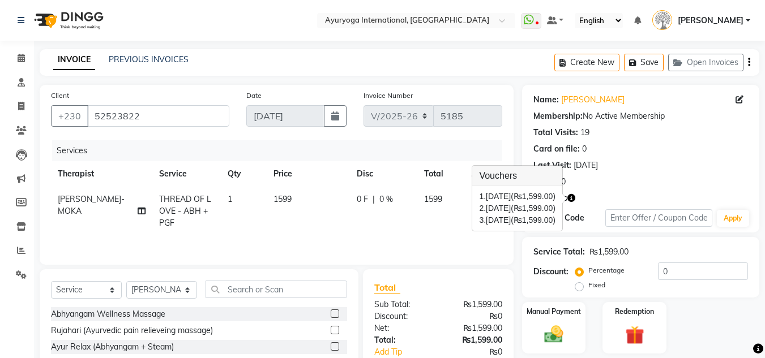
click at [571, 197] on icon "button" at bounding box center [571, 198] width 8 height 8
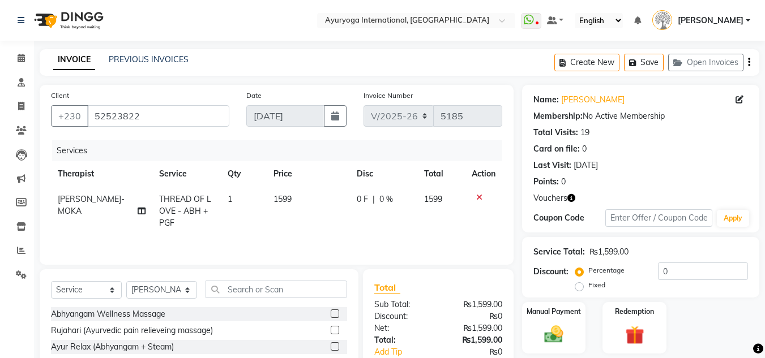
click at [65, 19] on img at bounding box center [68, 21] width 78 height 32
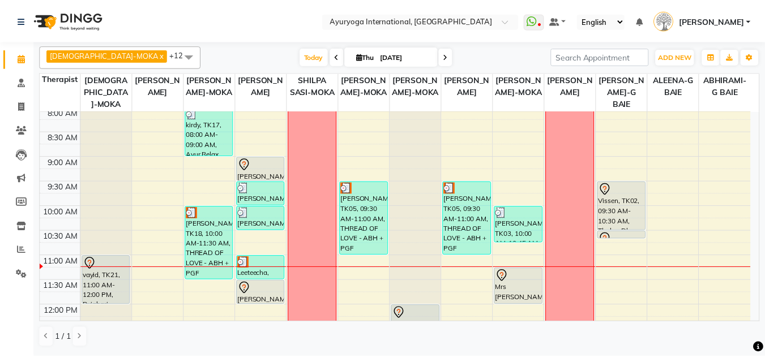
scroll to position [113, 0]
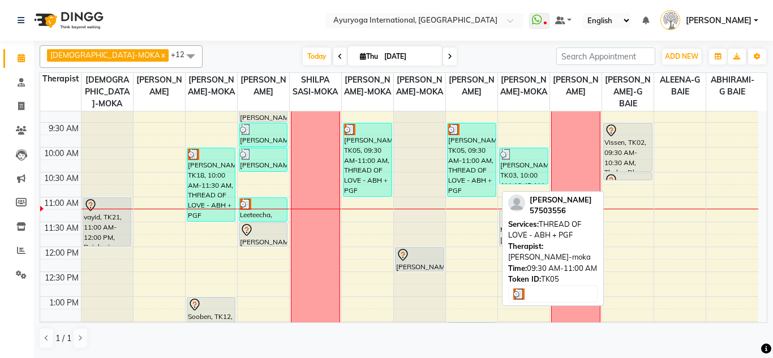
click at [484, 148] on div "[PERSON_NAME], TK05, 09:30 AM-11:00 AM, THREAD OF LOVE - ABH + PGF" at bounding box center [472, 159] width 48 height 73
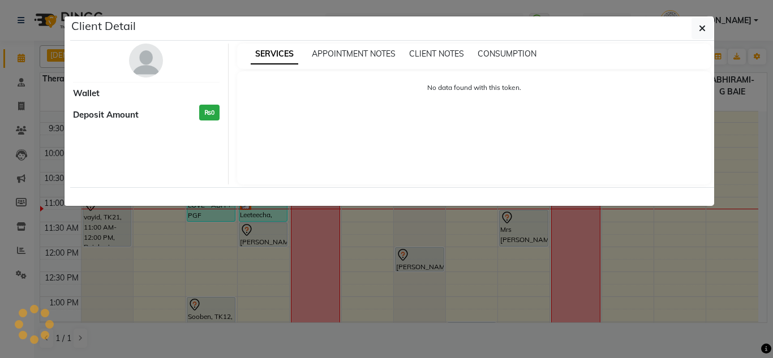
select select "3"
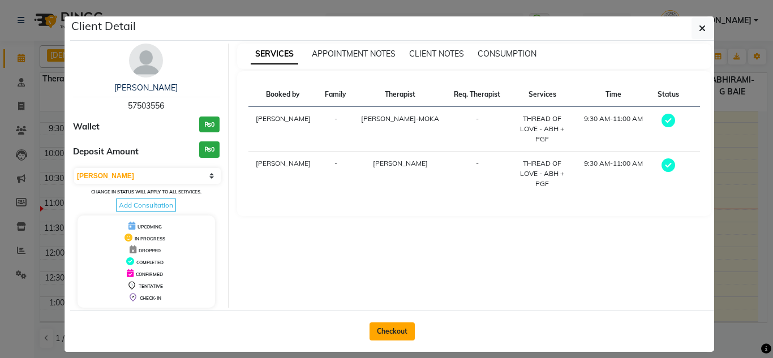
click at [388, 328] on button "Checkout" at bounding box center [392, 332] width 45 height 18
select select "service"
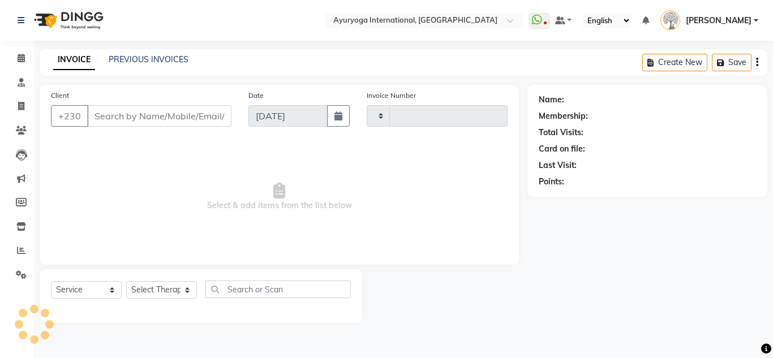
type input "5185"
select select "730"
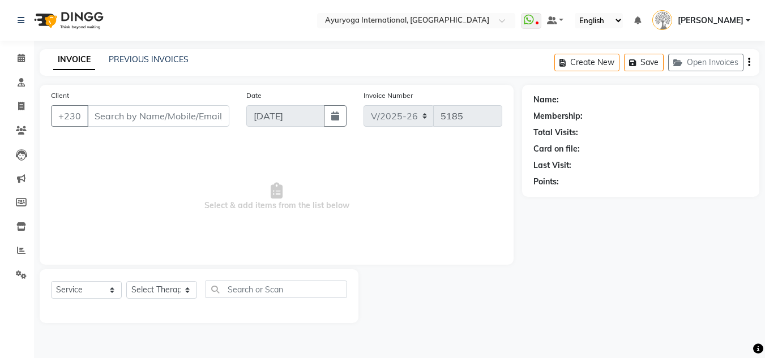
type input "57503556"
select select "36055"
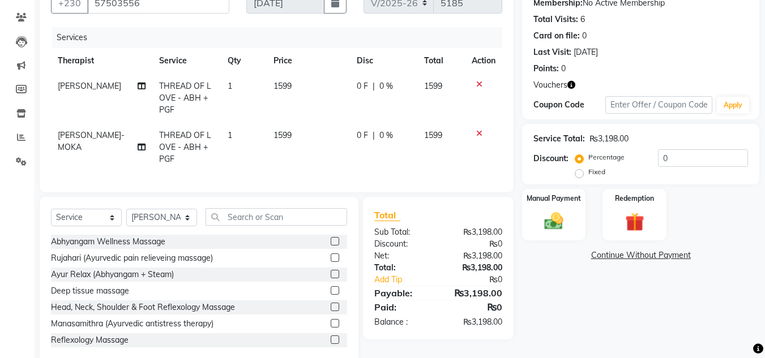
scroll to position [144, 0]
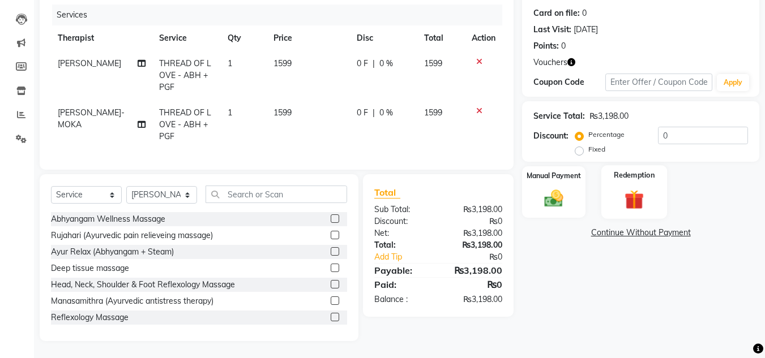
click at [636, 187] on img at bounding box center [634, 199] width 32 height 24
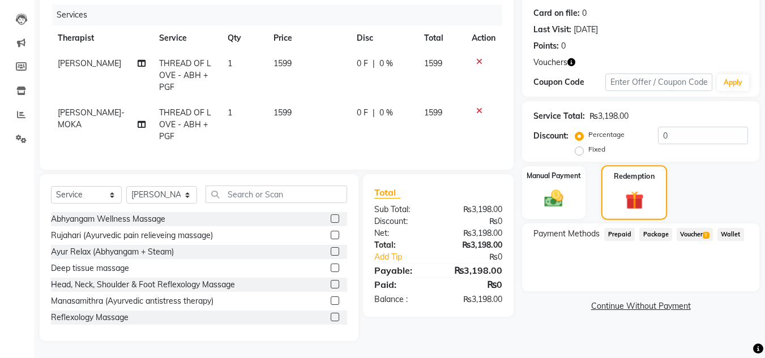
click at [636, 189] on img at bounding box center [634, 200] width 30 height 23
click at [687, 230] on span "Voucher 3" at bounding box center [695, 234] width 36 height 13
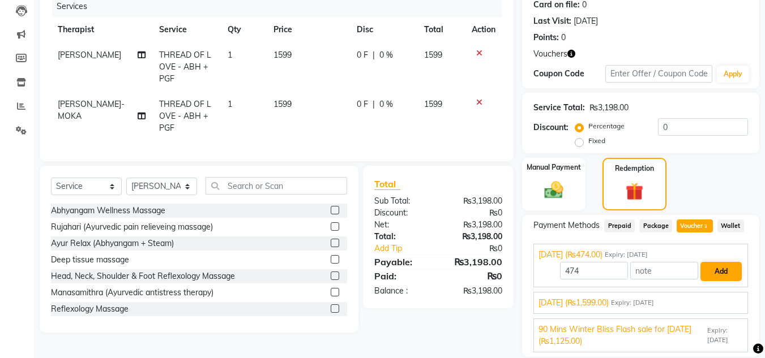
scroll to position [183, 0]
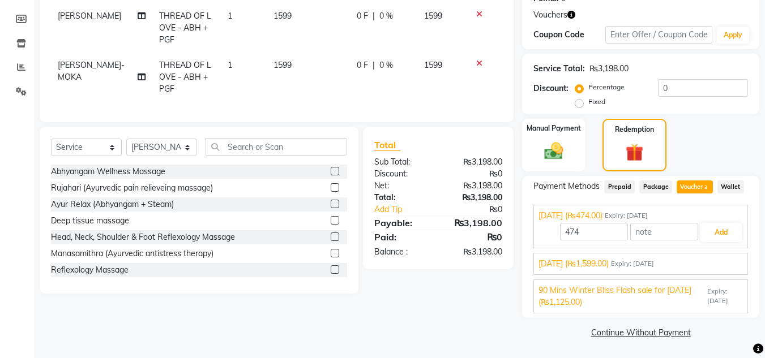
click at [609, 262] on span "[DATE] (₨1,599.00)" at bounding box center [573, 264] width 70 height 12
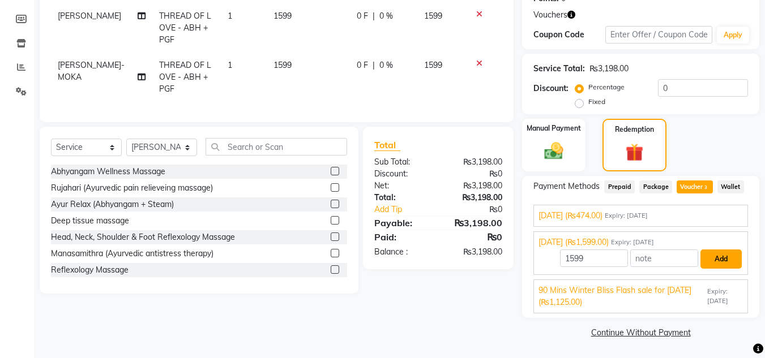
click at [725, 256] on button "Add" at bounding box center [720, 259] width 41 height 19
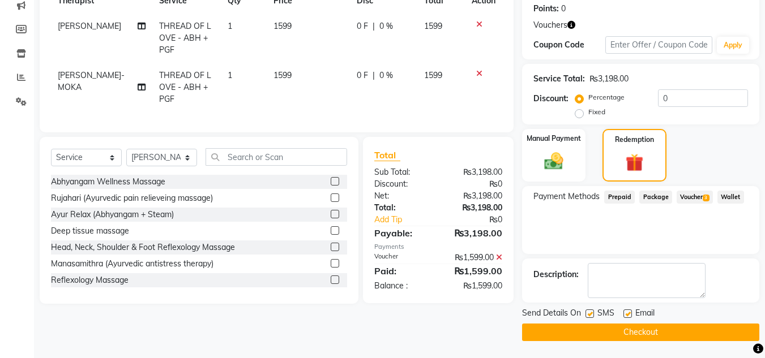
scroll to position [173, 0]
click at [692, 196] on span "Voucher 3" at bounding box center [695, 197] width 36 height 13
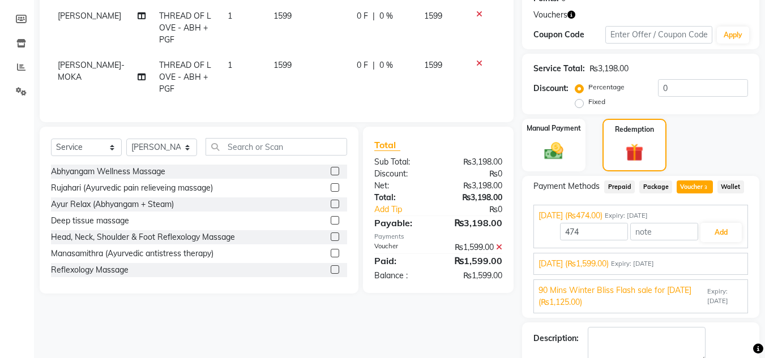
scroll to position [240, 0]
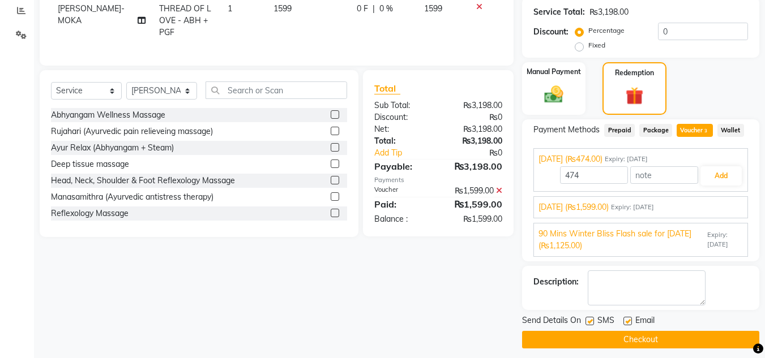
click at [703, 200] on div "Raksha Bandhan 2025 (₨1,599.00) Expiry: 25-10-2025 ₨1,599.00 Applied" at bounding box center [640, 207] width 215 height 22
click at [654, 207] on span "Expiry: 25-10-2025" at bounding box center [632, 208] width 43 height 10
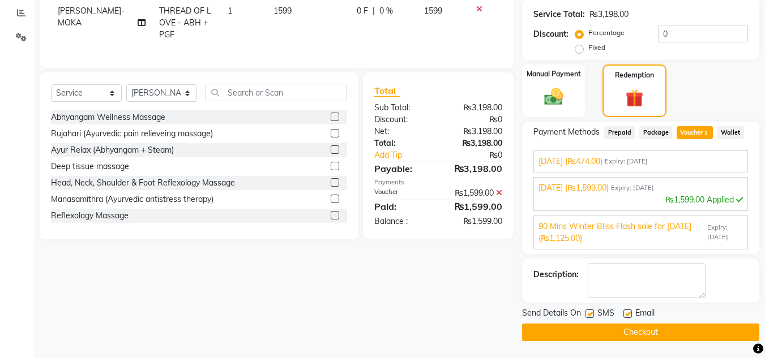
scroll to position [238, 0]
click at [707, 233] on span "Expiry: 21-09-2025" at bounding box center [725, 232] width 36 height 19
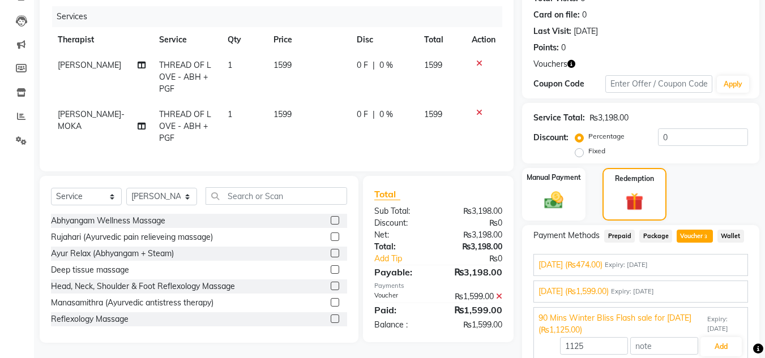
scroll to position [191, 0]
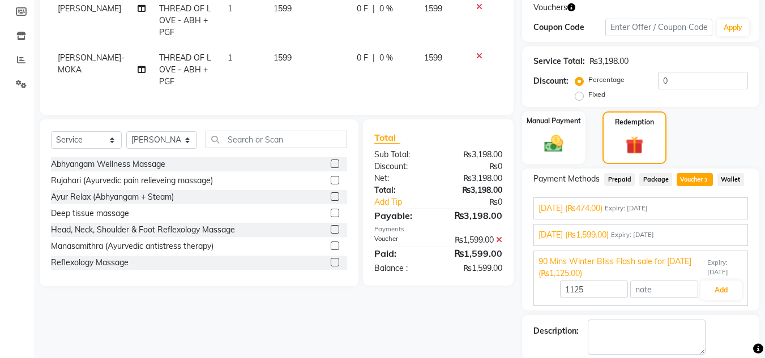
click at [609, 236] on span "[DATE] (₨1,599.00)" at bounding box center [573, 235] width 70 height 12
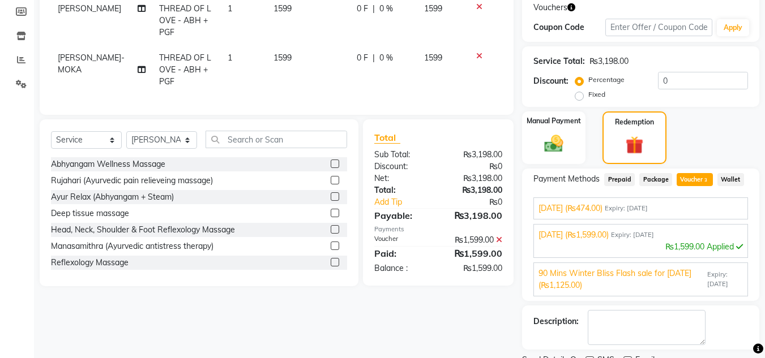
click at [609, 236] on span "[DATE] (₨1,599.00)" at bounding box center [573, 235] width 70 height 12
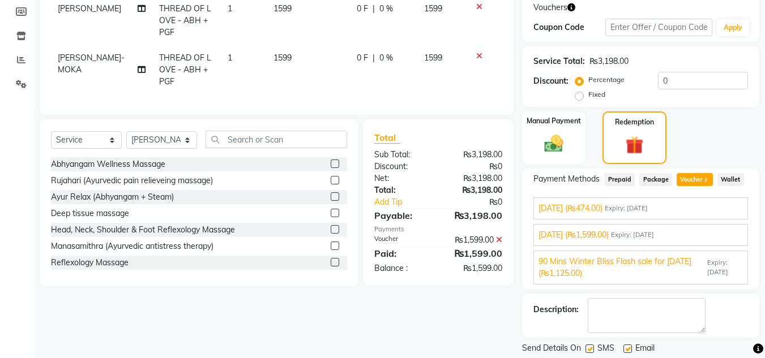
click at [602, 205] on span "Raksha Bandhan 2025 (₨474.00)" at bounding box center [570, 209] width 64 height 12
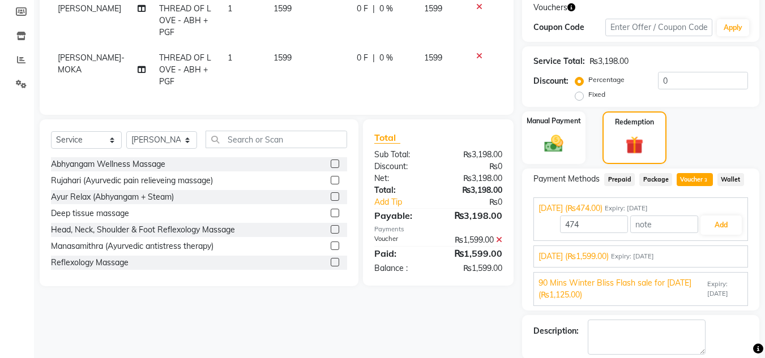
click at [602, 205] on span "Raksha Bandhan 2025 (₨474.00)" at bounding box center [570, 209] width 64 height 12
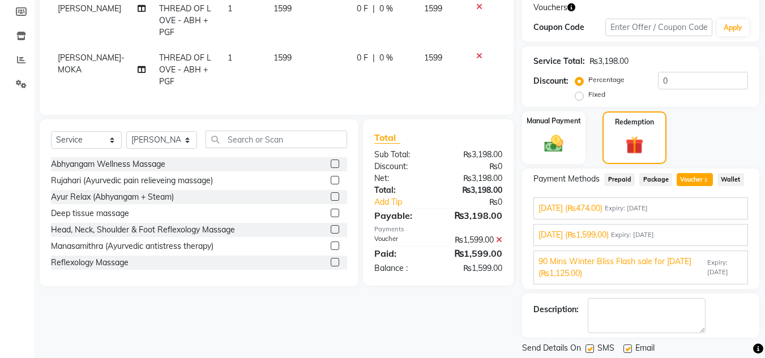
click at [644, 265] on span "90 Mins Winter Bliss Flash sale for July 2025 (₨1,125.00)" at bounding box center [621, 268] width 166 height 24
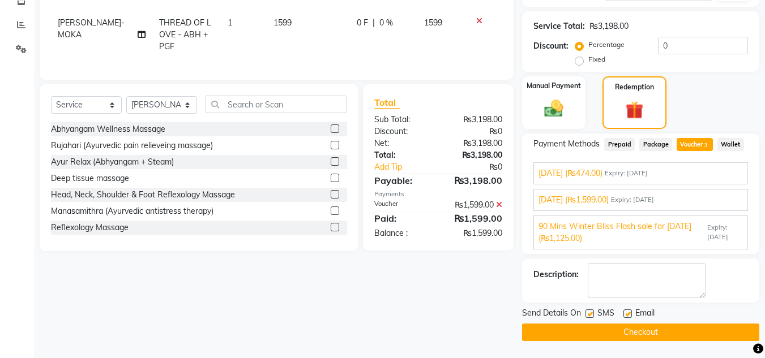
click at [678, 332] on button "Checkout" at bounding box center [640, 333] width 237 height 18
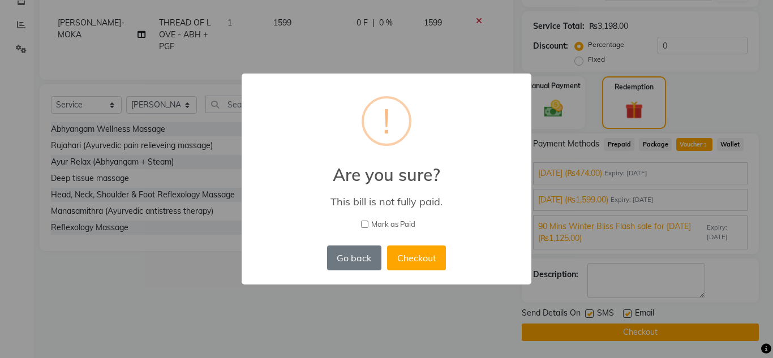
click at [353, 242] on div "× ! Are you sure? This bill is not fully paid. Mark as Paid Go back No Checkout" at bounding box center [387, 179] width 290 height 211
click at [348, 260] on button "Go back" at bounding box center [354, 258] width 54 height 25
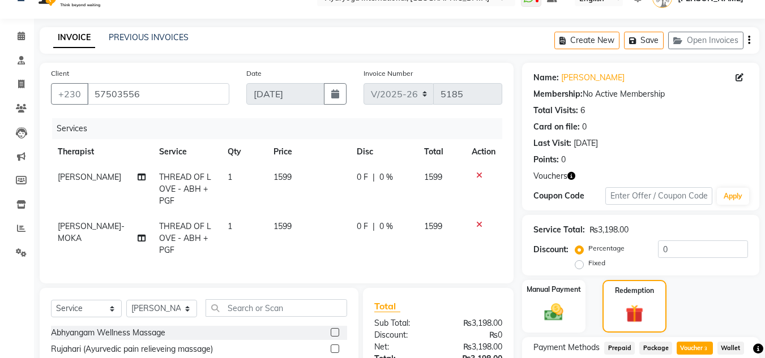
scroll to position [0, 0]
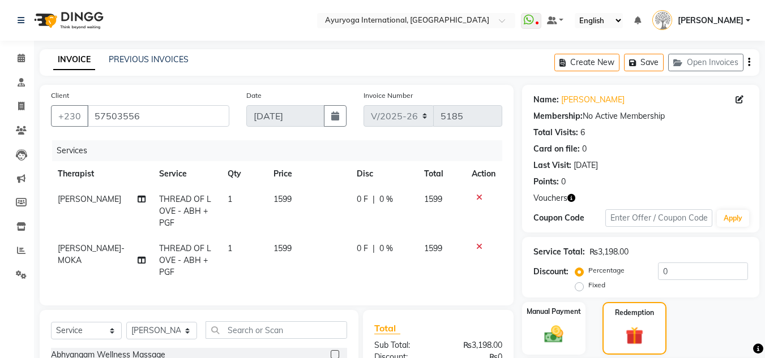
click at [49, 18] on img at bounding box center [68, 21] width 78 height 32
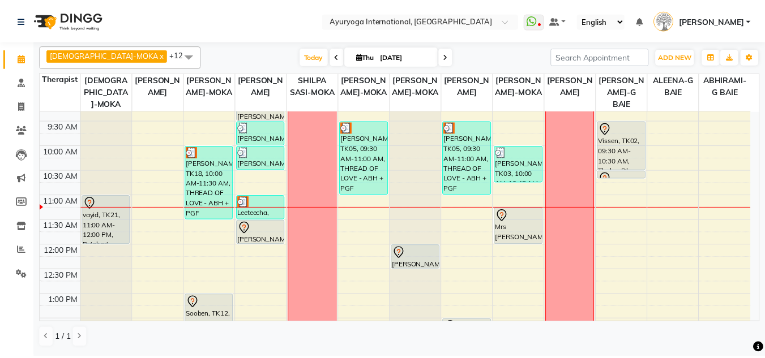
scroll to position [113, 0]
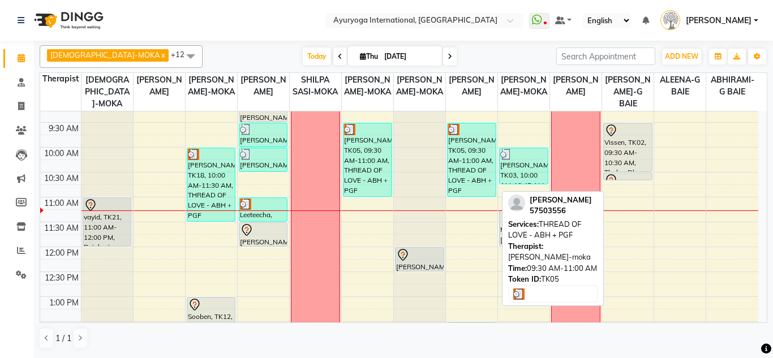
click at [470, 187] on div "[PERSON_NAME], TK05, 09:30 AM-11:00 AM, THREAD OF LOVE - ABH + PGF" at bounding box center [472, 159] width 48 height 73
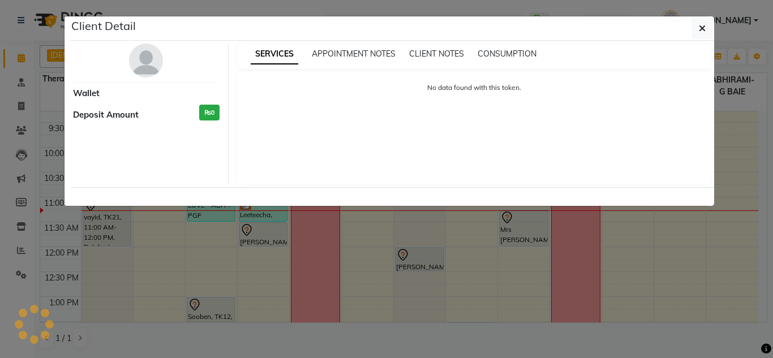
select select "3"
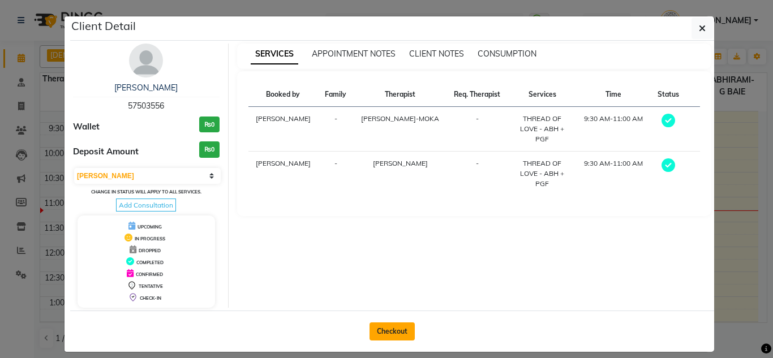
click at [381, 327] on button "Checkout" at bounding box center [392, 332] width 45 height 18
select select "service"
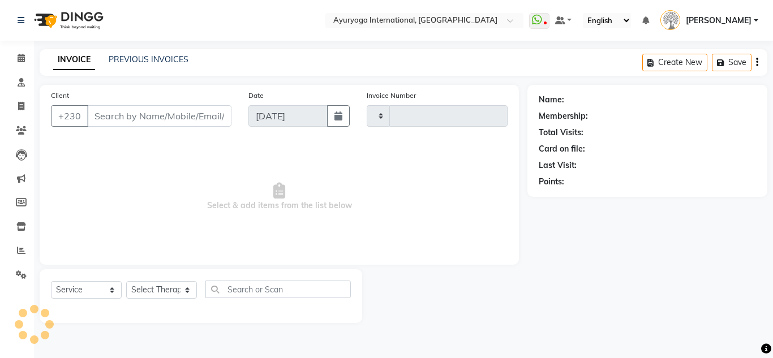
type input "5185"
select select "730"
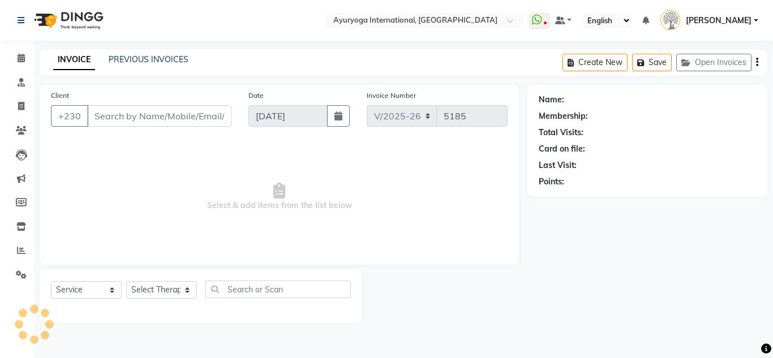
type input "57503556"
select select "36055"
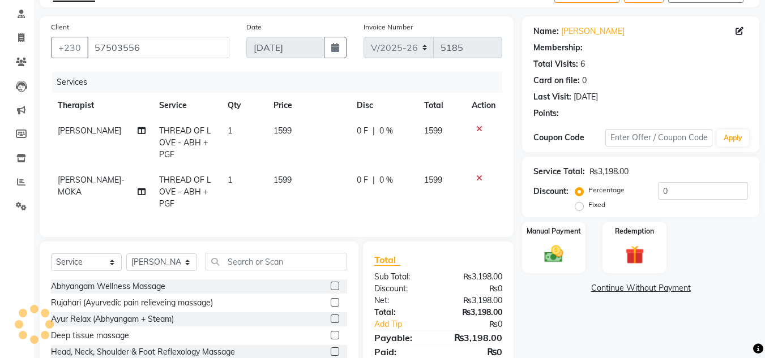
scroll to position [113, 0]
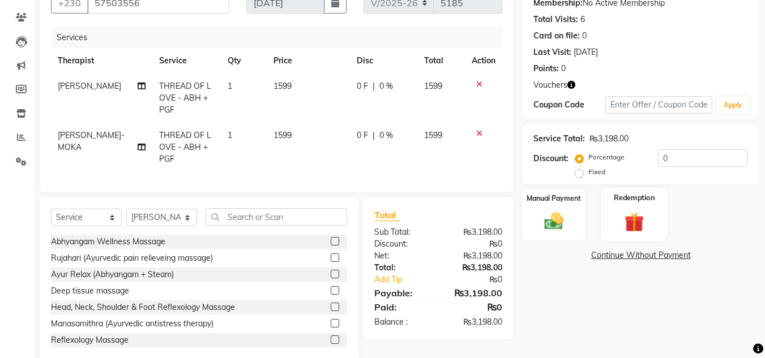
click at [630, 219] on img at bounding box center [634, 222] width 32 height 24
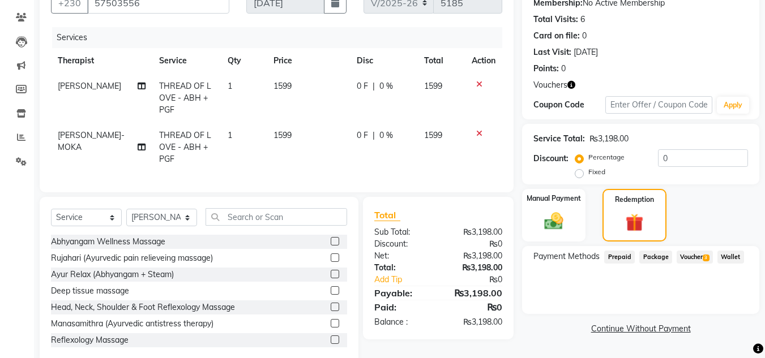
click at [707, 260] on span "3" at bounding box center [706, 258] width 6 height 7
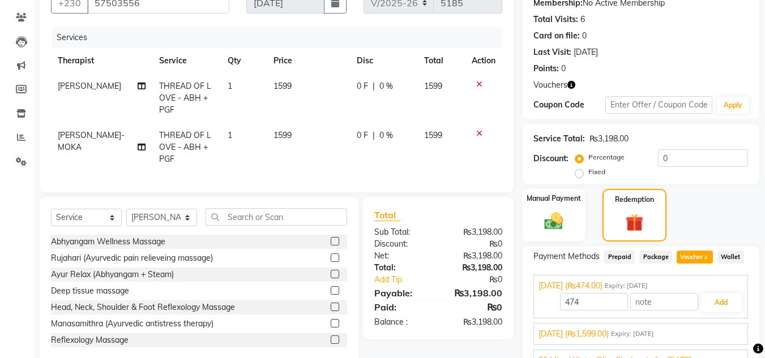
scroll to position [170, 0]
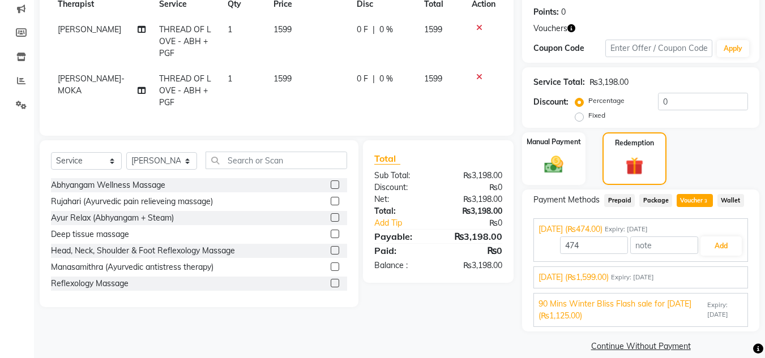
click at [654, 273] on span "Expiry: 25-10-2025" at bounding box center [632, 278] width 43 height 10
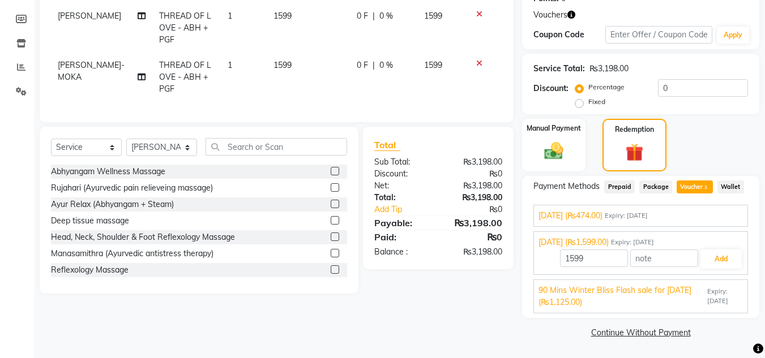
click at [669, 297] on span "90 Mins Winter Bliss Flash sale for July 2025 (₨1,125.00)" at bounding box center [621, 297] width 166 height 24
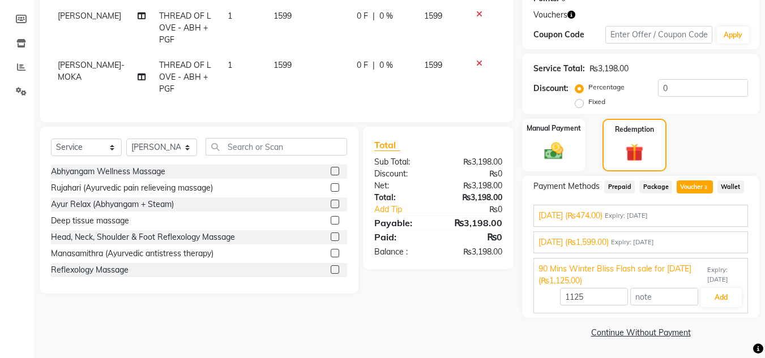
click at [677, 282] on span "90 Mins Winter Bliss Flash sale for July 2025 (₨1,125.00)" at bounding box center [621, 275] width 166 height 24
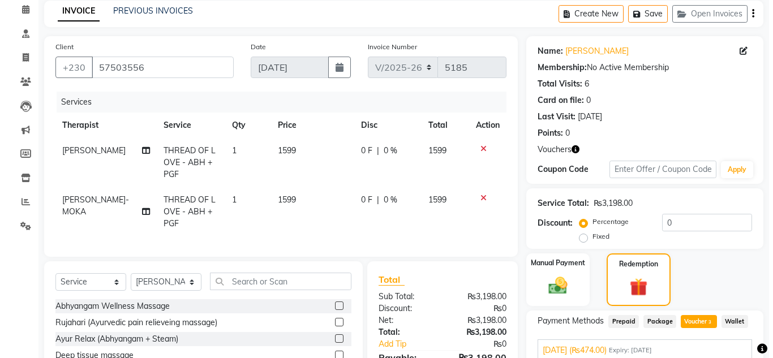
scroll to position [0, 0]
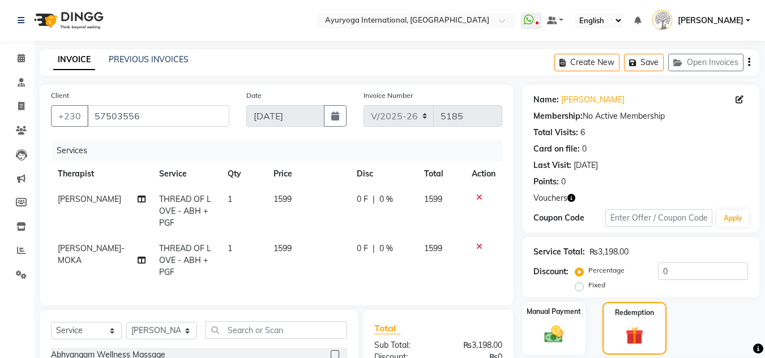
click at [89, 22] on img at bounding box center [68, 21] width 78 height 32
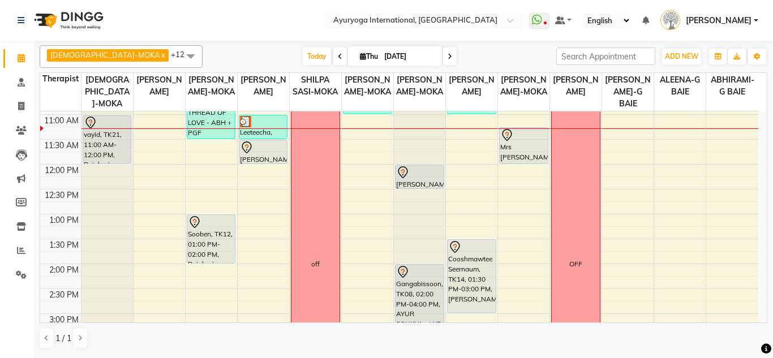
scroll to position [170, 0]
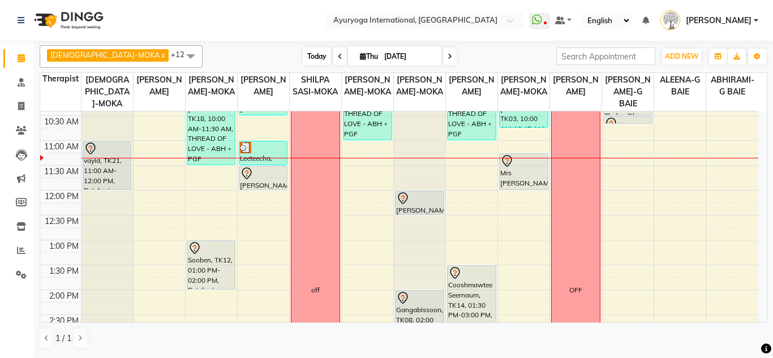
click at [303, 55] on span "Today" at bounding box center [317, 57] width 28 height 18
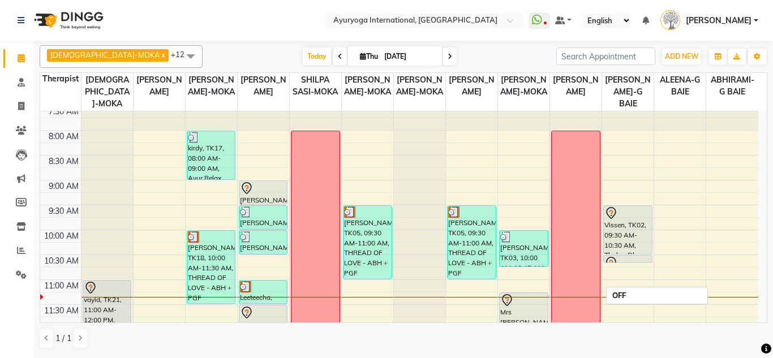
scroll to position [30, 0]
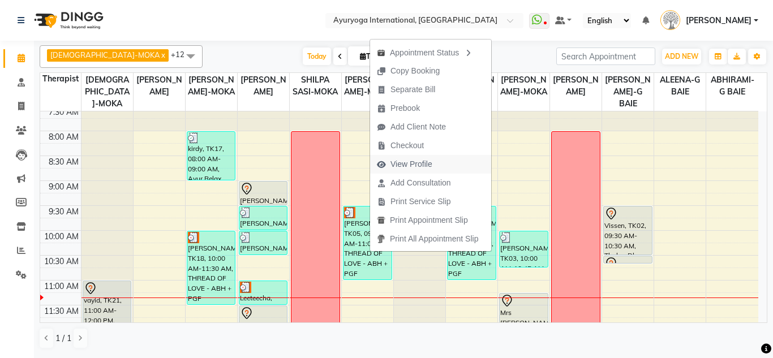
click at [420, 166] on span "View Profile" at bounding box center [412, 165] width 42 height 12
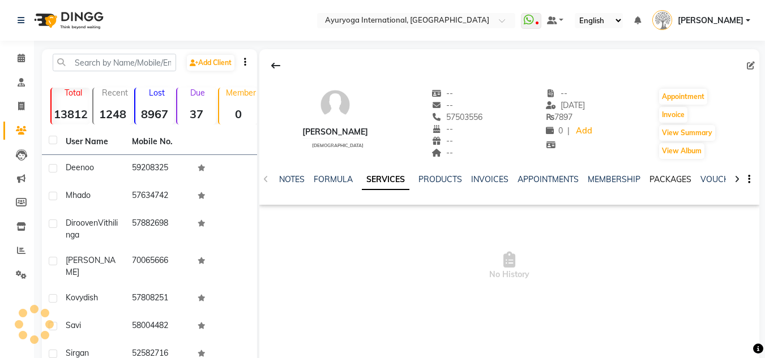
click at [669, 182] on link "PACKAGES" at bounding box center [670, 179] width 42 height 10
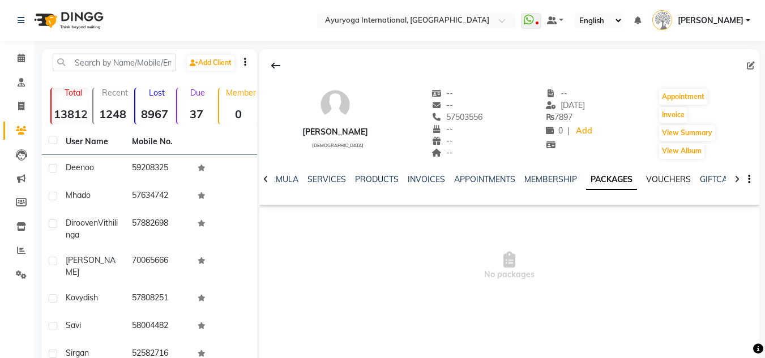
click at [683, 181] on link "VOUCHERS" at bounding box center [668, 179] width 45 height 10
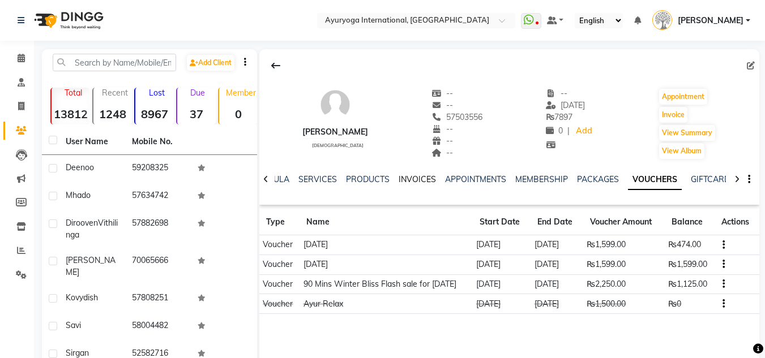
click at [417, 183] on link "INVOICES" at bounding box center [417, 179] width 37 height 10
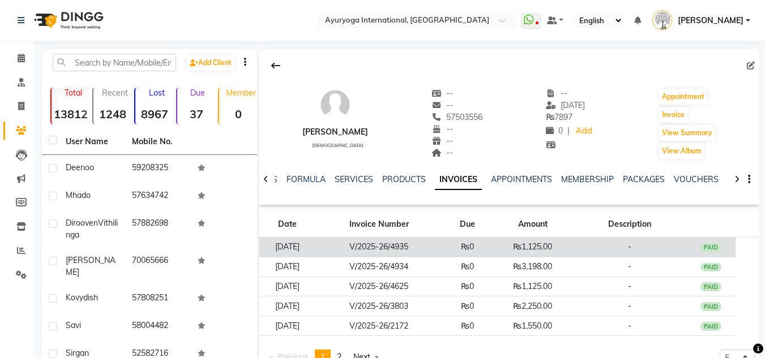
click at [394, 250] on td "V/2025-26/4935" at bounding box center [378, 248] width 127 height 20
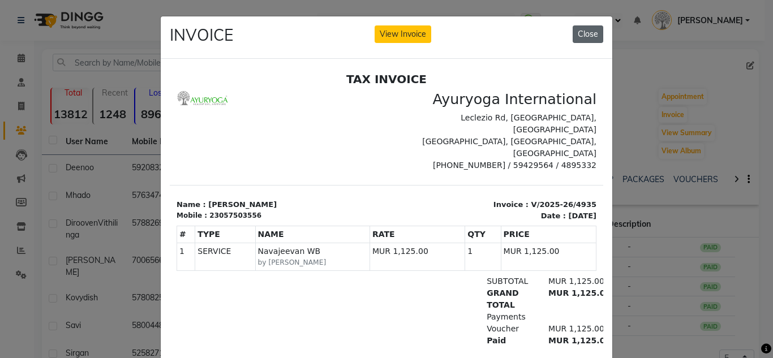
click at [592, 29] on button "Close" at bounding box center [588, 34] width 31 height 18
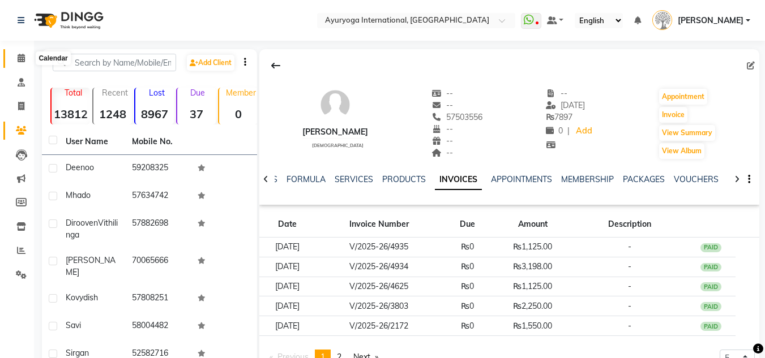
click at [20, 65] on span at bounding box center [21, 58] width 20 height 13
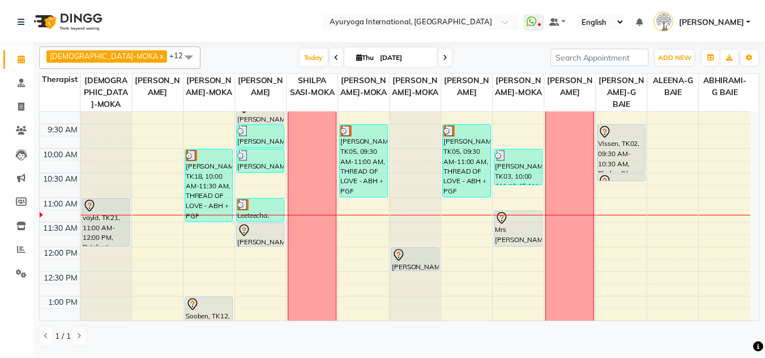
scroll to position [113, 0]
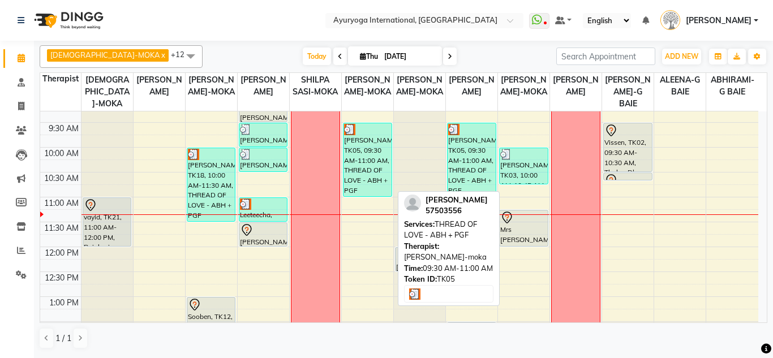
click at [361, 156] on div "[PERSON_NAME], TK05, 09:30 AM-11:00 AM, THREAD OF LOVE - ABH + PGF" at bounding box center [368, 159] width 48 height 73
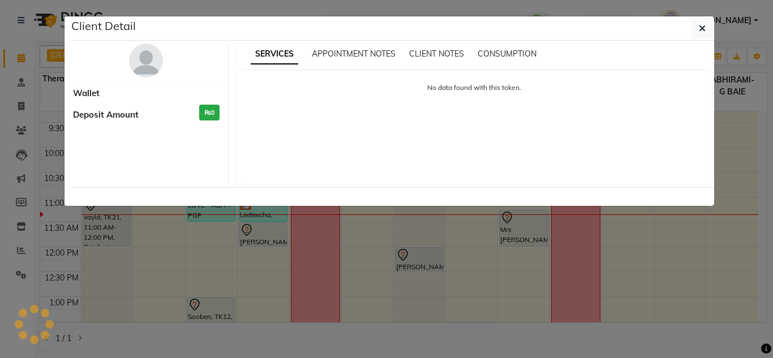
select select "3"
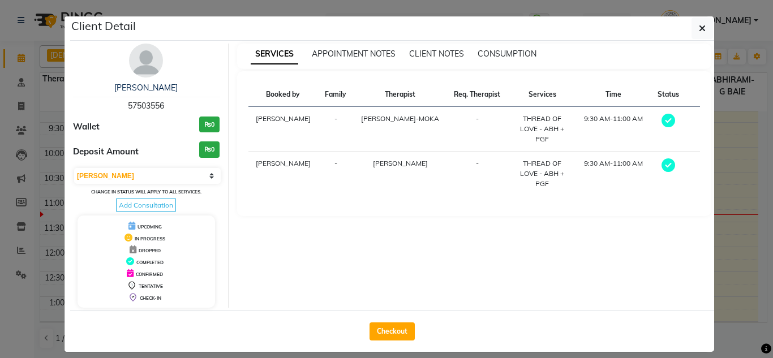
click at [365, 326] on div "Checkout" at bounding box center [392, 331] width 644 height 41
click at [374, 331] on button "Checkout" at bounding box center [392, 332] width 45 height 18
select select "service"
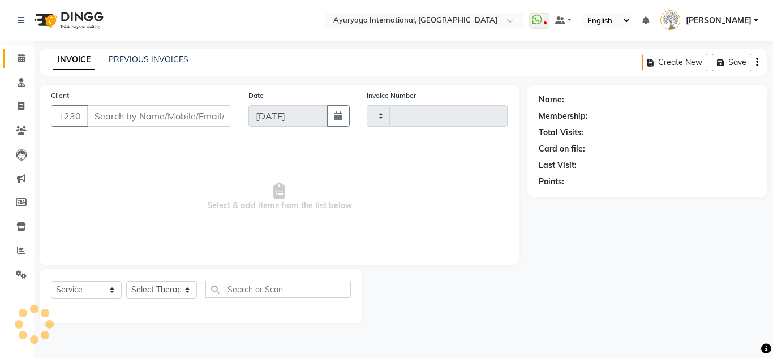
type input "5185"
select select "730"
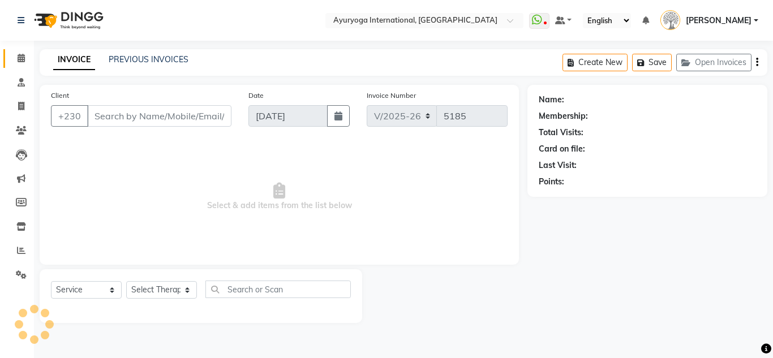
type input "57503556"
select select "36055"
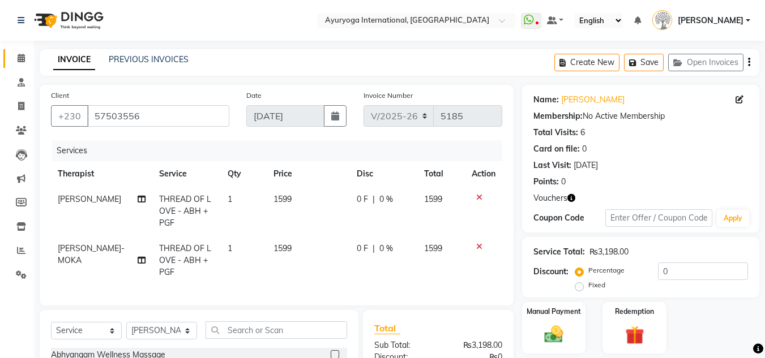
scroll to position [57, 0]
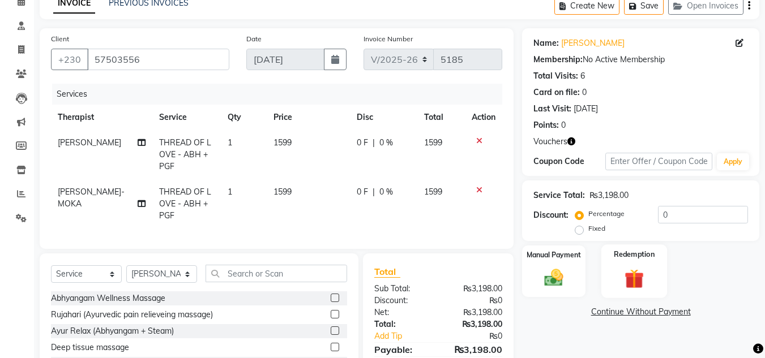
click at [623, 272] on img at bounding box center [634, 279] width 32 height 24
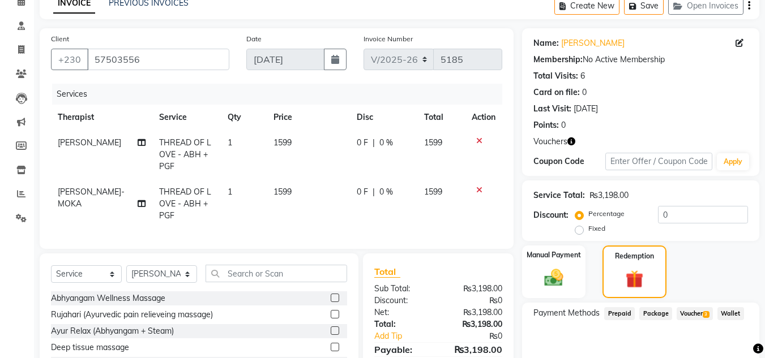
click at [687, 317] on span "Voucher 3" at bounding box center [695, 313] width 36 height 13
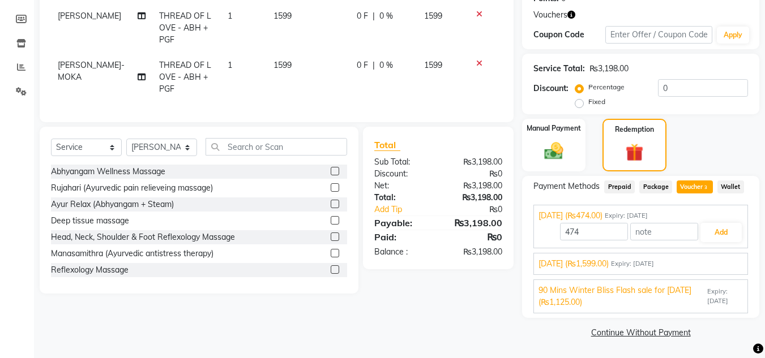
click at [609, 263] on span "[DATE] (₨1,599.00)" at bounding box center [573, 264] width 70 height 12
click at [583, 301] on span "90 Mins Winter Bliss Flash sale for July 2025 (₨1,125.00)" at bounding box center [621, 297] width 166 height 24
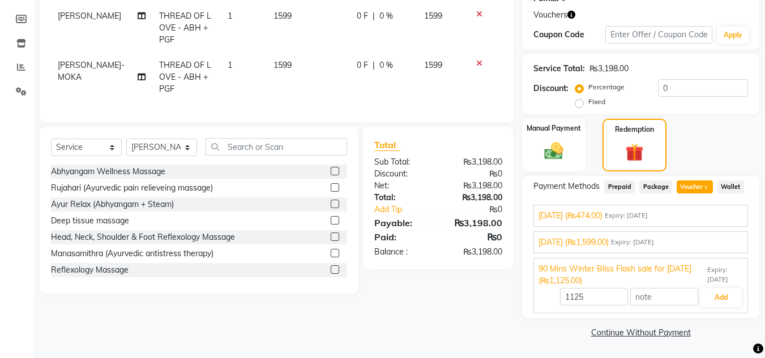
click at [591, 247] on span "[DATE] (₨1,599.00)" at bounding box center [573, 243] width 70 height 12
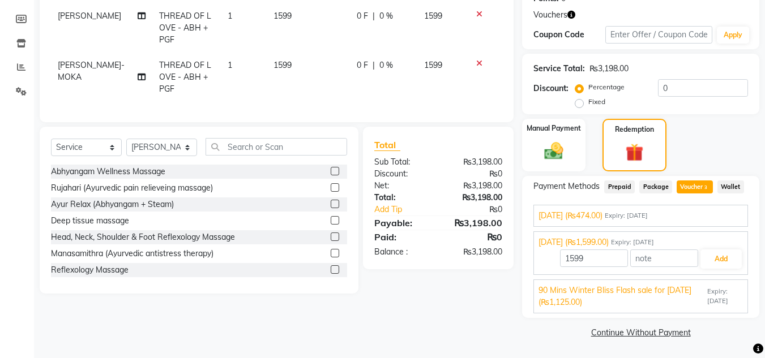
click at [598, 216] on span "Raksha Bandhan 2025 (₨474.00)" at bounding box center [570, 216] width 64 height 12
click at [587, 259] on span "[DATE] (₨1,599.00)" at bounding box center [573, 264] width 70 height 12
click at [580, 287] on span "90 Mins Winter Bliss Flash sale for July 2025 (₨1,125.00)" at bounding box center [621, 297] width 166 height 24
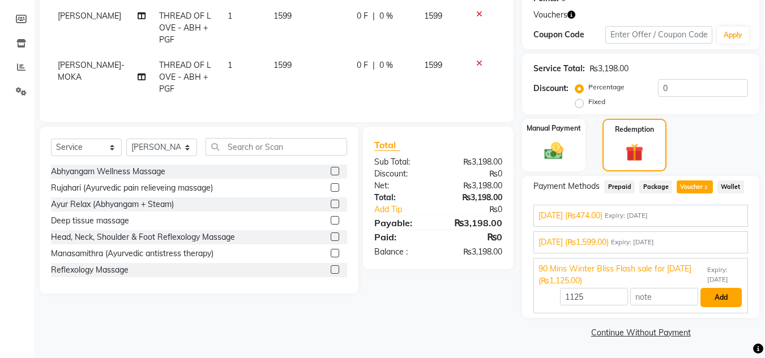
click at [712, 301] on button "Add" at bounding box center [720, 297] width 41 height 19
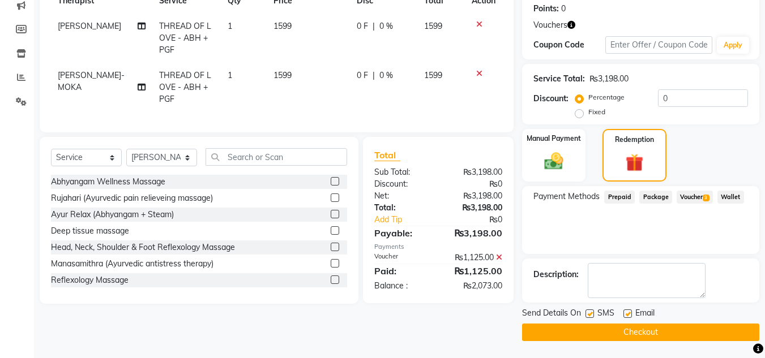
scroll to position [173, 0]
click at [698, 197] on span "Voucher 3" at bounding box center [695, 197] width 36 height 13
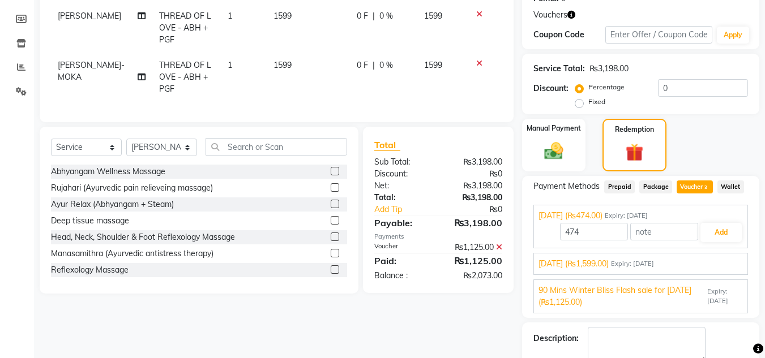
click at [577, 258] on span "[DATE] (₨1,599.00)" at bounding box center [573, 264] width 70 height 12
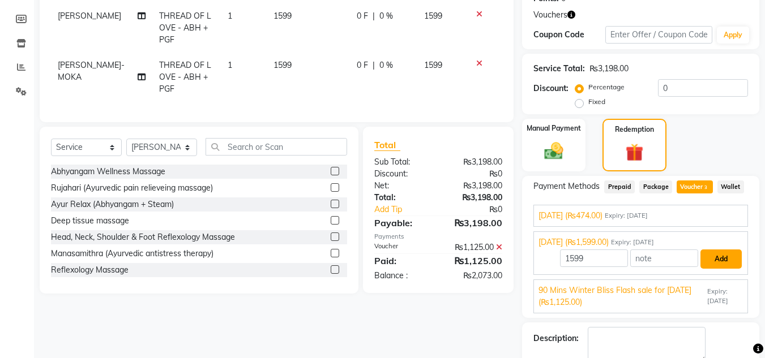
click at [716, 264] on button "Add" at bounding box center [720, 259] width 41 height 19
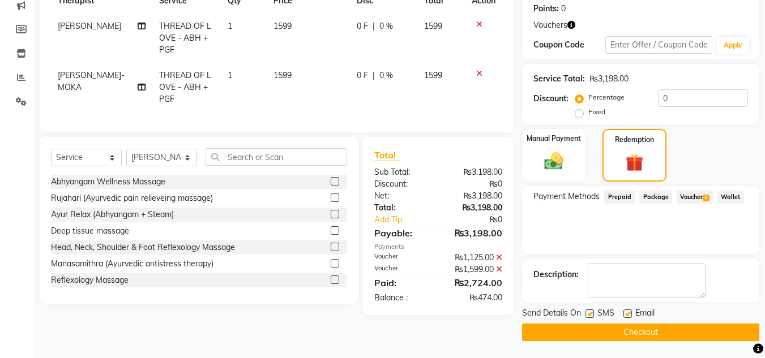
click at [687, 196] on span "Voucher 3" at bounding box center [695, 197] width 36 height 13
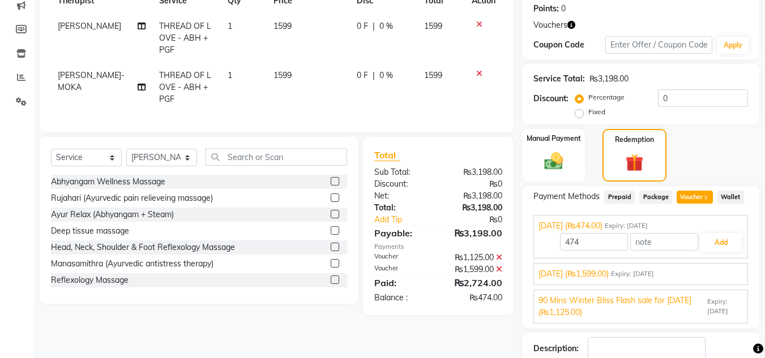
scroll to position [183, 0]
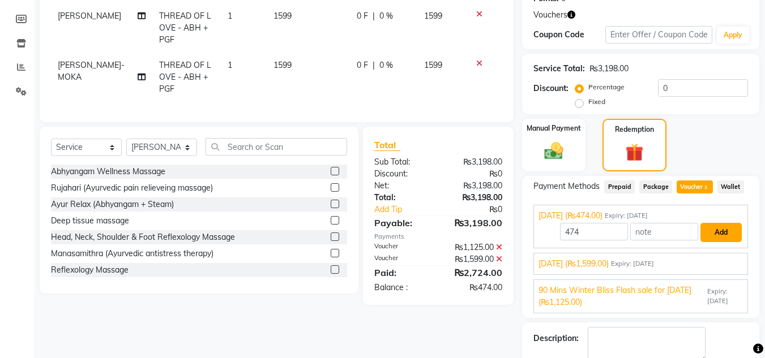
click at [724, 231] on button "Add" at bounding box center [720, 232] width 41 height 19
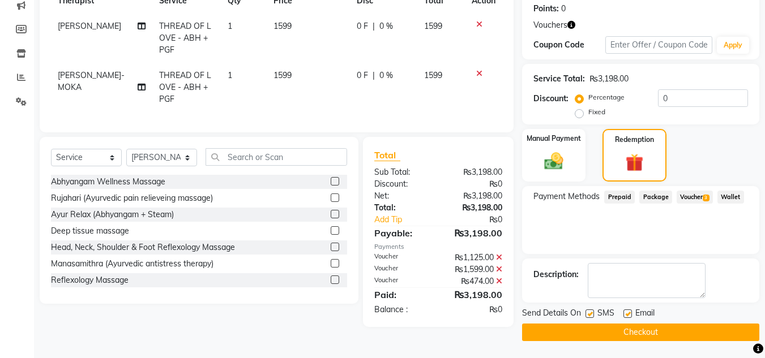
click at [587, 316] on label at bounding box center [589, 314] width 8 height 8
click at [587, 316] on input "checkbox" at bounding box center [588, 314] width 7 height 7
checkbox input "false"
click at [631, 315] on label at bounding box center [627, 314] width 8 height 8
click at [631, 315] on input "checkbox" at bounding box center [626, 314] width 7 height 7
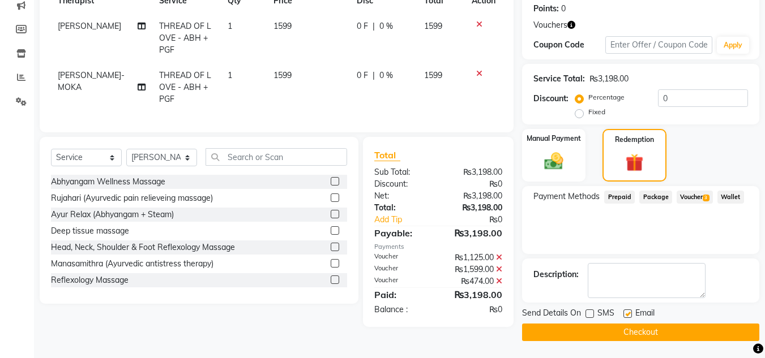
checkbox input "false"
click at [629, 328] on button "Checkout" at bounding box center [640, 333] width 237 height 18
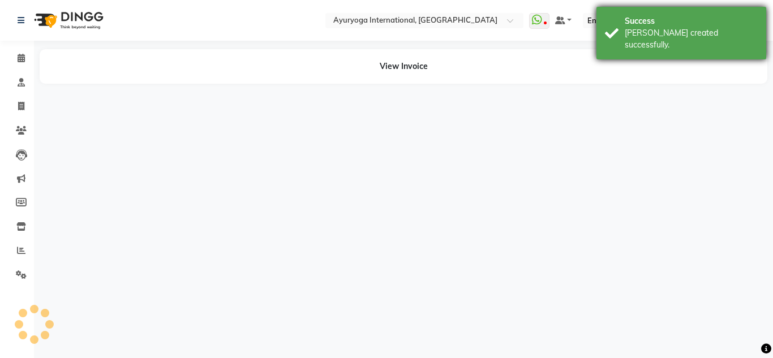
click at [610, 23] on div "Success Bill created successfully." at bounding box center [682, 33] width 170 height 53
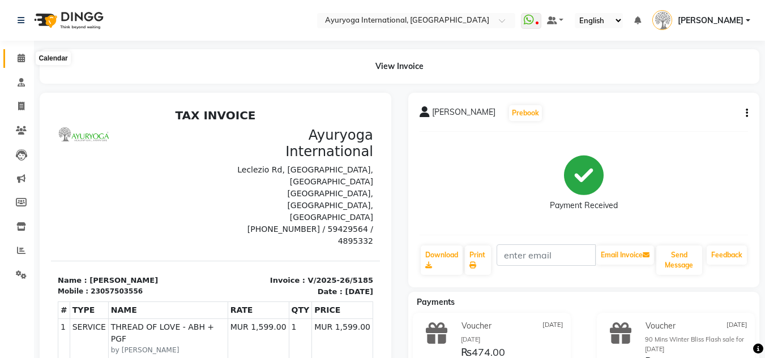
click at [23, 53] on span at bounding box center [21, 58] width 20 height 13
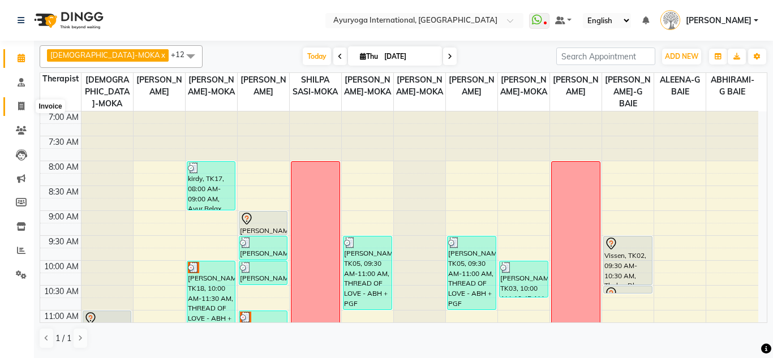
drag, startPoint x: 21, startPoint y: 103, endPoint x: 61, endPoint y: 101, distance: 40.3
click at [21, 103] on icon at bounding box center [21, 106] width 6 height 8
select select "service"
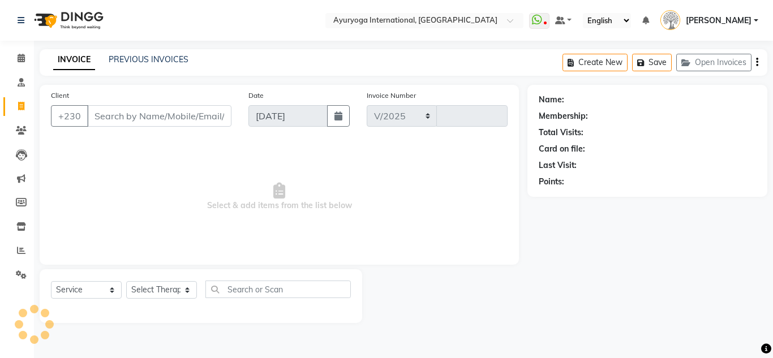
select select "730"
type input "5186"
click at [134, 67] on div "INVOICE PREVIOUS INVOICES Create New Save Open Invoices" at bounding box center [404, 62] width 728 height 27
click at [140, 58] on link "PREVIOUS INVOICES" at bounding box center [149, 59] width 80 height 10
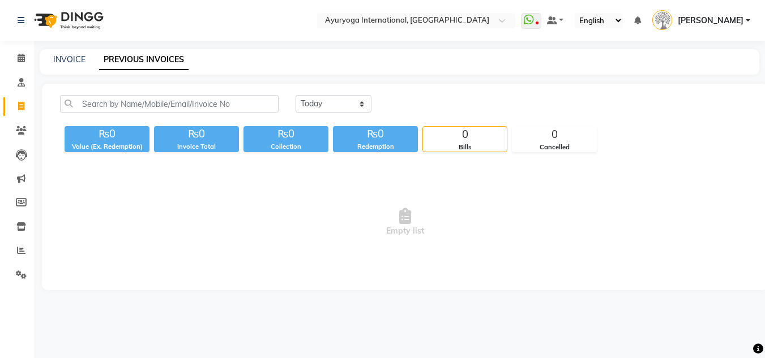
click at [374, 104] on div "Today Yesterday Custom Range" at bounding box center [523, 104] width 454 height 18
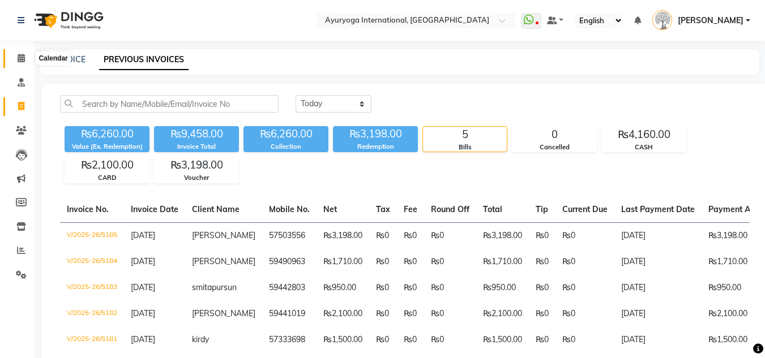
click at [23, 58] on icon at bounding box center [21, 58] width 7 height 8
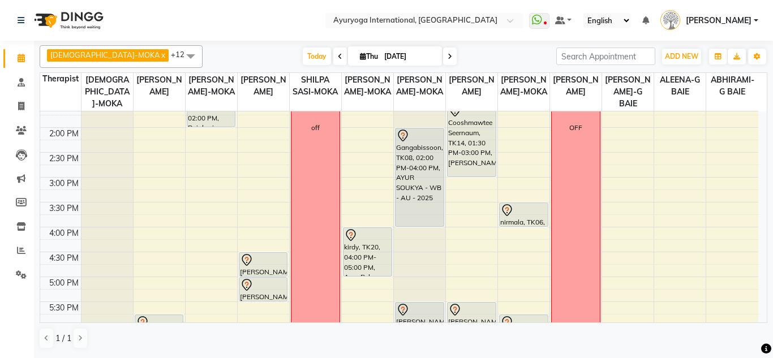
scroll to position [316, 0]
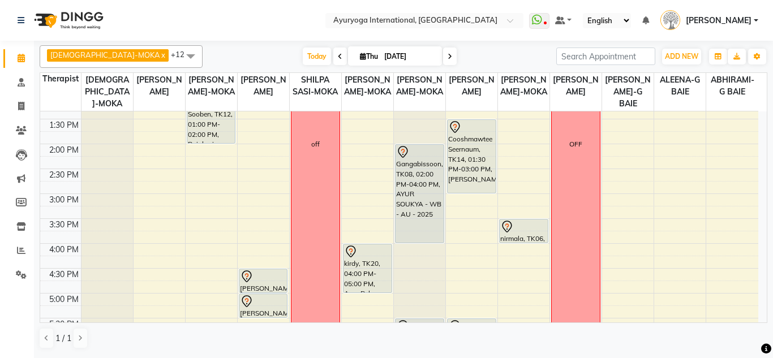
click at [360, 54] on icon at bounding box center [363, 56] width 6 height 7
select select "9"
select select "2025"
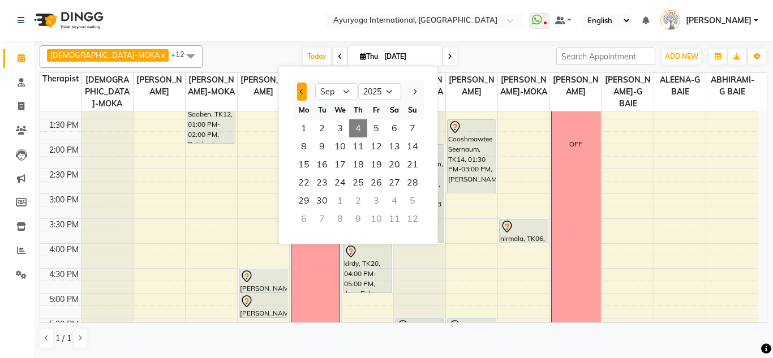
click at [298, 91] on button "Previous month" at bounding box center [302, 92] width 10 height 18
select select "8"
click at [361, 199] on span "28" at bounding box center [358, 201] width 18 height 18
type input "28-08-2025"
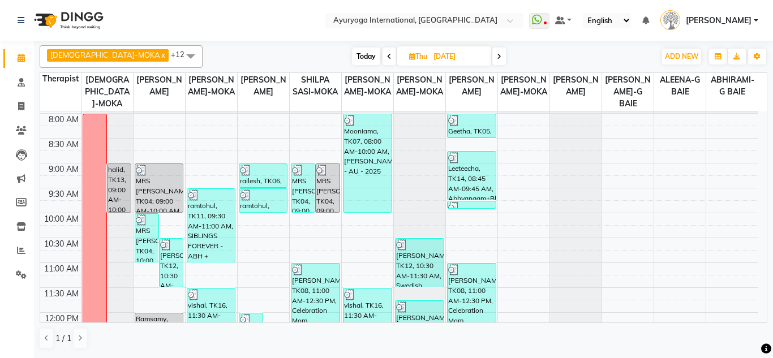
scroll to position [0, 0]
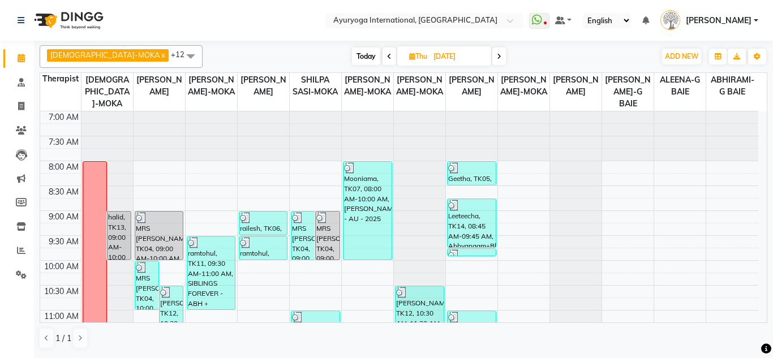
click at [430, 61] on input "28-08-2025" at bounding box center [458, 56] width 57 height 17
select select "8"
select select "2025"
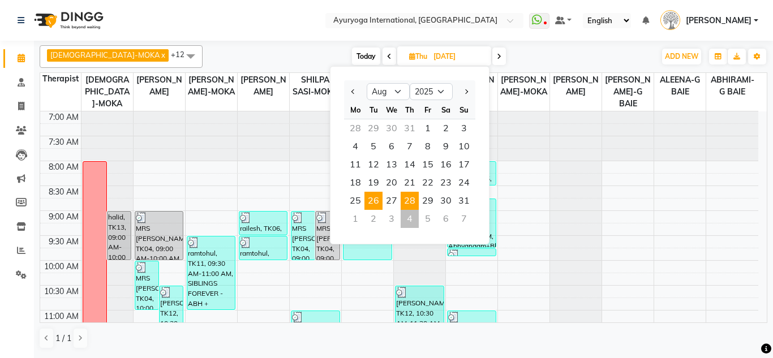
click at [365, 203] on span "26" at bounding box center [374, 201] width 18 height 18
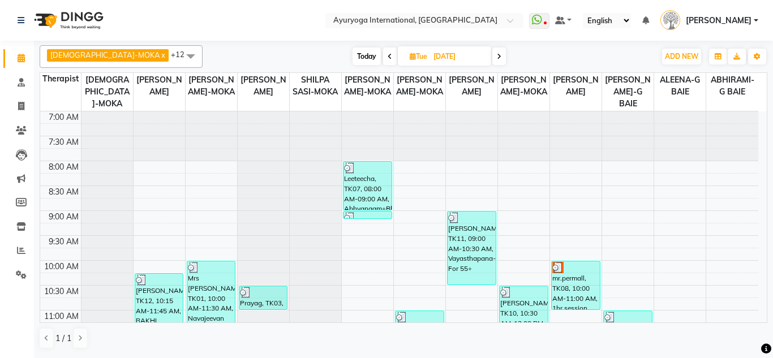
scroll to position [57, 0]
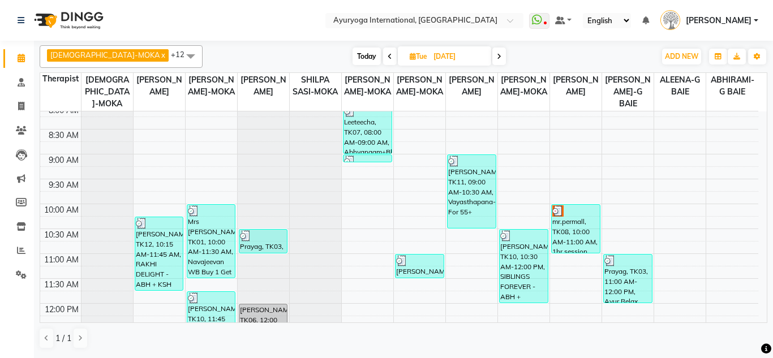
click at [353, 54] on span "Today" at bounding box center [367, 57] width 28 height 18
type input "[DATE]"
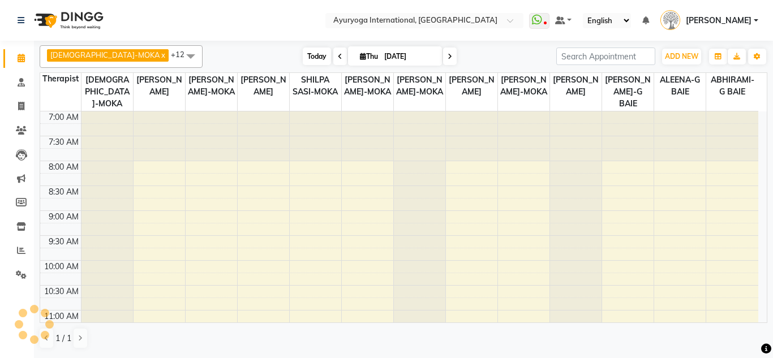
scroll to position [200, 0]
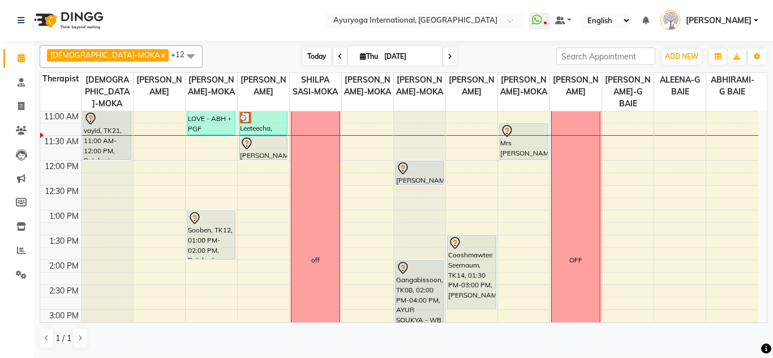
click at [357, 54] on span "Thu" at bounding box center [369, 56] width 24 height 8
select select "9"
select select "2025"
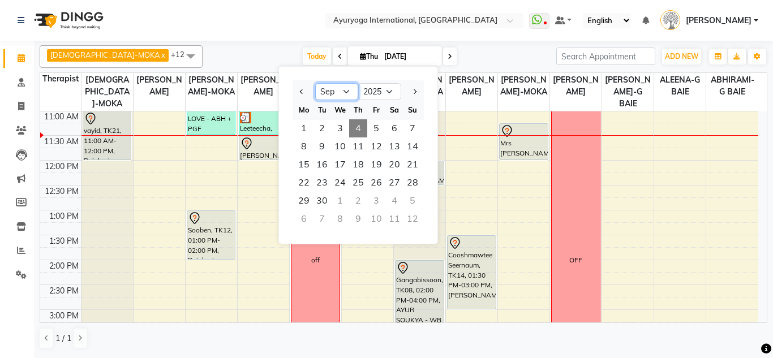
click at [340, 97] on select "Jan Feb Mar Apr May Jun Jul Aug Sep Oct Nov Dec" at bounding box center [336, 91] width 43 height 17
select select "8"
click at [315, 83] on select "Jan Feb Mar Apr May Jun Jul Aug Sep Oct Nov Dec" at bounding box center [336, 91] width 43 height 17
click at [366, 199] on span "28" at bounding box center [358, 201] width 18 height 18
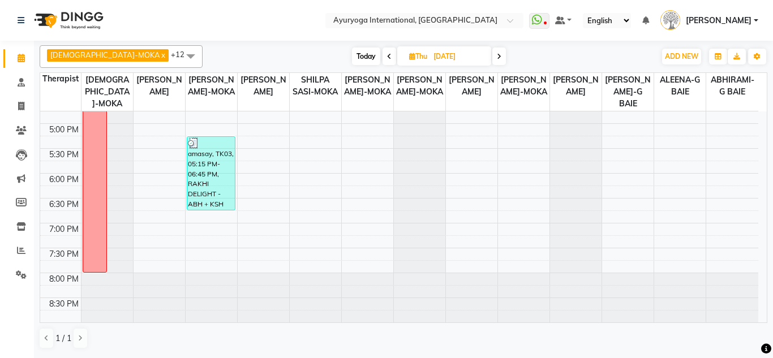
scroll to position [429, 0]
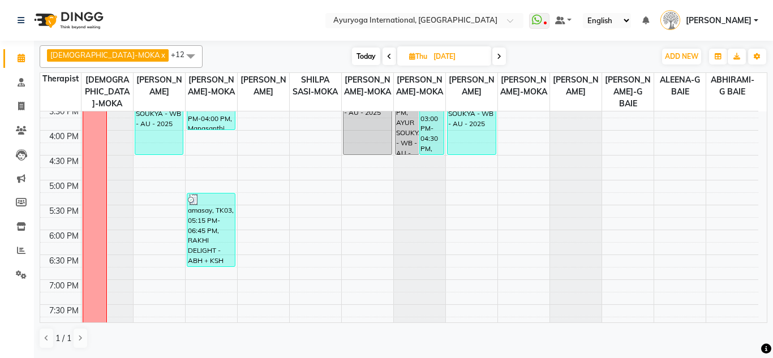
click at [352, 57] on span "Today" at bounding box center [366, 57] width 28 height 18
type input "[DATE]"
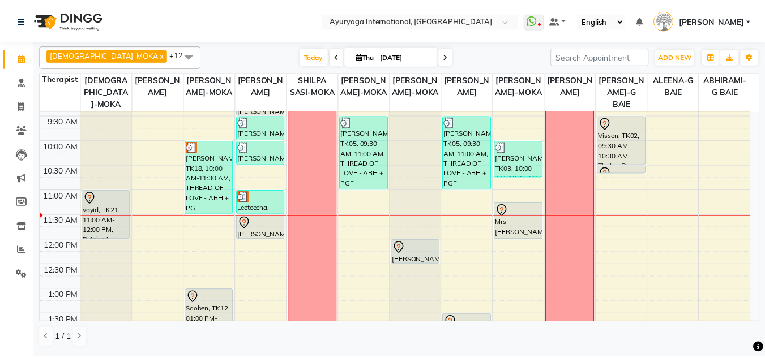
scroll to position [87, 0]
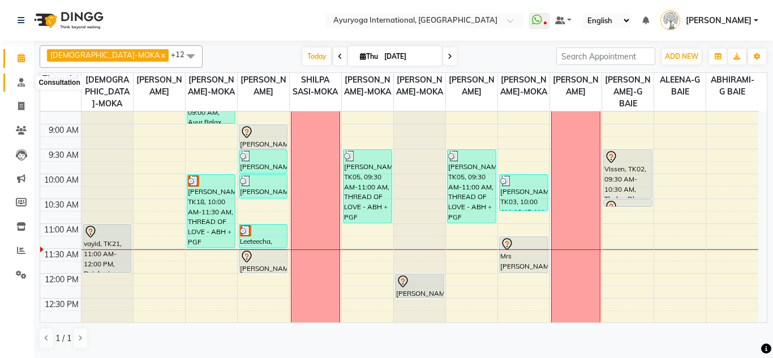
click at [14, 84] on span at bounding box center [21, 82] width 20 height 13
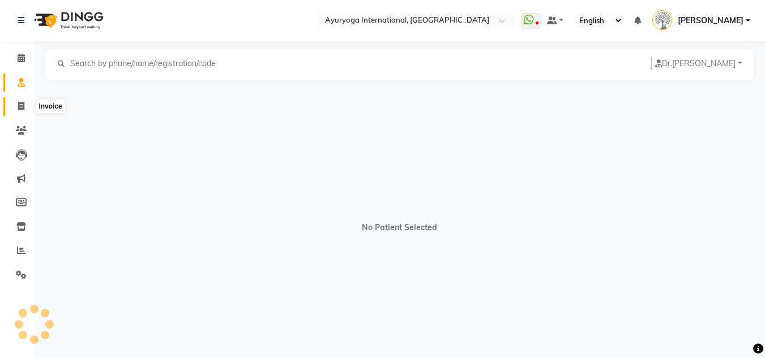
click at [18, 110] on icon at bounding box center [21, 106] width 6 height 8
select select "service"
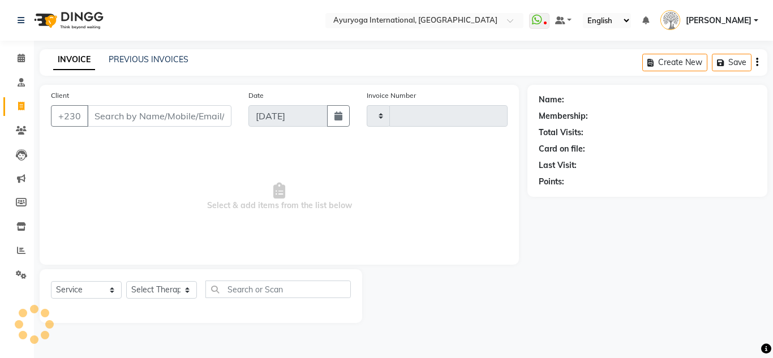
type input "5187"
select select "730"
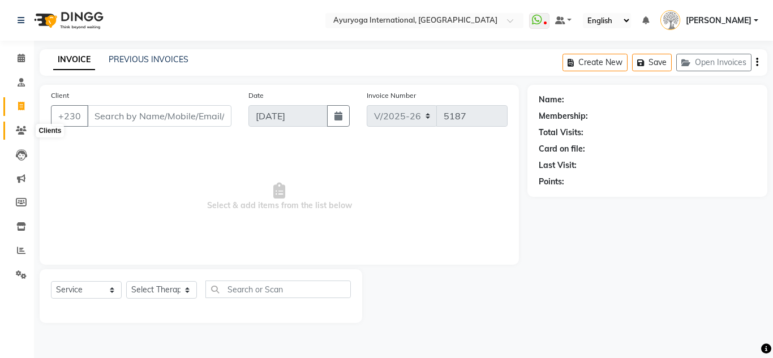
click at [21, 131] on icon at bounding box center [21, 130] width 11 height 8
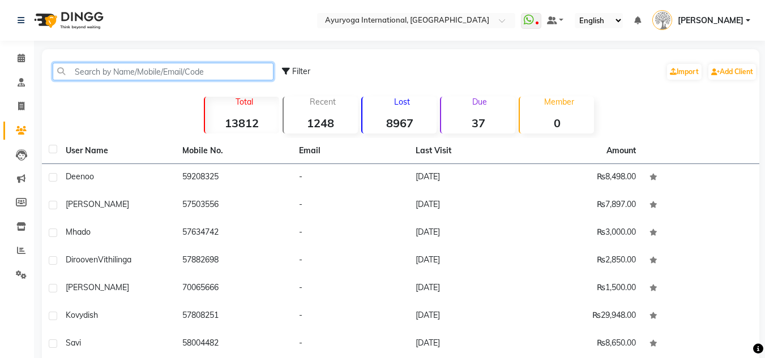
click at [97, 70] on input "text" at bounding box center [163, 72] width 221 height 18
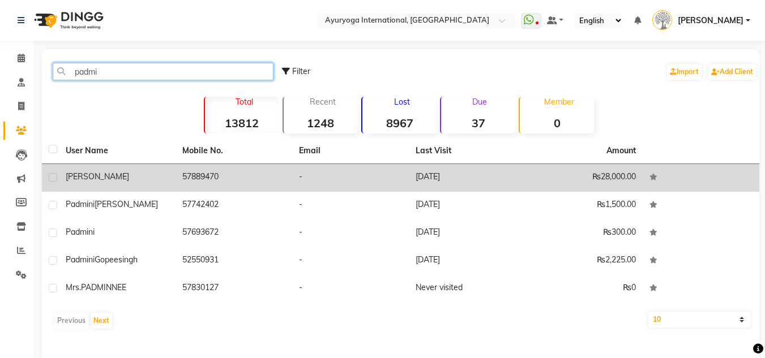
type input "padmi"
click at [85, 176] on span "padmini gopal" at bounding box center [97, 177] width 63 height 10
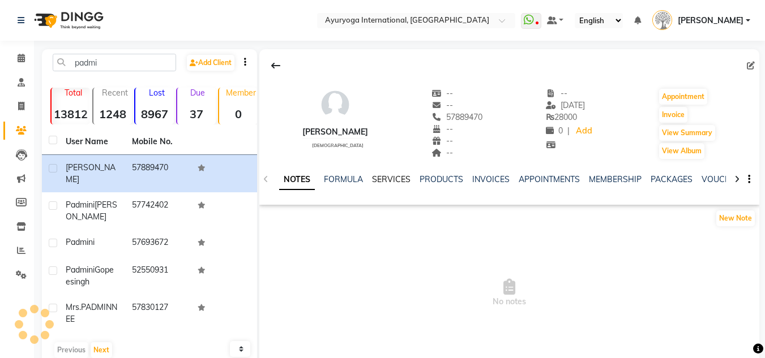
click at [403, 179] on link "SERVICES" at bounding box center [391, 179] width 38 height 10
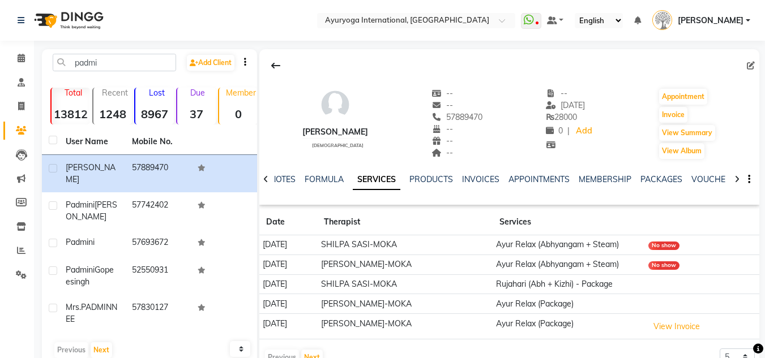
scroll to position [48, 0]
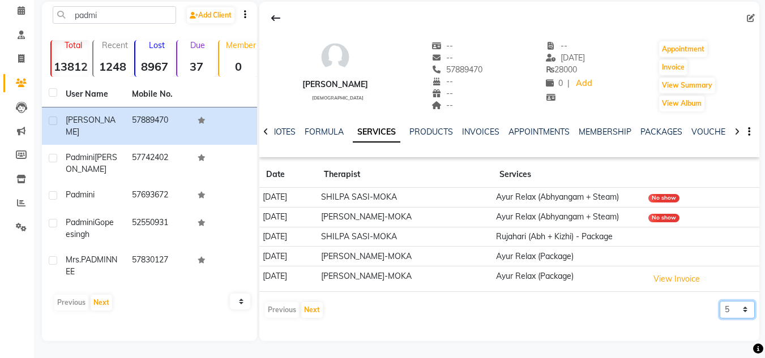
click at [735, 316] on select "5 10 50 100 500" at bounding box center [737, 310] width 35 height 18
click at [720, 301] on select "5 10 50 100 500" at bounding box center [737, 310] width 35 height 18
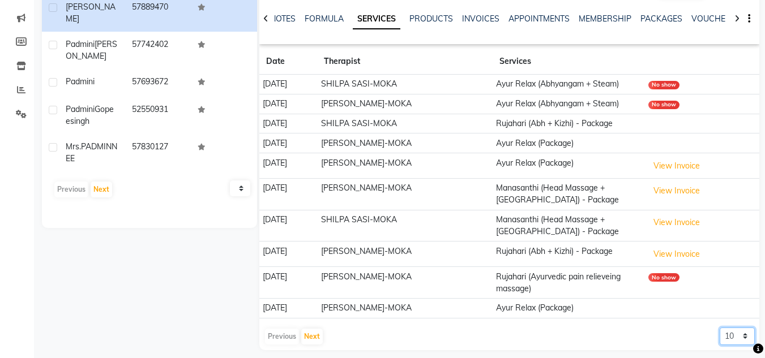
scroll to position [170, 0]
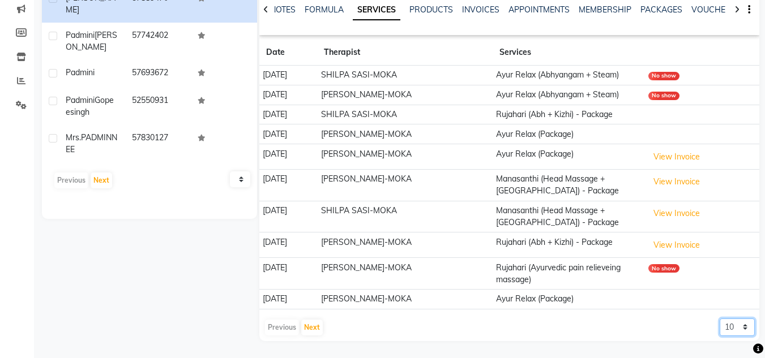
click at [740, 332] on select "5 10 50 100 500" at bounding box center [737, 328] width 35 height 18
select select "50"
click at [720, 319] on select "5 10 50 100 500" at bounding box center [737, 328] width 35 height 18
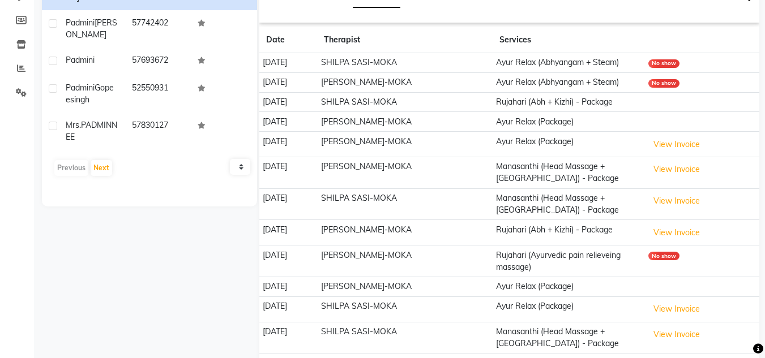
scroll to position [12, 0]
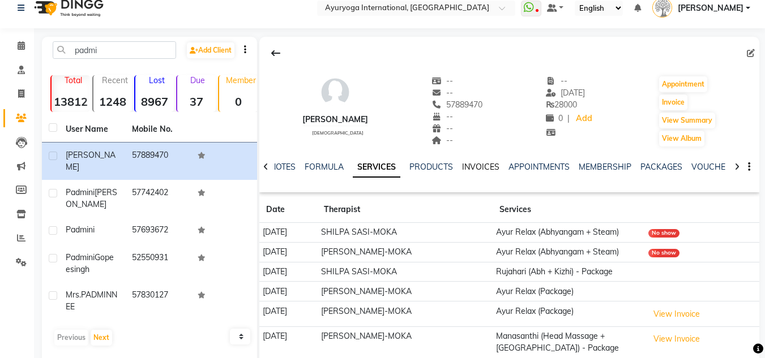
click at [480, 169] on link "INVOICES" at bounding box center [480, 167] width 37 height 10
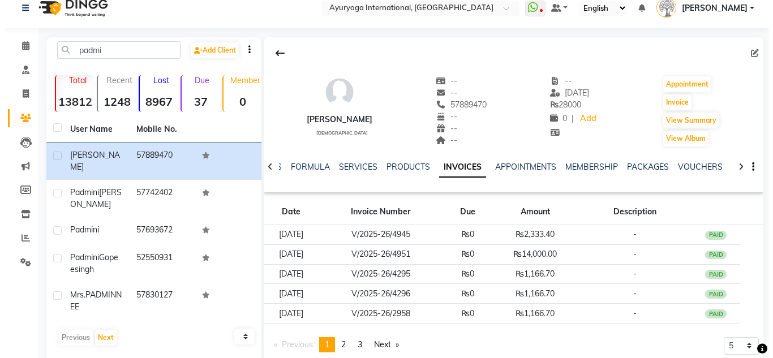
scroll to position [48, 0]
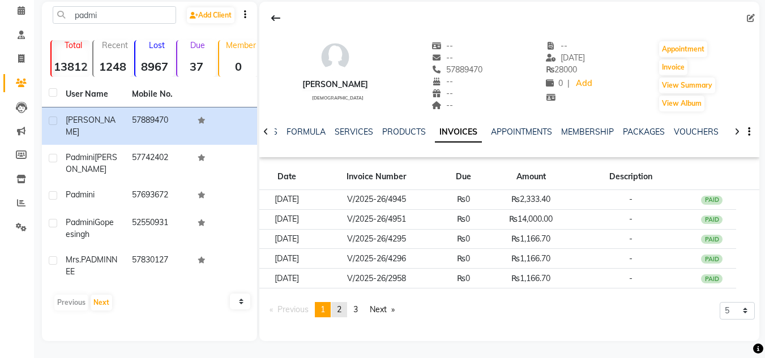
click at [340, 305] on span "2" at bounding box center [339, 310] width 5 height 10
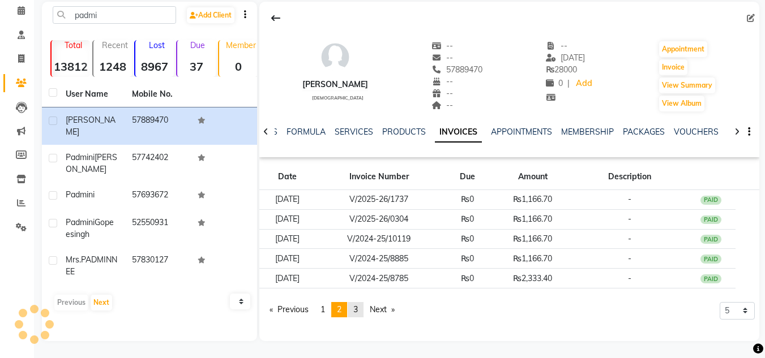
click at [362, 311] on link "page 3" at bounding box center [356, 309] width 16 height 15
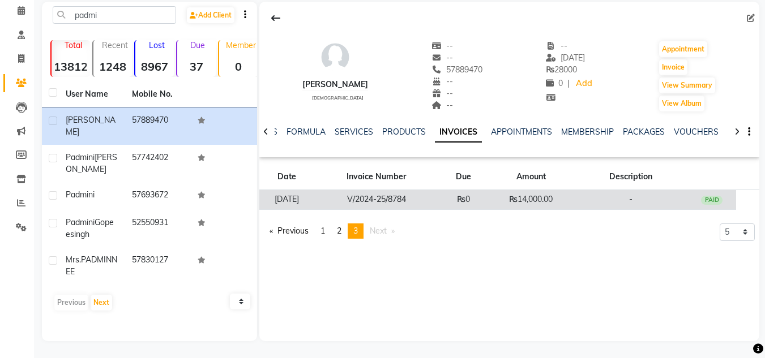
click at [454, 202] on td "₨0" at bounding box center [463, 200] width 49 height 20
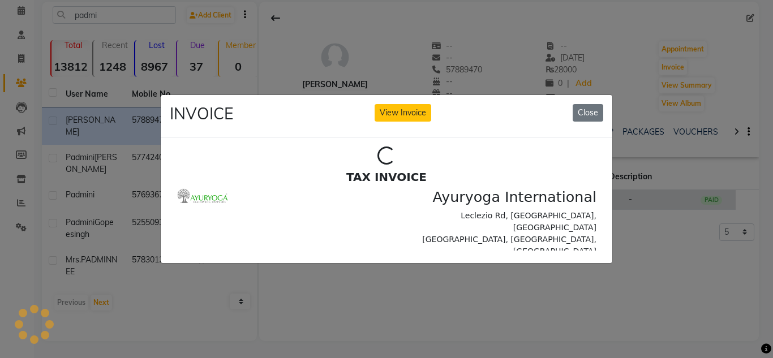
scroll to position [0, 0]
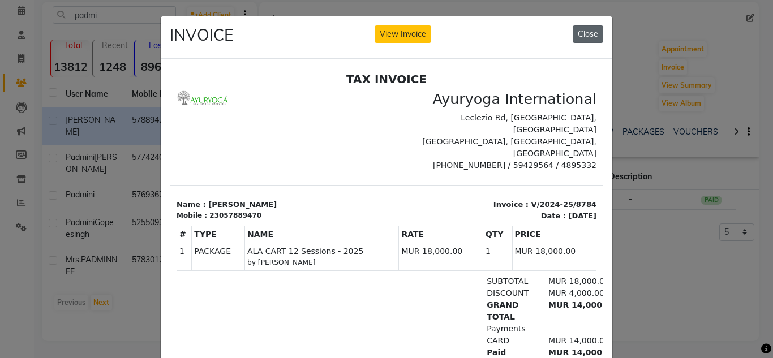
click at [583, 35] on button "Close" at bounding box center [588, 34] width 31 height 18
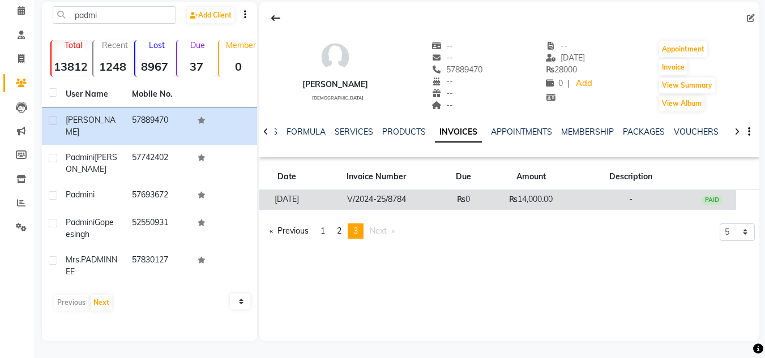
click at [488, 196] on td "₨0" at bounding box center [463, 200] width 49 height 20
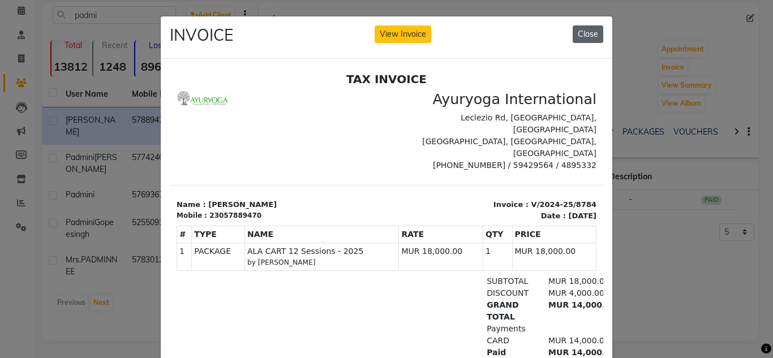
click at [577, 40] on button "Close" at bounding box center [588, 34] width 31 height 18
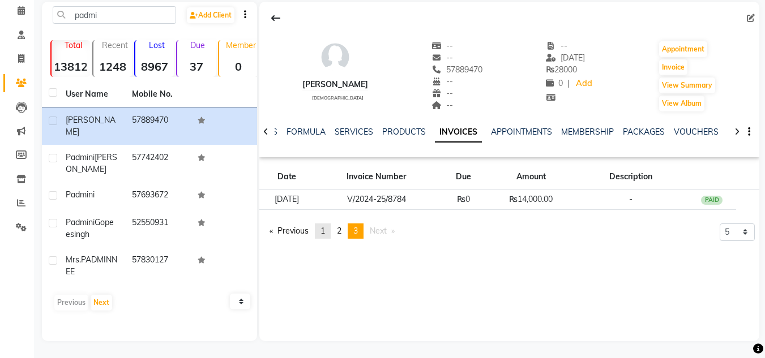
click at [331, 225] on link "page 1" at bounding box center [323, 231] width 16 height 15
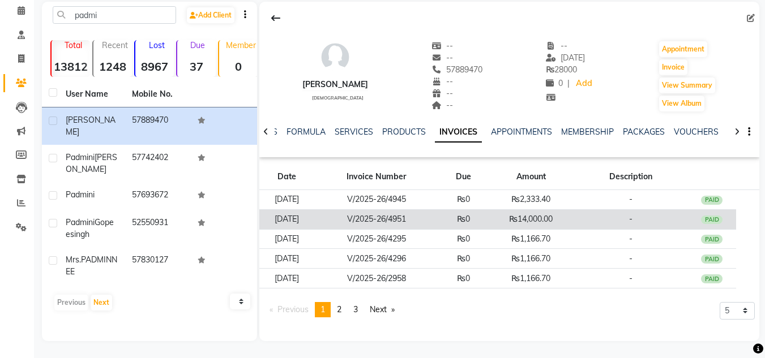
click at [469, 225] on td "₨0" at bounding box center [463, 219] width 49 height 20
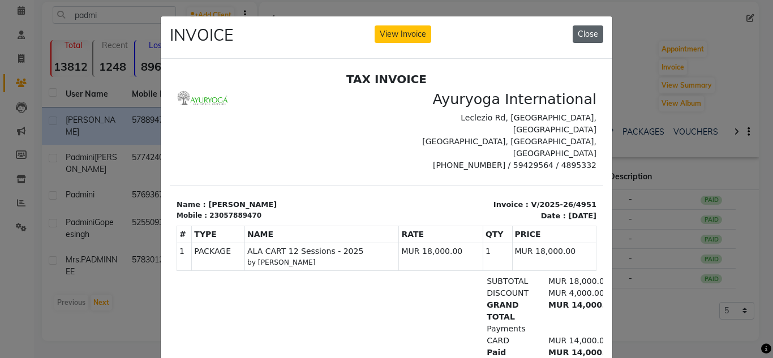
click at [575, 32] on button "Close" at bounding box center [588, 34] width 31 height 18
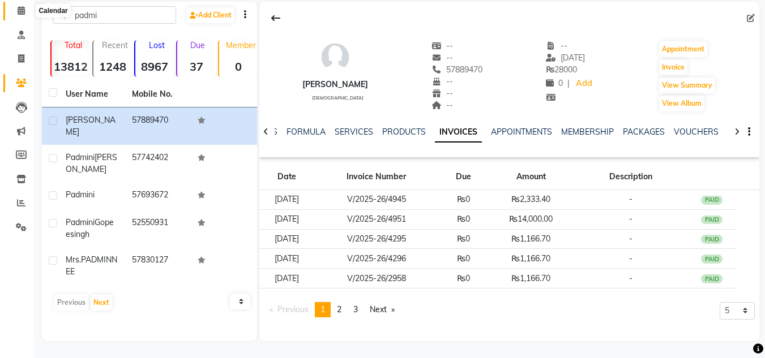
click at [14, 6] on span at bounding box center [21, 11] width 20 height 13
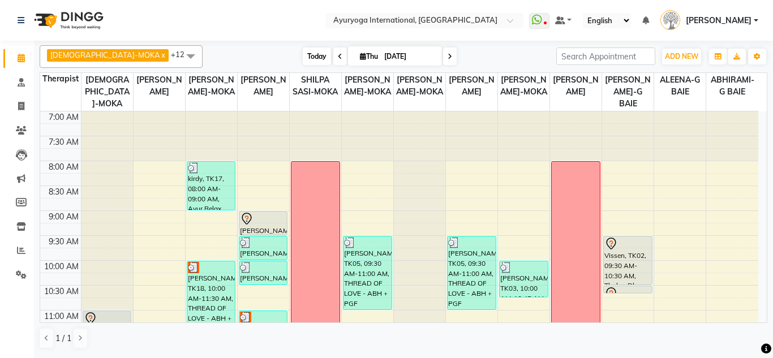
click at [303, 59] on span "Today" at bounding box center [317, 57] width 28 height 18
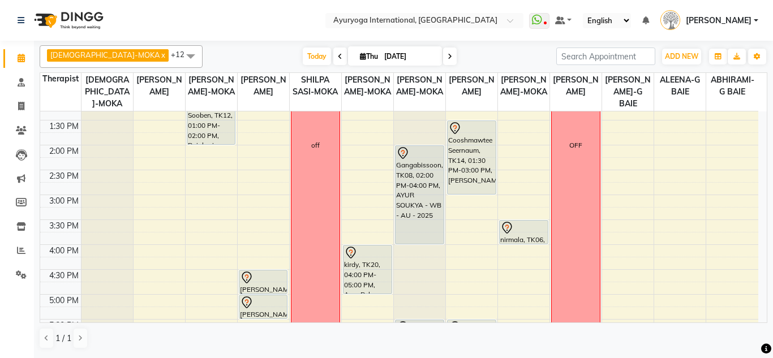
scroll to position [316, 0]
click at [139, 199] on div "7:00 AM 7:30 AM 8:00 AM 8:30 AM 9:00 AM 9:30 AM 10:00 AM 10:30 AM 11:00 AM 11:3…" at bounding box center [399, 144] width 718 height 697
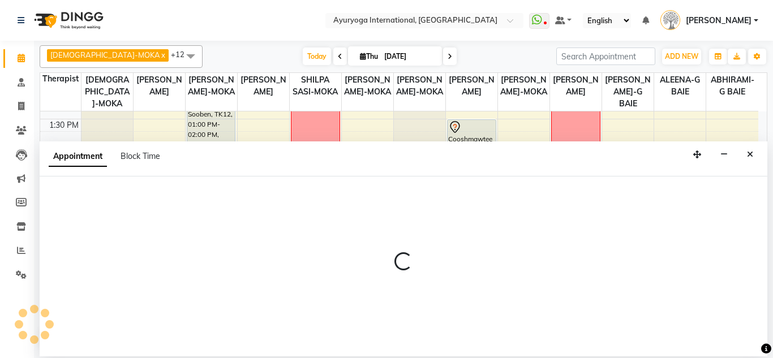
select select "50740"
select select "tentative"
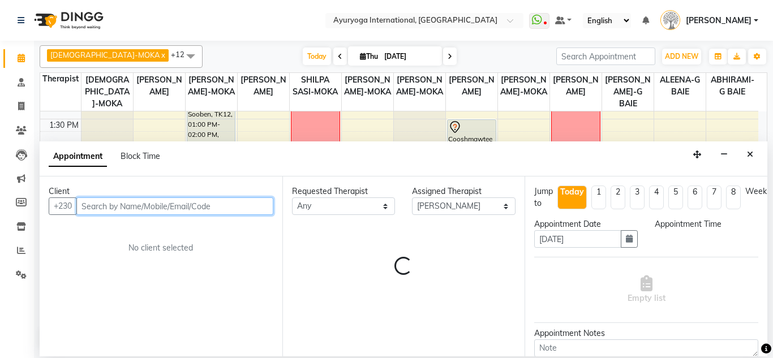
select select "900"
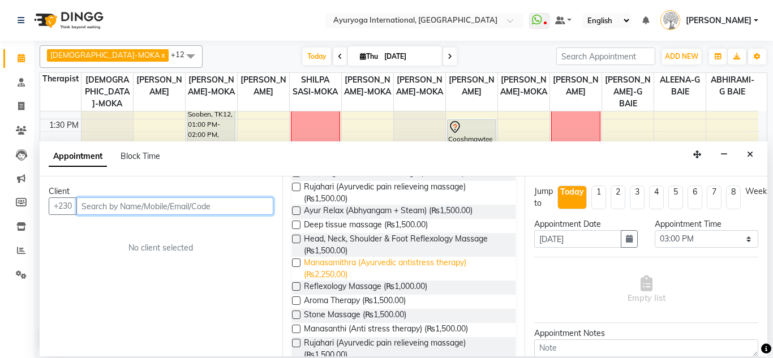
scroll to position [57, 0]
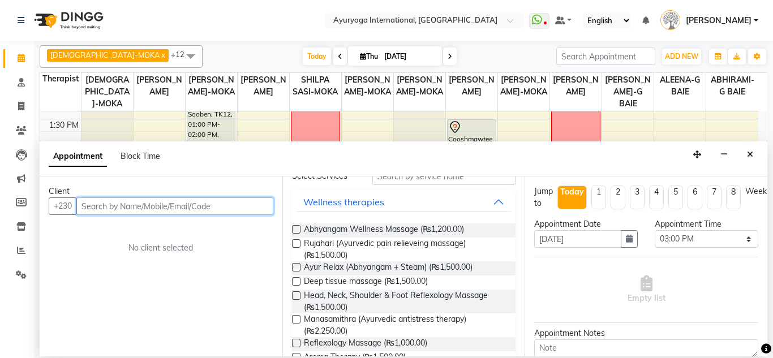
click at [113, 208] on input "text" at bounding box center [174, 207] width 197 height 18
type input "54213841"
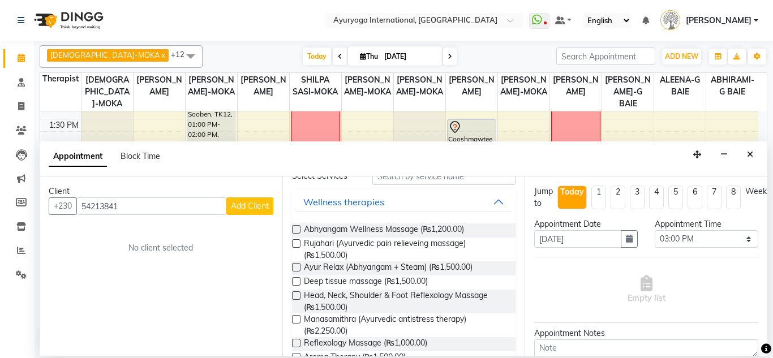
click at [236, 204] on span "Add Client" at bounding box center [250, 206] width 38 height 10
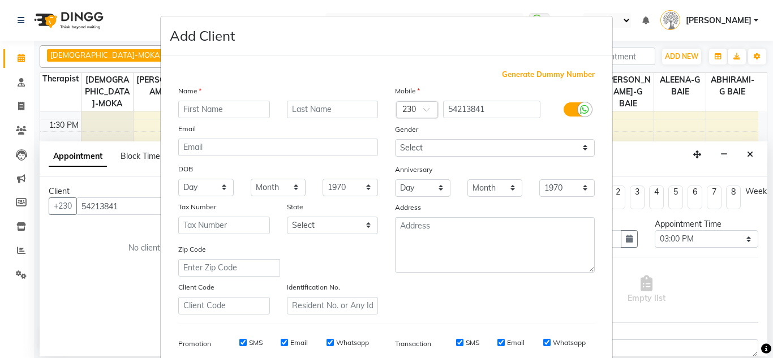
click at [238, 114] on input "text" at bounding box center [224, 110] width 92 height 18
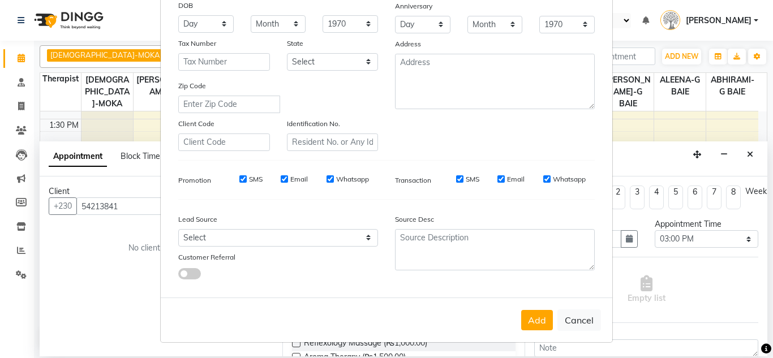
scroll to position [164, 0]
type input "[PERSON_NAME]"
click at [523, 316] on button "Add" at bounding box center [537, 320] width 32 height 20
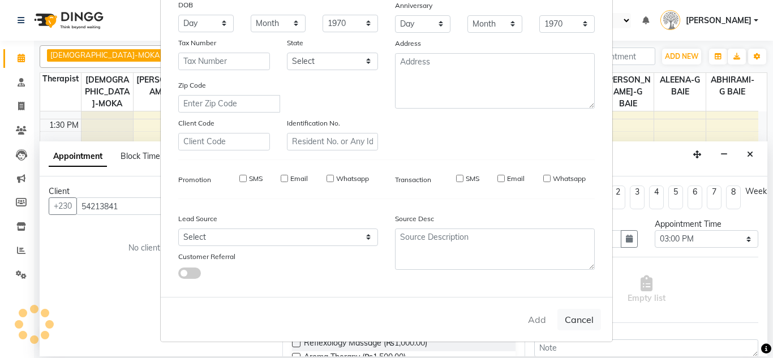
select select
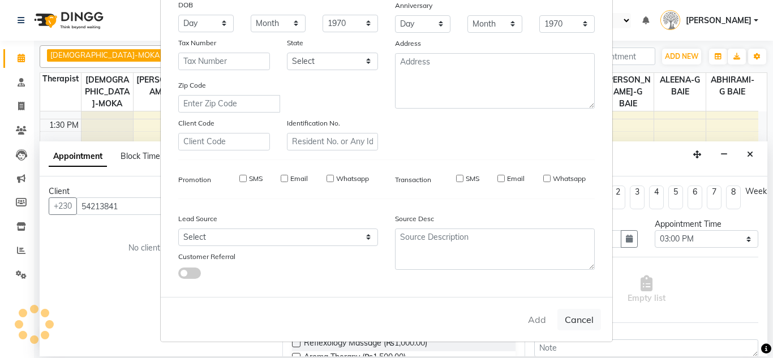
select select
checkbox input "false"
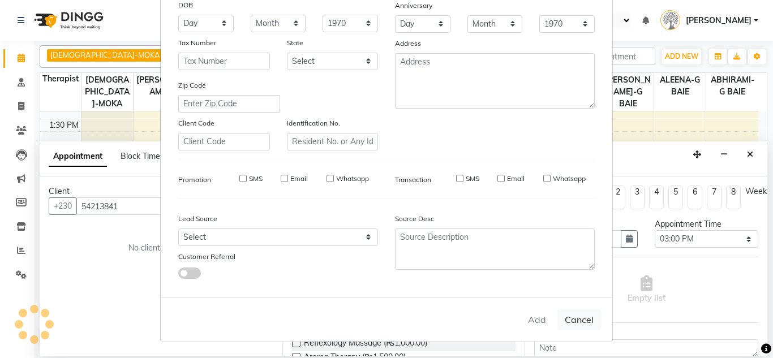
checkbox input "false"
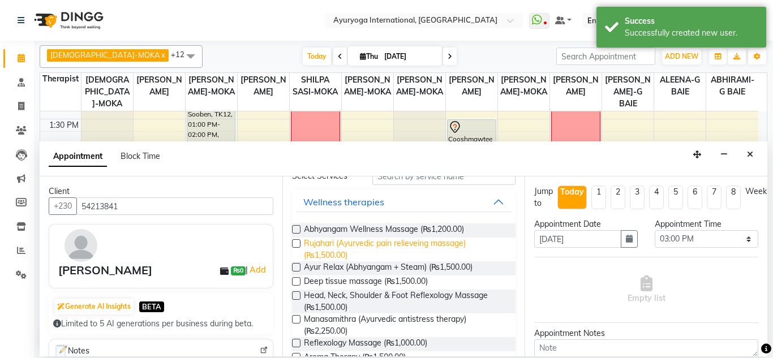
scroll to position [0, 0]
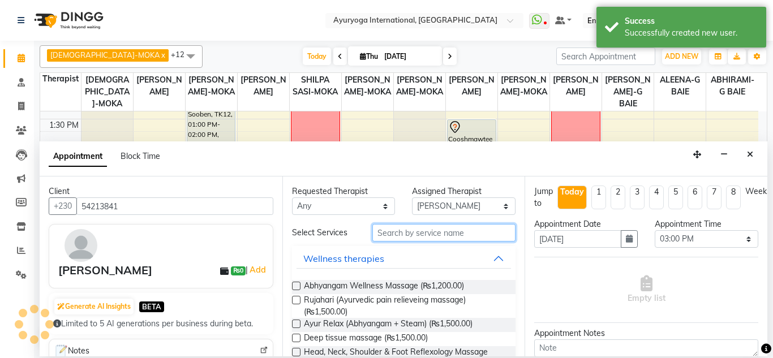
click at [425, 235] on input "text" at bounding box center [445, 233] width 144 height 18
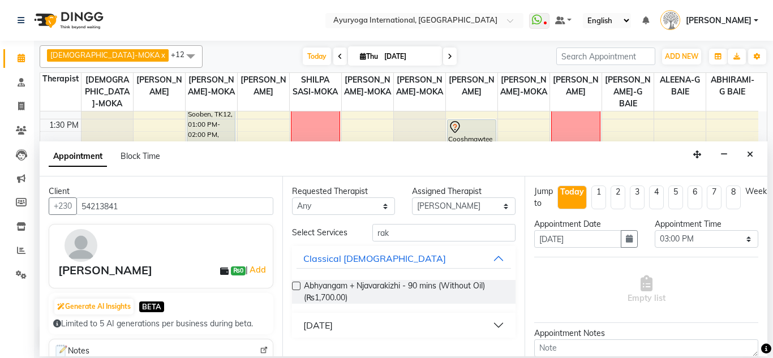
click at [375, 335] on button "[DATE]" at bounding box center [404, 325] width 215 height 20
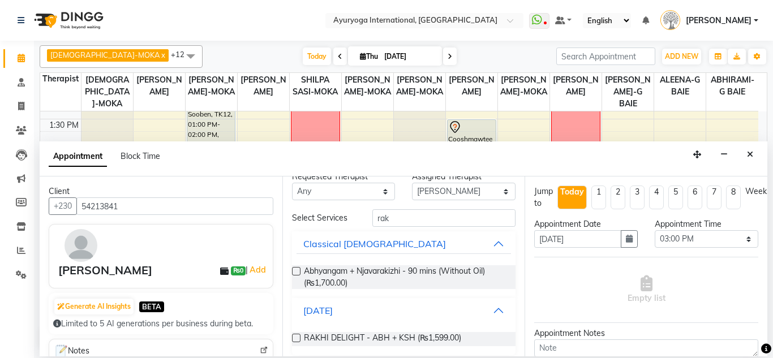
scroll to position [23, 0]
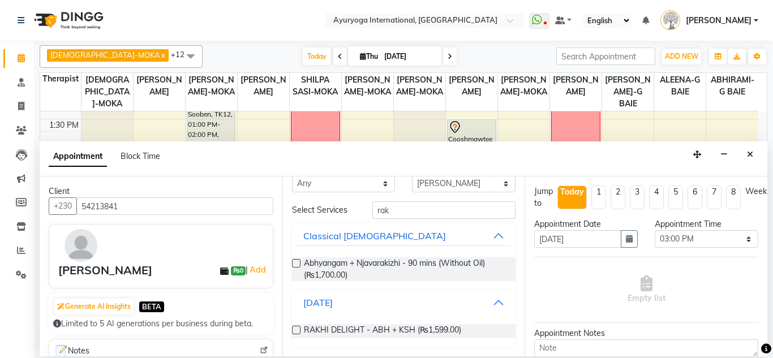
click at [410, 307] on button "[DATE]" at bounding box center [404, 303] width 215 height 20
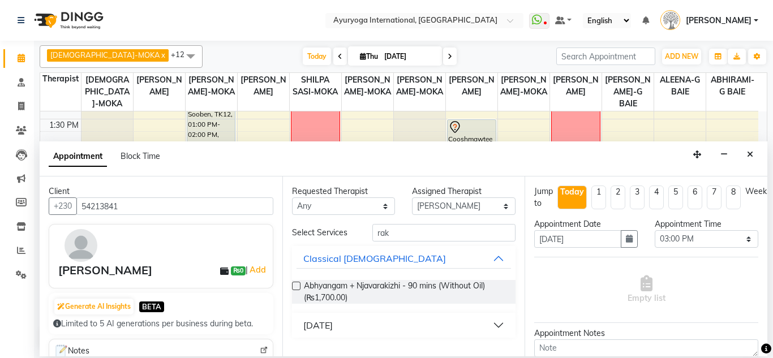
scroll to position [0, 0]
click at [443, 230] on input "rak" at bounding box center [445, 233] width 144 height 18
type input "r"
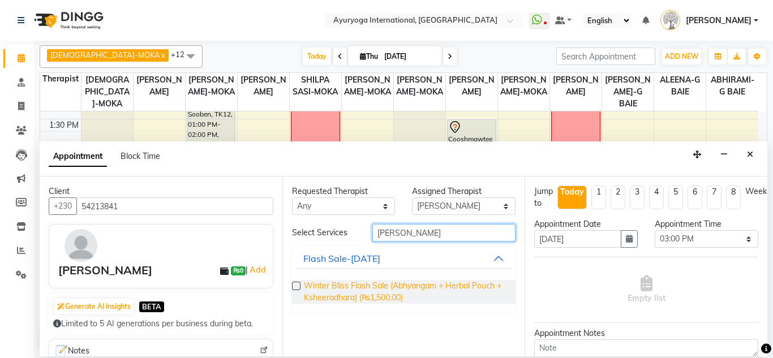
type input "wint"
click at [354, 290] on span "Winter Bliss Flash Sale (Abhyangam + Herbal Pouch + Ksheeradhara) (₨1,500.00)" at bounding box center [405, 292] width 203 height 24
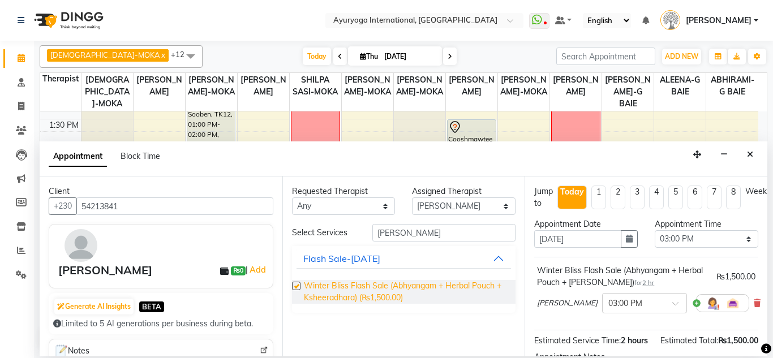
checkbox input "false"
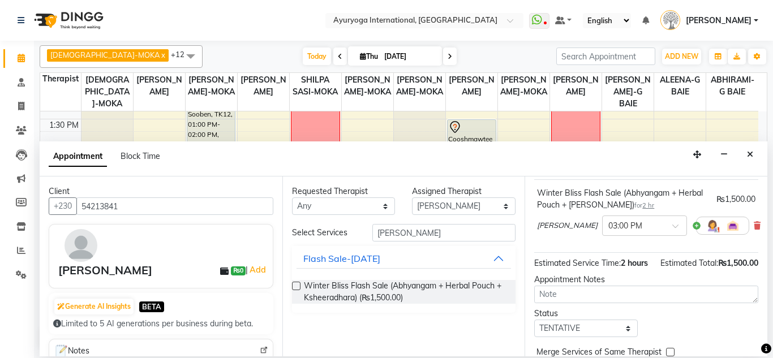
scroll to position [163, 0]
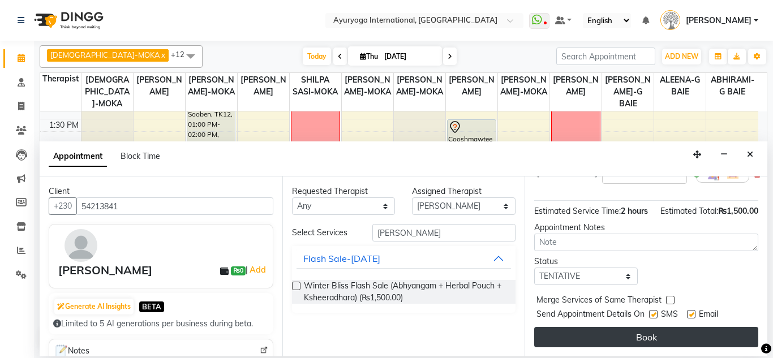
click at [597, 327] on button "Book" at bounding box center [646, 337] width 224 height 20
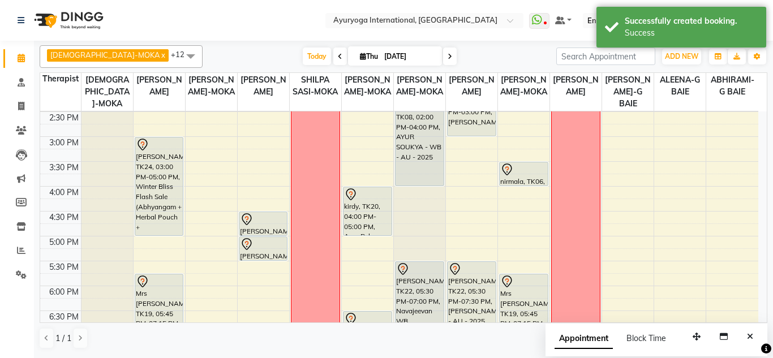
scroll to position [373, 0]
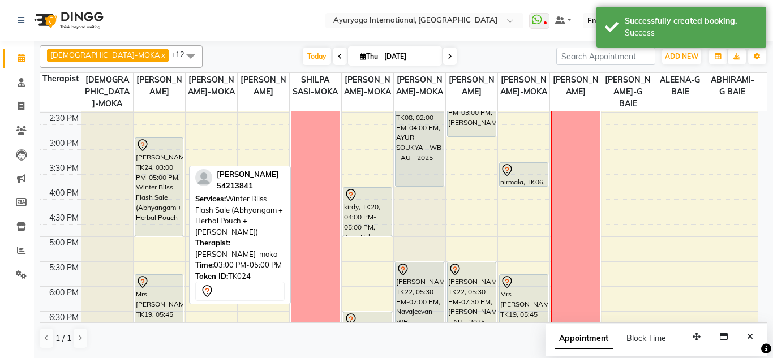
click at [176, 204] on div "jimmy rughoo, TK24, 03:00 PM-05:00 PM, Winter Bliss Flash Sale (Abhyangam + Her…" at bounding box center [159, 187] width 48 height 98
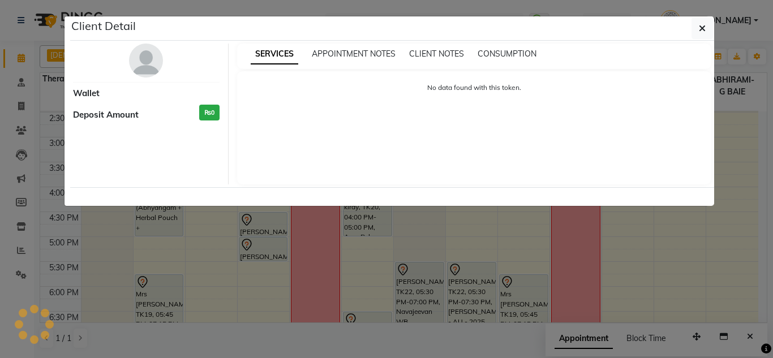
select select "7"
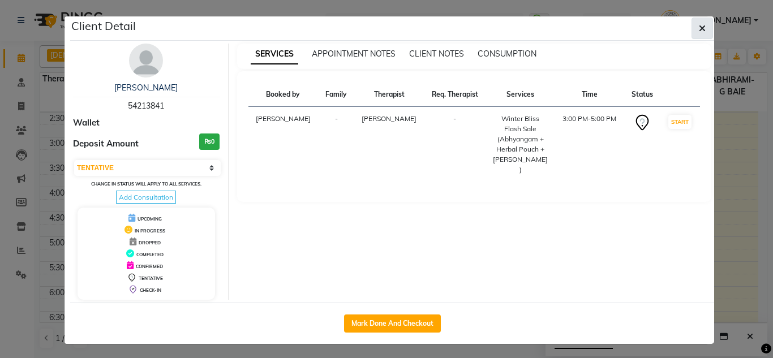
click at [700, 21] on button "button" at bounding box center [703, 29] width 22 height 22
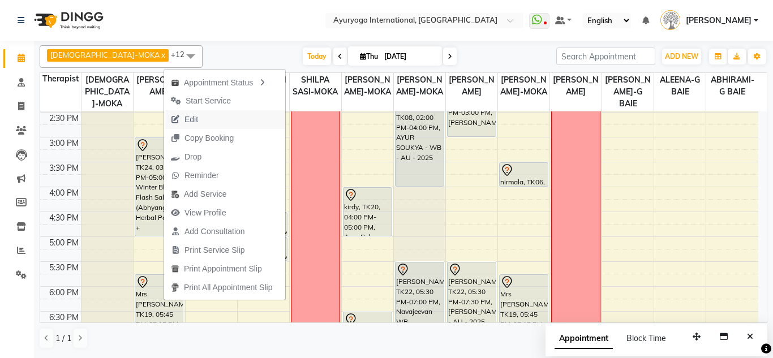
click at [203, 117] on span "Edit" at bounding box center [184, 119] width 41 height 19
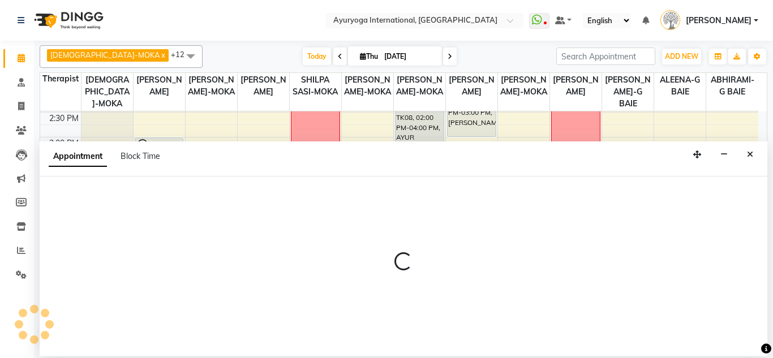
select select "tentative"
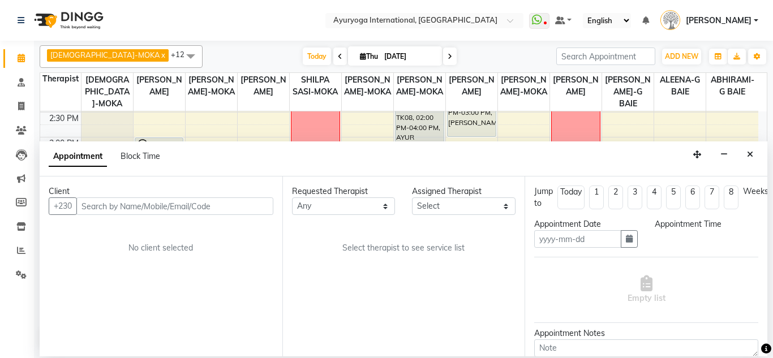
type input "[DATE]"
select select "900"
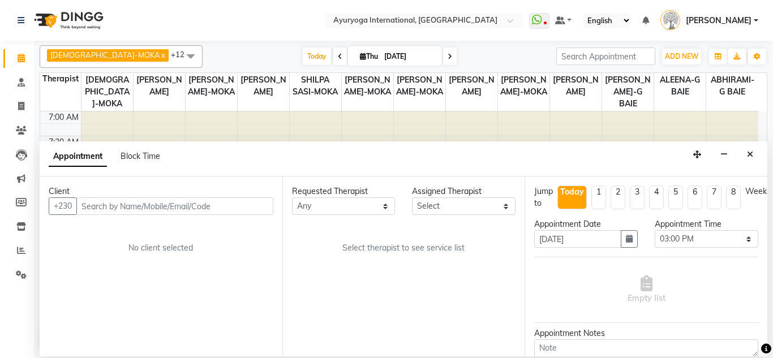
select select "50740"
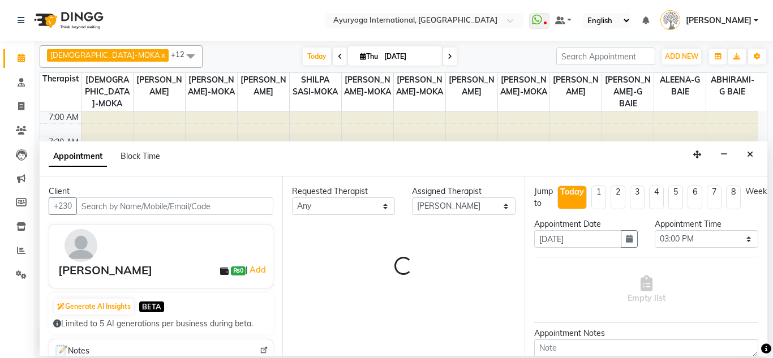
scroll to position [200, 0]
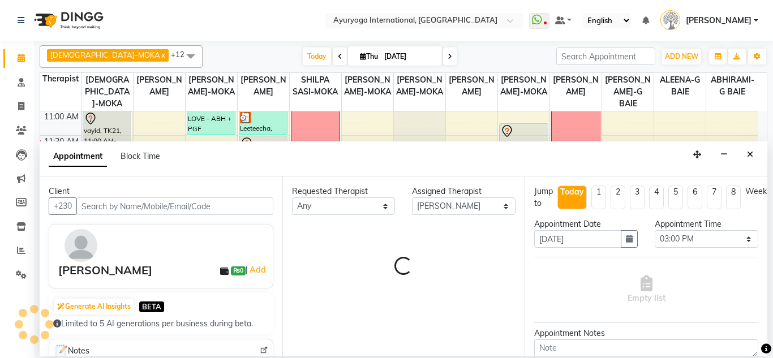
select select "1144"
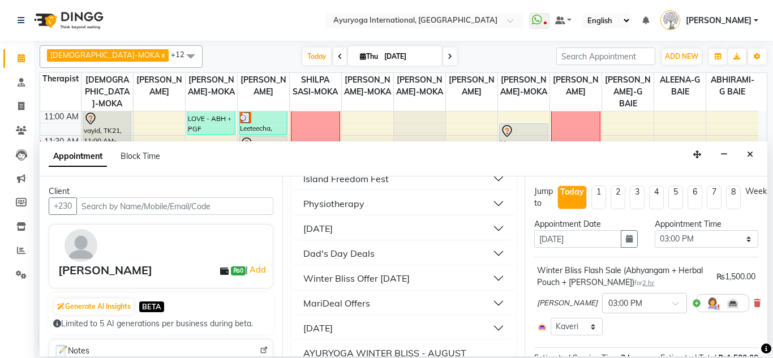
scroll to position [1070, 0]
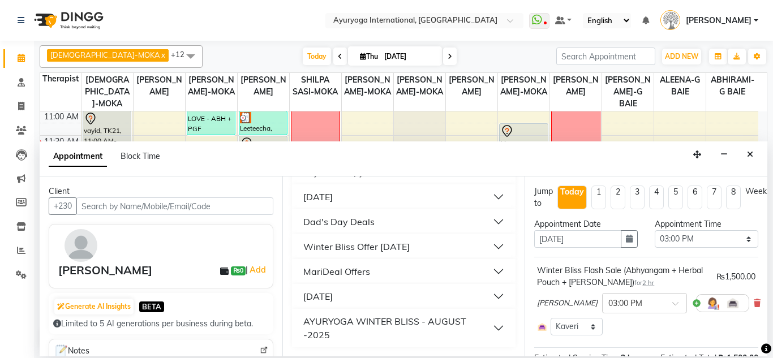
click at [378, 245] on div "Winter Bliss Offer [DATE]" at bounding box center [356, 247] width 106 height 14
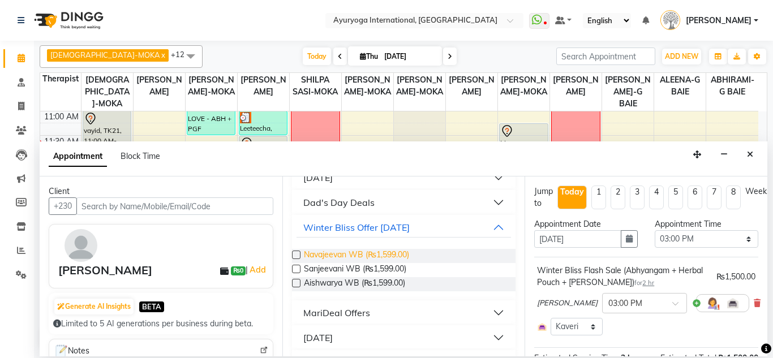
click at [318, 263] on span "Navajeevan WB (₨1,599.00)" at bounding box center [356, 256] width 105 height 14
checkbox input "false"
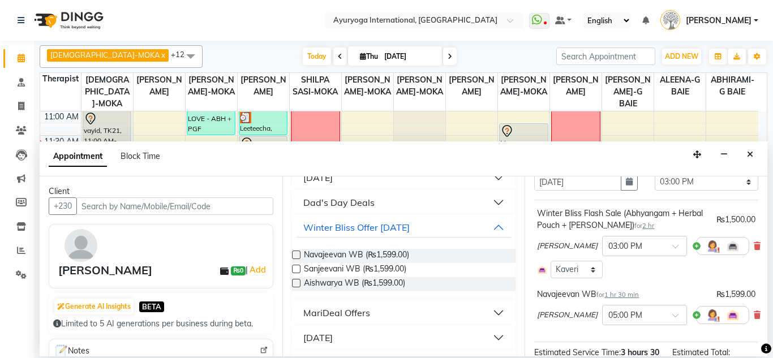
scroll to position [57, 0]
click at [754, 250] on icon at bounding box center [757, 247] width 7 height 8
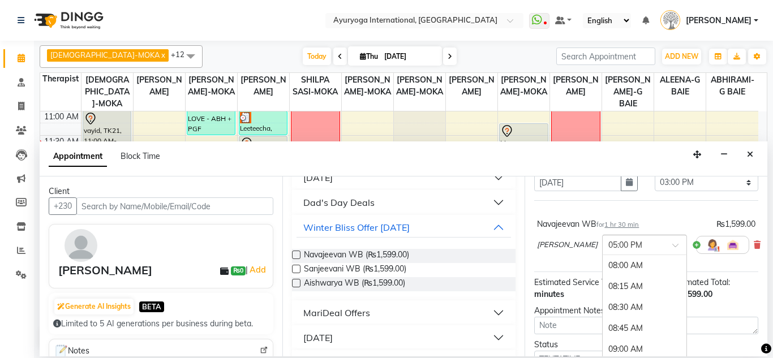
click at [631, 247] on input "text" at bounding box center [634, 244] width 50 height 12
click at [615, 274] on div "03:00 PM" at bounding box center [645, 268] width 84 height 21
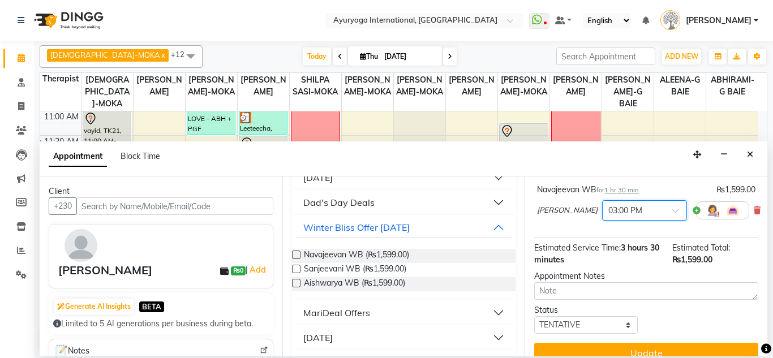
scroll to position [129, 0]
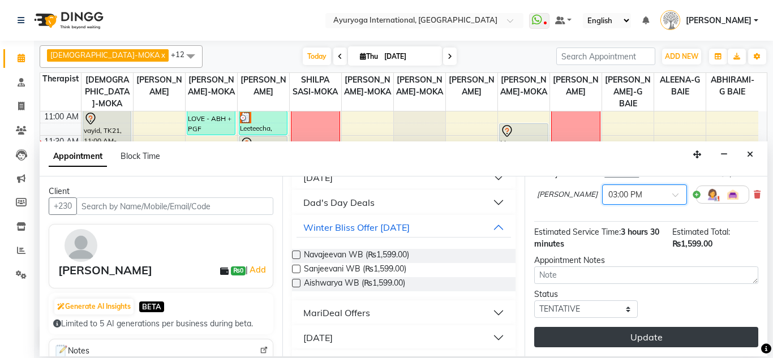
click at [617, 331] on button "Update" at bounding box center [646, 337] width 224 height 20
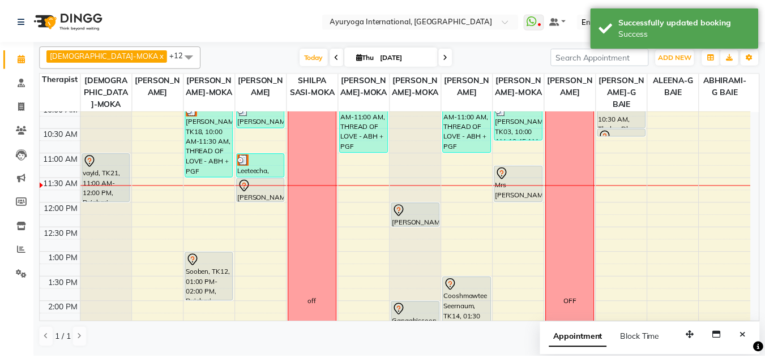
scroll to position [143, 0]
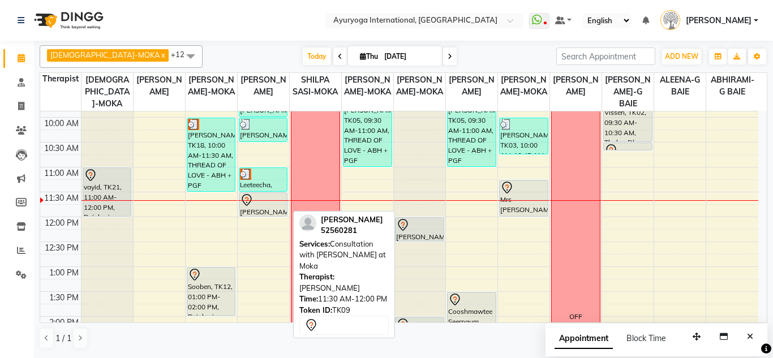
click at [252, 211] on div "[PERSON_NAME], TK09, 11:30 AM-12:00 PM, Consultation with [PERSON_NAME] at [GEO…" at bounding box center [263, 204] width 48 height 23
select select "7"
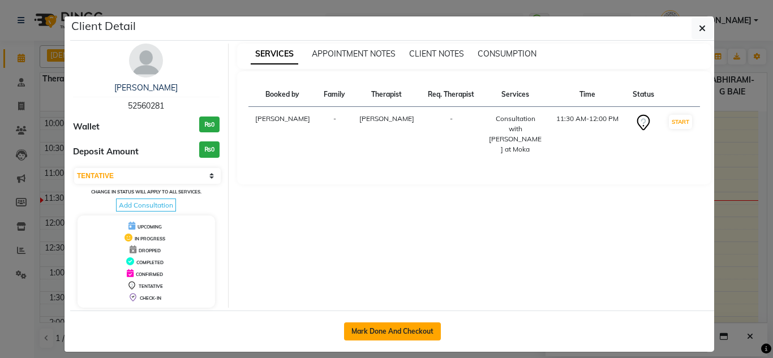
click at [391, 326] on button "Mark Done And Checkout" at bounding box center [392, 332] width 97 height 18
select select "service"
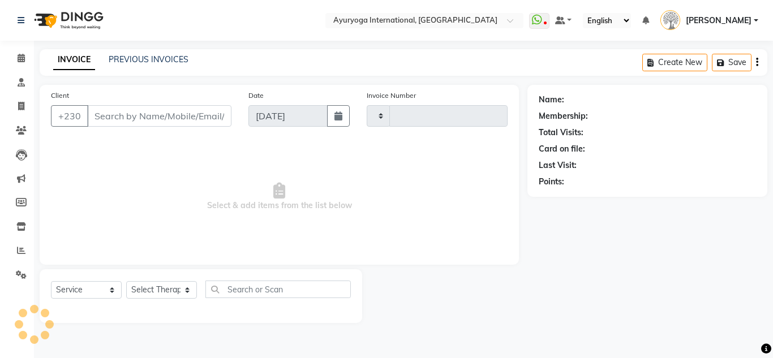
type input "5187"
select select "730"
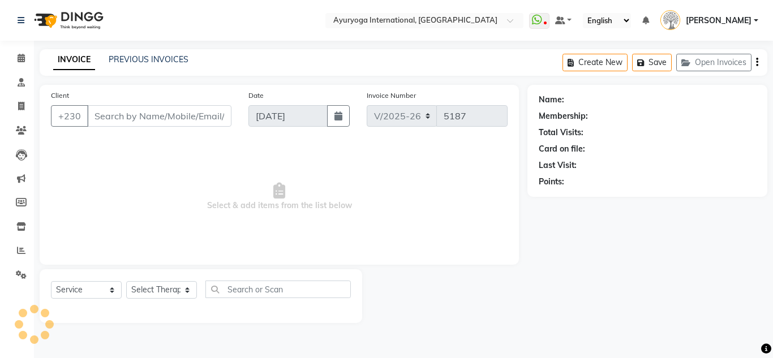
click at [59, 14] on img at bounding box center [68, 21] width 78 height 32
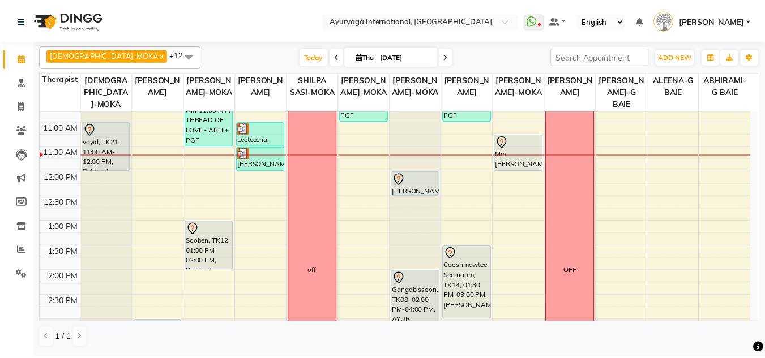
scroll to position [170, 0]
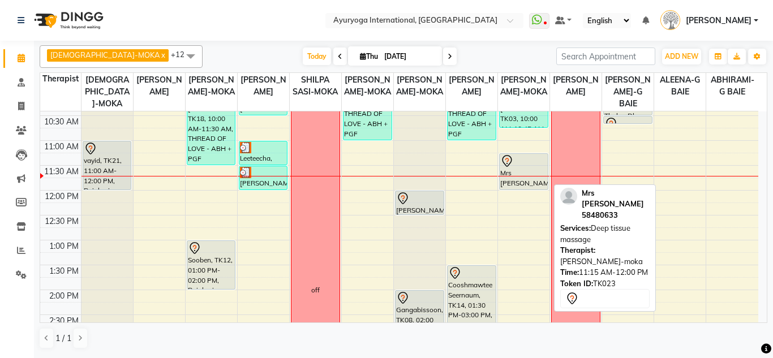
click at [511, 177] on div "Mrs [PERSON_NAME], TK23, 11:15 AM-12:00 PM, Deep tissue massage" at bounding box center [524, 172] width 48 height 36
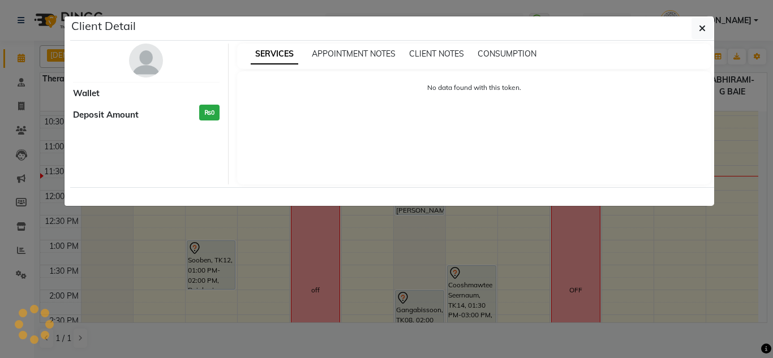
select select "7"
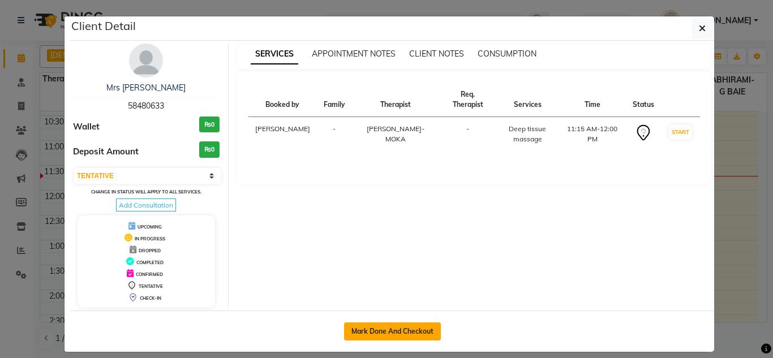
click at [409, 335] on button "Mark Done And Checkout" at bounding box center [392, 332] width 97 height 18
select select "service"
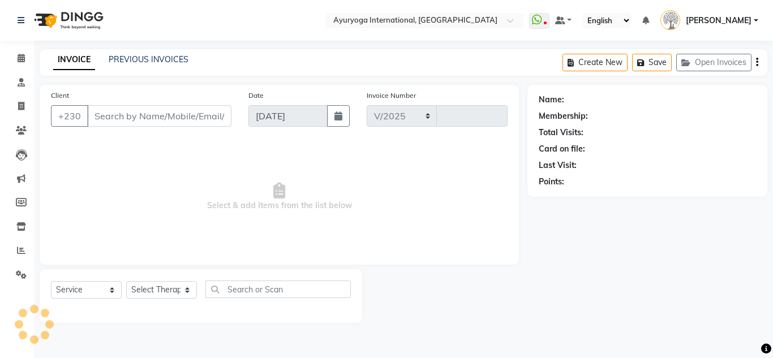
select select "730"
type input "5187"
type input "58480633"
select select "77771"
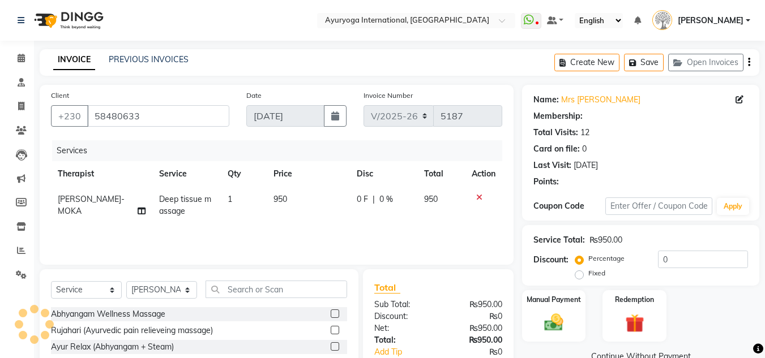
click at [61, 19] on img at bounding box center [68, 21] width 78 height 32
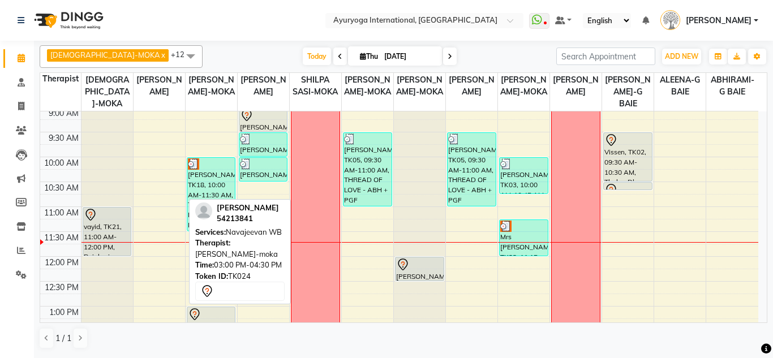
scroll to position [89, 0]
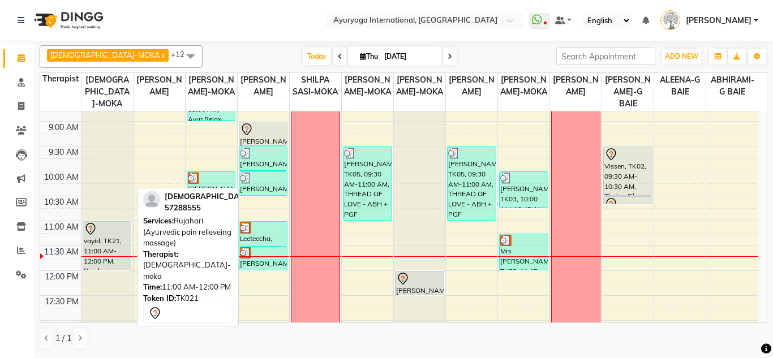
click at [126, 237] on div "vayid, TK21, 11:00 AM-12:00 PM, Rujahari (Ayurvedic pain relieveing massage)" at bounding box center [107, 246] width 48 height 48
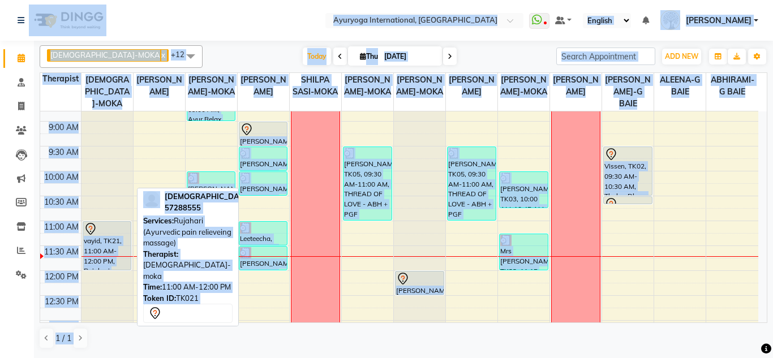
click at [112, 230] on div at bounding box center [107, 230] width 47 height 14
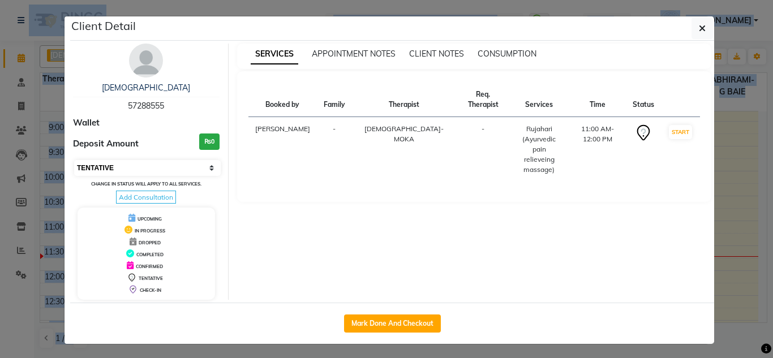
click at [99, 171] on select "Select IN SERVICE CONFIRMED TENTATIVE CHECK IN MARK DONE DROPPED UPCOMING" at bounding box center [147, 168] width 147 height 16
select select "3"
click at [74, 160] on select "Select IN SERVICE CONFIRMED TENTATIVE CHECK IN MARK DONE DROPPED UPCOMING" at bounding box center [147, 168] width 147 height 16
click at [100, 254] on div "COMPLETED" at bounding box center [146, 254] width 129 height 12
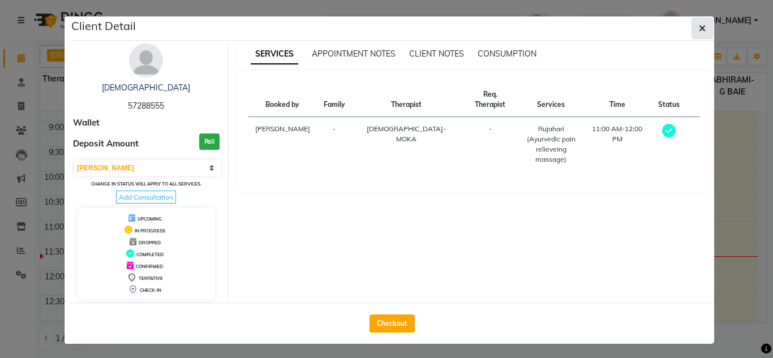
click at [692, 28] on button "button" at bounding box center [703, 29] width 22 height 22
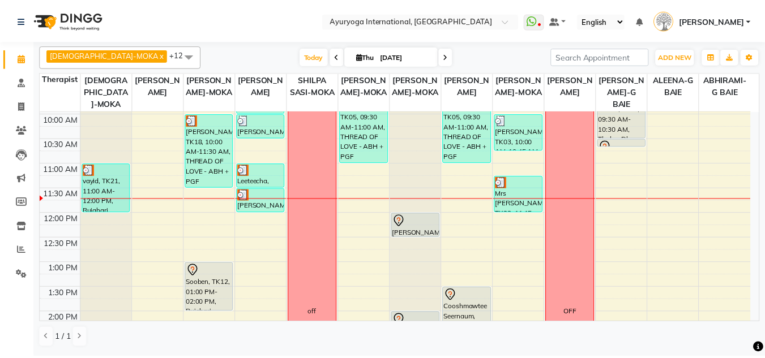
scroll to position [146, 0]
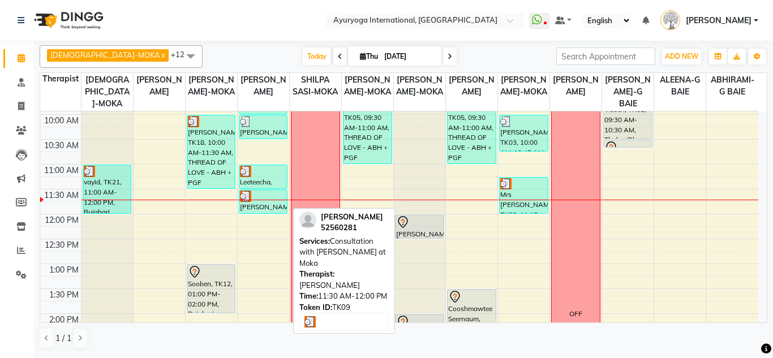
click at [275, 206] on div "[PERSON_NAME], TK09, 11:30 AM-12:00 PM, Consultation with [PERSON_NAME] at [GEO…" at bounding box center [263, 201] width 48 height 23
select select "3"
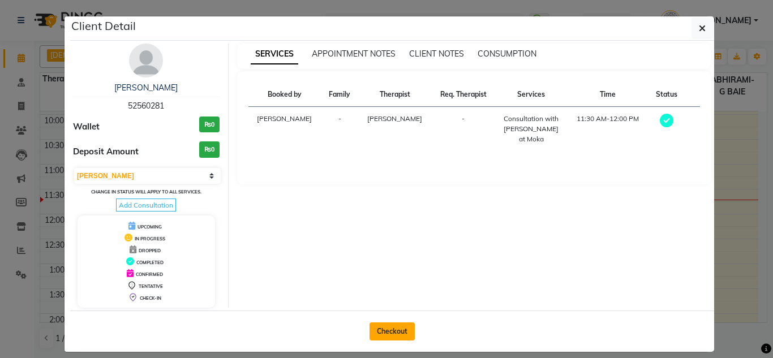
click at [377, 339] on button "Checkout" at bounding box center [392, 332] width 45 height 18
select select "service"
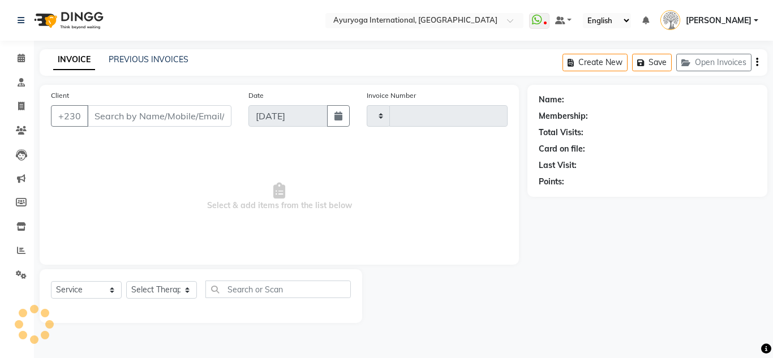
type input "5187"
select select "730"
type input "52560281"
select select "19827"
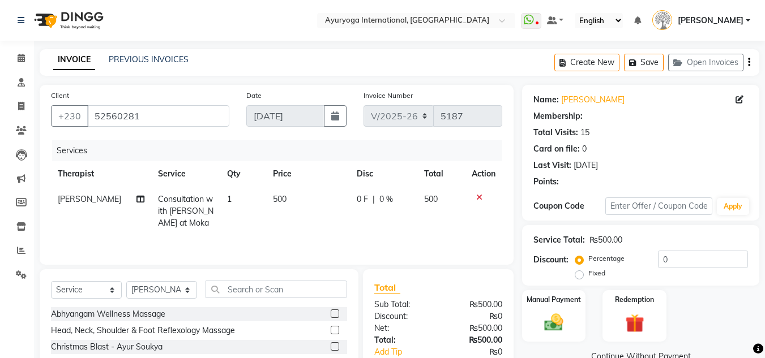
scroll to position [95, 0]
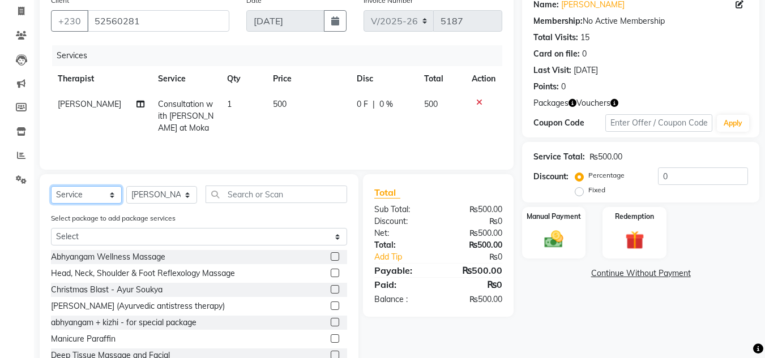
click at [93, 192] on select "Select Service Product Membership Package Voucher Prepaid Gift Card" at bounding box center [86, 195] width 71 height 18
select select "product"
click at [51, 186] on select "Select Service Product Membership Package Voucher Prepaid Gift Card" at bounding box center [86, 195] width 71 height 18
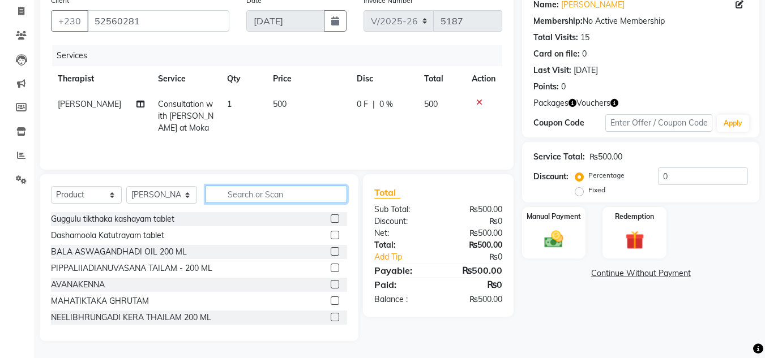
click at [244, 193] on input "text" at bounding box center [277, 195] width 142 height 18
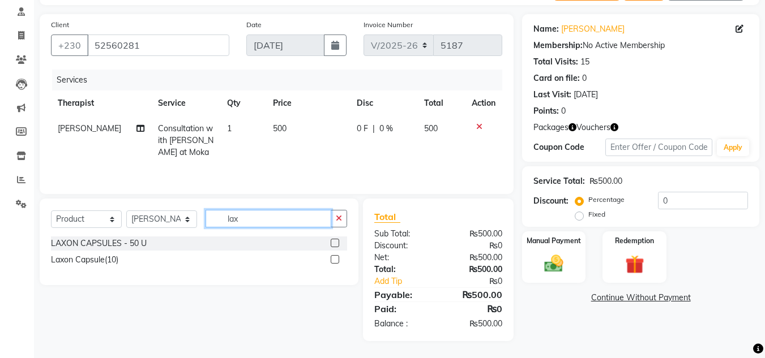
scroll to position [71, 0]
type input "lax"
click at [336, 259] on label at bounding box center [335, 259] width 8 height 8
click at [336, 259] on input "checkbox" at bounding box center [334, 259] width 7 height 7
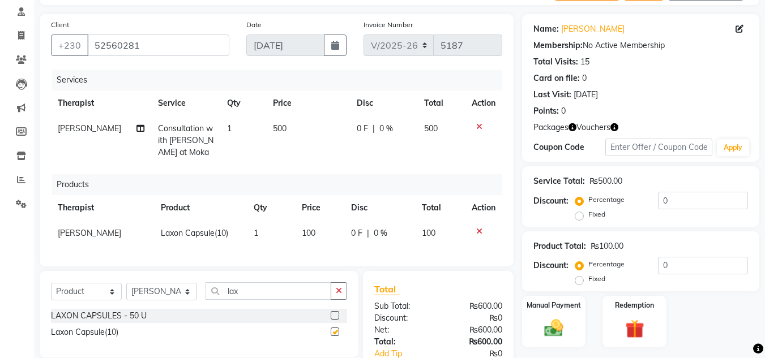
checkbox input "false"
click at [254, 228] on td "1" at bounding box center [271, 233] width 48 height 25
select select "19827"
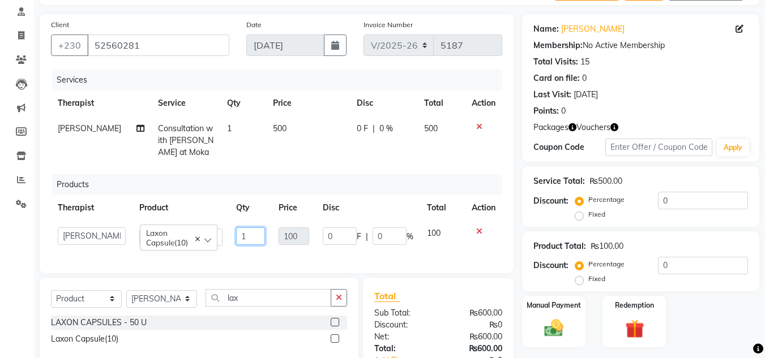
click at [251, 238] on input "1" at bounding box center [250, 237] width 28 height 18
type input "5"
click at [257, 302] on div "Select Service Product Membership Package Voucher Prepaid Gift Card Select Ther…" at bounding box center [199, 321] width 319 height 87
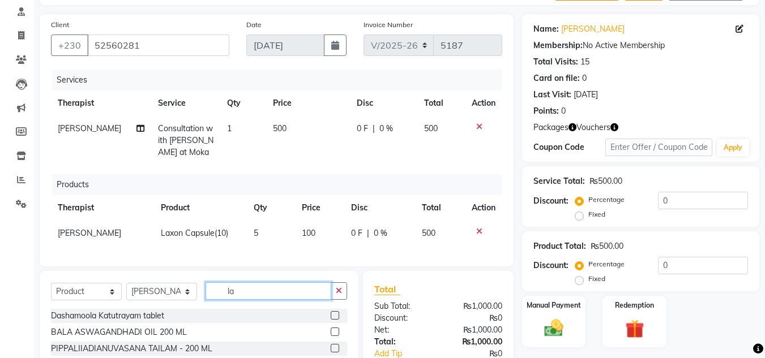
type input "l"
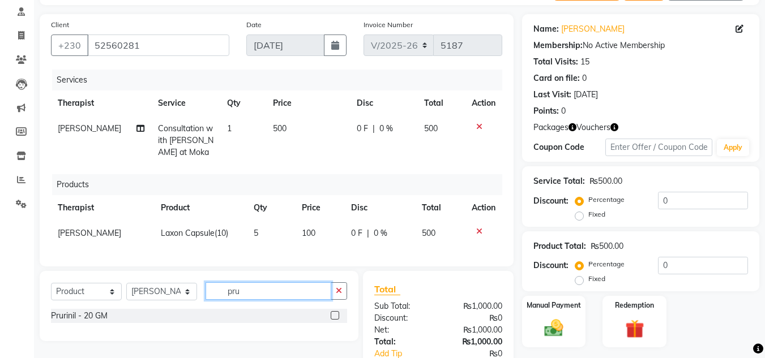
type input "pru"
click at [336, 320] on label at bounding box center [335, 315] width 8 height 8
click at [336, 320] on input "checkbox" at bounding box center [334, 316] width 7 height 7
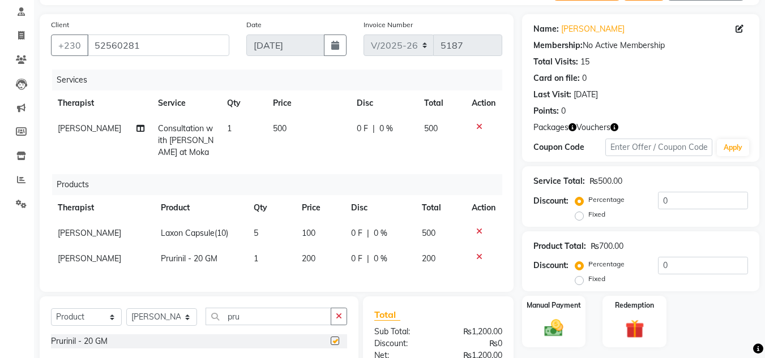
checkbox input "false"
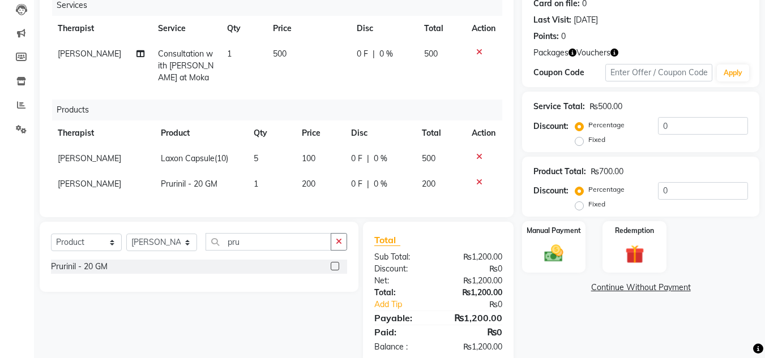
scroll to position [201, 0]
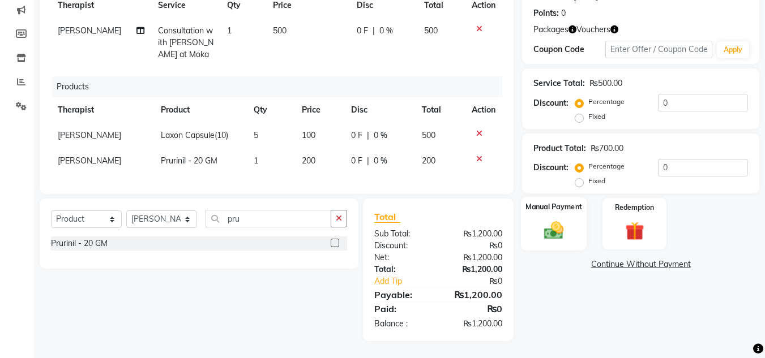
click at [562, 220] on img at bounding box center [554, 231] width 32 height 23
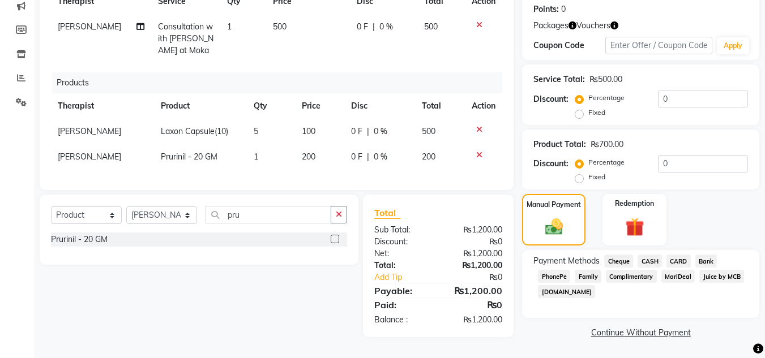
click at [673, 255] on span "CARD" at bounding box center [678, 261] width 24 height 13
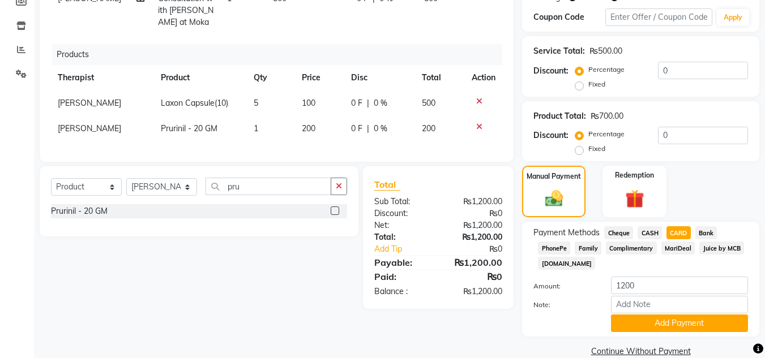
click at [673, 230] on span "CARD" at bounding box center [678, 232] width 24 height 13
click at [685, 316] on button "Add Payment" at bounding box center [679, 324] width 137 height 18
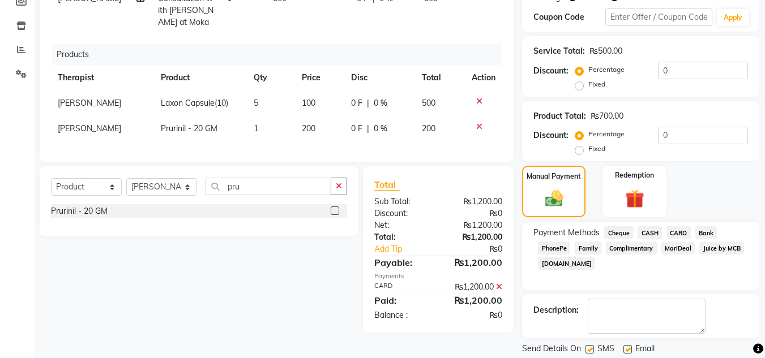
scroll to position [237, 0]
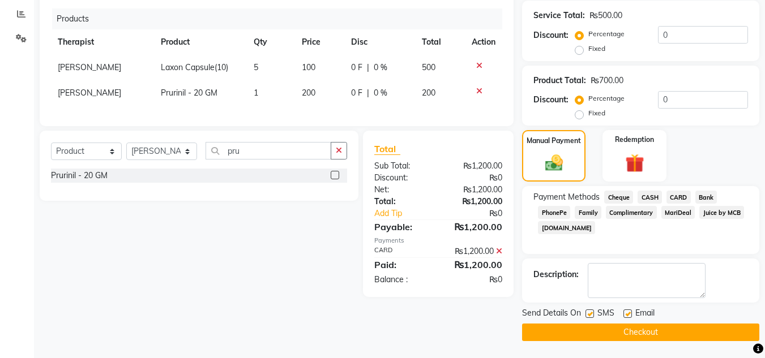
click at [657, 333] on button "Checkout" at bounding box center [640, 333] width 237 height 18
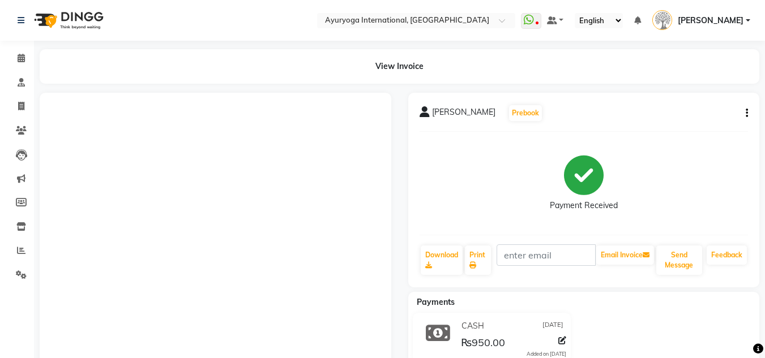
click at [31, 48] on li "Calendar" at bounding box center [17, 58] width 34 height 24
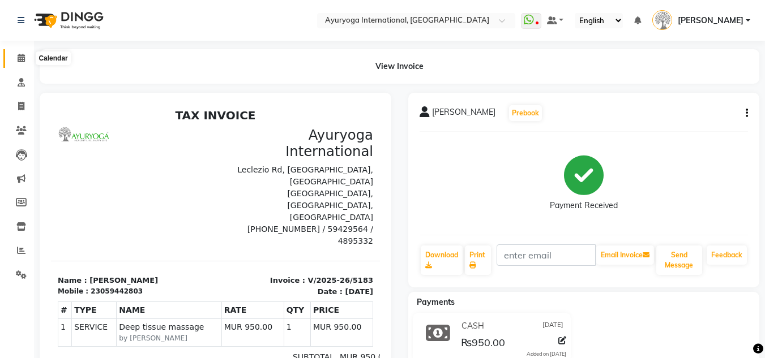
click at [28, 54] on span at bounding box center [21, 58] width 20 height 13
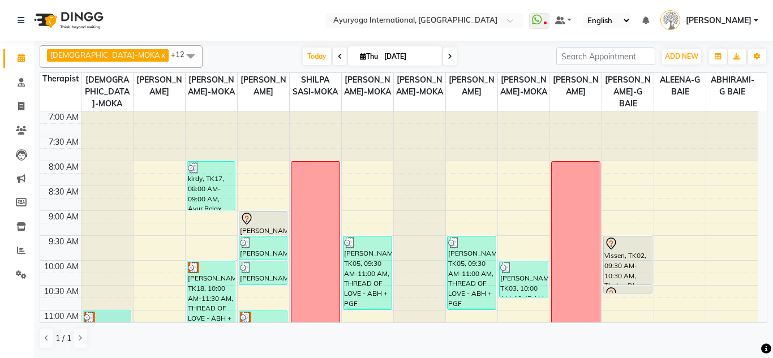
scroll to position [113, 0]
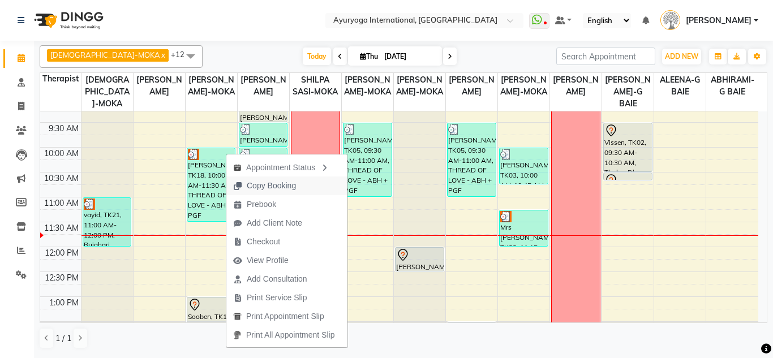
click at [262, 187] on span "Copy Booking" at bounding box center [271, 186] width 49 height 12
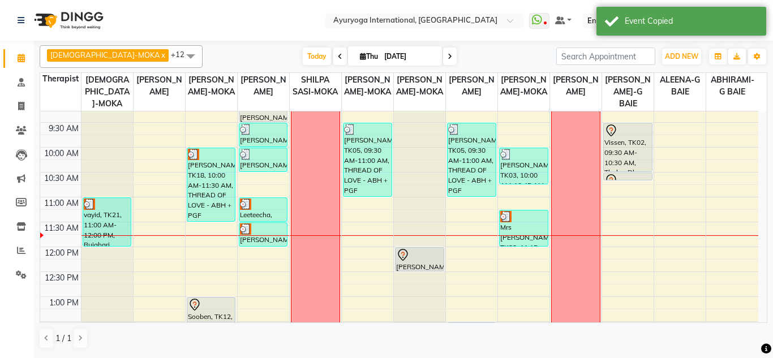
click at [401, 62] on input "[DATE]" at bounding box center [409, 56] width 57 height 17
select select "9"
select select "2025"
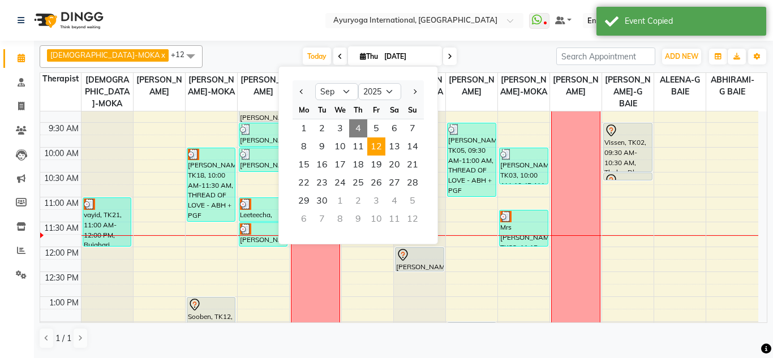
click at [383, 145] on span "12" at bounding box center [376, 147] width 18 height 18
type input "[DATE]"
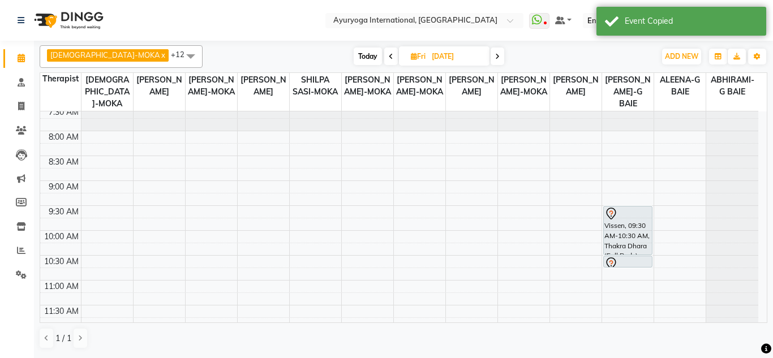
scroll to position [0, 0]
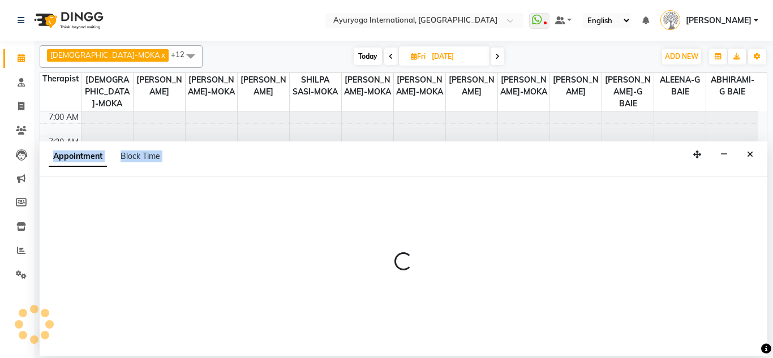
select select "60458"
select select "tentative"
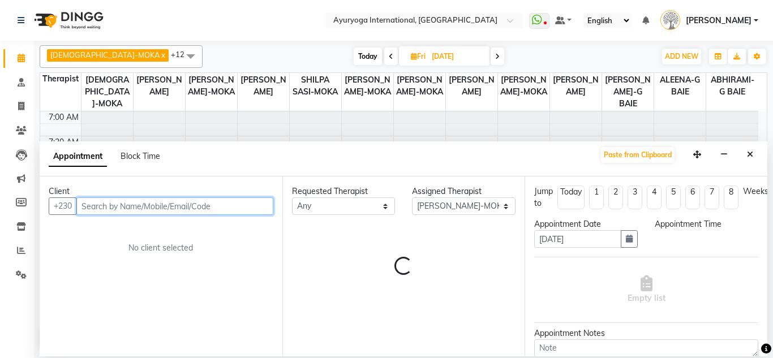
select select "600"
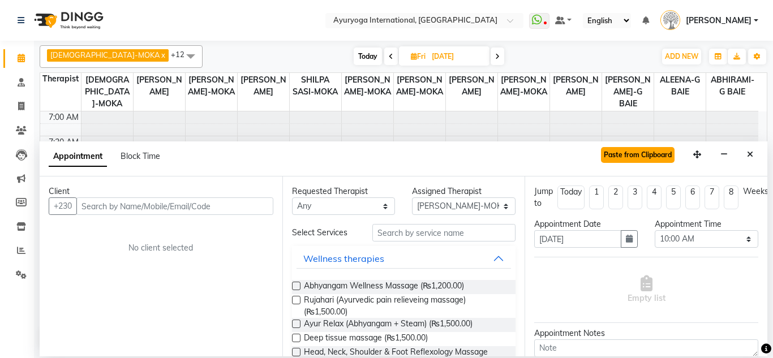
click at [619, 152] on button "Paste from Clipboard" at bounding box center [638, 155] width 74 height 16
select select
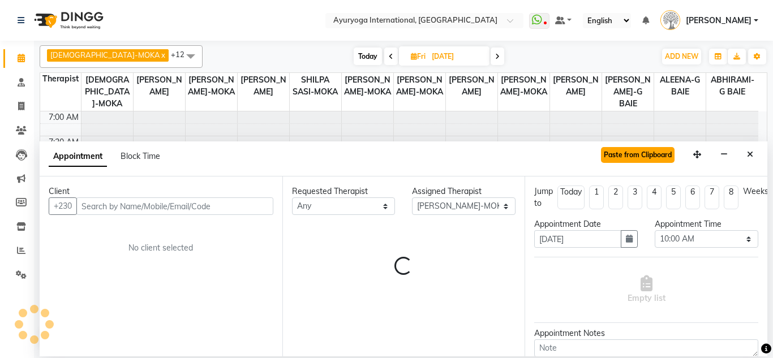
select select "1140"
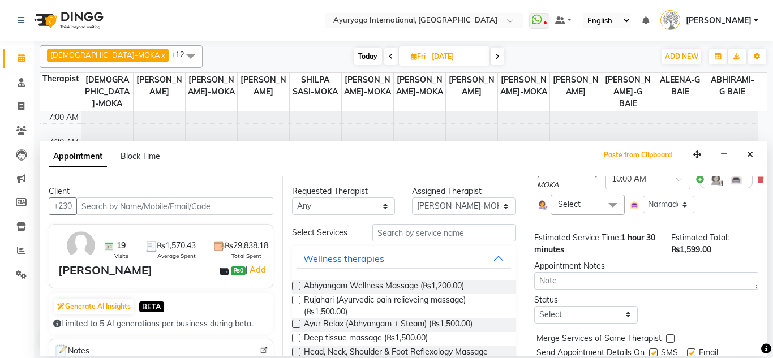
scroll to position [160, 0]
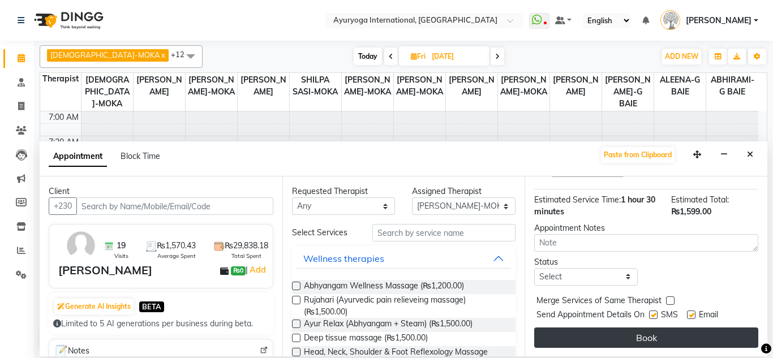
click at [664, 333] on button "Book" at bounding box center [646, 338] width 224 height 20
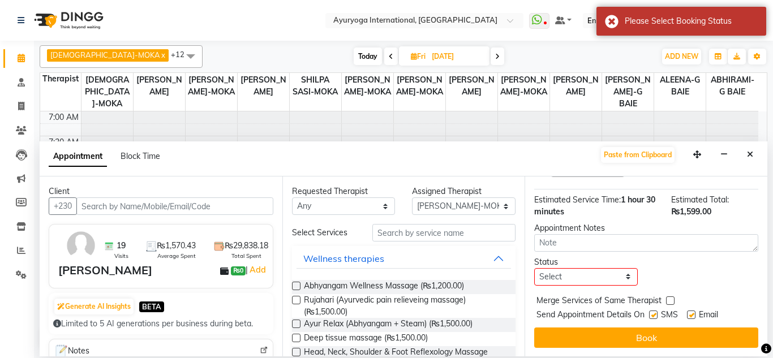
click at [583, 258] on div "Status" at bounding box center [586, 262] width 104 height 12
click at [580, 269] on select "Select TENTATIVE CONFIRM UPCOMING" at bounding box center [586, 277] width 104 height 18
click at [584, 268] on select "Select TENTATIVE CONFIRM UPCOMING" at bounding box center [586, 277] width 104 height 18
select select "tentative"
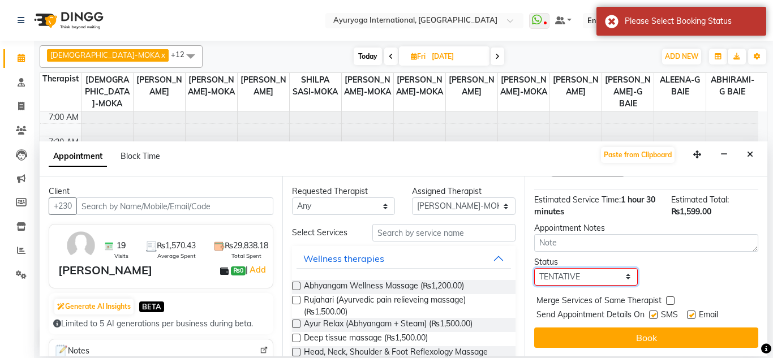
click at [534, 268] on select "Select TENTATIVE CONFIRM UPCOMING" at bounding box center [586, 277] width 104 height 18
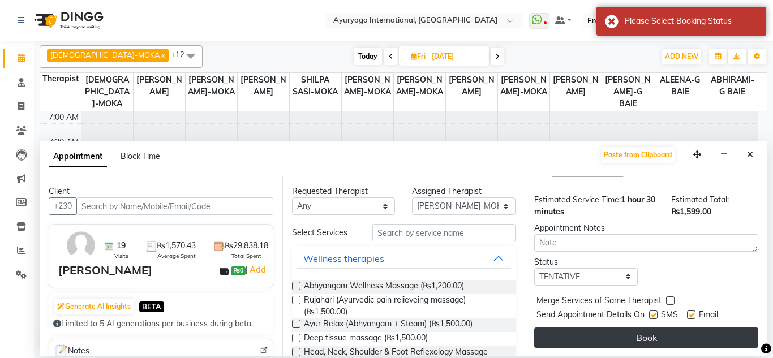
click at [602, 328] on button "Book" at bounding box center [646, 338] width 224 height 20
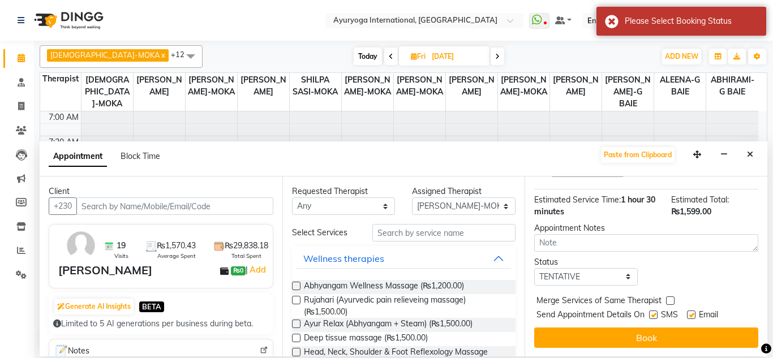
click at [602, 328] on div "Book" at bounding box center [646, 338] width 224 height 20
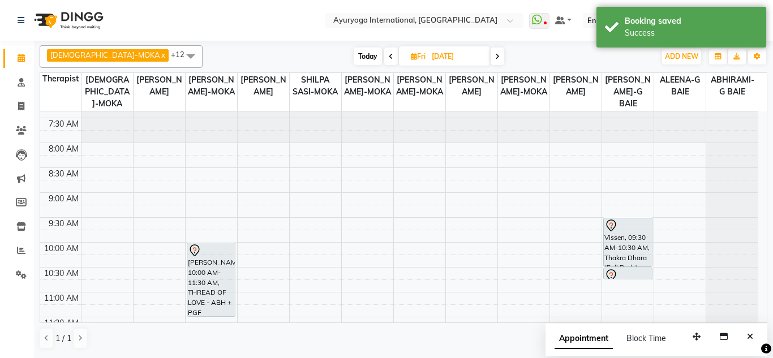
scroll to position [0, 0]
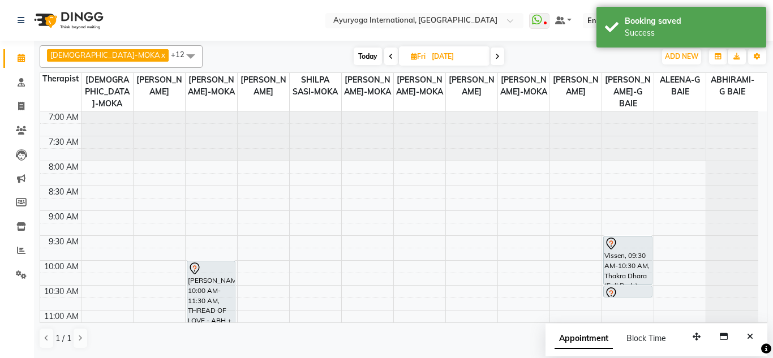
click at [354, 59] on span "Today" at bounding box center [368, 57] width 28 height 18
type input "[DATE]"
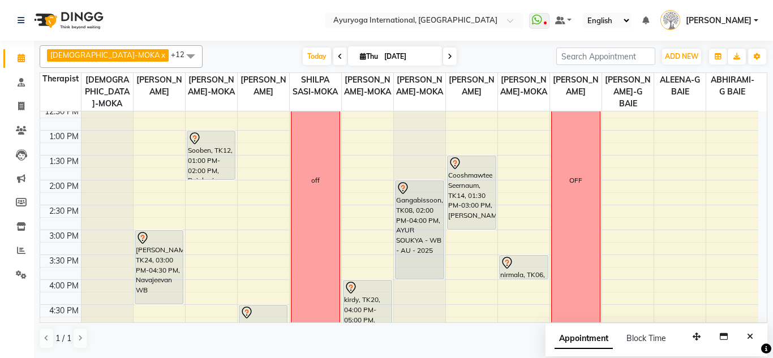
scroll to position [313, 0]
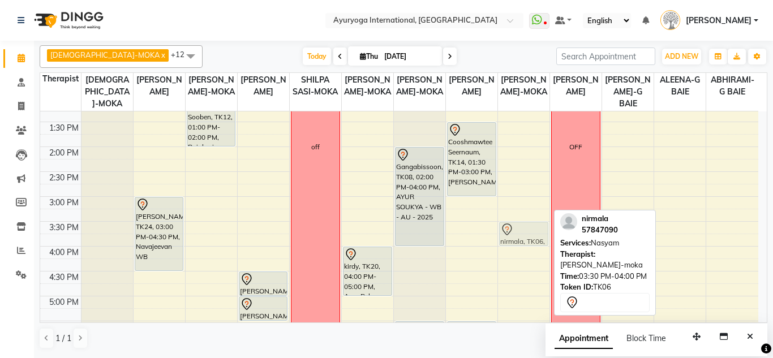
drag, startPoint x: 519, startPoint y: 223, endPoint x: 510, endPoint y: 220, distance: 8.8
click at [510, 221] on div "7:00 AM 7:30 AM 8:00 AM 8:30 AM 9:00 AM 9:30 AM 10:00 AM 10:30 AM 11:00 AM 11:3…" at bounding box center [399, 146] width 718 height 697
click at [512, 220] on div "7:00 AM 7:30 AM 8:00 AM 8:30 AM 9:00 AM 9:30 AM 10:00 AM 10:30 AM 11:00 AM 11:3…" at bounding box center [399, 146] width 718 height 697
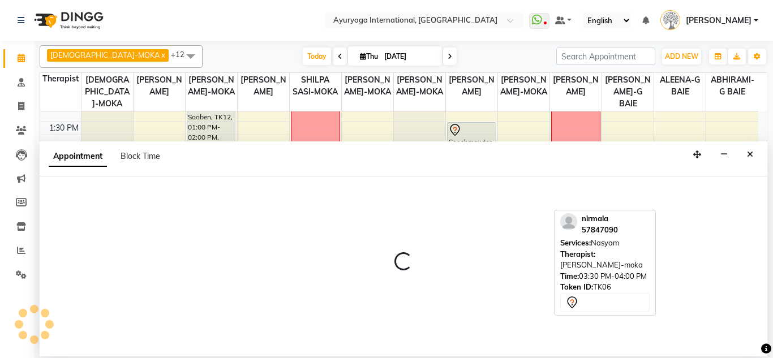
select select "77771"
select select "915"
select select "tentative"
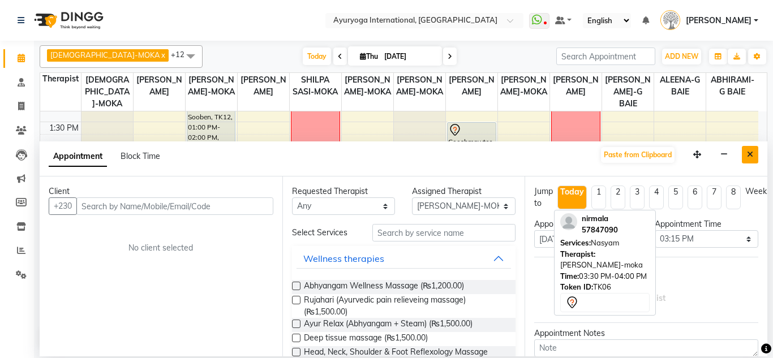
click at [751, 148] on button "Close" at bounding box center [750, 155] width 16 height 18
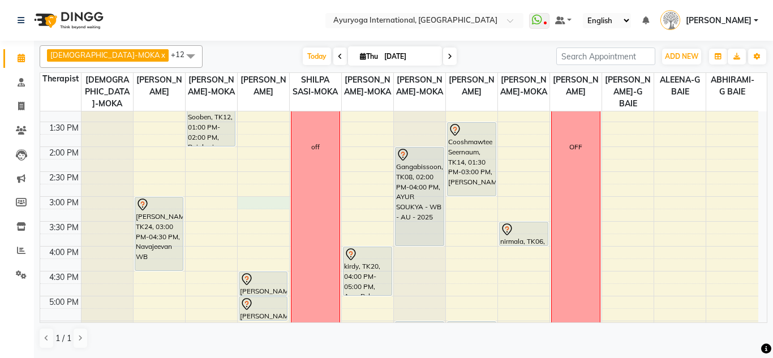
click at [269, 198] on div "7:00 AM 7:30 AM 8:00 AM 8:30 AM 9:00 AM 9:30 AM 10:00 AM 10:30 AM 11:00 AM 11:3…" at bounding box center [399, 146] width 718 height 697
select select "19827"
select select "900"
select select "tentative"
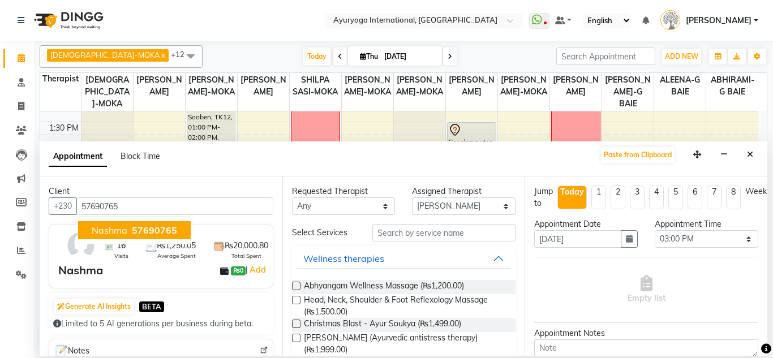
click at [115, 224] on button "Nashma 57690765" at bounding box center [134, 230] width 113 height 18
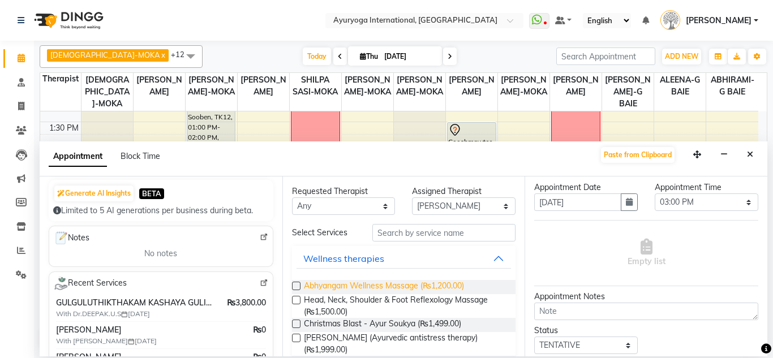
scroll to position [57, 0]
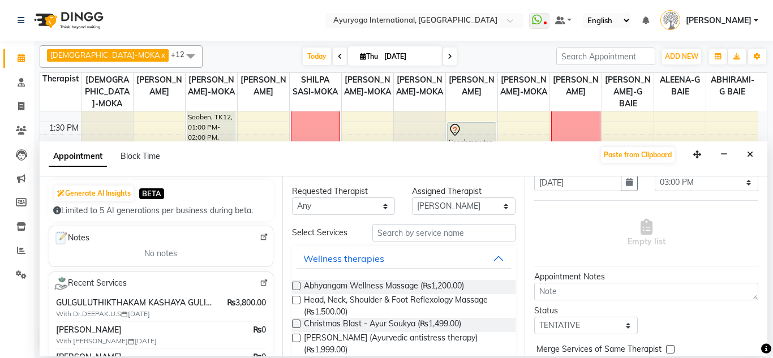
type input "57690765"
click at [402, 239] on input "text" at bounding box center [445, 233] width 144 height 18
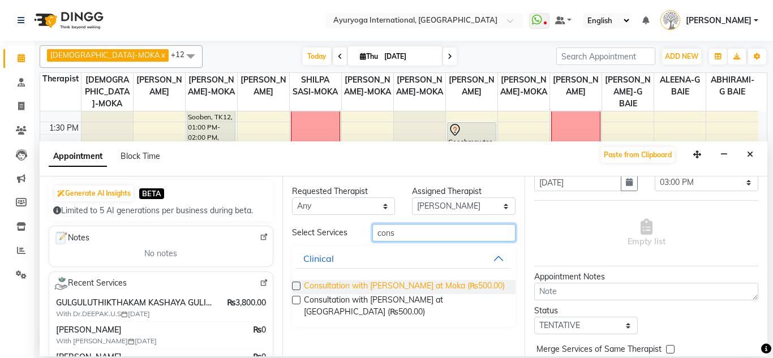
type input "cons"
click at [391, 289] on span "Consultation with Dr.Adarsh at Moka (₨500.00)" at bounding box center [404, 287] width 201 height 14
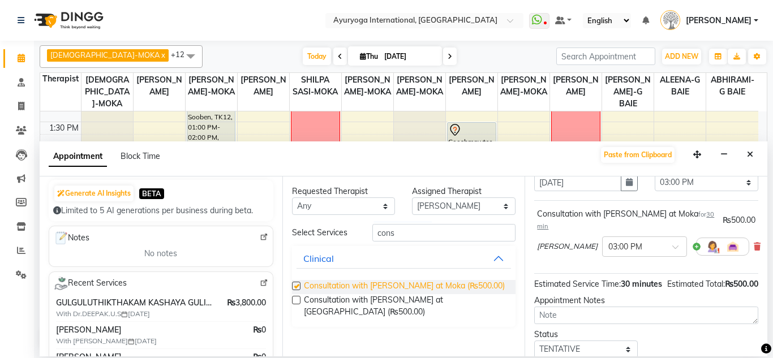
checkbox input "false"
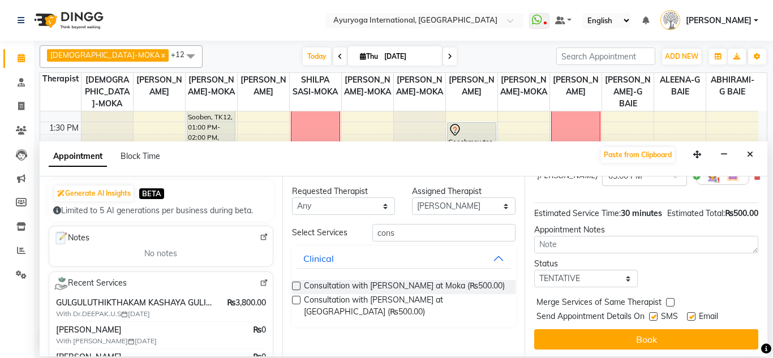
scroll to position [140, 0]
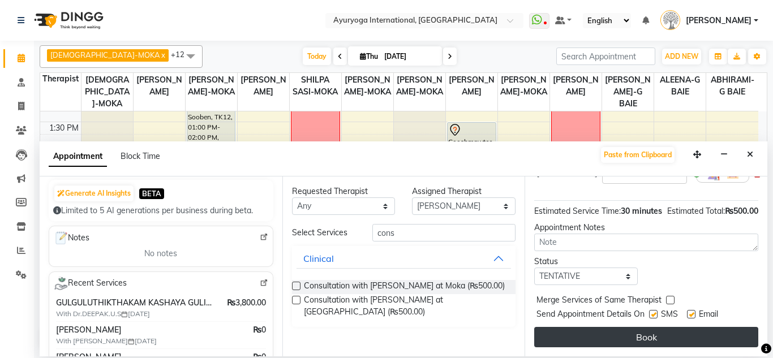
click at [589, 327] on button "Book" at bounding box center [646, 337] width 224 height 20
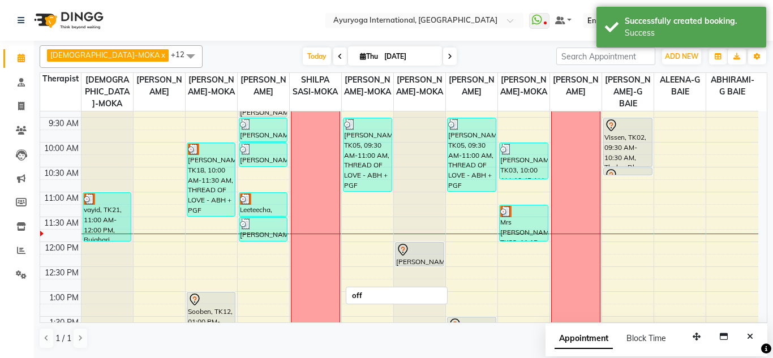
scroll to position [143, 0]
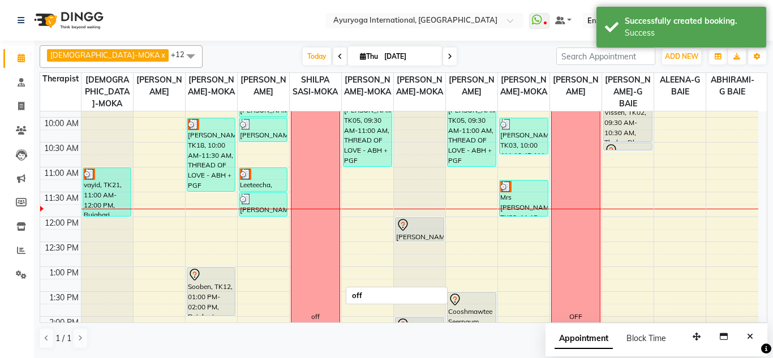
drag, startPoint x: 294, startPoint y: 238, endPoint x: 153, endPoint y: 203, distance: 145.1
click at [198, 215] on div "7:00 AM 7:30 AM 8:00 AM 8:30 AM 9:00 AM 9:30 AM 10:00 AM 10:30 AM 11:00 AM 11:3…" at bounding box center [399, 316] width 718 height 697
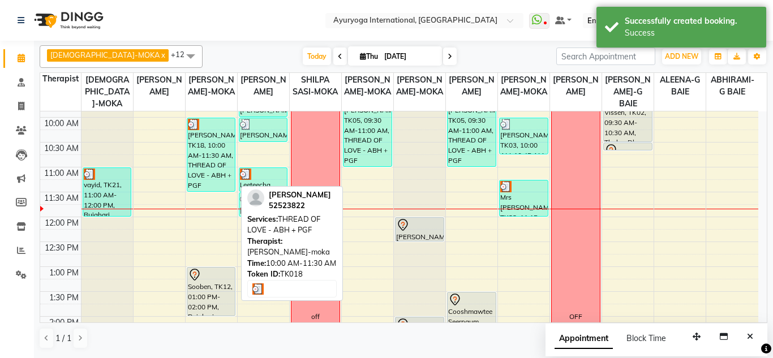
click at [187, 151] on link "[PERSON_NAME], TK18, 10:00 AM-11:30 AM, THREAD OF LOVE - ABH + PGF" at bounding box center [211, 155] width 49 height 74
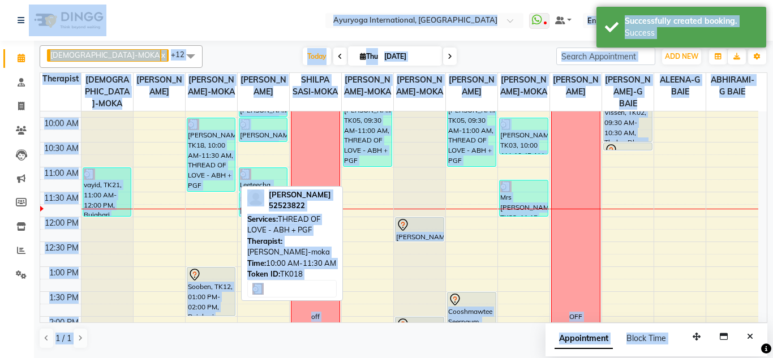
select select "3"
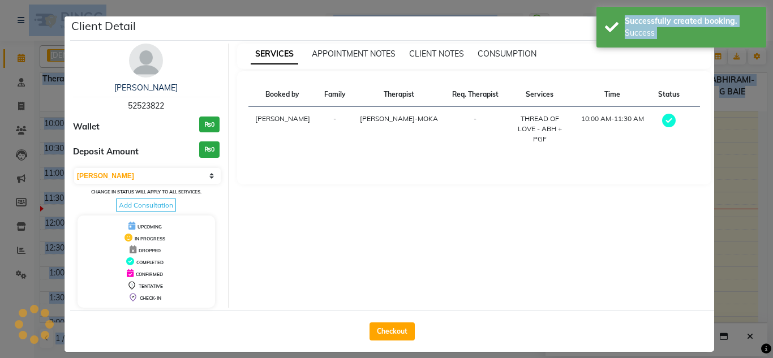
click at [192, 167] on div "Select MARK DONE UPCOMING Change in status will apply to all services. Add Cons…" at bounding box center [146, 189] width 147 height 44
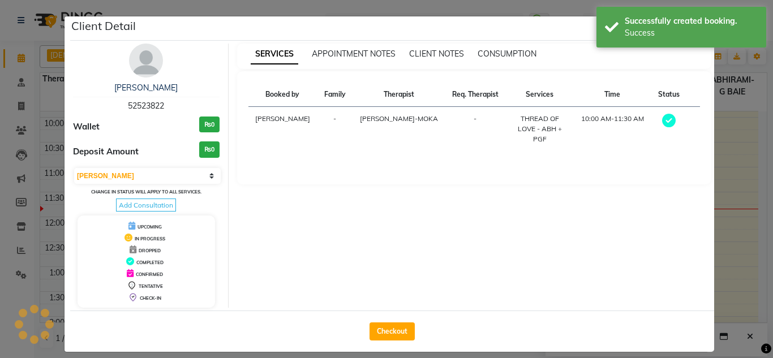
click at [199, 153] on h3 "₨0" at bounding box center [209, 150] width 20 height 16
click at [730, 91] on ngb-modal-window "Client Detail [PERSON_NAME] 52523822 Wallet ₨0 Deposit Amount ₨0 Select MARK DO…" at bounding box center [386, 179] width 773 height 358
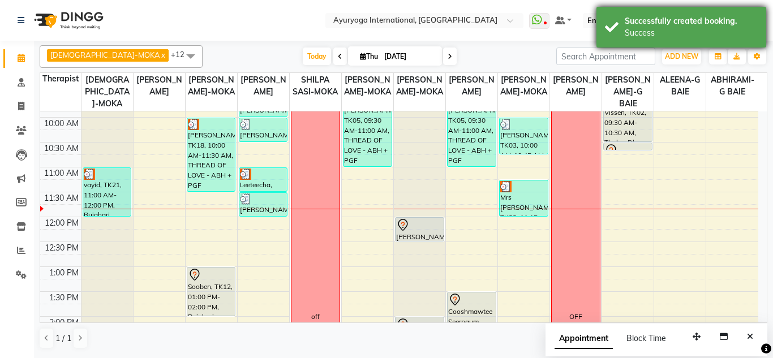
click at [720, 50] on ngb-modal-window "Client Detail [PERSON_NAME] 52523822 Wallet ₨0 Deposit Amount ₨0 Select MARK DO…" at bounding box center [386, 179] width 773 height 358
drag, startPoint x: 714, startPoint y: 19, endPoint x: 612, endPoint y: 46, distance: 105.3
click at [709, 18] on div "Successfully created booking." at bounding box center [691, 21] width 133 height 12
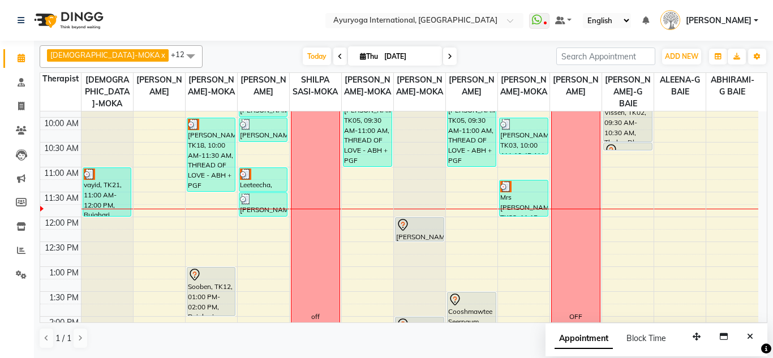
drag, startPoint x: 612, startPoint y: 46, endPoint x: 552, endPoint y: 62, distance: 62.1
click at [569, 57] on body "Select Location × Ayuryoga International, Mount Ory Rd WhatsApp Status ✕ Status…" at bounding box center [386, 179] width 773 height 358
click at [78, 21] on img at bounding box center [68, 21] width 78 height 32
click at [82, 15] on img at bounding box center [68, 21] width 78 height 32
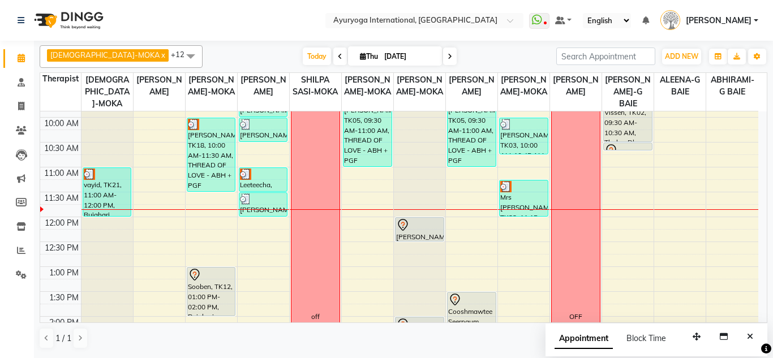
click at [82, 15] on img at bounding box center [68, 21] width 78 height 32
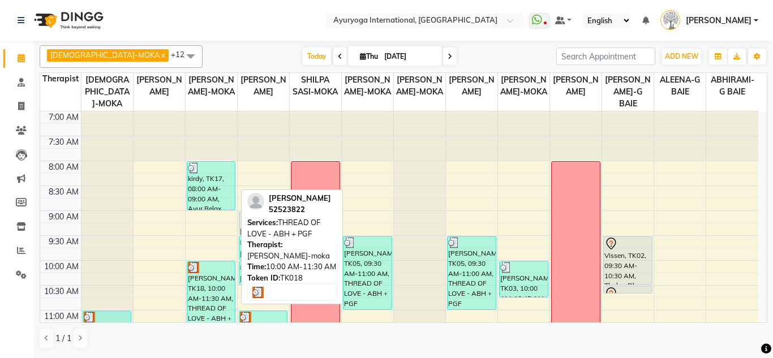
click at [200, 286] on div "[PERSON_NAME], TK18, 10:00 AM-11:30 AM, THREAD OF LOVE - ABH + PGF" at bounding box center [211, 298] width 48 height 73
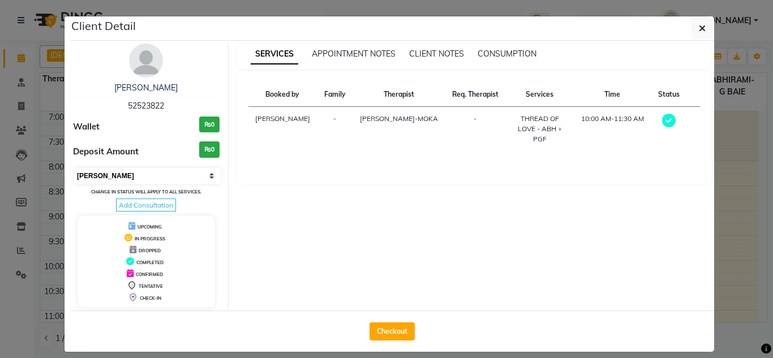
drag, startPoint x: 177, startPoint y: 176, endPoint x: 178, endPoint y: 185, distance: 8.5
click at [178, 185] on div "Select MARK DONE UPCOMING Change in status will apply to all services. Add Cons…" at bounding box center [146, 189] width 147 height 44
select select "select"
click at [74, 168] on select "Select MARK DONE UPCOMING" at bounding box center [147, 176] width 147 height 16
click at [161, 127] on div "Wallet ₨0" at bounding box center [146, 127] width 147 height 21
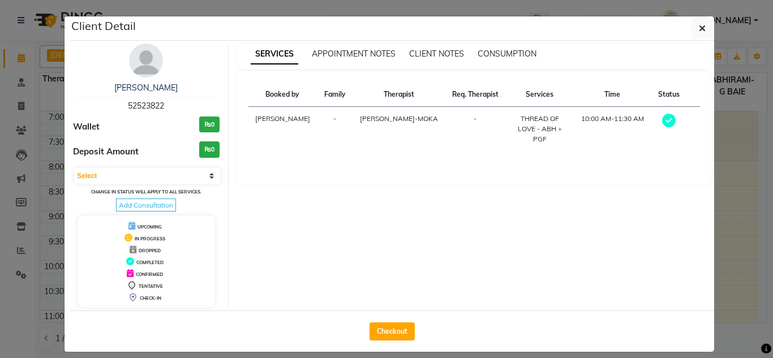
drag, startPoint x: 138, startPoint y: 126, endPoint x: 129, endPoint y: 126, distance: 8.5
click at [129, 126] on div "Wallet ₨0" at bounding box center [146, 127] width 147 height 21
click at [391, 332] on button "Checkout" at bounding box center [392, 332] width 45 height 18
select select "service"
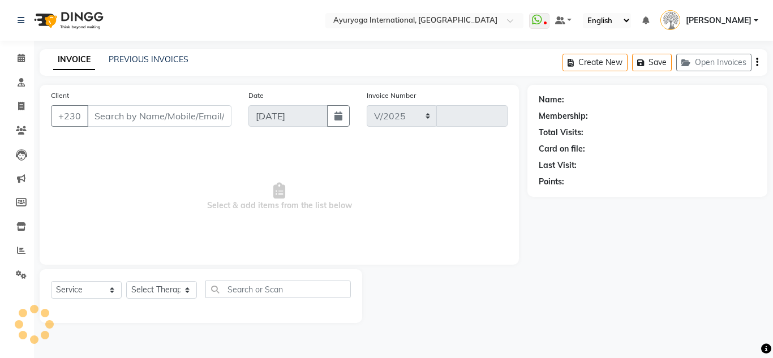
select select "730"
type input "5188"
click at [289, 198] on span "Select & add items from the list below" at bounding box center [279, 196] width 457 height 113
type input "52523822"
select select "60458"
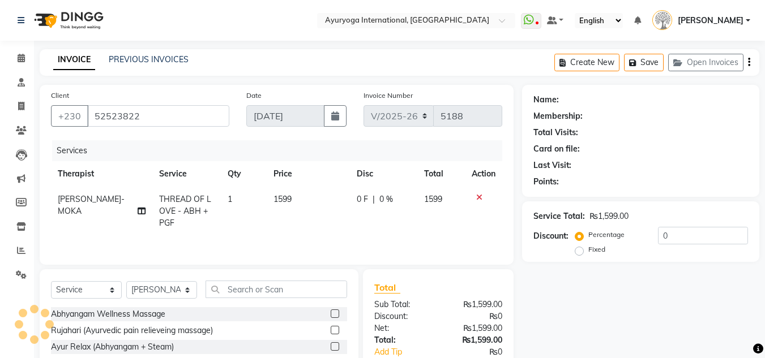
click at [152, 210] on td "THREAD OF LOVE - ABH + PGF" at bounding box center [186, 211] width 69 height 49
select select "60458"
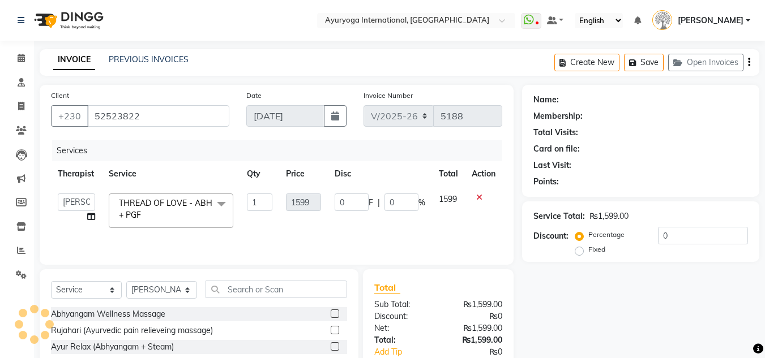
click at [176, 213] on span "THREAD OF LOVE - ABH + PGF x" at bounding box center [166, 210] width 100 height 24
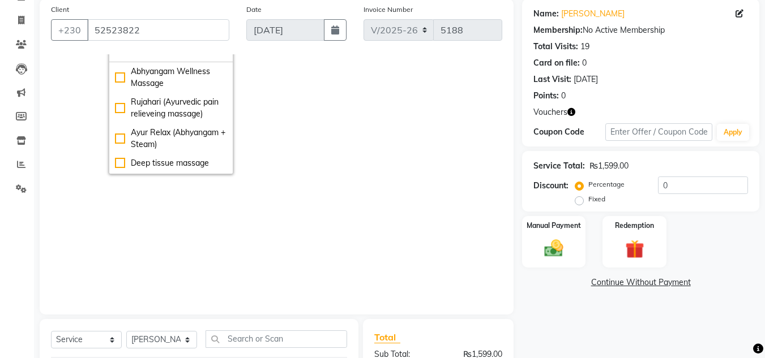
scroll to position [113, 0]
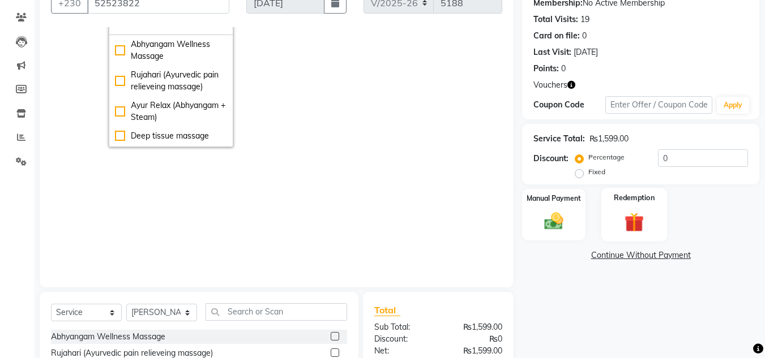
click at [618, 198] on label "Redemption" at bounding box center [634, 197] width 41 height 11
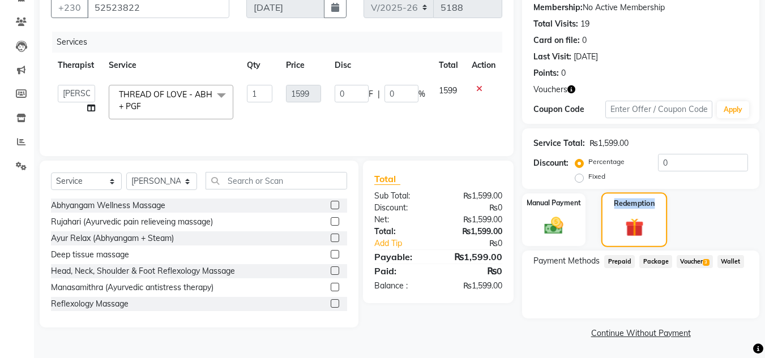
scroll to position [109, 0]
click at [693, 260] on span "Voucher 3" at bounding box center [695, 261] width 36 height 13
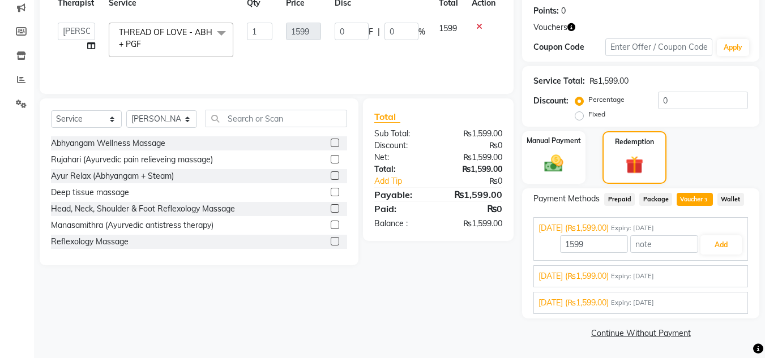
scroll to position [172, 0]
click at [723, 238] on button "Add" at bounding box center [720, 244] width 41 height 19
click at [723, 238] on div "Payment Methods Prepaid Package Voucher 3 Wallet [DATE] (₨1,599.00) Expiry: [DA…" at bounding box center [640, 253] width 237 height 130
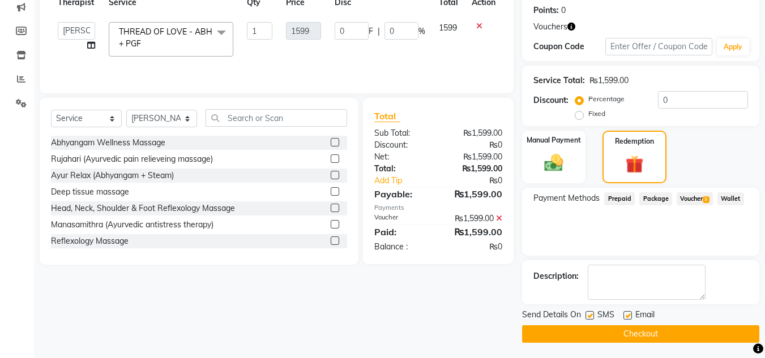
scroll to position [173, 0]
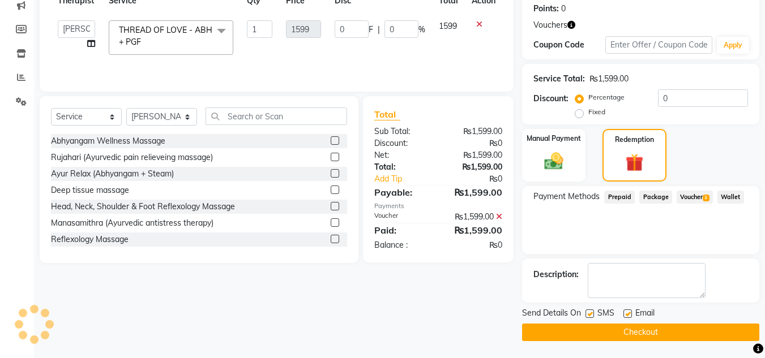
click at [661, 339] on button "Checkout" at bounding box center [640, 333] width 237 height 18
click at [661, 339] on div "Checkout" at bounding box center [640, 333] width 237 height 18
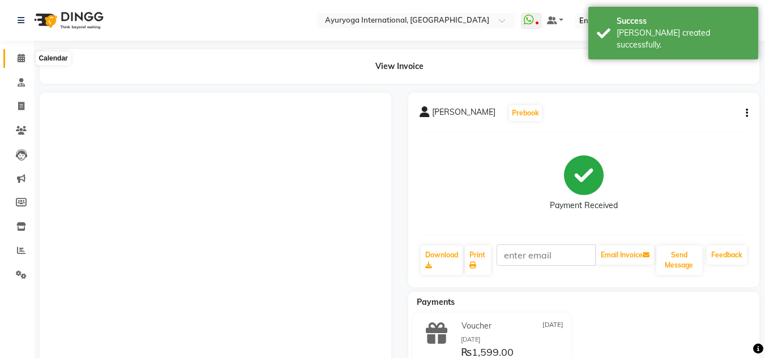
click at [16, 55] on span at bounding box center [21, 58] width 20 height 13
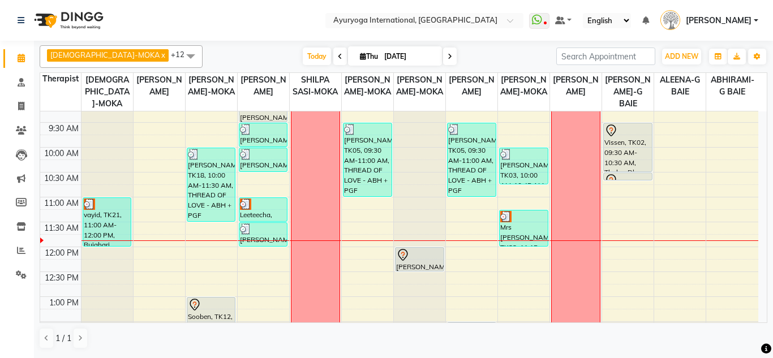
scroll to position [170, 0]
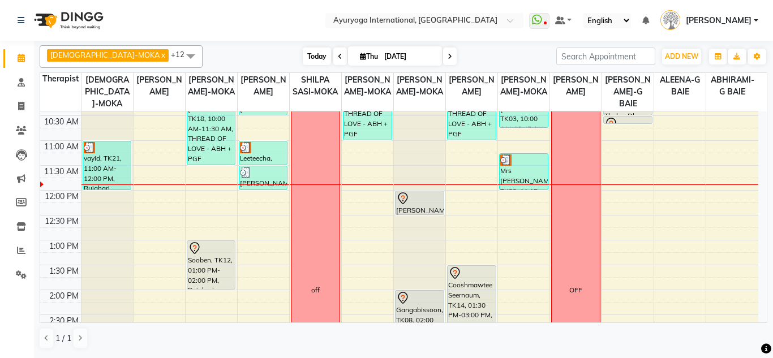
click at [303, 61] on span "Today" at bounding box center [317, 57] width 28 height 18
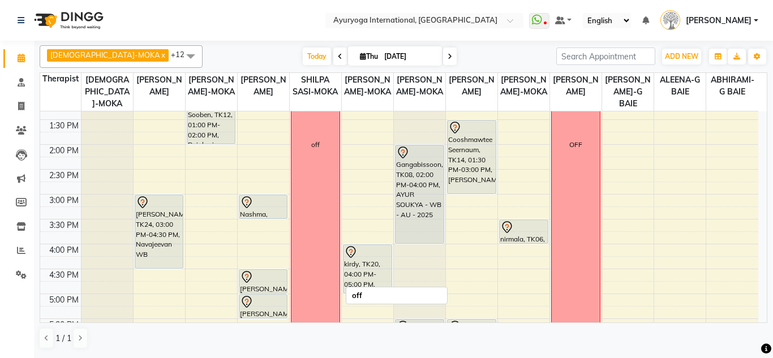
scroll to position [316, 0]
click at [333, 55] on span at bounding box center [340, 57] width 14 height 18
click at [313, 55] on div "[DATE] [DATE]" at bounding box center [379, 56] width 343 height 17
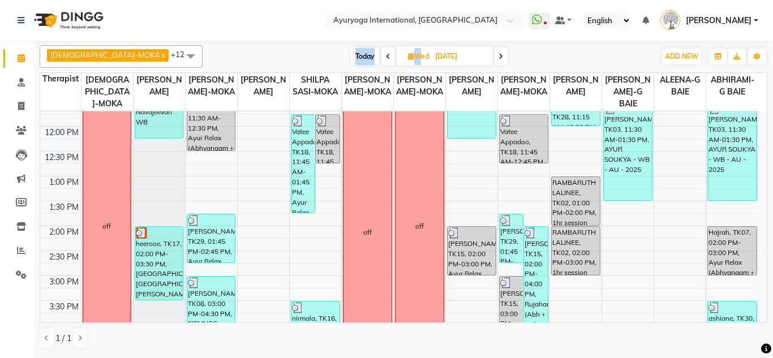
scroll to position [203, 0]
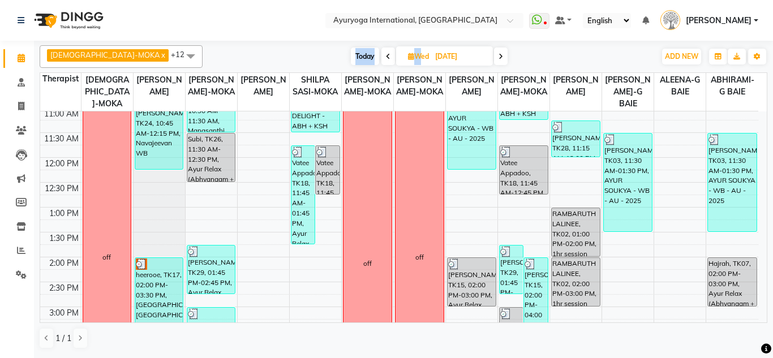
click at [351, 50] on span "Today" at bounding box center [365, 57] width 28 height 18
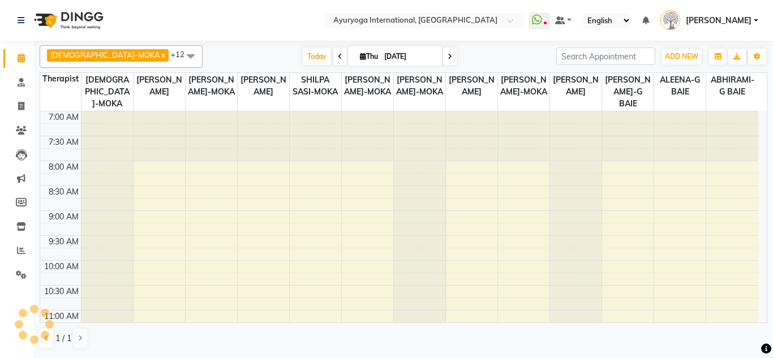
scroll to position [200, 0]
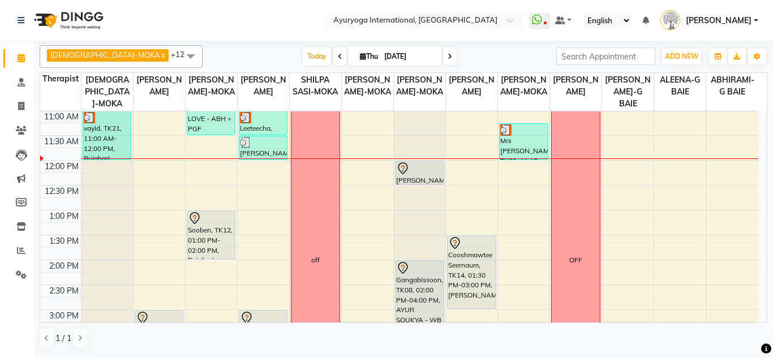
click at [333, 51] on span at bounding box center [340, 57] width 14 height 18
type input "[DATE]"
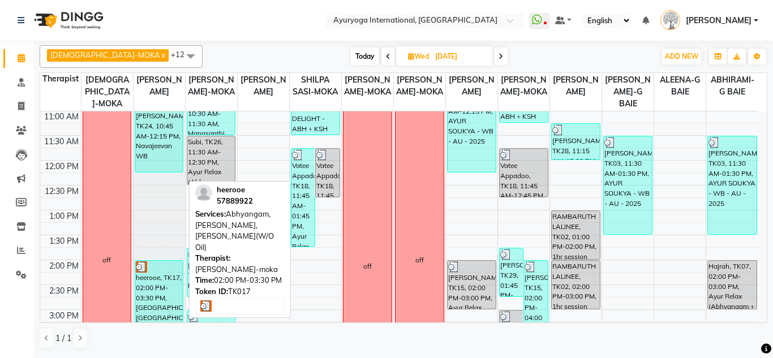
click at [149, 286] on div "heerooe, TK17, 02:00 PM-03:30 PM, [GEOGRAPHIC_DATA],[GEOGRAPHIC_DATA],[PERSON_N…" at bounding box center [159, 297] width 48 height 73
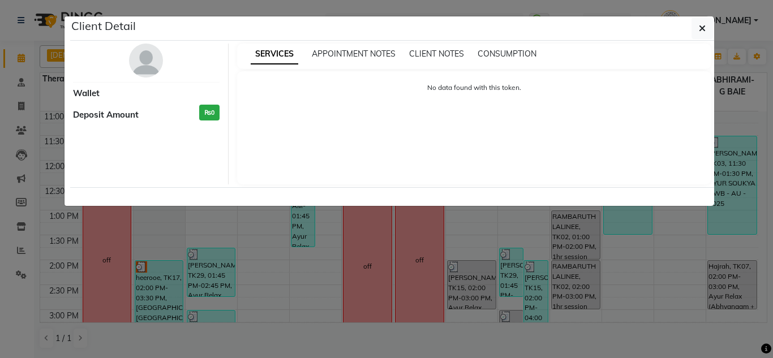
select select "3"
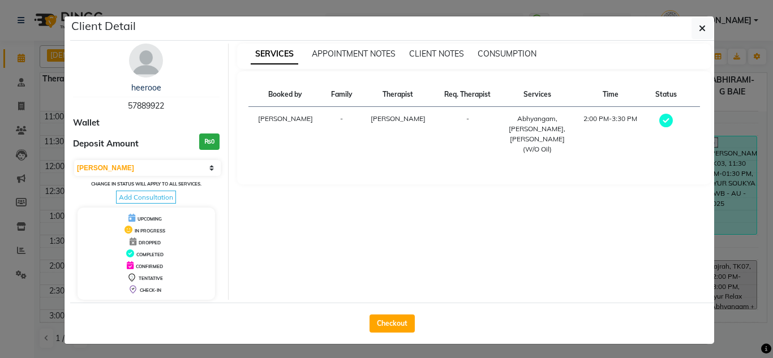
drag, startPoint x: 125, startPoint y: 102, endPoint x: 170, endPoint y: 104, distance: 44.8
click at [170, 104] on div "heerooe 57889922" at bounding box center [146, 97] width 147 height 30
copy span "57889922"
click at [692, 27] on button "button" at bounding box center [703, 29] width 22 height 22
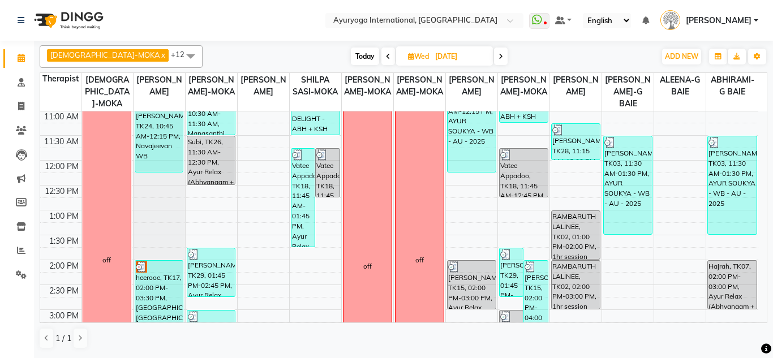
click at [351, 52] on span "Today" at bounding box center [365, 57] width 28 height 18
type input "[DATE]"
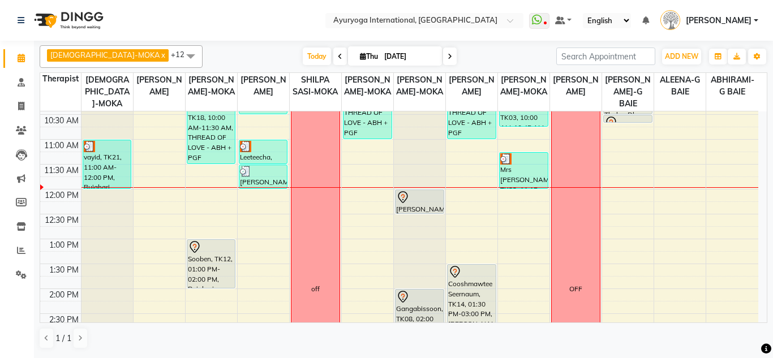
scroll to position [143, 0]
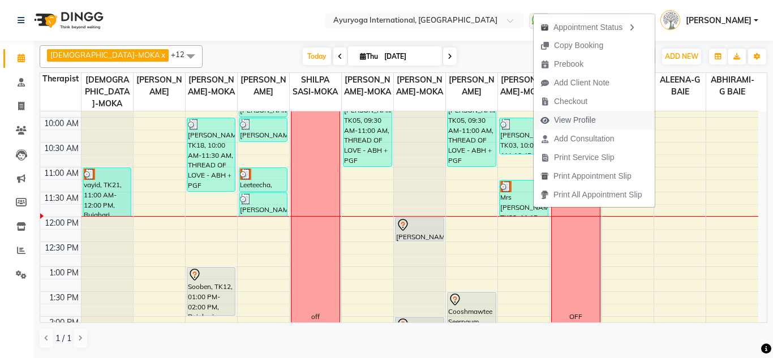
click at [591, 117] on span "View Profile" at bounding box center [575, 120] width 42 height 12
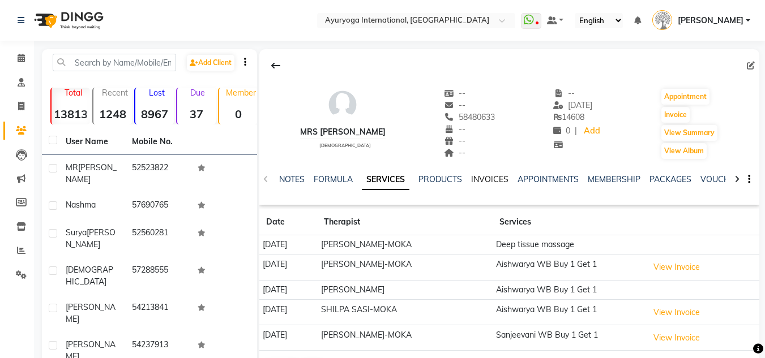
click at [471, 176] on link "INVOICES" at bounding box center [489, 179] width 37 height 10
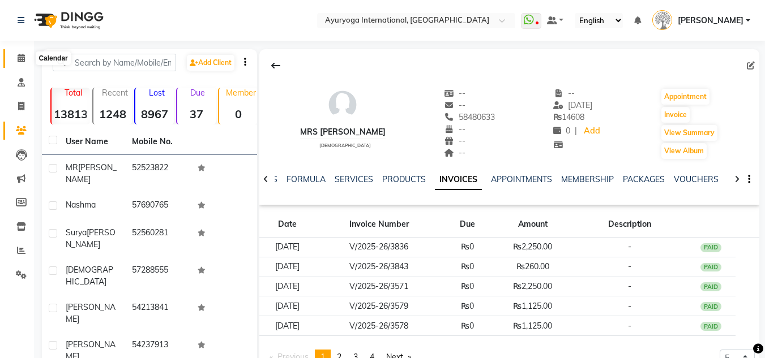
click at [18, 54] on icon at bounding box center [21, 58] width 7 height 8
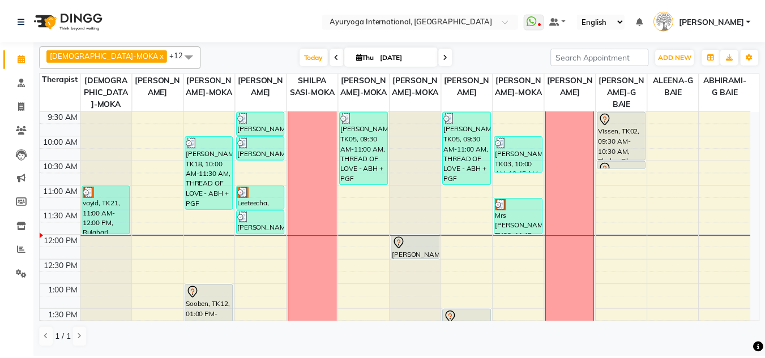
scroll to position [89, 0]
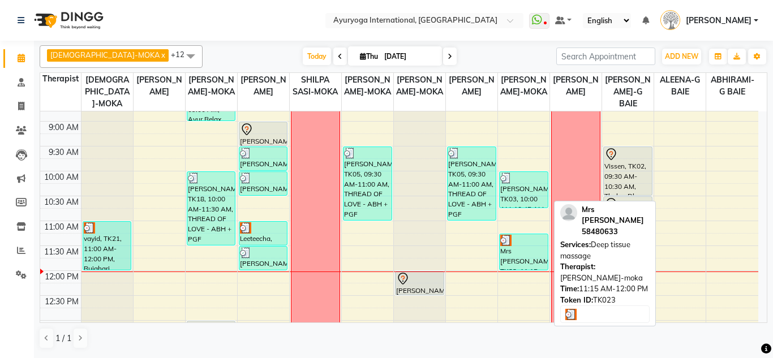
click at [536, 259] on div "Mrs [PERSON_NAME], TK23, 11:15 AM-12:00 PM, Deep tissue massage" at bounding box center [524, 252] width 48 height 36
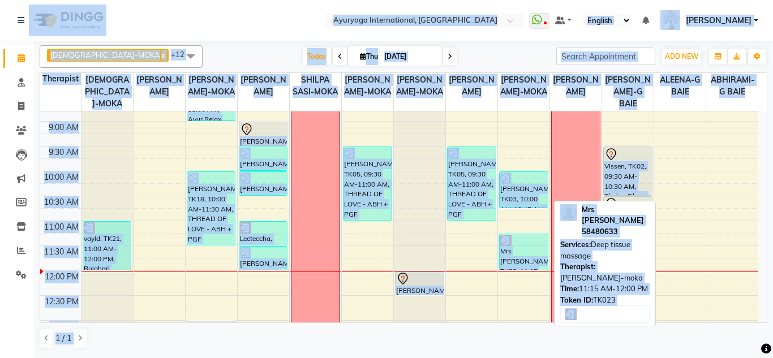
click at [507, 239] on img at bounding box center [505, 240] width 11 height 11
select select "3"
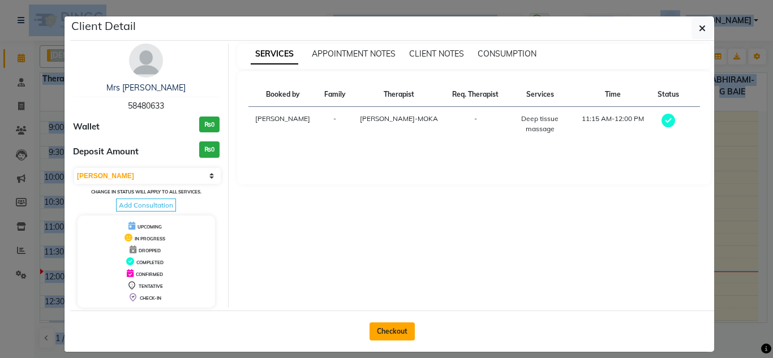
click at [394, 325] on button "Checkout" at bounding box center [392, 332] width 45 height 18
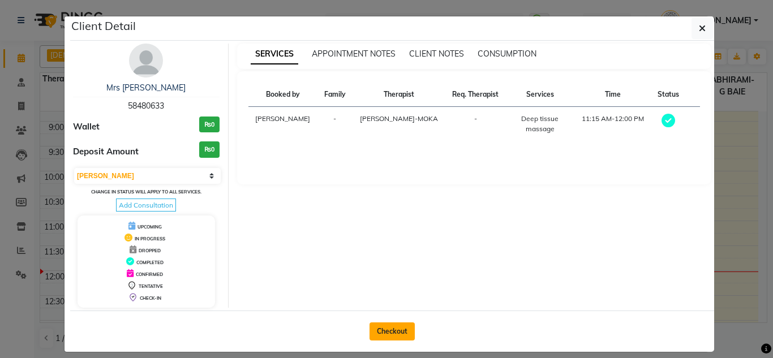
select select "service"
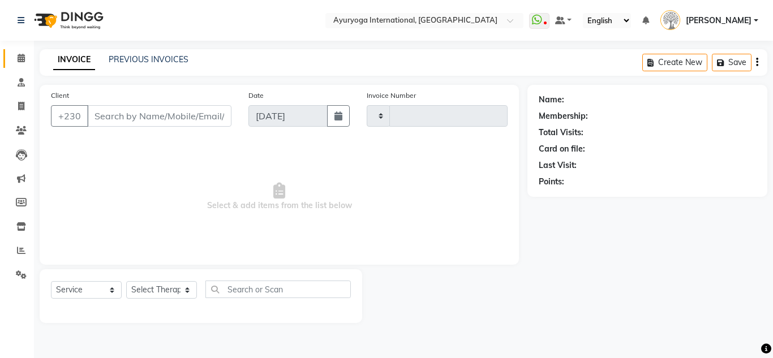
type input "5189"
select select "730"
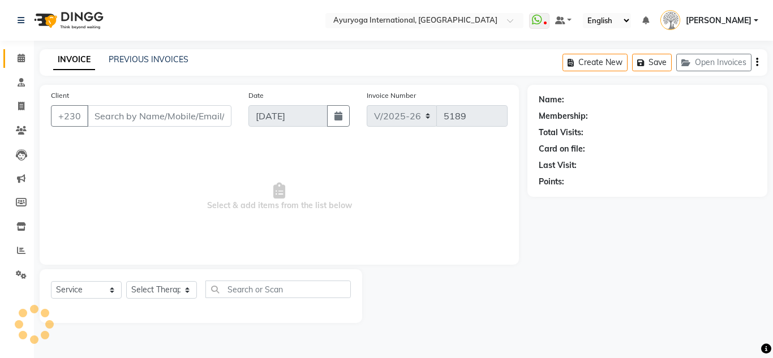
type input "58480633"
select select "77771"
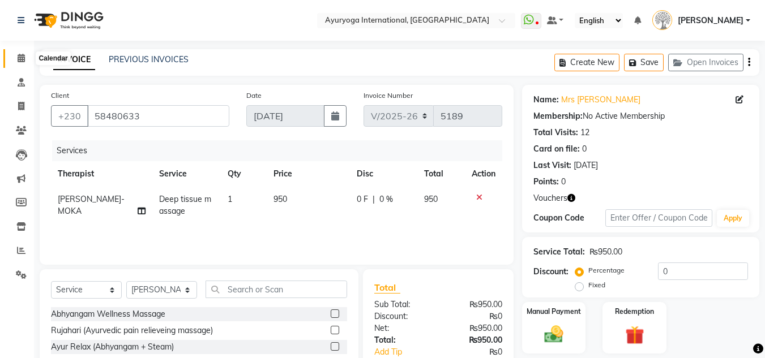
click at [25, 59] on span at bounding box center [21, 58] width 20 height 13
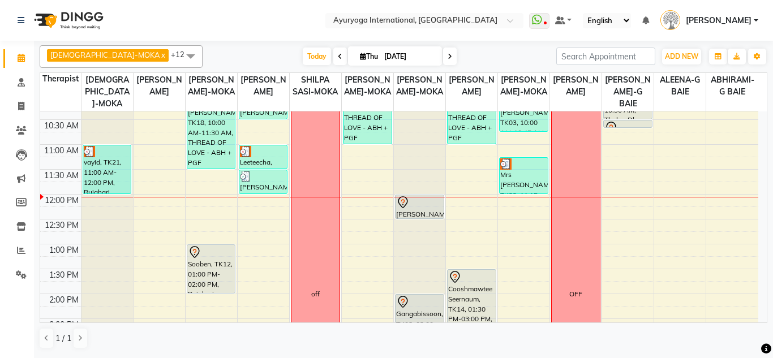
scroll to position [120, 0]
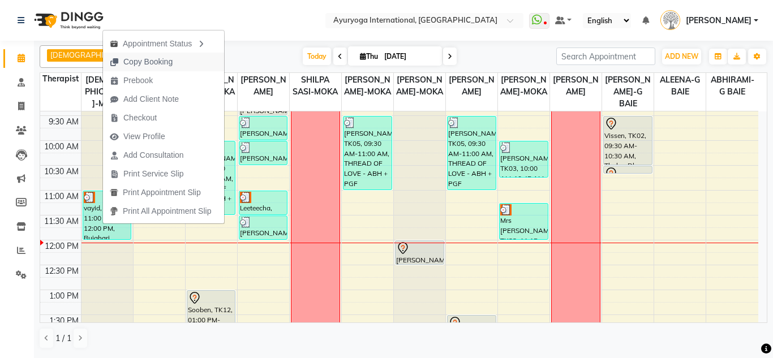
click at [143, 62] on span "Copy Booking" at bounding box center [147, 62] width 49 height 12
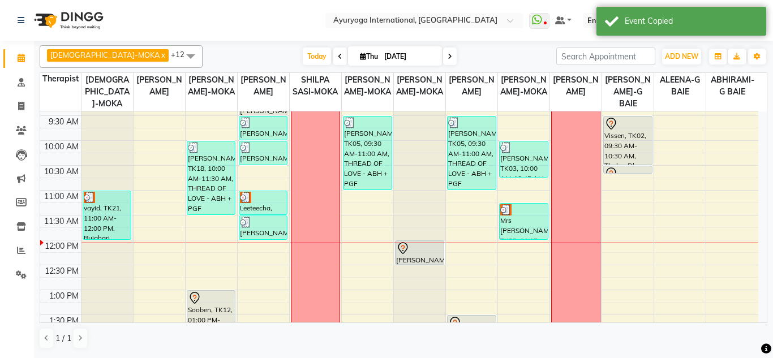
click at [381, 59] on input "[DATE]" at bounding box center [409, 56] width 57 height 17
select select "9"
select select "2025"
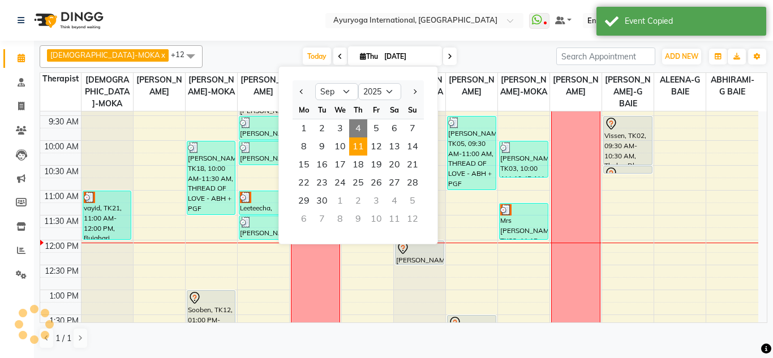
click at [360, 147] on span "11" at bounding box center [358, 147] width 18 height 18
type input "[DATE]"
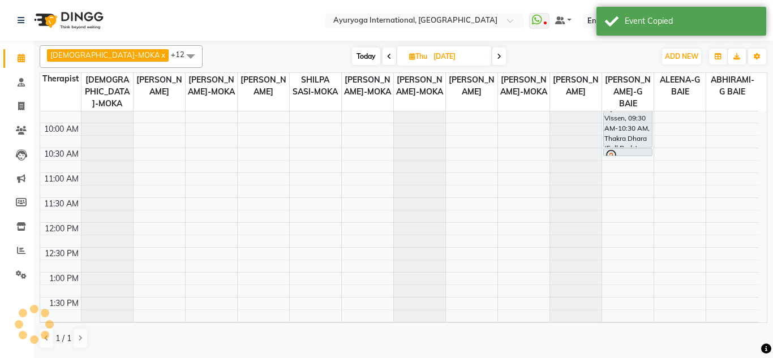
scroll to position [136, 0]
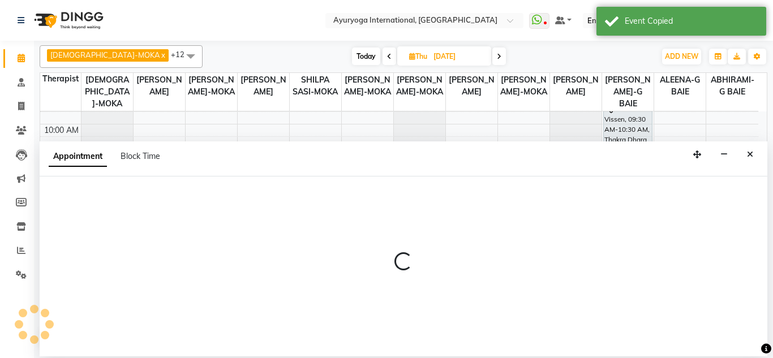
select select "36053"
select select "660"
select select "tentative"
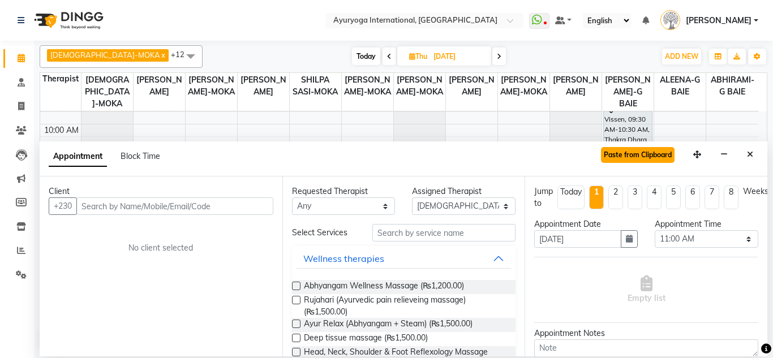
click at [636, 163] on button "Paste from Clipboard" at bounding box center [638, 155] width 74 height 16
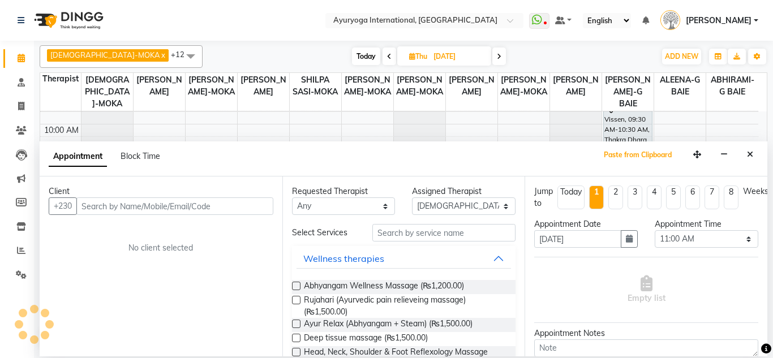
select select
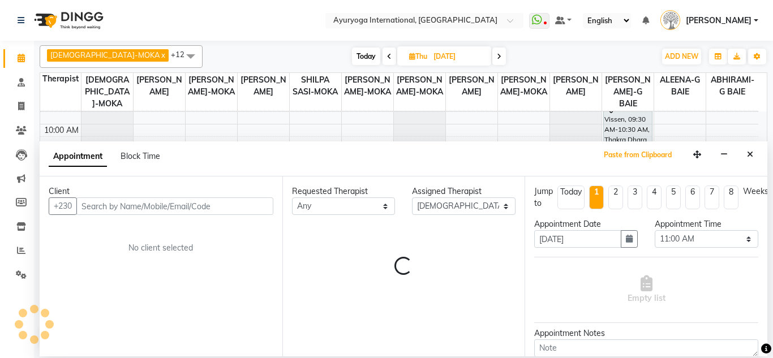
select select "1145"
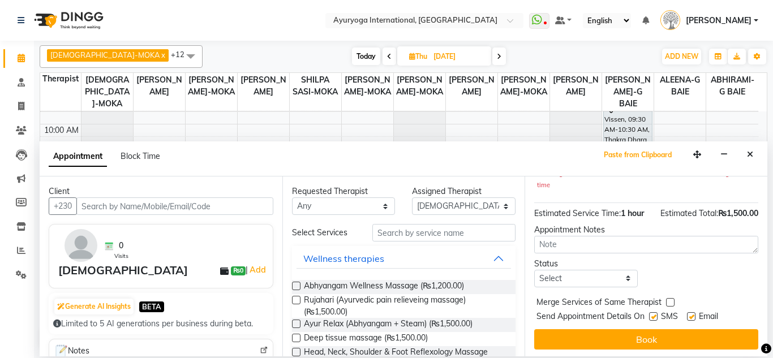
scroll to position [183, 0]
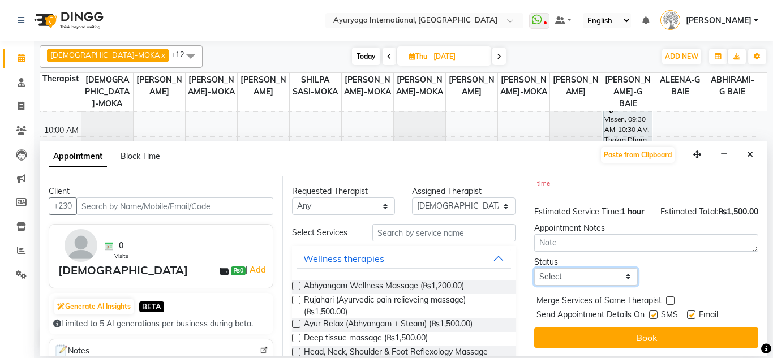
click at [590, 275] on select "Select TENTATIVE CONFIRM UPCOMING" at bounding box center [586, 277] width 104 height 18
select select "tentative"
click at [534, 268] on select "Select TENTATIVE CONFIRM UPCOMING" at bounding box center [586, 277] width 104 height 18
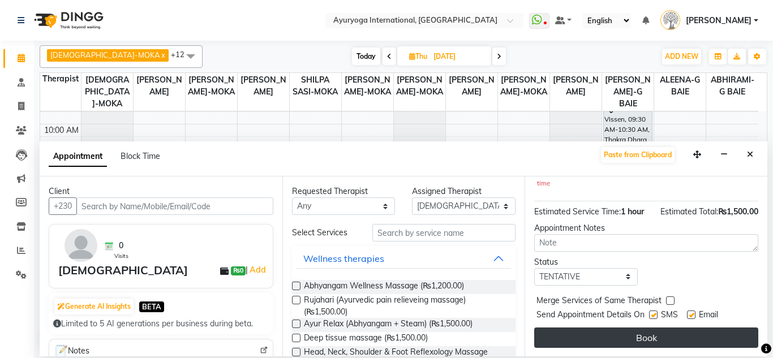
click at [582, 330] on button "Book" at bounding box center [646, 338] width 224 height 20
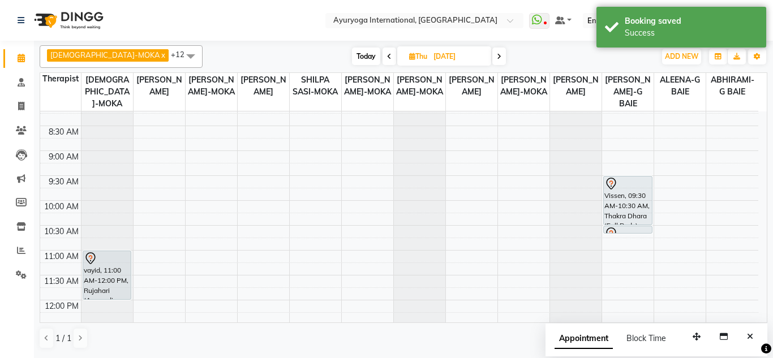
scroll to position [57, 0]
click at [352, 52] on span "Today" at bounding box center [366, 57] width 28 height 18
type input "[DATE]"
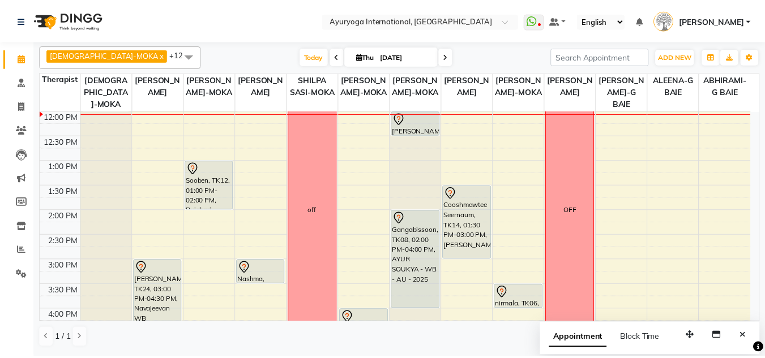
scroll to position [193, 0]
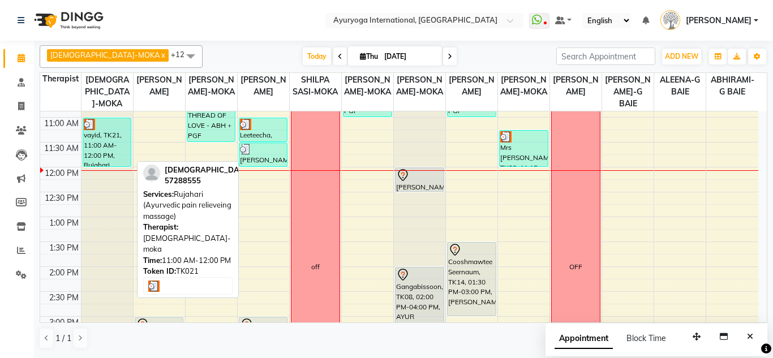
click at [89, 142] on div "vayid, TK21, 11:00 AM-12:00 PM, Rujahari (Ayurvedic pain relieveing massage)" at bounding box center [107, 142] width 48 height 48
select select "3"
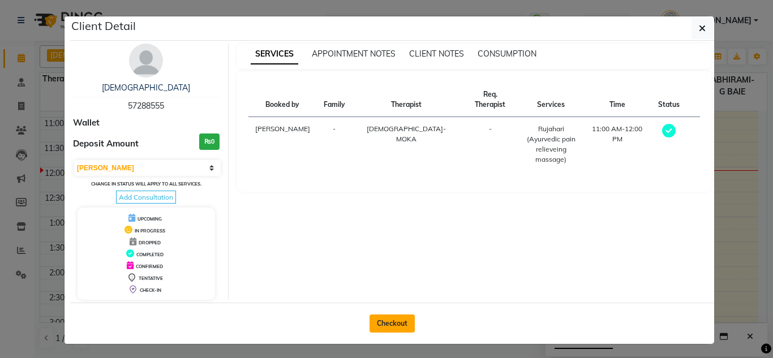
click at [385, 331] on button "Checkout" at bounding box center [392, 324] width 45 height 18
select select "service"
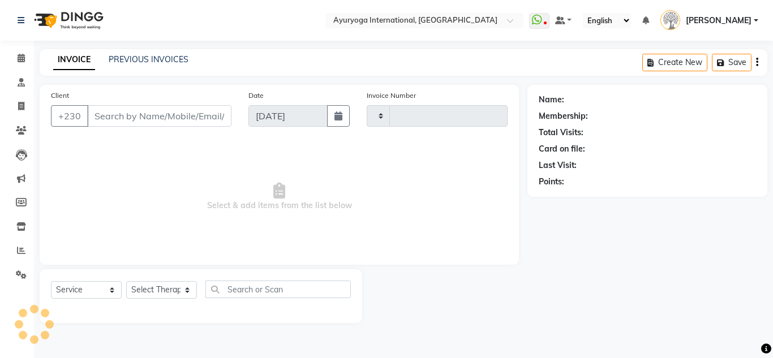
type input "5189"
select select "730"
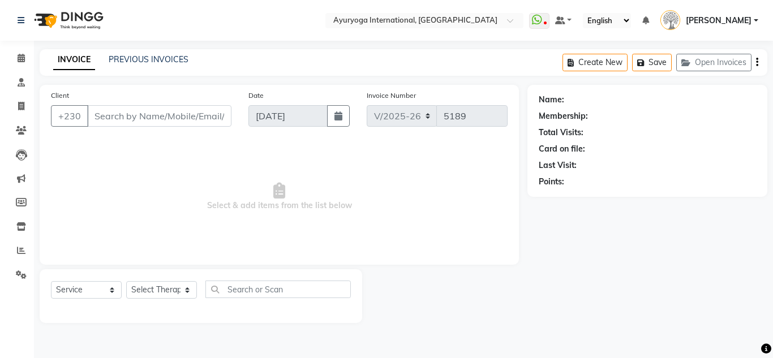
type input "57288555"
select select "36053"
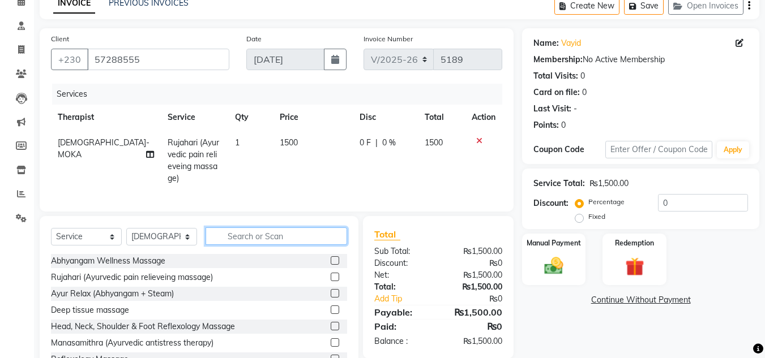
click at [285, 241] on input "text" at bounding box center [277, 237] width 142 height 18
click at [604, 264] on div "Redemption" at bounding box center [634, 260] width 66 height 54
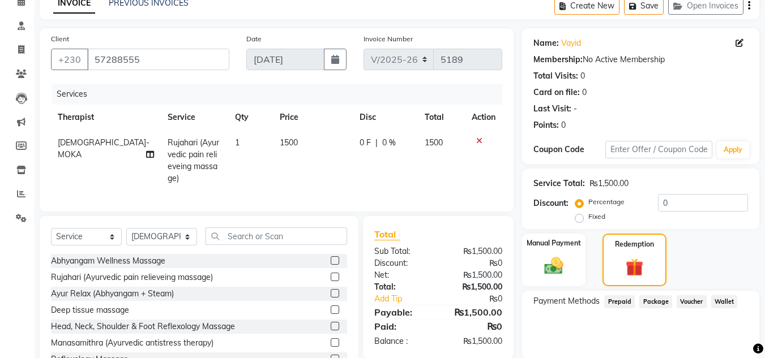
click at [649, 298] on span "Package" at bounding box center [655, 302] width 33 height 13
click at [638, 276] on img at bounding box center [634, 267] width 30 height 23
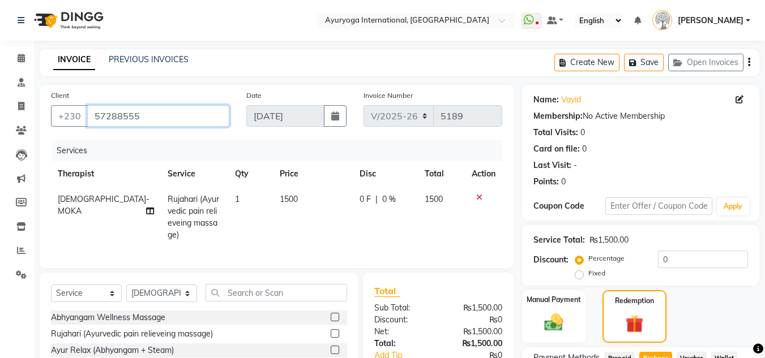
drag, startPoint x: 93, startPoint y: 118, endPoint x: 136, endPoint y: 117, distance: 43.6
click at [136, 117] on input "57288555" at bounding box center [158, 116] width 142 height 22
click at [20, 61] on icon at bounding box center [21, 58] width 7 height 8
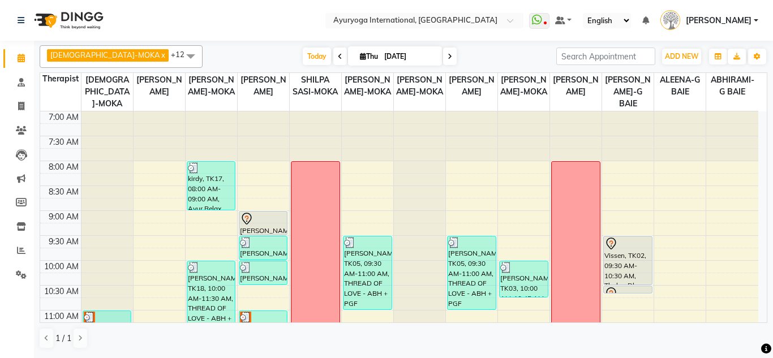
click at [381, 55] on input "[DATE]" at bounding box center [409, 56] width 57 height 17
click at [381, 54] on input "[DATE]" at bounding box center [409, 56] width 57 height 17
select select "9"
select select "2025"
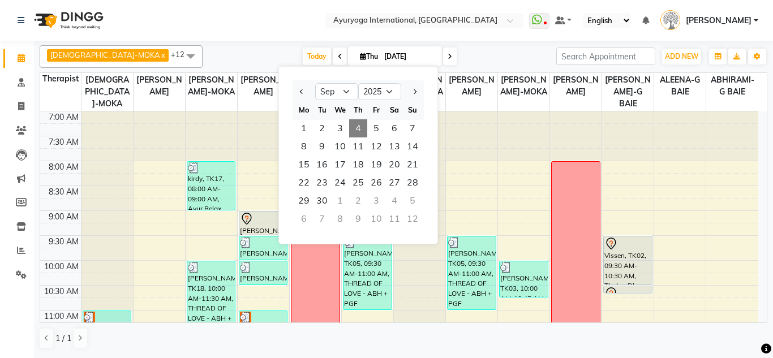
click at [257, 58] on div "[DATE] [DATE] Jan Feb Mar Apr May Jun [DATE] Aug Sep Oct Nov [DATE] 2016 2017 2…" at bounding box center [379, 56] width 343 height 17
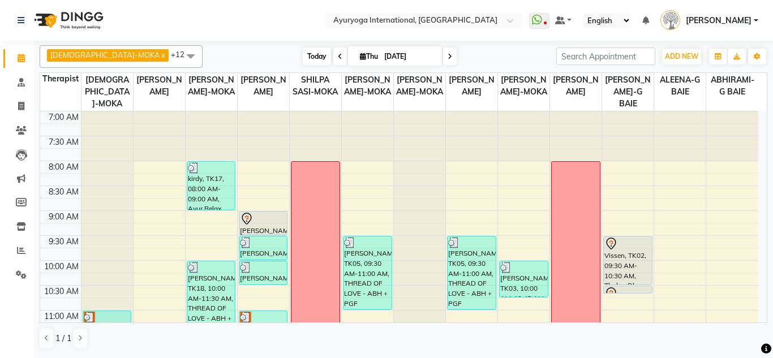
click at [303, 54] on span "Today" at bounding box center [317, 57] width 28 height 18
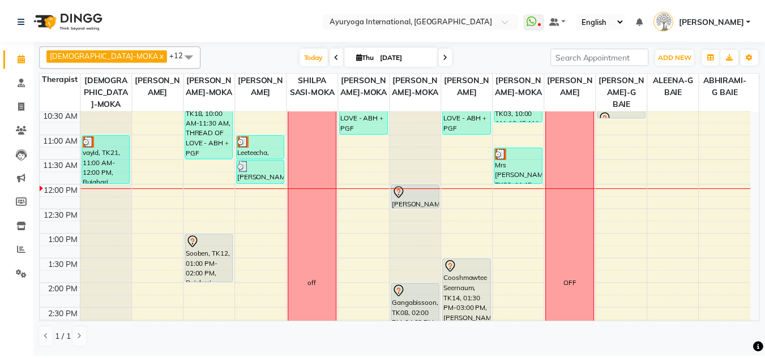
scroll to position [136, 0]
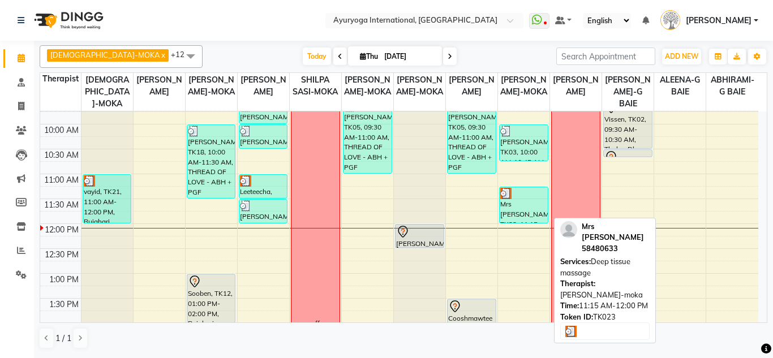
click at [521, 203] on div "Mrs [PERSON_NAME], TK23, 11:15 AM-12:00 PM, Deep tissue massage" at bounding box center [524, 205] width 48 height 36
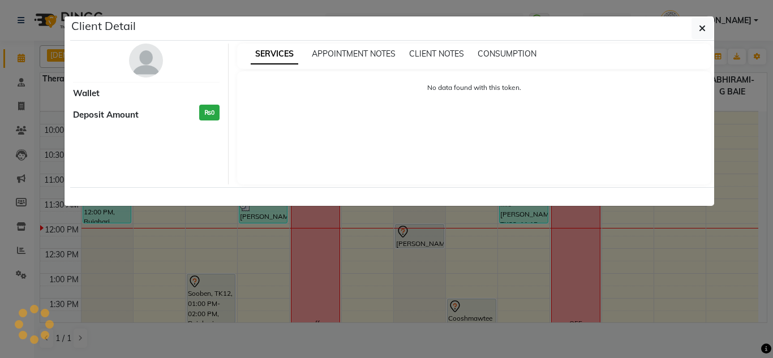
select select "3"
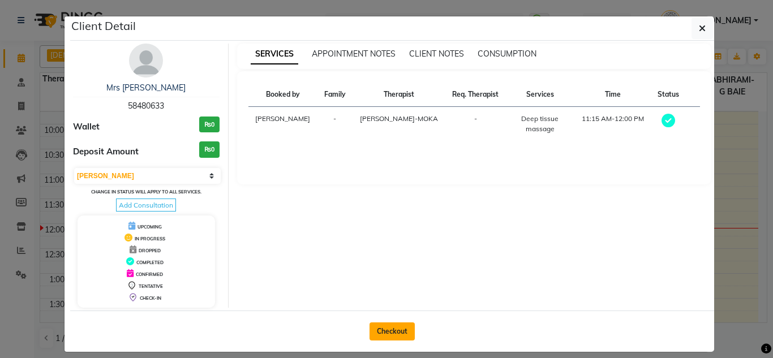
click at [390, 336] on button "Checkout" at bounding box center [392, 332] width 45 height 18
select select "service"
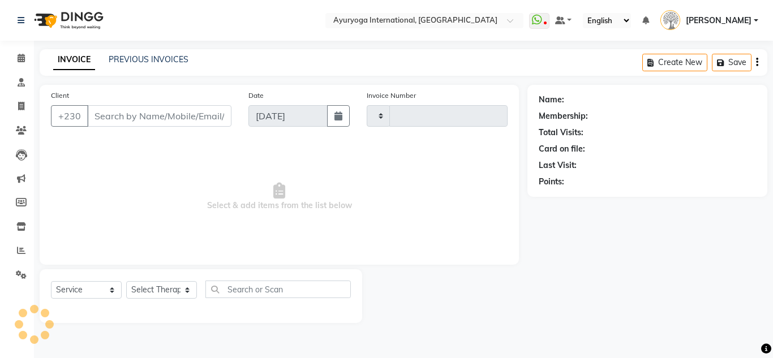
type input "5189"
select select "730"
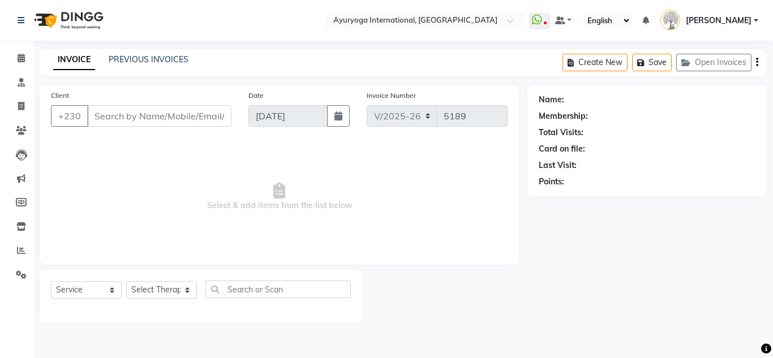
type input "58480633"
select select "77771"
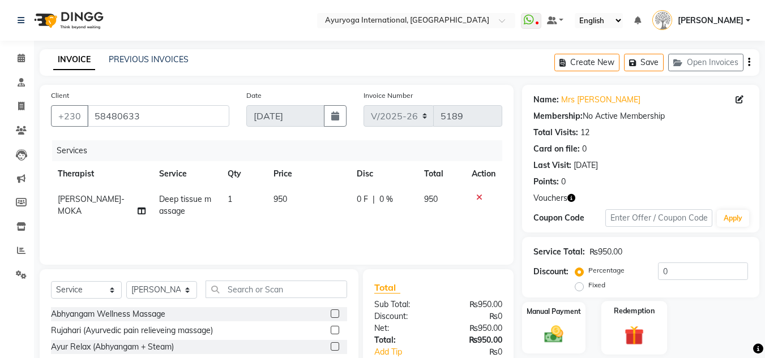
click at [656, 322] on div "Redemption" at bounding box center [634, 328] width 66 height 54
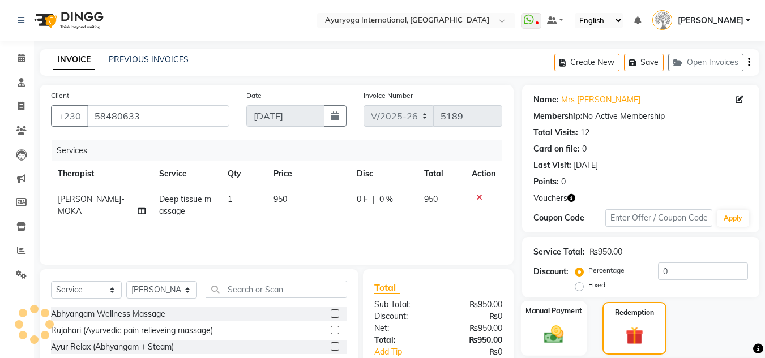
scroll to position [57, 0]
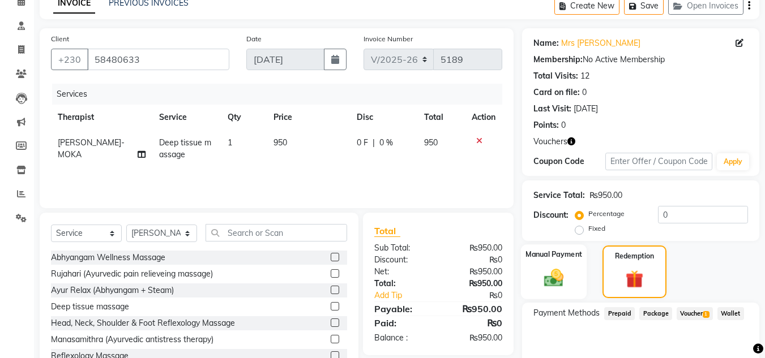
click at [549, 276] on img at bounding box center [554, 278] width 32 height 23
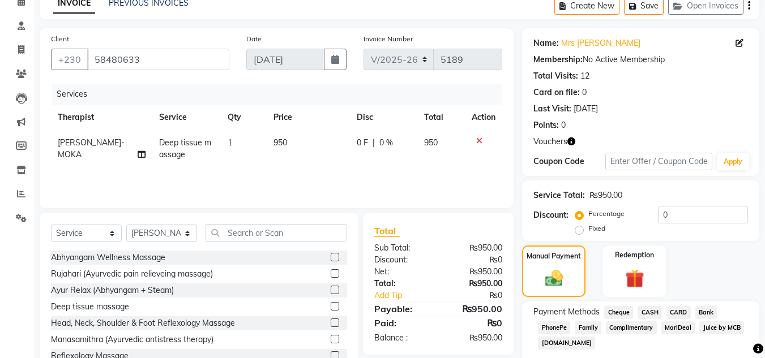
click at [671, 313] on span "CARD" at bounding box center [678, 312] width 24 height 13
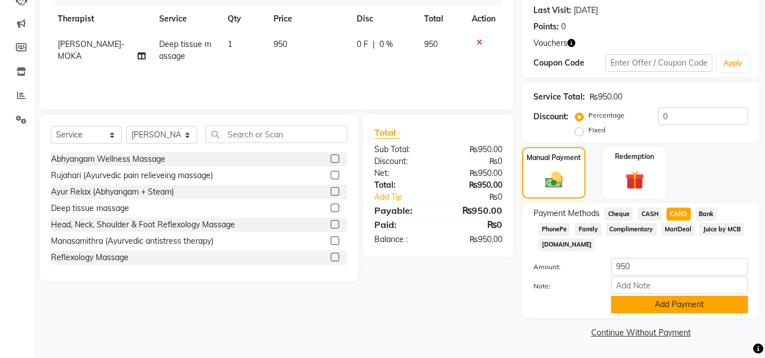
click at [670, 310] on button "Add Payment" at bounding box center [679, 305] width 137 height 18
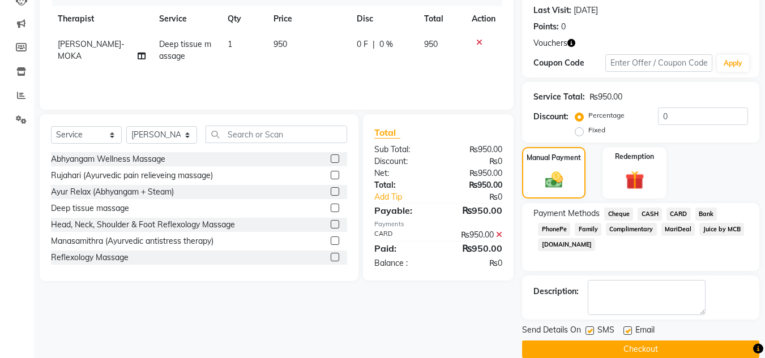
click at [632, 347] on button "Checkout" at bounding box center [640, 350] width 237 height 18
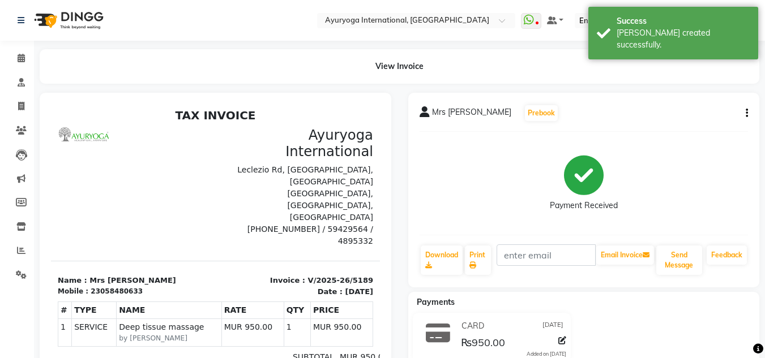
click at [55, 19] on img at bounding box center [68, 21] width 78 height 32
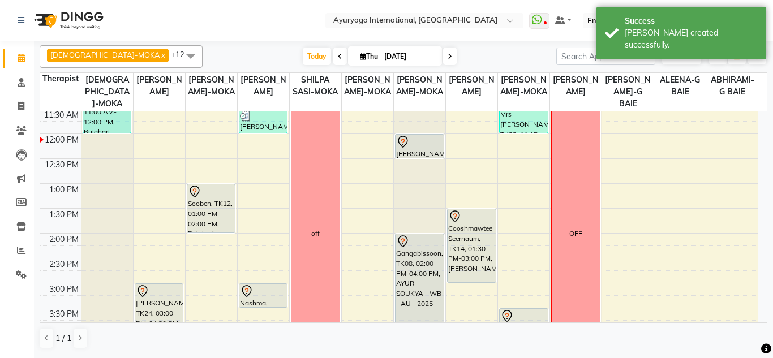
scroll to position [170, 0]
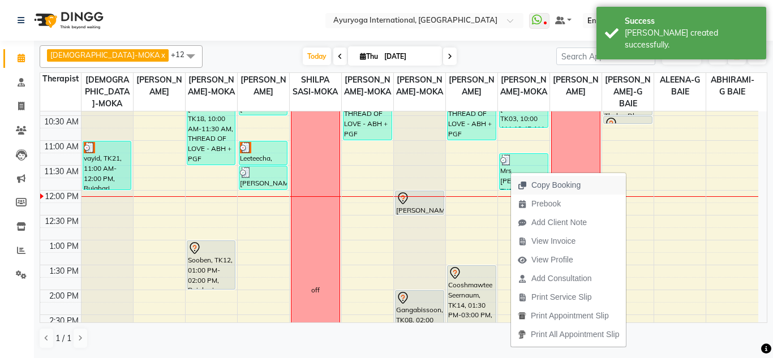
click at [546, 186] on span "Copy Booking" at bounding box center [556, 185] width 49 height 12
type textarea "JTdCJTIydXNlciUyMiUzQSU3QiUyMmlkJTIyJTNBMTA5OTkzNSUyQyUyMmZuYW1lJTIyJTNBJTIyTXJ…"
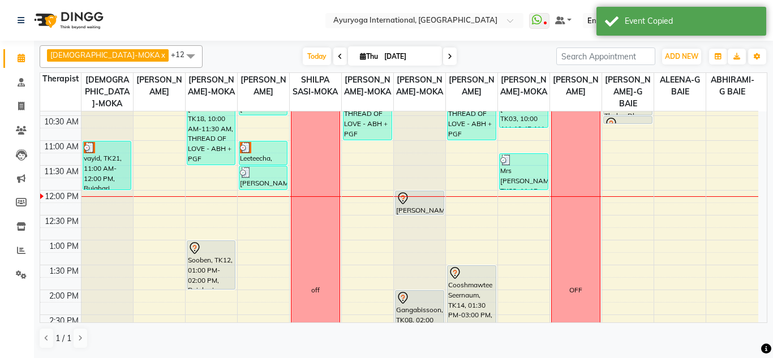
click at [357, 58] on span "Thu" at bounding box center [369, 56] width 24 height 8
select select "9"
select select "2025"
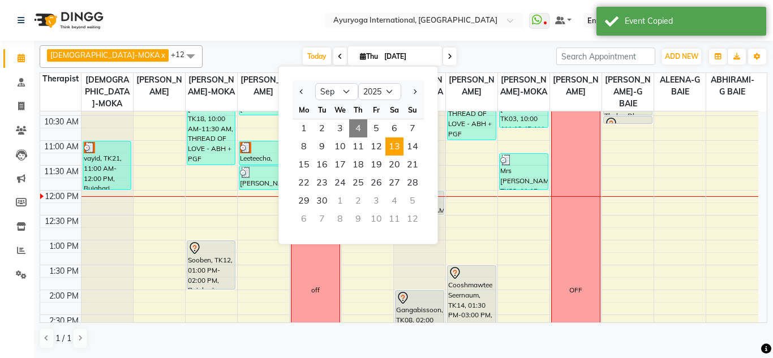
click at [391, 142] on span "13" at bounding box center [395, 147] width 18 height 18
type input "[DATE]"
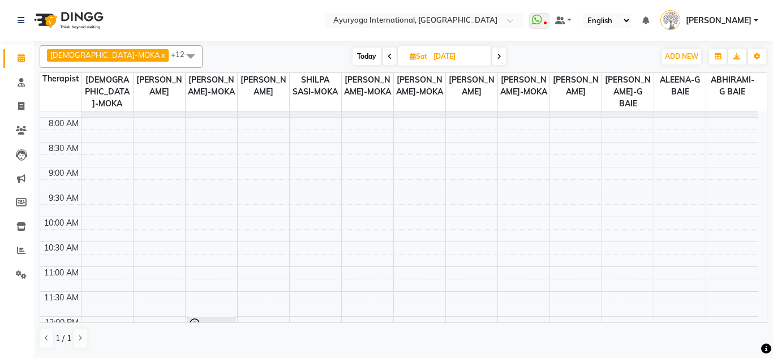
scroll to position [23, 0]
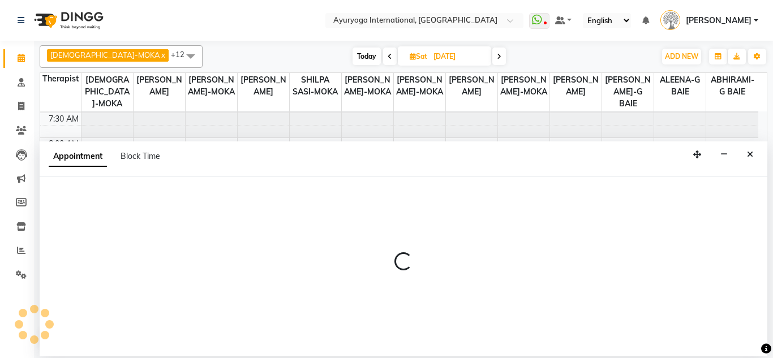
select select "77771"
select select "tentative"
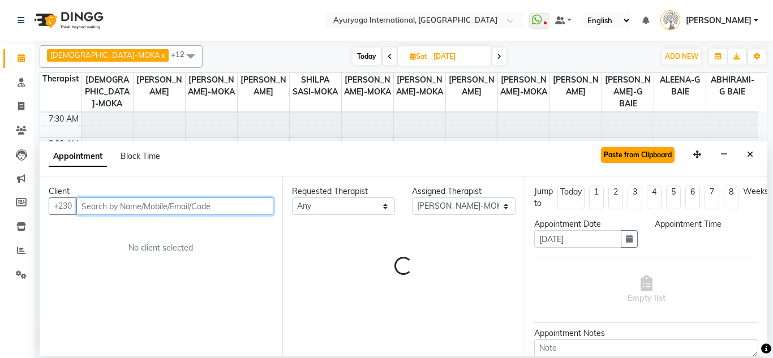
select select "540"
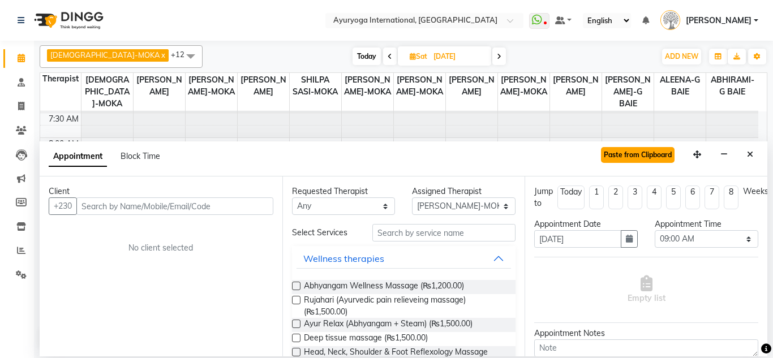
click at [602, 155] on button "Paste from Clipboard" at bounding box center [638, 155] width 74 height 16
select select
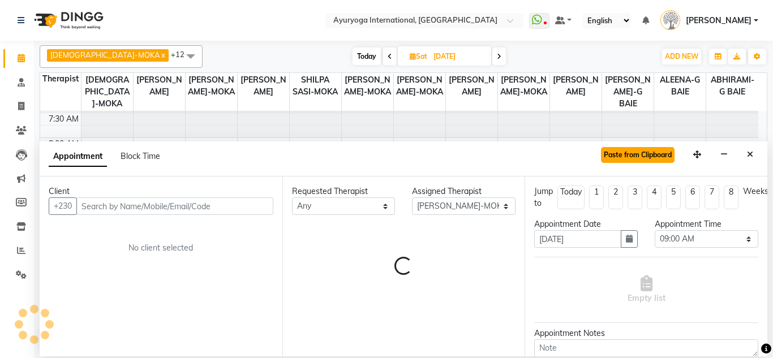
select select "1141"
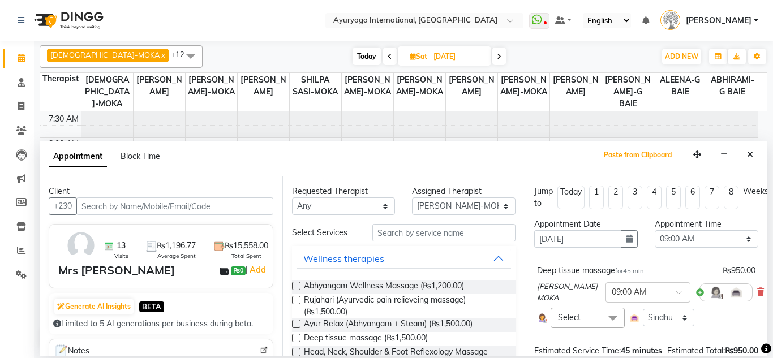
scroll to position [160, 0]
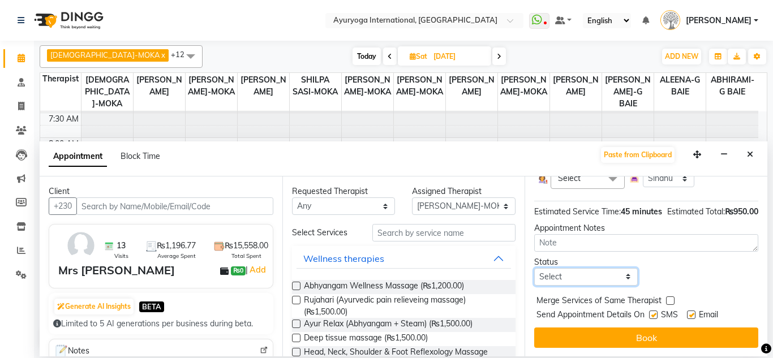
click at [593, 268] on select "Select TENTATIVE CONFIRM UPCOMING" at bounding box center [586, 277] width 104 height 18
select select "tentative"
click at [534, 268] on select "Select TENTATIVE CONFIRM UPCOMING" at bounding box center [586, 277] width 104 height 18
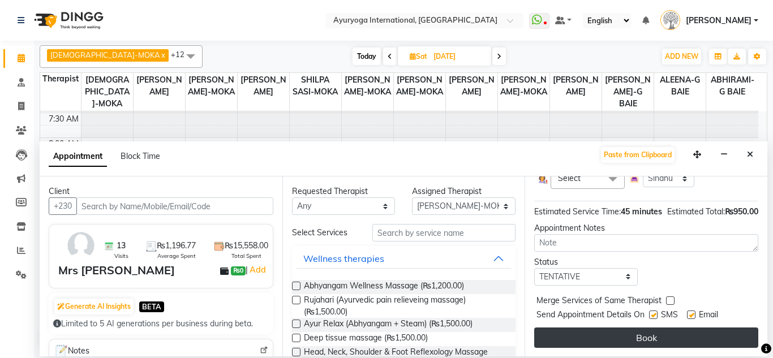
click at [645, 334] on button "Book" at bounding box center [646, 338] width 224 height 20
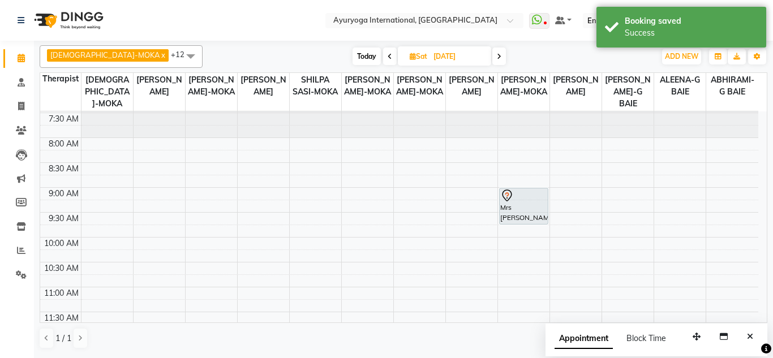
click at [61, 19] on img at bounding box center [68, 21] width 78 height 32
click at [79, 11] on img at bounding box center [68, 21] width 78 height 32
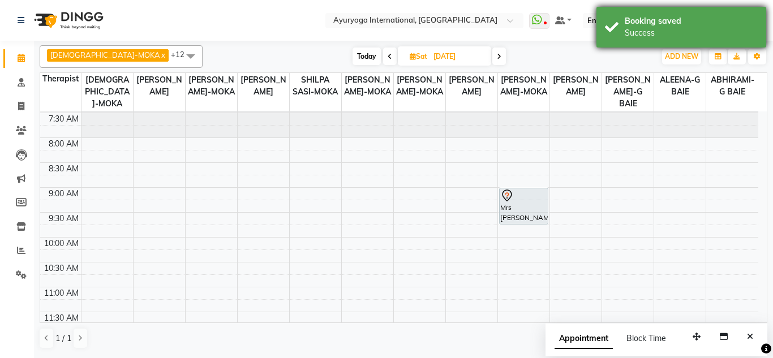
click at [669, 16] on div "Booking saved" at bounding box center [691, 21] width 133 height 12
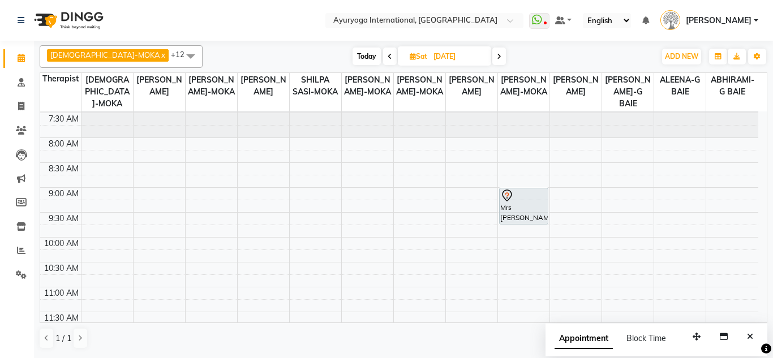
click at [81, 14] on img at bounding box center [68, 21] width 78 height 32
click at [55, 19] on img at bounding box center [68, 21] width 78 height 32
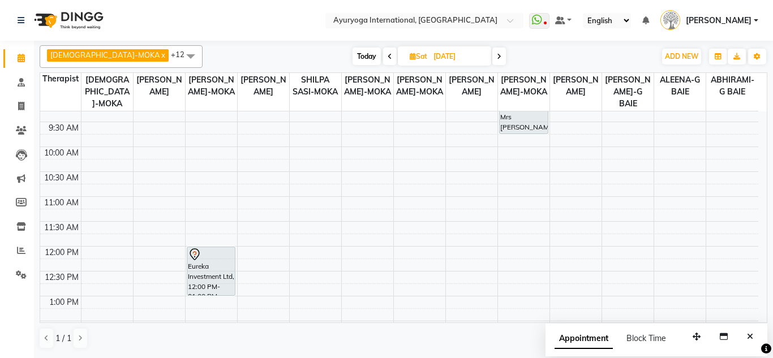
scroll to position [0, 0]
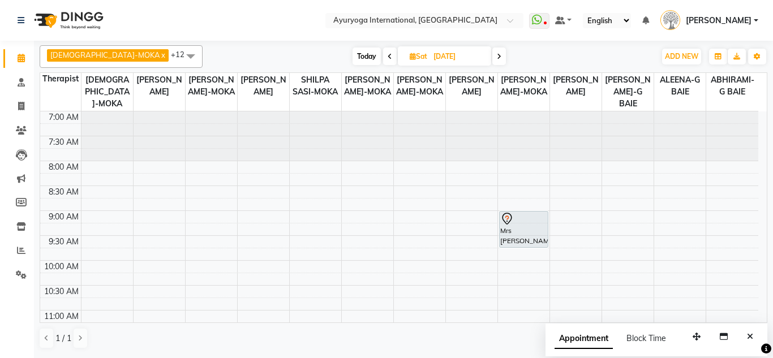
click at [50, 16] on img at bounding box center [68, 21] width 78 height 32
click at [22, 58] on icon at bounding box center [21, 58] width 7 height 8
click at [353, 55] on span "Today" at bounding box center [367, 57] width 28 height 18
type input "[DATE]"
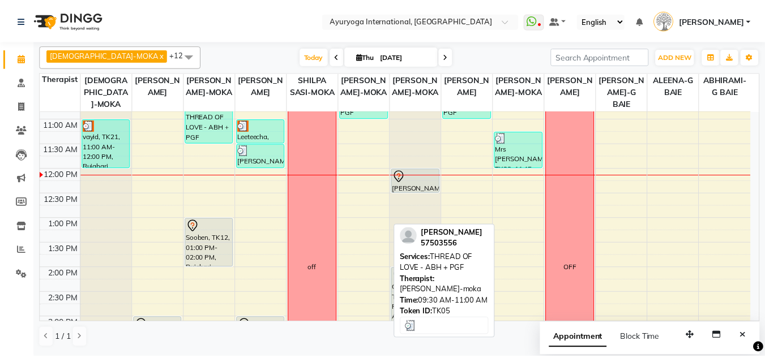
scroll to position [193, 0]
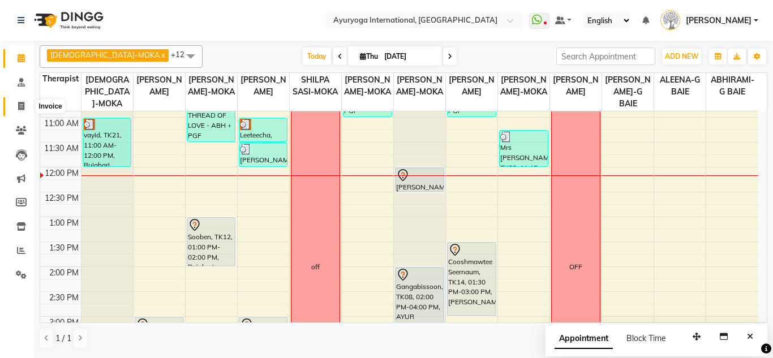
click at [21, 103] on icon at bounding box center [21, 106] width 6 height 8
select select "service"
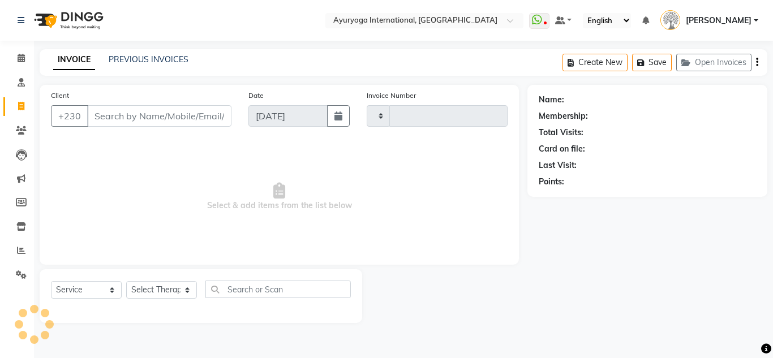
type input "5190"
select select "730"
click at [85, 290] on select "Select Service Product Membership Package Voucher Prepaid Gift Card" at bounding box center [86, 290] width 71 height 18
select select "product"
click at [51, 281] on select "Select Service Product Membership Package Voucher Prepaid Gift Card" at bounding box center [86, 290] width 71 height 18
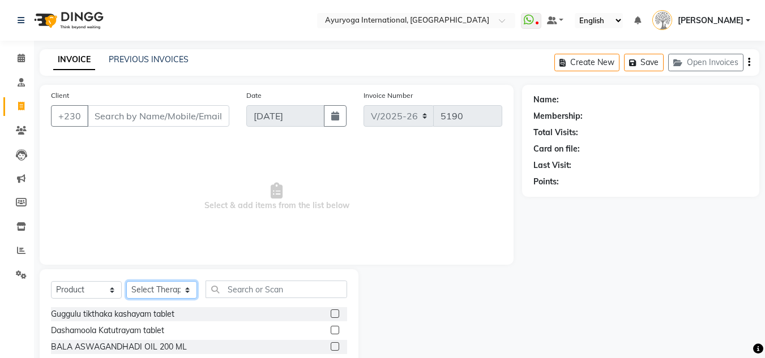
click at [160, 287] on select "Select Therapist ABHIRAMI-G BAIE [PERSON_NAME]-MOKA [PERSON_NAME]-MOKA ALEENA-G…" at bounding box center [161, 290] width 71 height 18
select select "19827"
click at [126, 281] on select "Select Therapist ABHIRAMI-G BAIE [PERSON_NAME]-MOKA [PERSON_NAME]-MOKA ALEENA-G…" at bounding box center [161, 290] width 71 height 18
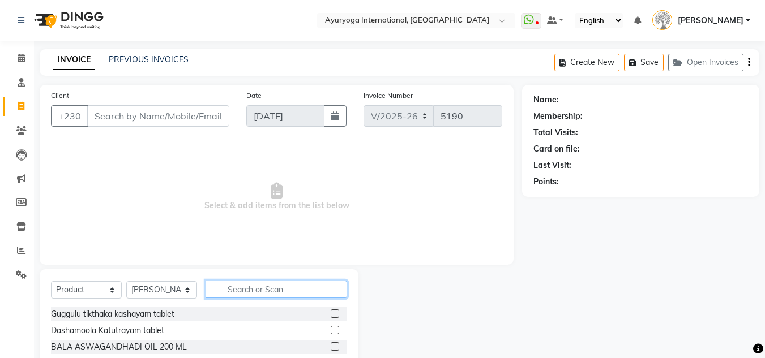
click at [252, 288] on input "text" at bounding box center [277, 290] width 142 height 18
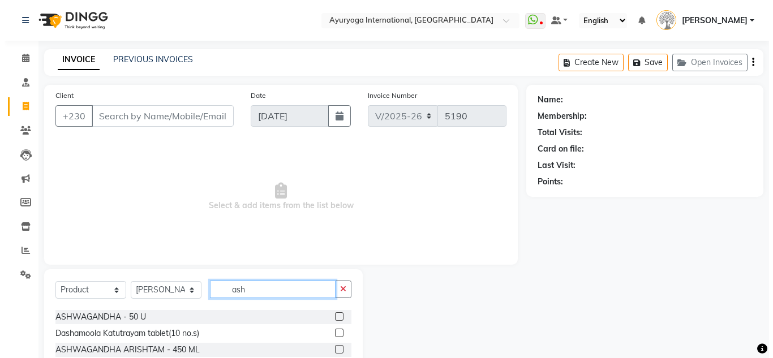
scroll to position [57, 0]
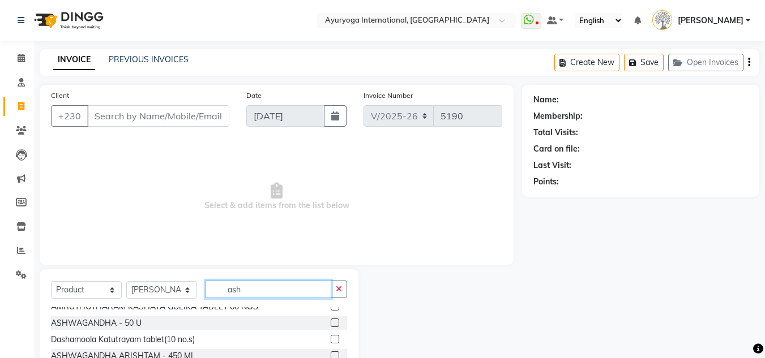
type input "ash"
click at [331, 322] on label at bounding box center [335, 323] width 8 height 8
click at [331, 322] on input "checkbox" at bounding box center [334, 323] width 7 height 7
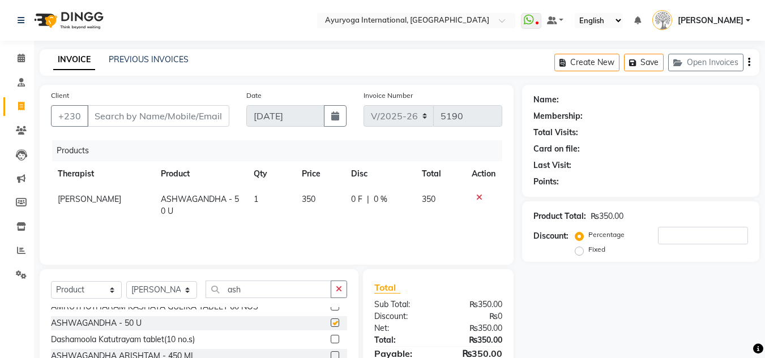
checkbox input "false"
click at [18, 59] on icon at bounding box center [21, 58] width 7 height 8
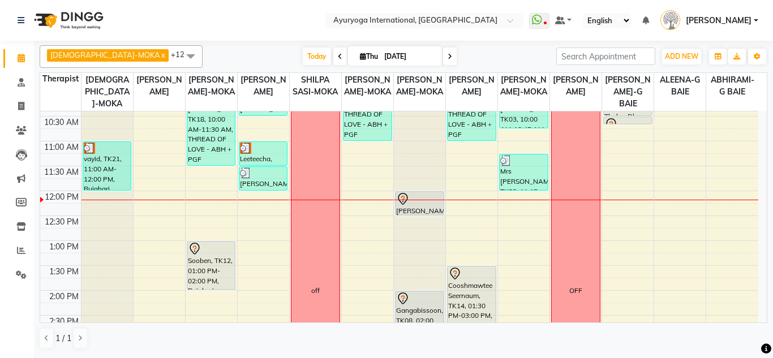
scroll to position [170, 0]
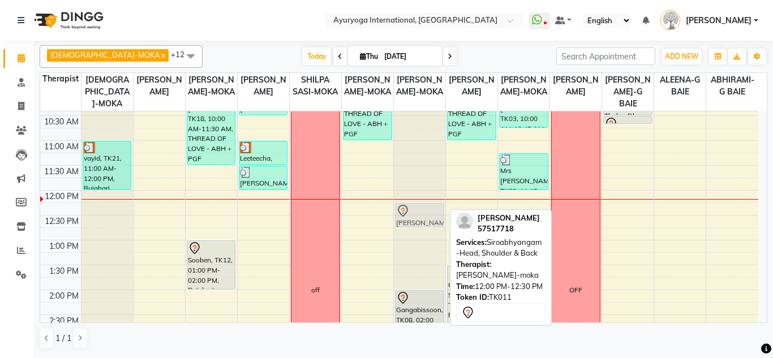
drag, startPoint x: 426, startPoint y: 211, endPoint x: 430, endPoint y: 219, distance: 8.4
click at [430, 219] on div "[PERSON_NAME], TK11, 12:00 PM-12:30 PM, Siroabhyangam -Head, Shoulder & Back Ga…" at bounding box center [420, 290] width 52 height 697
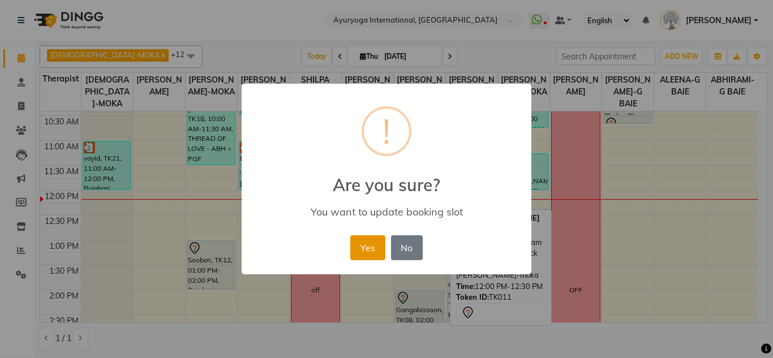
click at [354, 252] on button "Yes" at bounding box center [367, 248] width 35 height 25
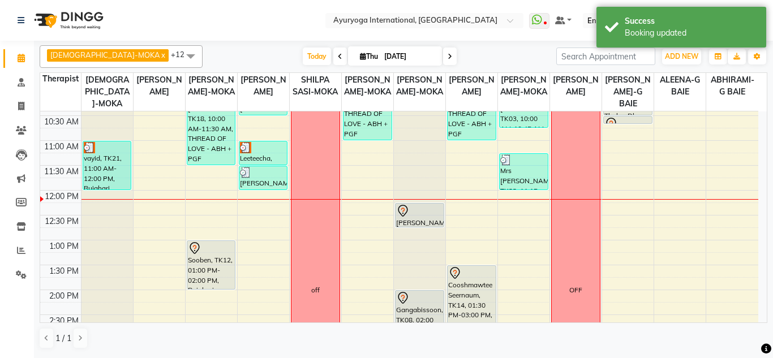
click at [381, 60] on input "[DATE]" at bounding box center [409, 56] width 57 height 17
select select "9"
select select "2025"
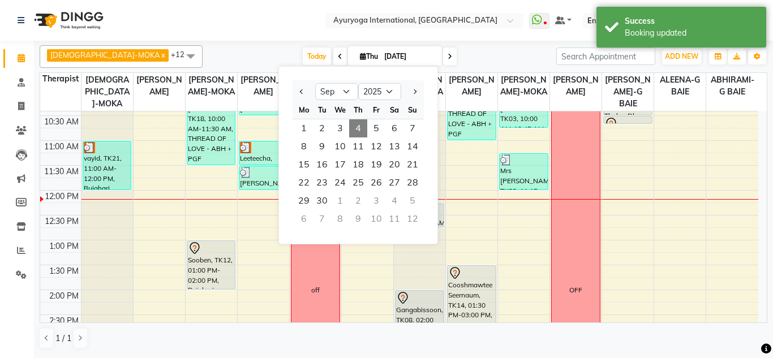
click at [381, 55] on input "[DATE]" at bounding box center [409, 56] width 57 height 17
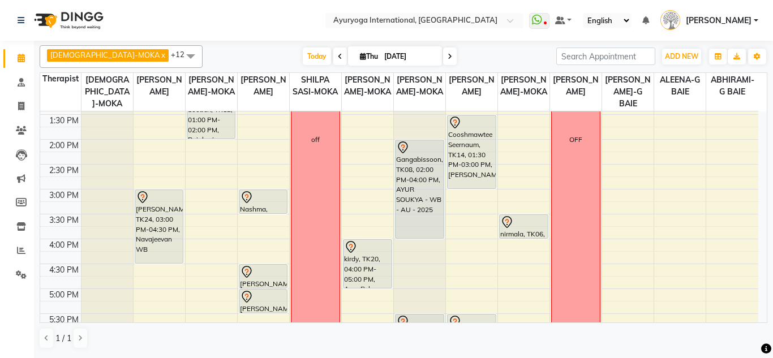
scroll to position [340, 0]
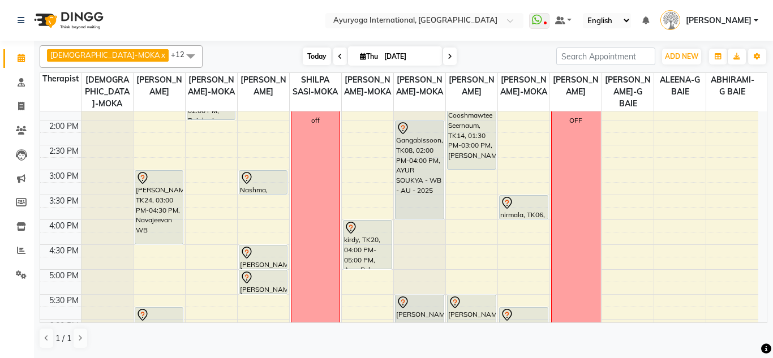
click at [303, 59] on span "Today" at bounding box center [317, 57] width 28 height 18
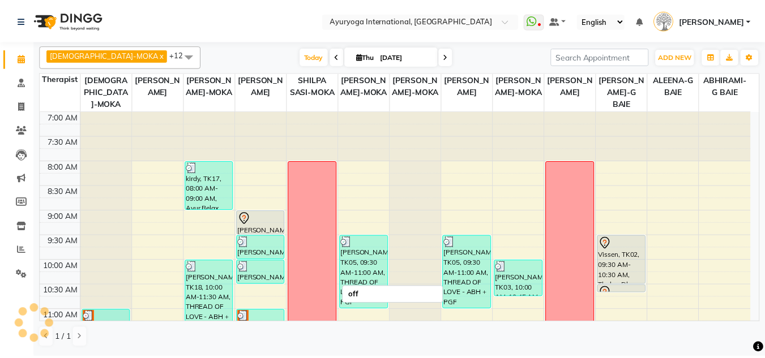
scroll to position [250, 0]
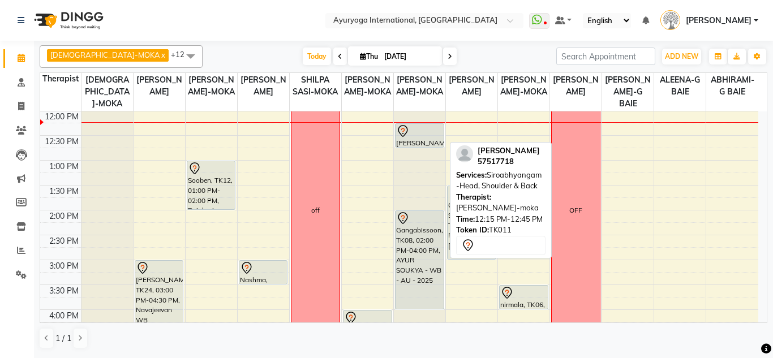
click at [423, 145] on div at bounding box center [420, 147] width 48 height 5
click at [426, 140] on div "[PERSON_NAME], TK11, 12:15 PM-12:45 PM, Siroabhyangam -Head, Shoulder & Back" at bounding box center [420, 135] width 48 height 23
select select "7"
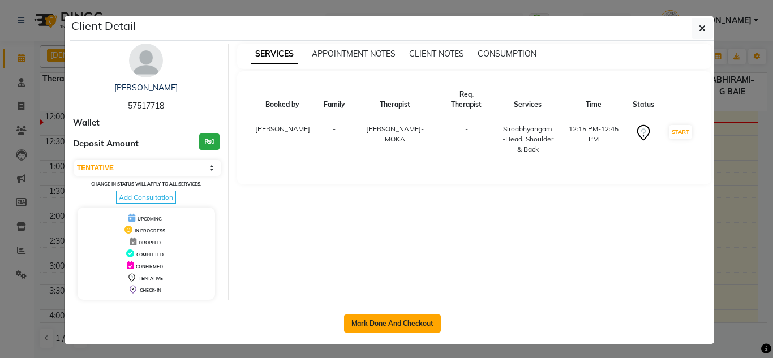
click at [369, 321] on button "Mark Done And Checkout" at bounding box center [392, 324] width 97 height 18
select select "service"
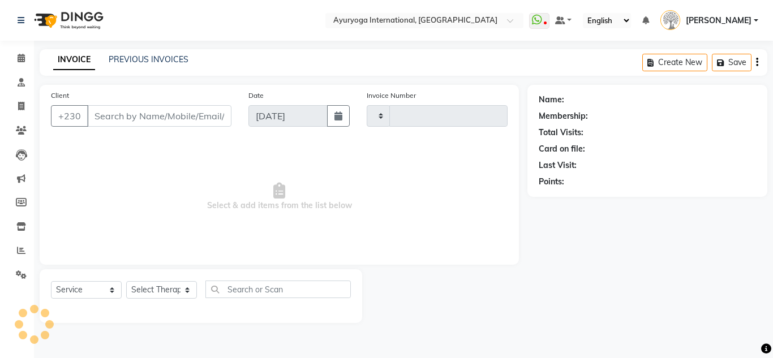
type input "5190"
select select "730"
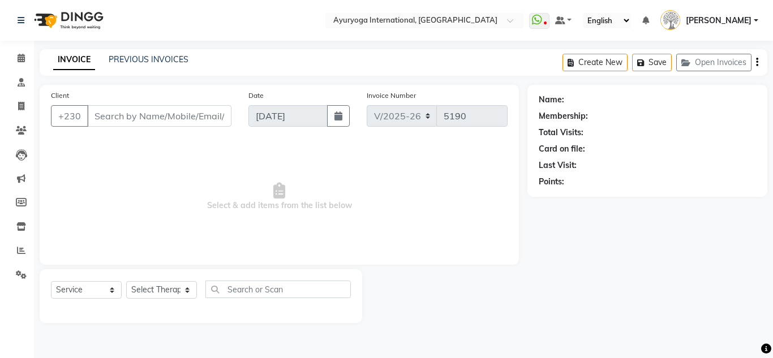
click at [78, 12] on img at bounding box center [68, 21] width 78 height 32
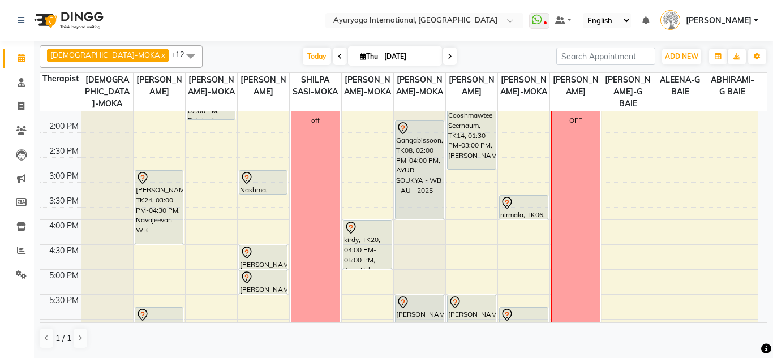
scroll to position [283, 0]
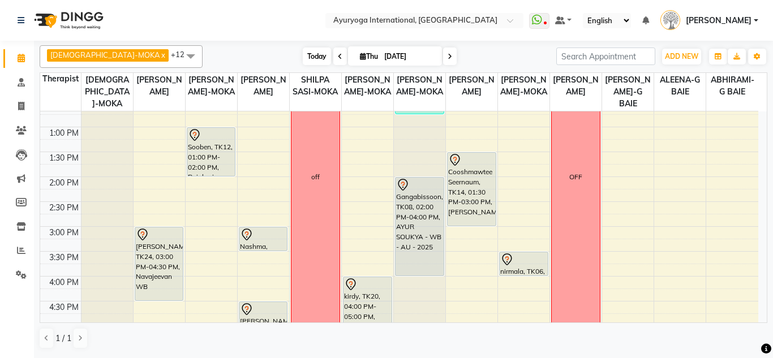
click at [303, 59] on span "Today" at bounding box center [317, 57] width 28 height 18
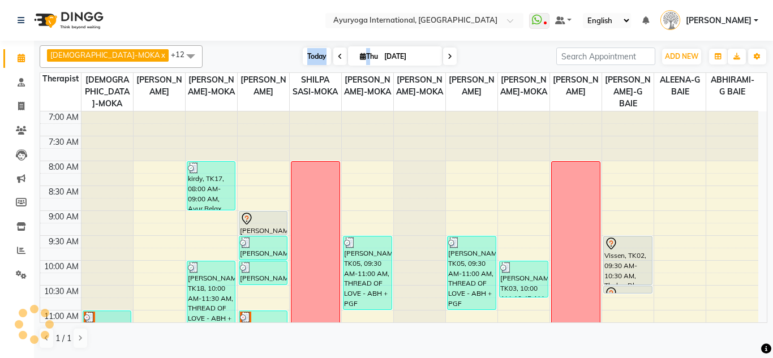
scroll to position [250, 0]
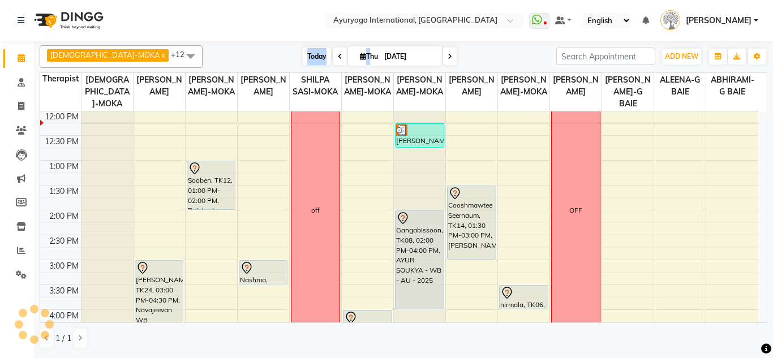
click at [303, 59] on span "Today" at bounding box center [317, 57] width 28 height 18
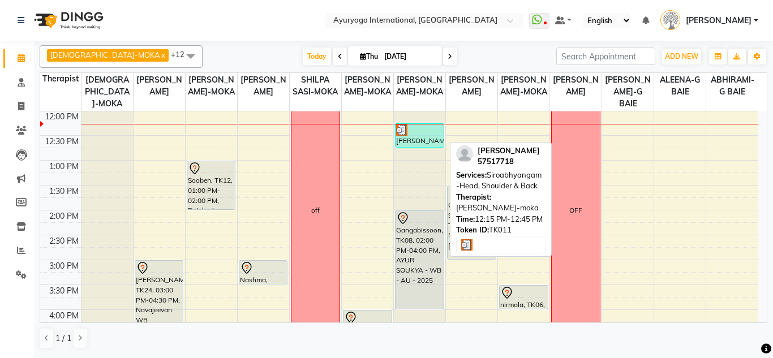
click at [422, 141] on div "[PERSON_NAME], TK11, 12:15 PM-12:45 PM, Siroabhyangam -Head, Shoulder & Back" at bounding box center [420, 135] width 48 height 23
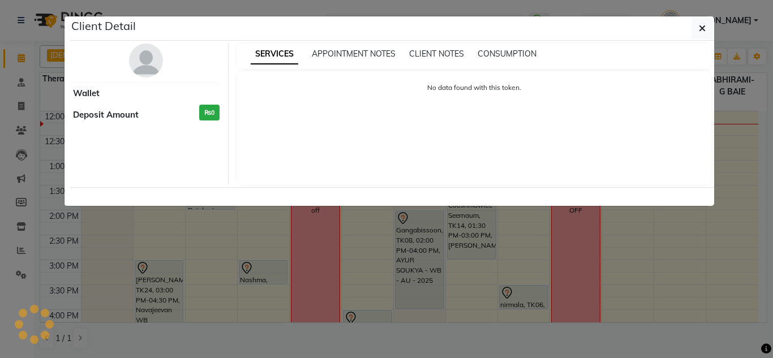
select select "3"
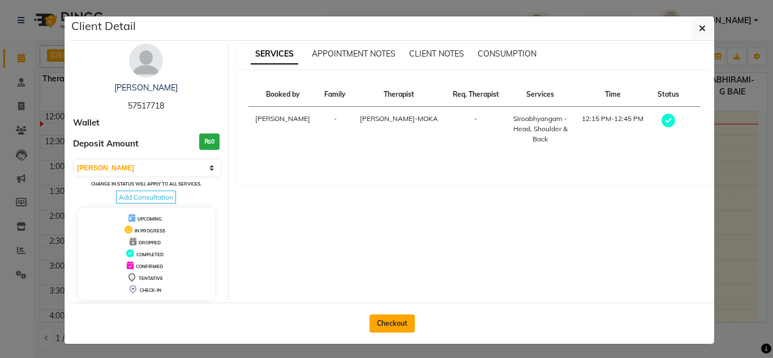
click at [380, 332] on button "Checkout" at bounding box center [392, 324] width 45 height 18
select select "service"
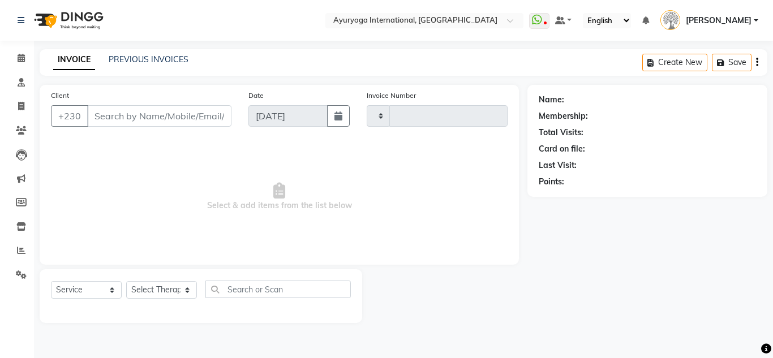
type input "5190"
select select "730"
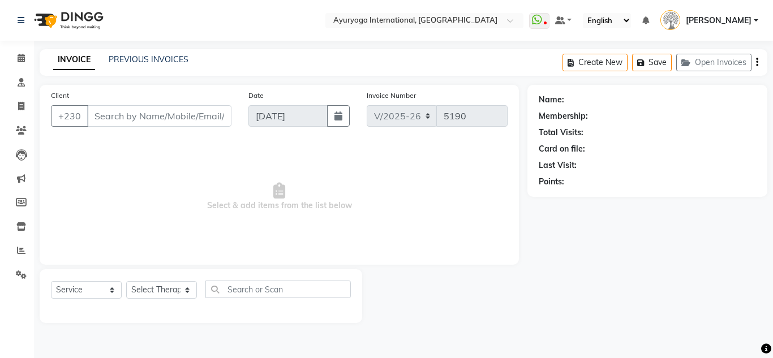
type input "57517718"
select select "50739"
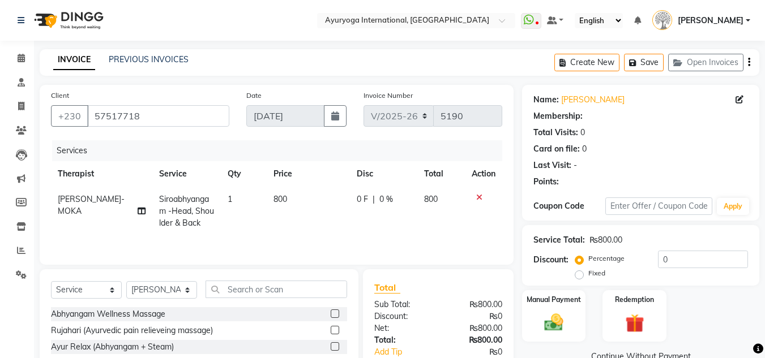
scroll to position [57, 0]
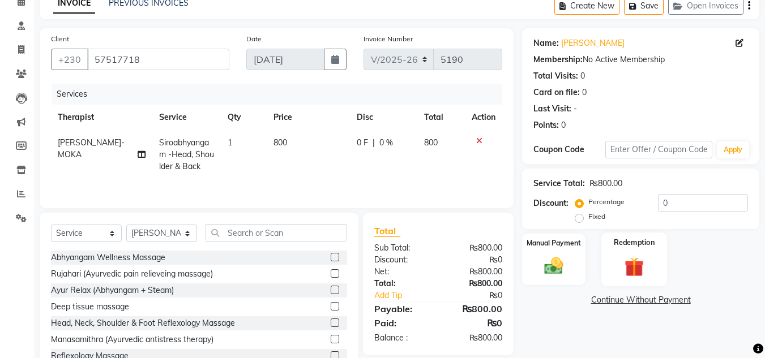
click at [641, 274] on img at bounding box center [634, 267] width 32 height 24
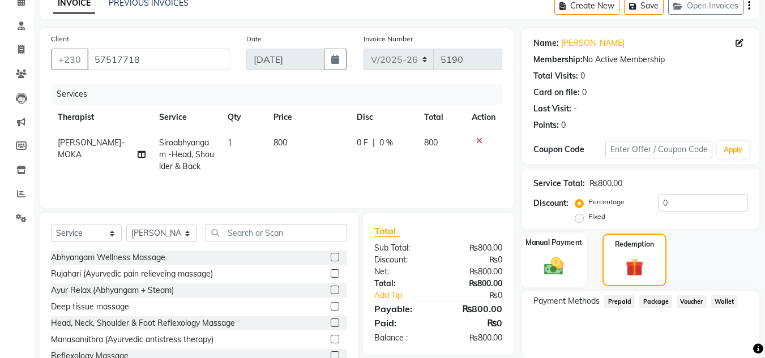
click at [552, 249] on div "Manual Payment" at bounding box center [554, 260] width 66 height 55
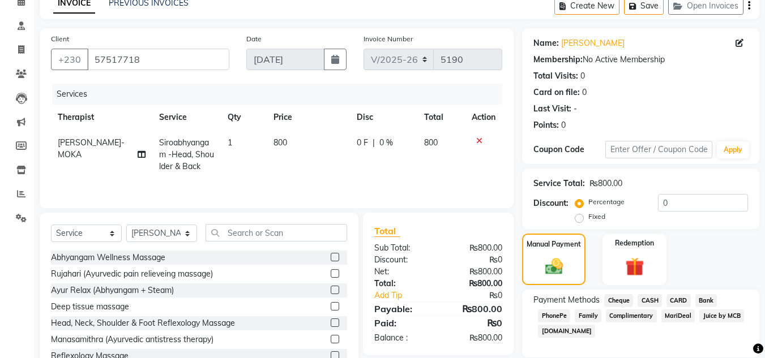
click at [676, 299] on span "CARD" at bounding box center [678, 300] width 24 height 13
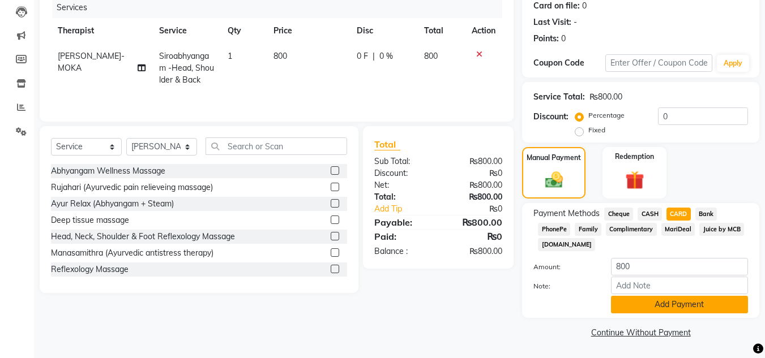
click at [688, 304] on button "Add Payment" at bounding box center [679, 305] width 137 height 18
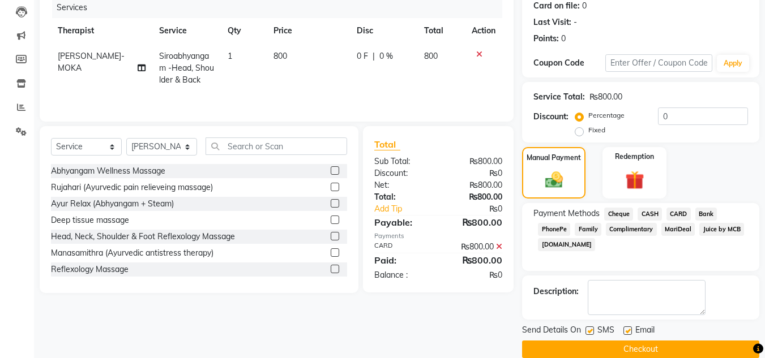
click at [587, 341] on button "Checkout" at bounding box center [640, 350] width 237 height 18
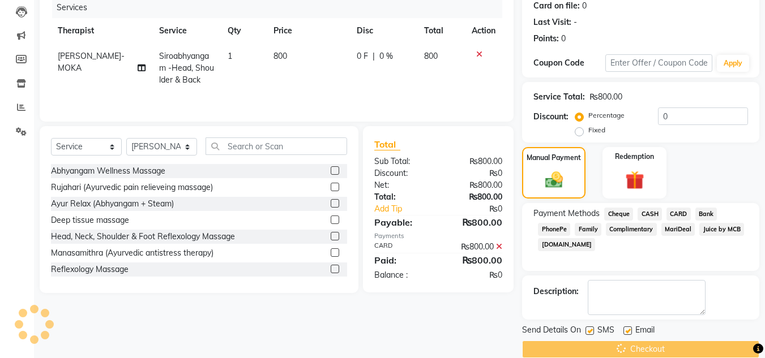
scroll to position [160, 0]
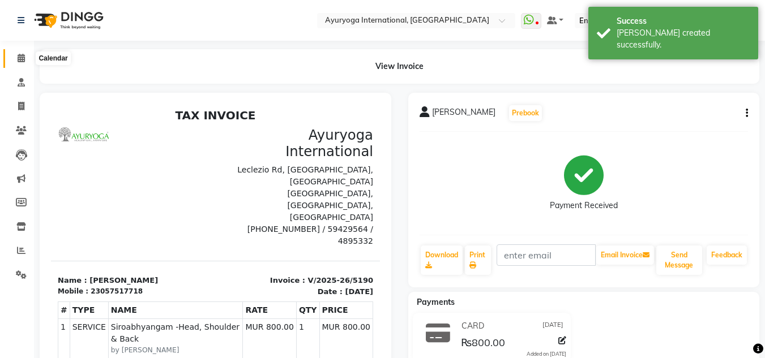
click at [15, 60] on span at bounding box center [21, 58] width 20 height 13
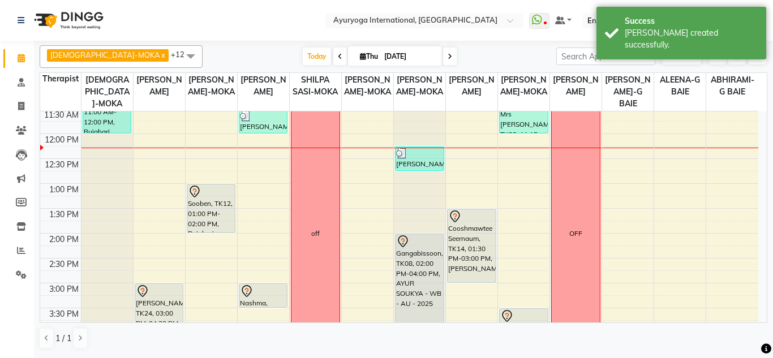
scroll to position [170, 0]
